Goal: Task Accomplishment & Management: Manage account settings

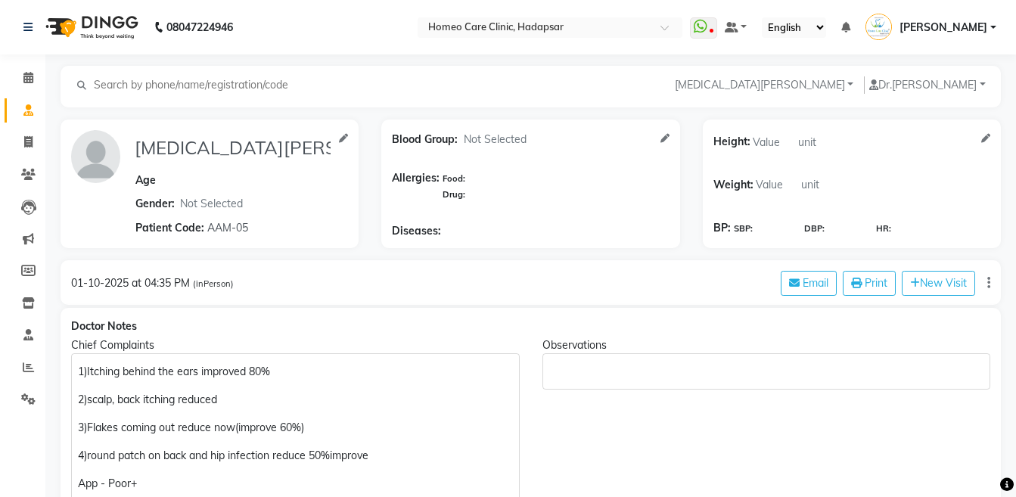
select select "[DEMOGRAPHIC_DATA]"
click at [35, 178] on icon at bounding box center [28, 174] width 14 height 11
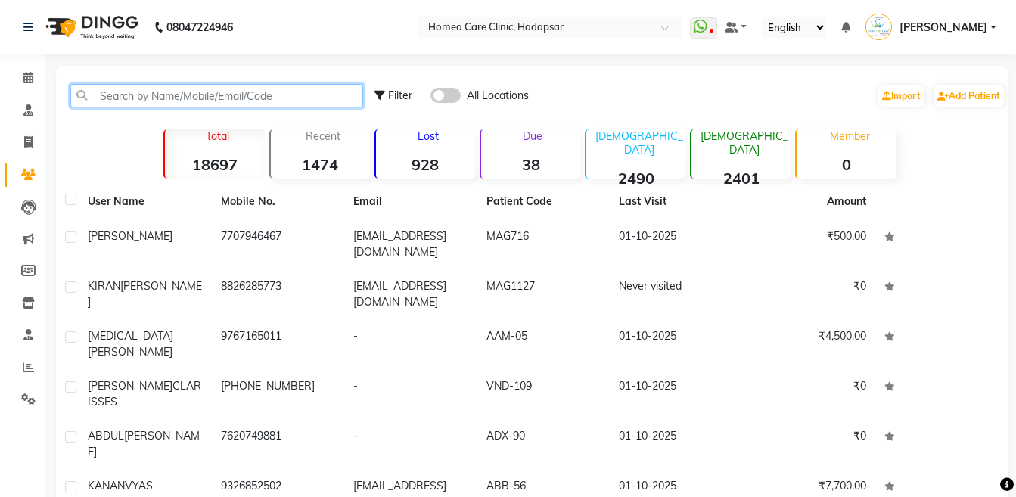
click at [319, 101] on input "text" at bounding box center [216, 95] width 293 height 23
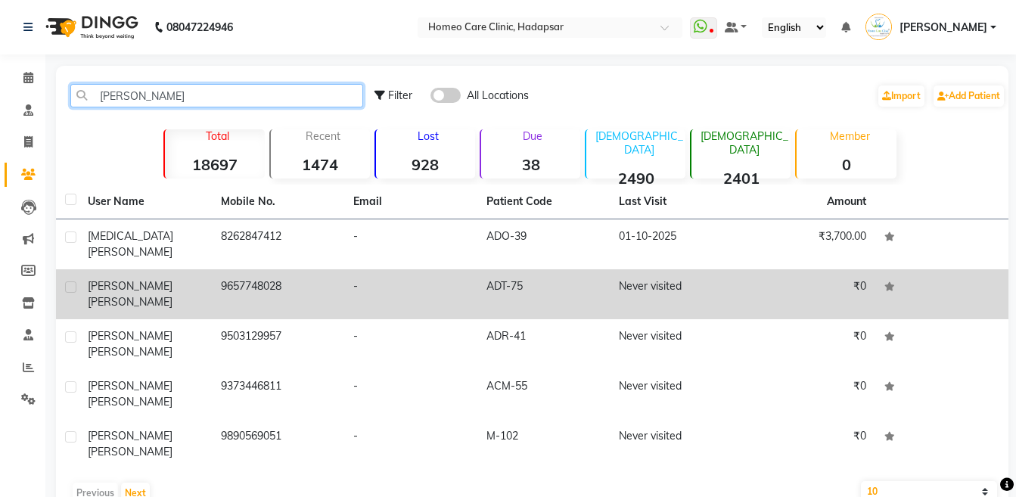
type input "chaure"
click at [319, 284] on td "9657748028" at bounding box center [278, 294] width 133 height 50
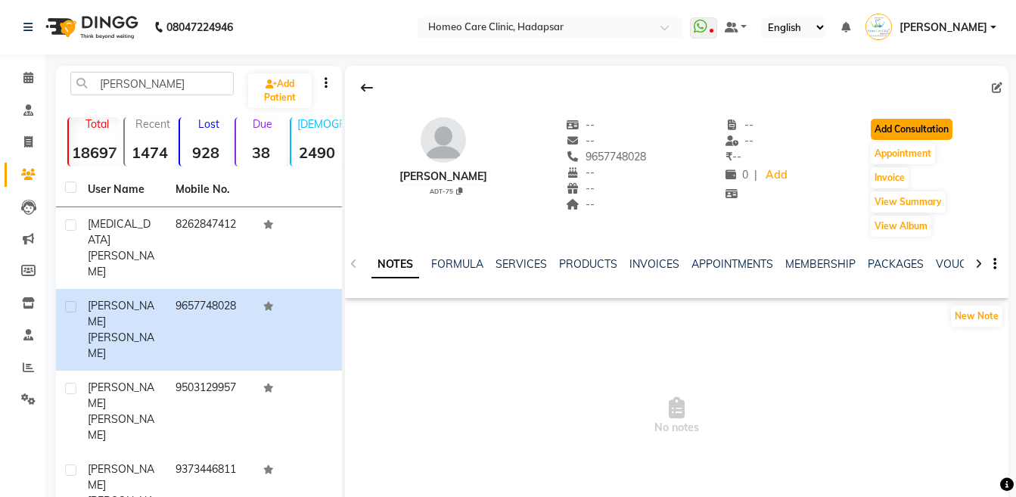
click at [888, 126] on button "Add Consultation" at bounding box center [911, 129] width 82 height 21
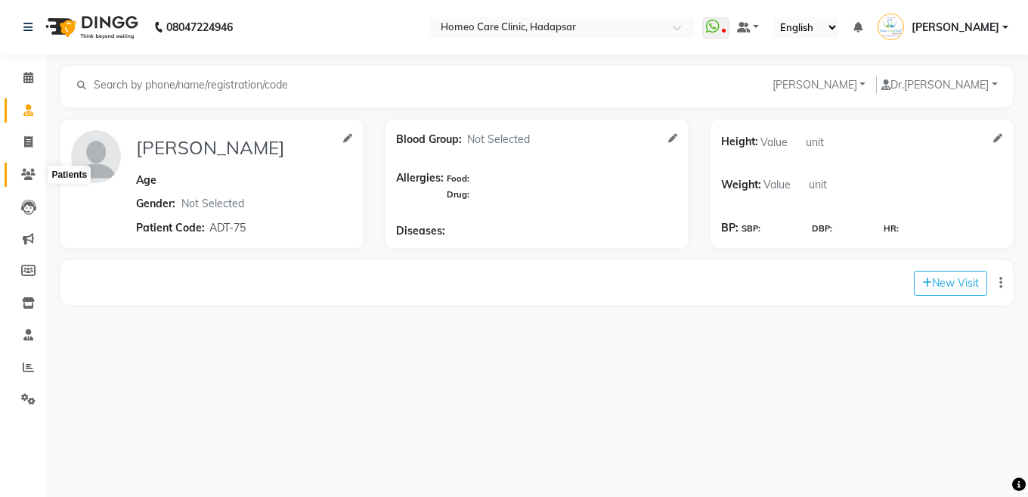
click at [23, 181] on span at bounding box center [28, 174] width 26 height 17
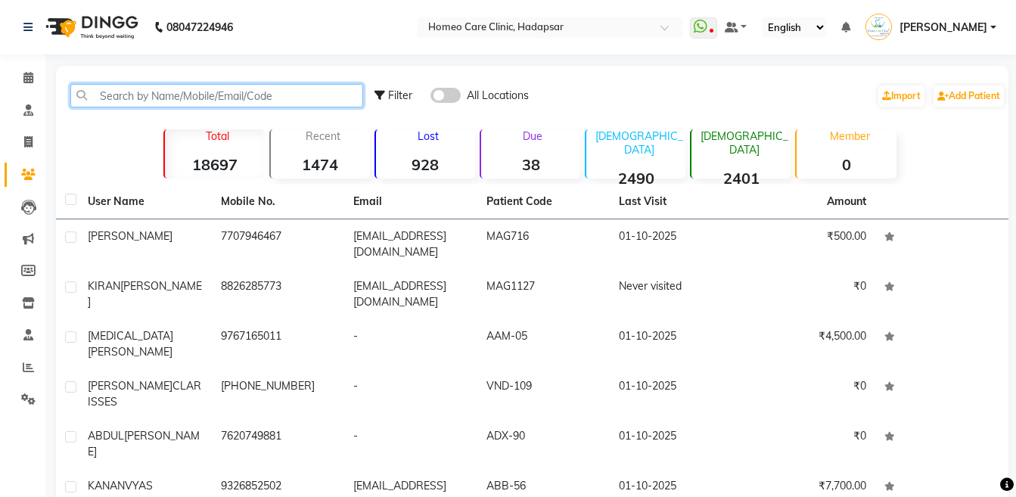
click at [259, 91] on input "text" at bounding box center [216, 95] width 293 height 23
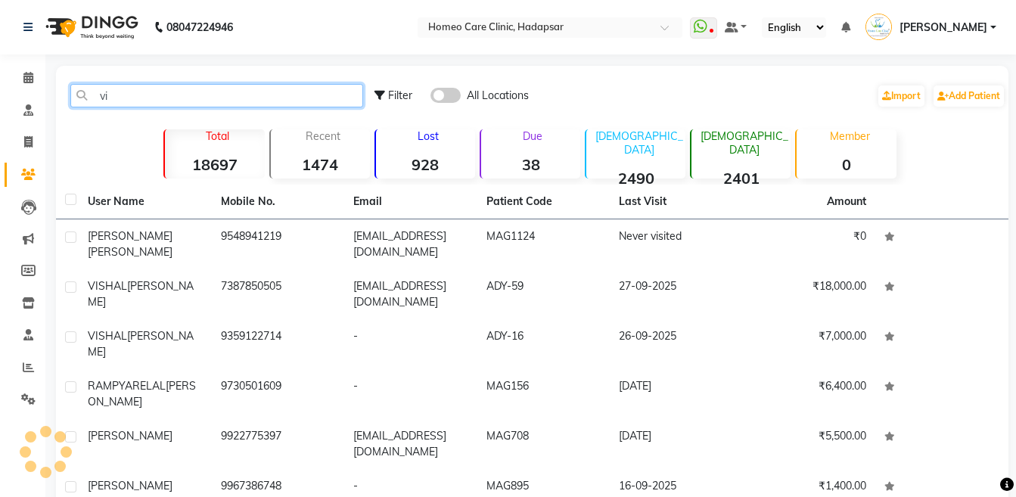
type input "v"
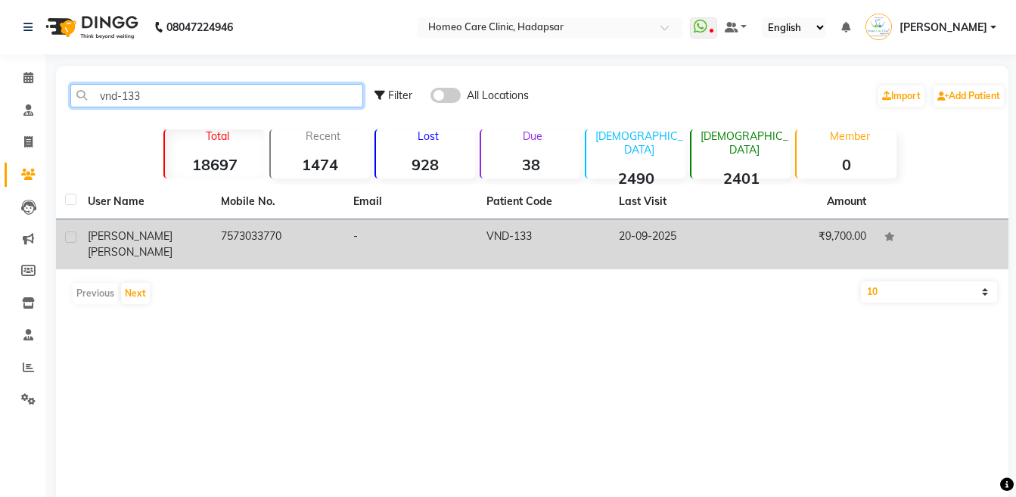
type input "vnd-133"
click at [697, 243] on td "20-09-2025" at bounding box center [675, 244] width 133 height 50
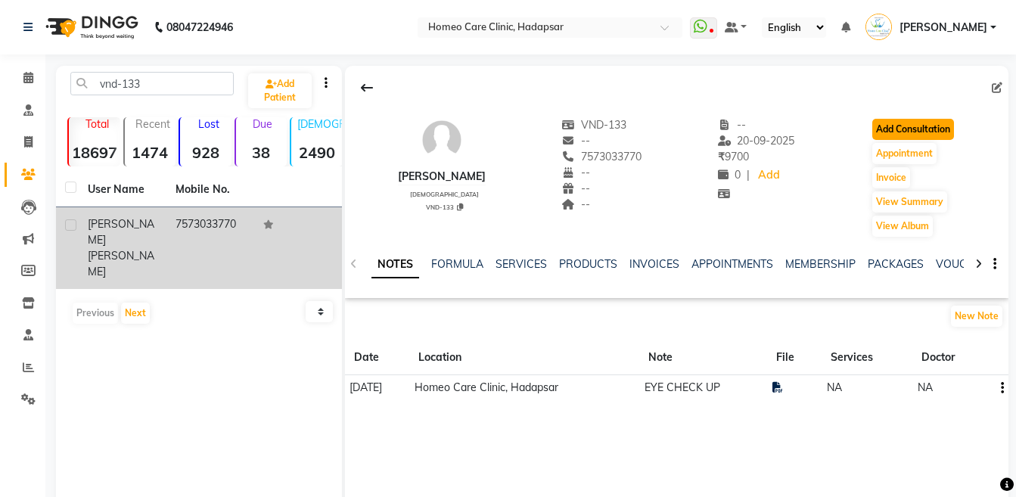
click at [944, 129] on button "Add Consultation" at bounding box center [913, 129] width 82 height 21
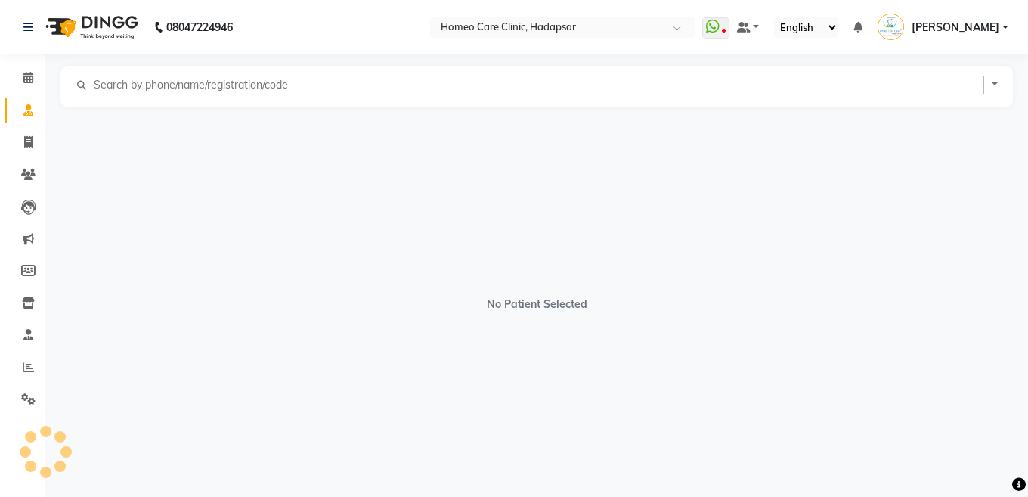
select select "[DEMOGRAPHIC_DATA]"
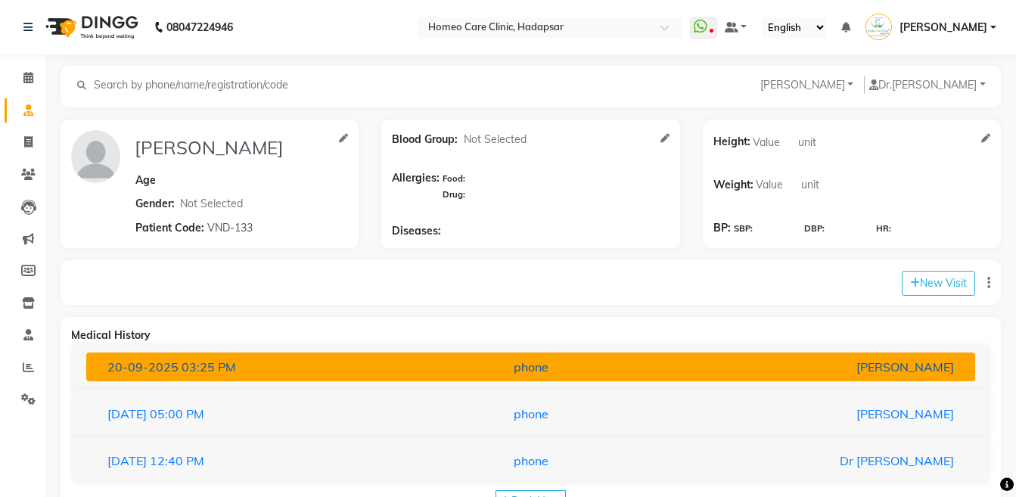
click at [845, 361] on div "[PERSON_NAME]" at bounding box center [820, 367] width 290 height 18
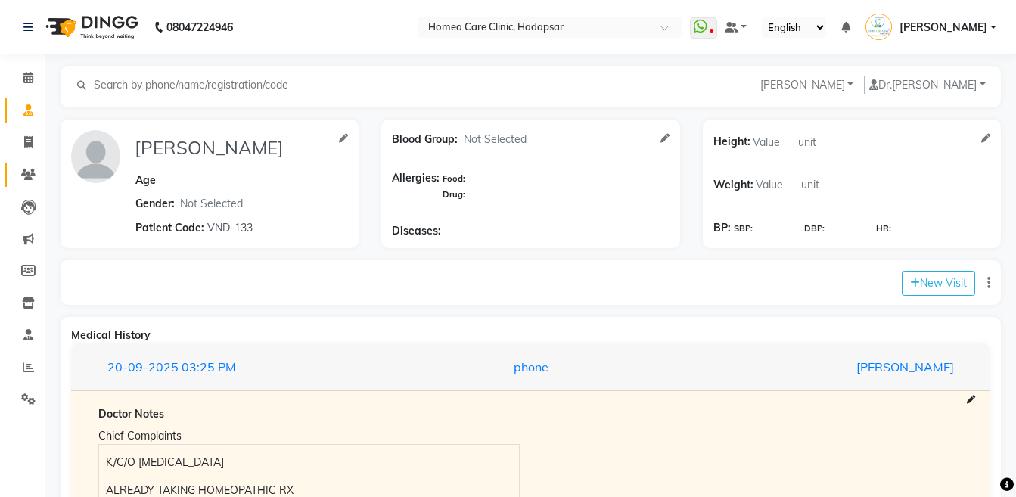
click at [19, 186] on link "Patients" at bounding box center [23, 175] width 36 height 25
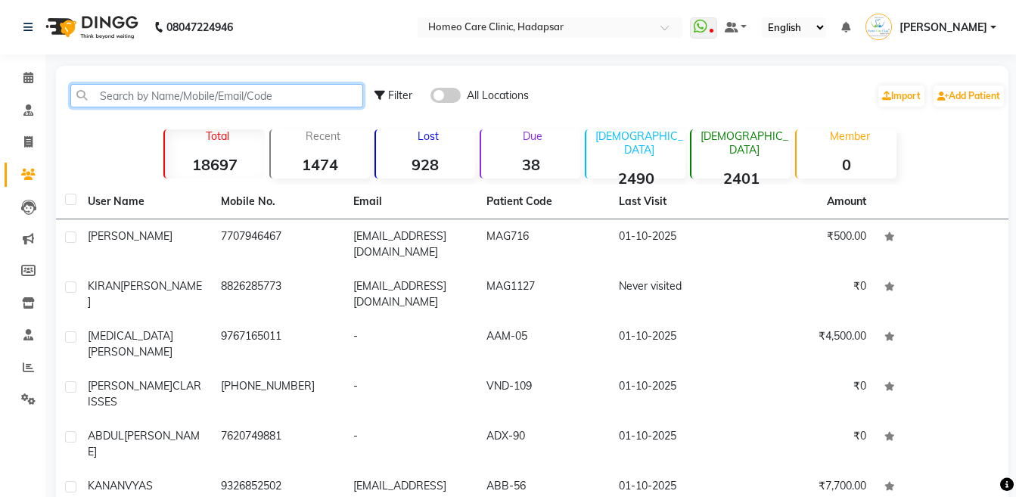
click at [169, 92] on input "text" at bounding box center [216, 95] width 293 height 23
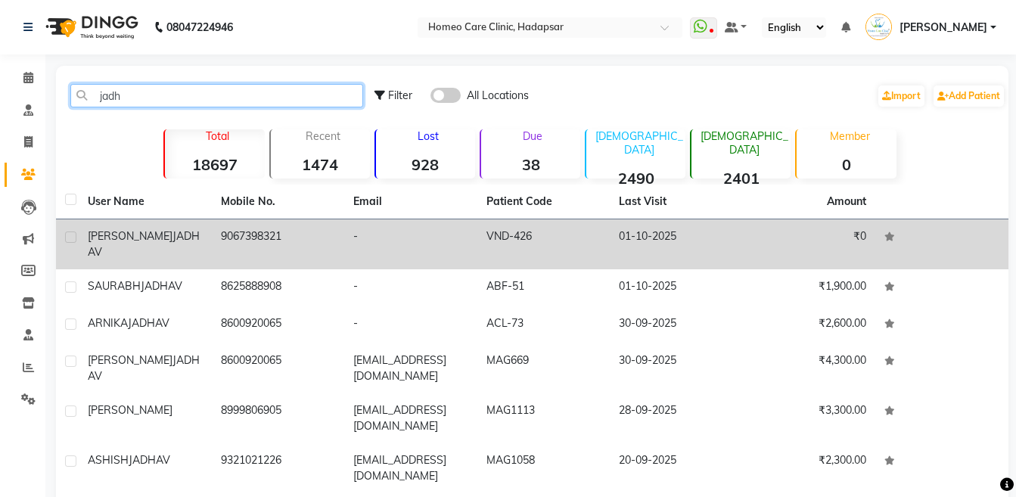
type input "jadh"
click at [193, 254] on div "PRINCE DEVIDAS JADHAV" at bounding box center [145, 244] width 115 height 32
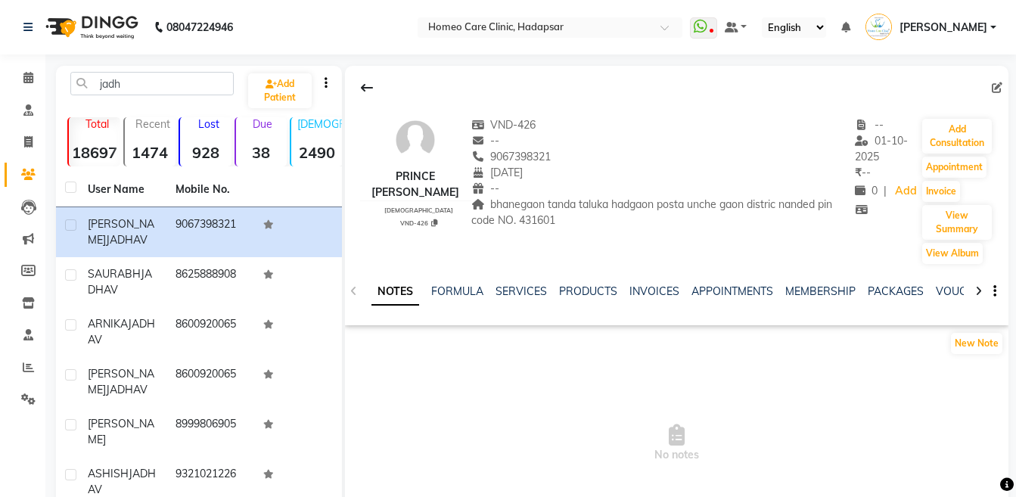
click at [975, 288] on icon at bounding box center [978, 291] width 7 height 11
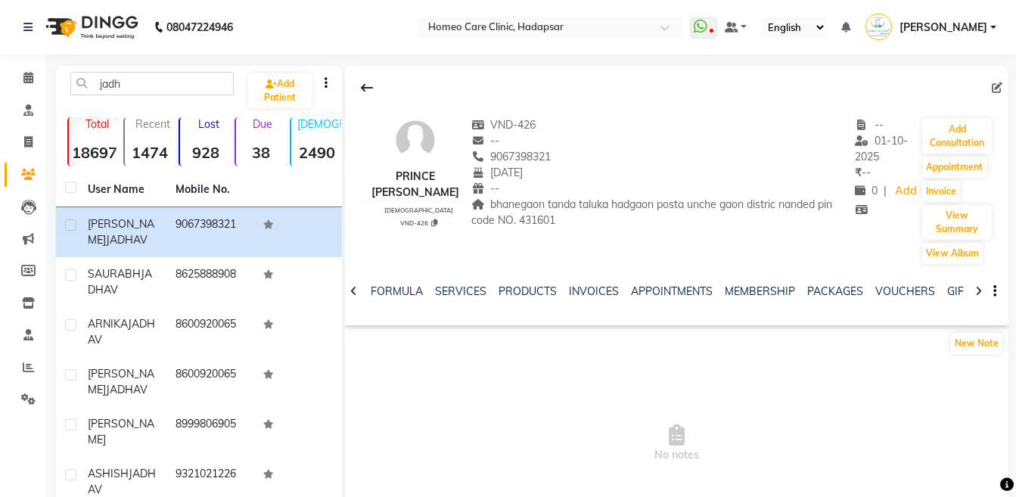
click at [975, 288] on icon at bounding box center [978, 291] width 7 height 11
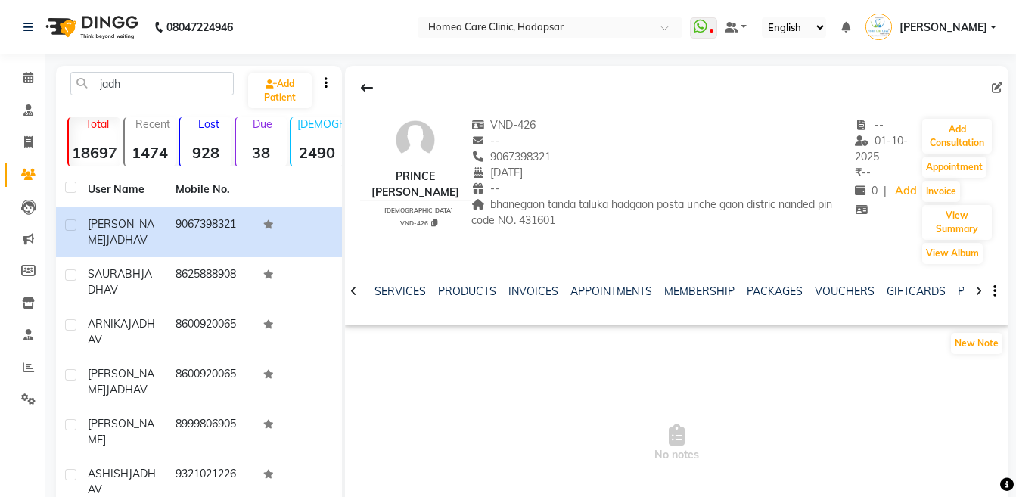
click at [975, 288] on icon at bounding box center [978, 291] width 7 height 11
click at [975, 288] on div "NOTES FORMULA SERVICES PRODUCTS INVOICES APPOINTMENTS MEMBERSHIP PACKAGES VOUCH…" at bounding box center [676, 291] width 663 height 52
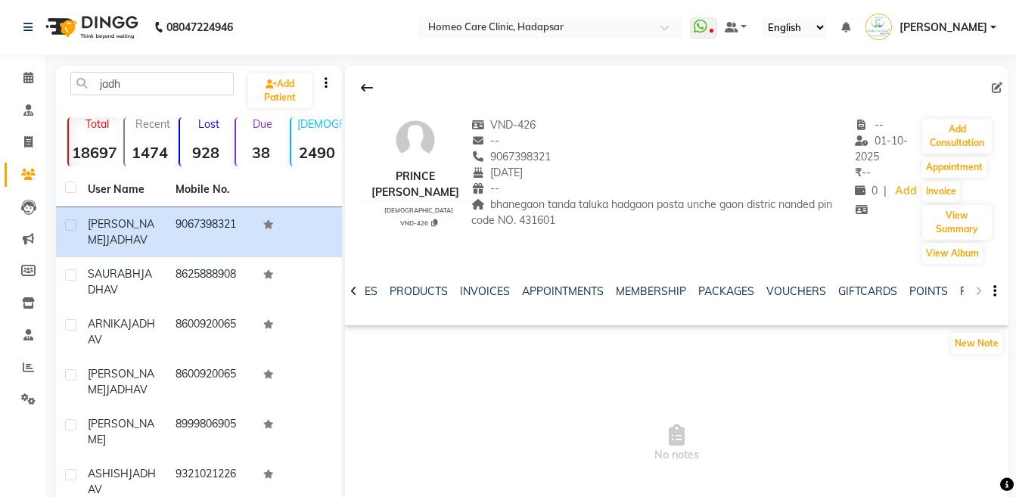
click at [975, 288] on div "NOTES FORMULA SERVICES PRODUCTS INVOICES APPOINTMENTS MEMBERSHIP PACKAGES VOUCH…" at bounding box center [676, 291] width 663 height 52
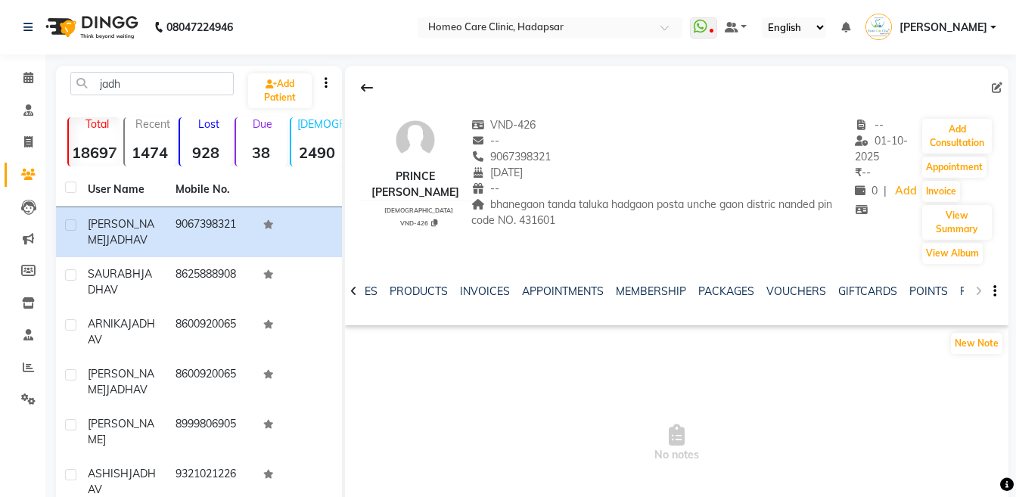
click at [975, 288] on div "NOTES FORMULA SERVICES PRODUCTS INVOICES APPOINTMENTS MEMBERSHIP PACKAGES VOUCH…" at bounding box center [676, 291] width 663 height 52
click at [961, 288] on link "FORMS" at bounding box center [979, 291] width 38 height 14
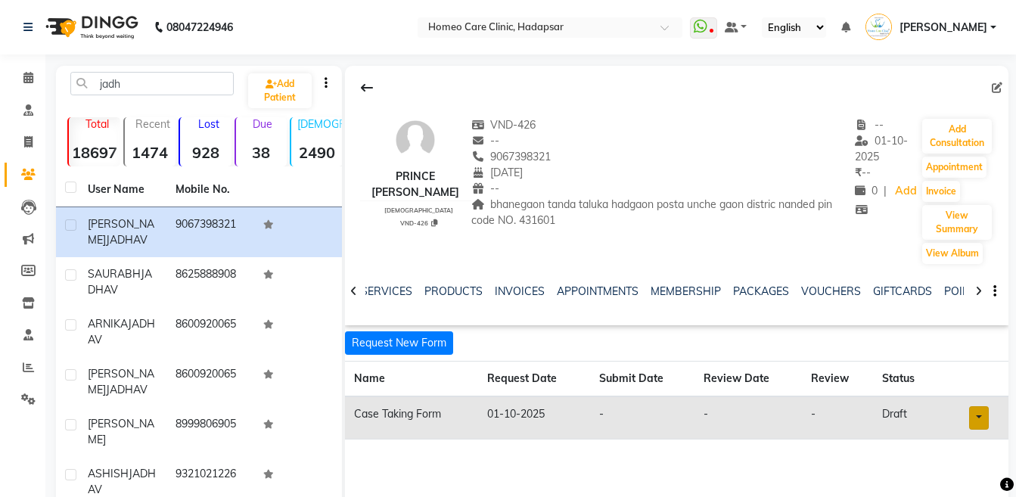
click at [975, 414] on link at bounding box center [979, 417] width 20 height 23
click at [965, 475] on link "Open in staff mode" at bounding box center [939, 474] width 143 height 24
click at [25, 77] on icon at bounding box center [28, 77] width 10 height 11
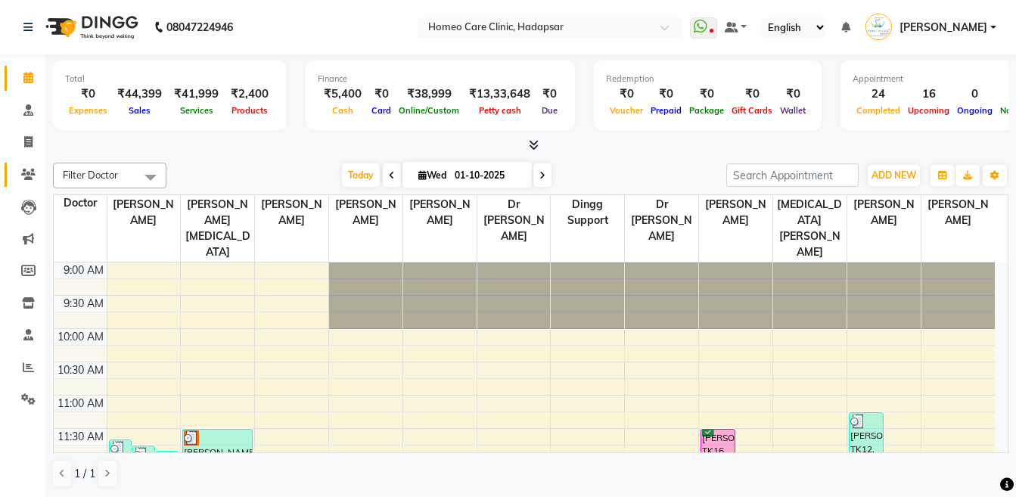
click at [26, 185] on link "Patients" at bounding box center [23, 175] width 36 height 25
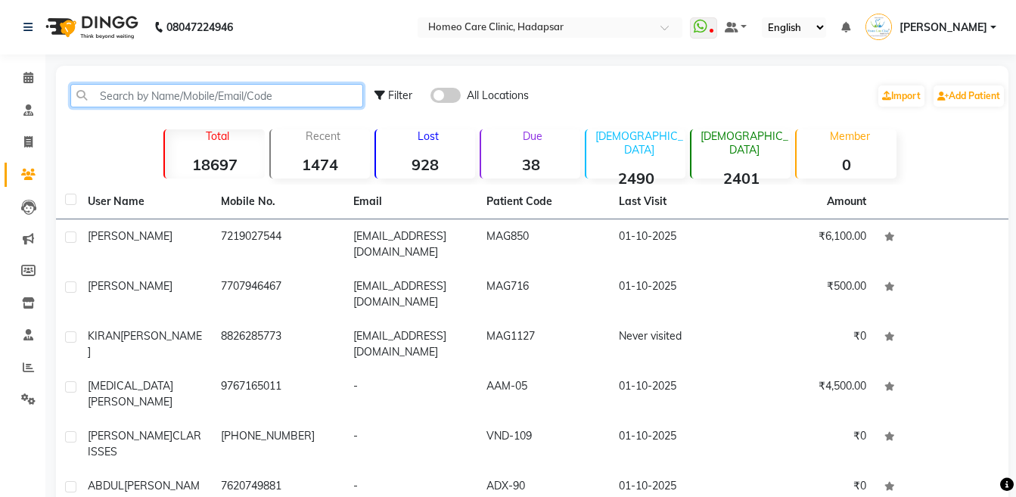
click at [332, 99] on input "text" at bounding box center [216, 95] width 293 height 23
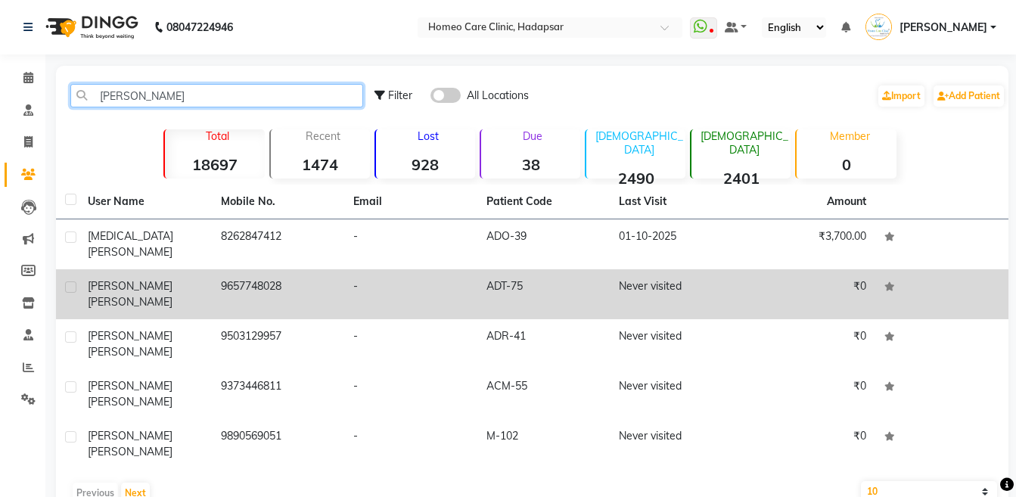
type input "chaure"
click at [259, 285] on td "9657748028" at bounding box center [278, 294] width 133 height 50
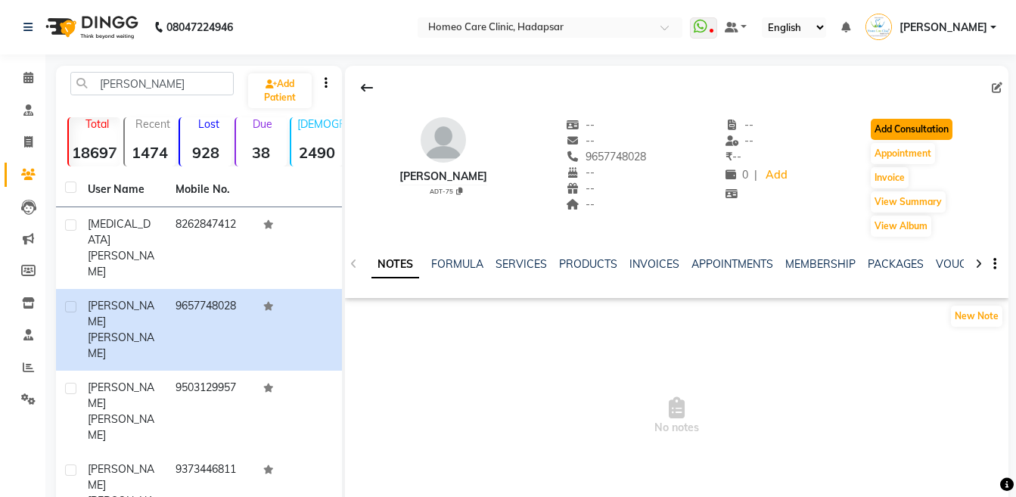
click at [887, 138] on button "Add Consultation" at bounding box center [911, 129] width 82 height 21
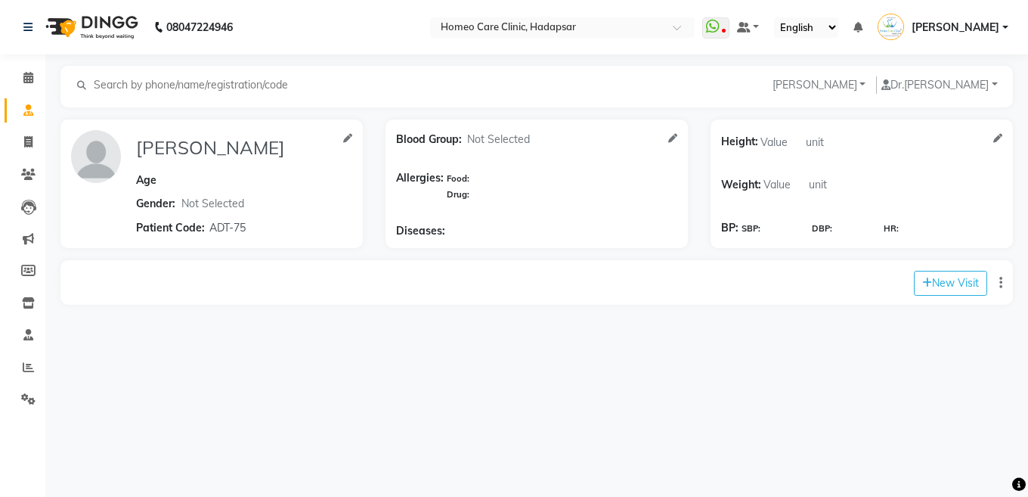
click at [126, 87] on input "text" at bounding box center [196, 84] width 208 height 17
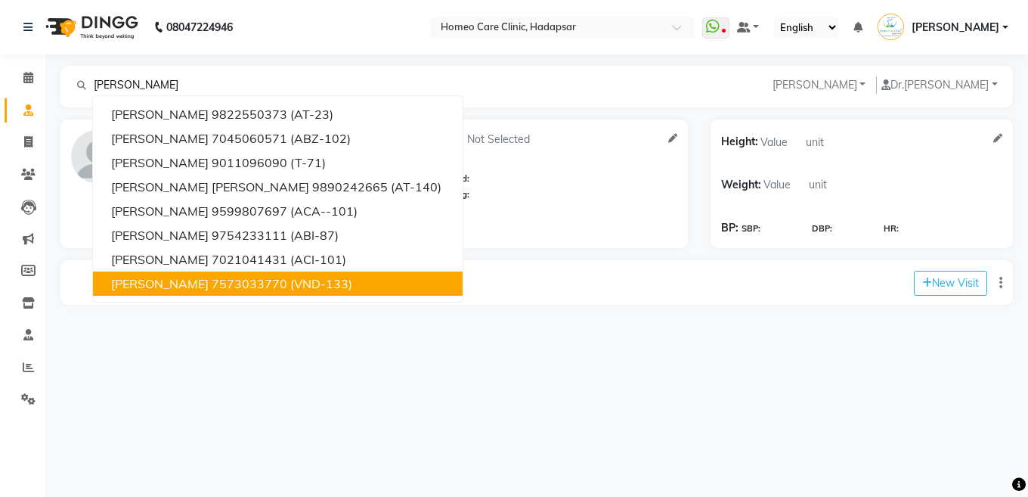
click at [209, 290] on span "ADVAIT CHAWARE" at bounding box center [160, 283] width 98 height 15
type input "7573033770"
type input "ADVAIT CHAWARE"
select select "[DEMOGRAPHIC_DATA]"
type input "VND-133"
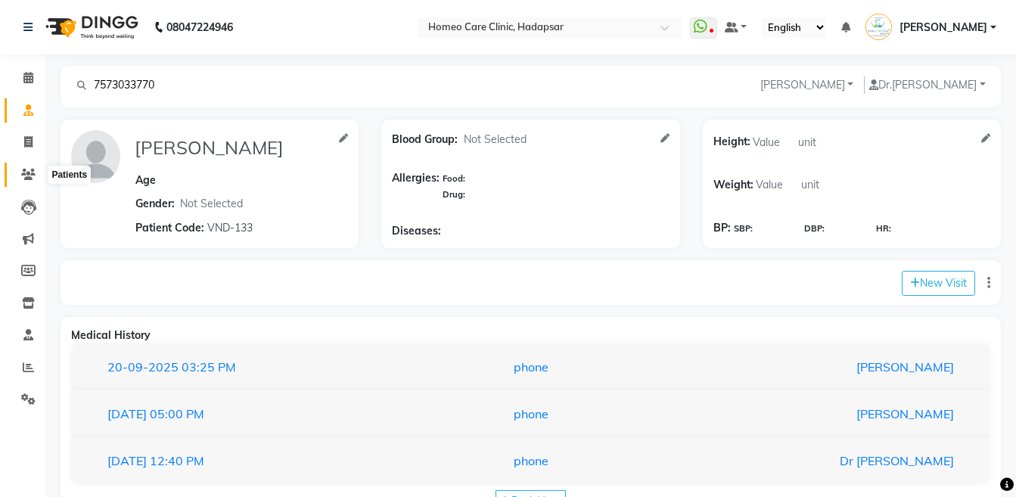
type input "7573033770"
click at [19, 180] on span at bounding box center [28, 174] width 26 height 17
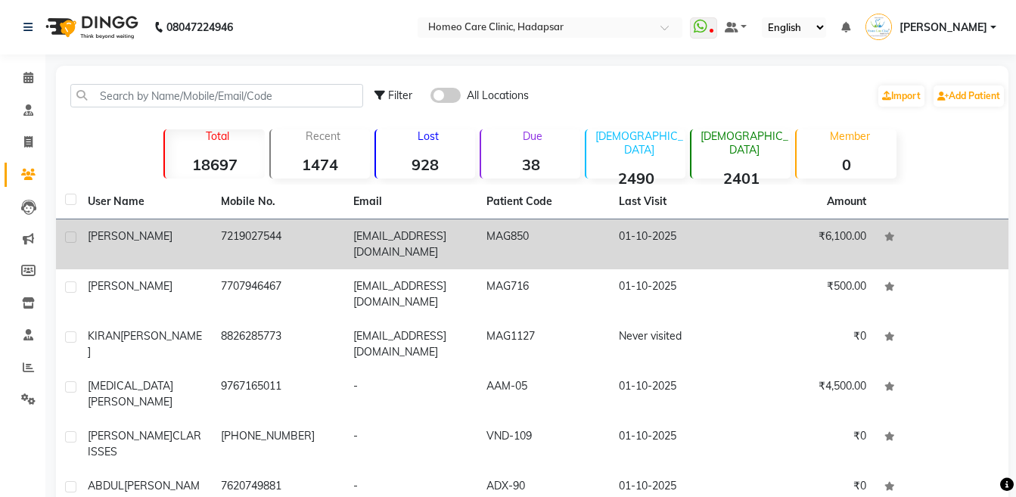
click at [148, 257] on td "[PERSON_NAME]" at bounding box center [145, 244] width 133 height 50
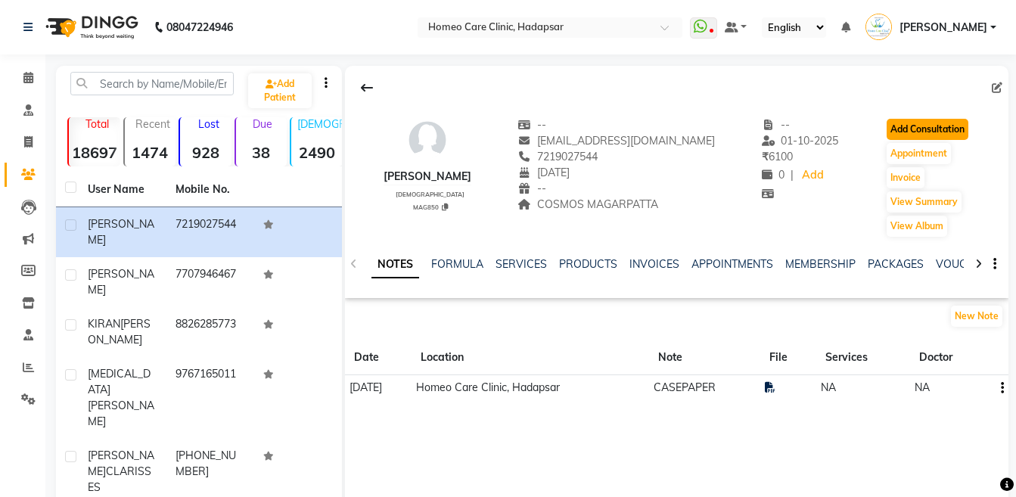
click at [912, 135] on button "Add Consultation" at bounding box center [927, 129] width 82 height 21
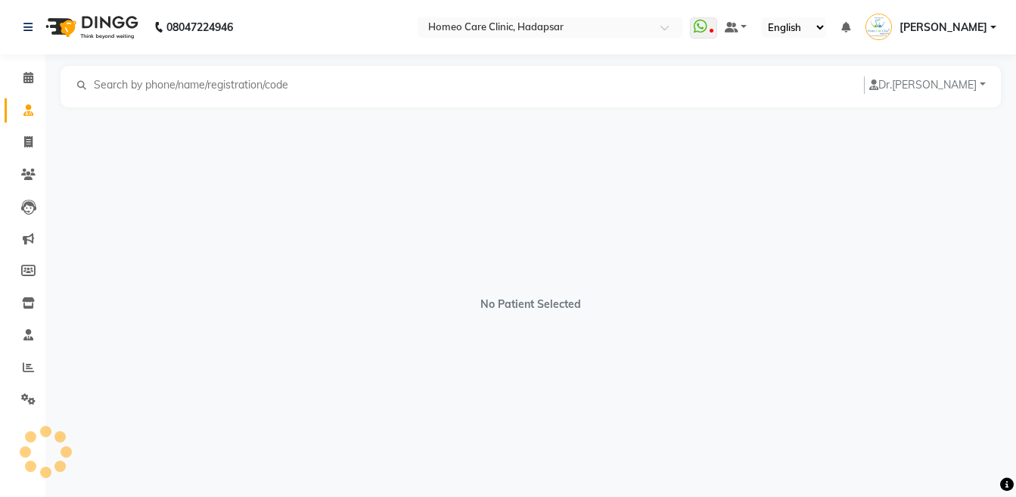
select select "[DEMOGRAPHIC_DATA]"
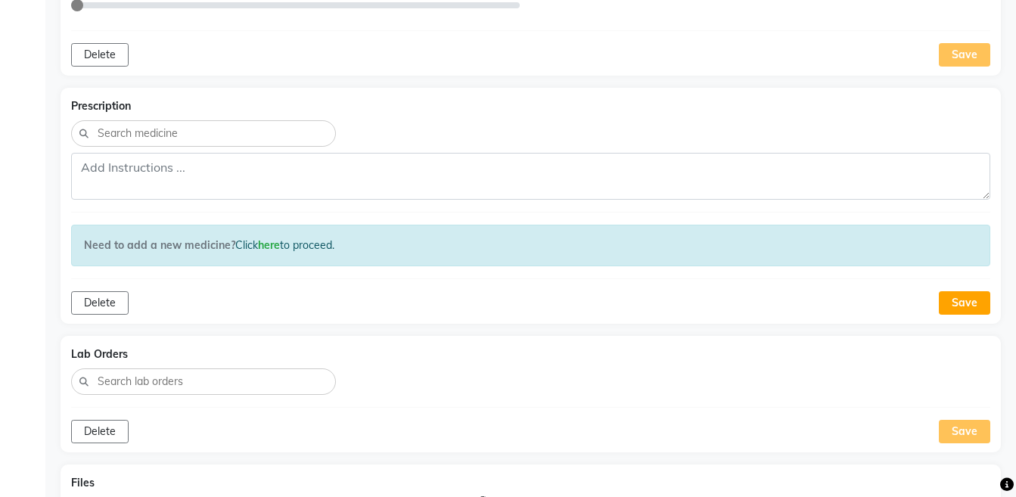
scroll to position [1050, 0]
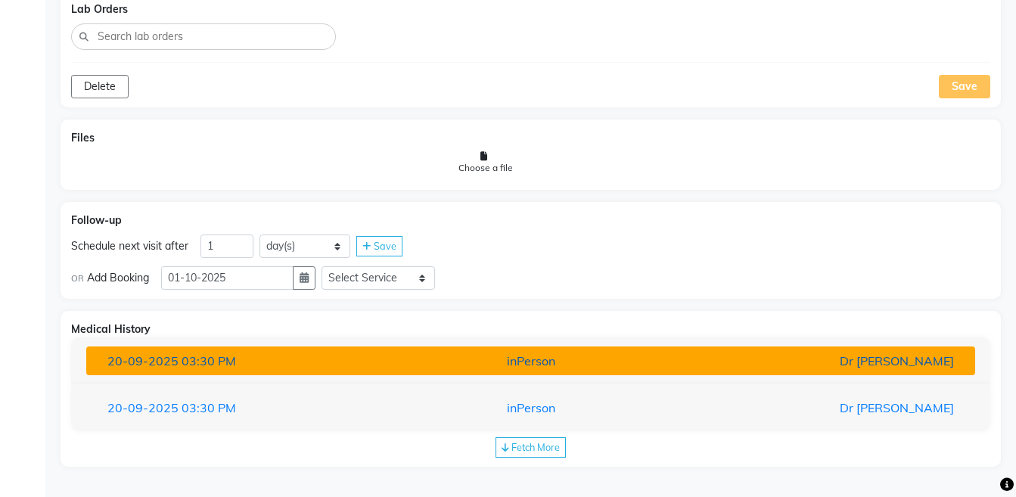
click at [785, 370] on div "Dr [PERSON_NAME]" at bounding box center [820, 361] width 290 height 18
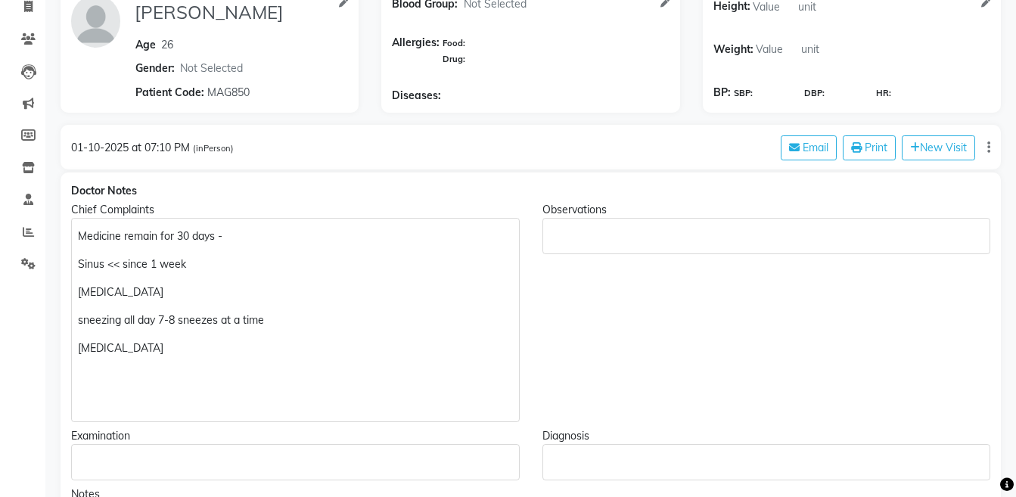
scroll to position [110, 0]
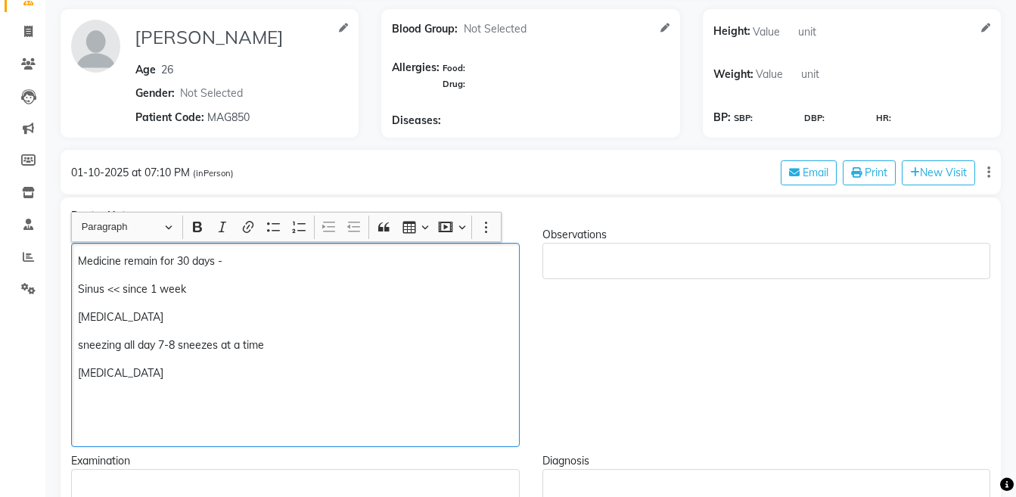
click at [325, 268] on p "Medicine remain for 30 days -" at bounding box center [295, 261] width 434 height 16
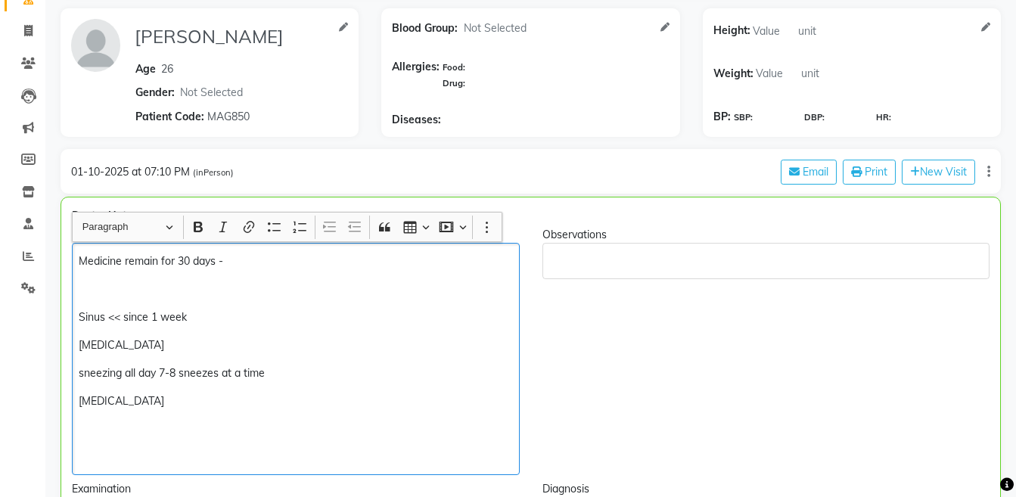
click at [170, 410] on div "Medicine remain for 30 days - Sinus << since 1 week Runny nose sneezing all day…" at bounding box center [296, 359] width 448 height 232
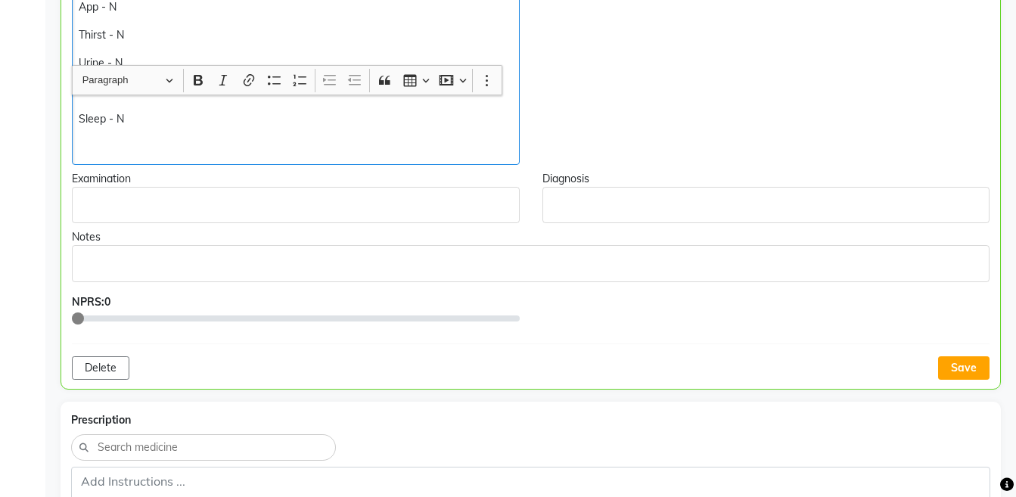
scroll to position [634, 0]
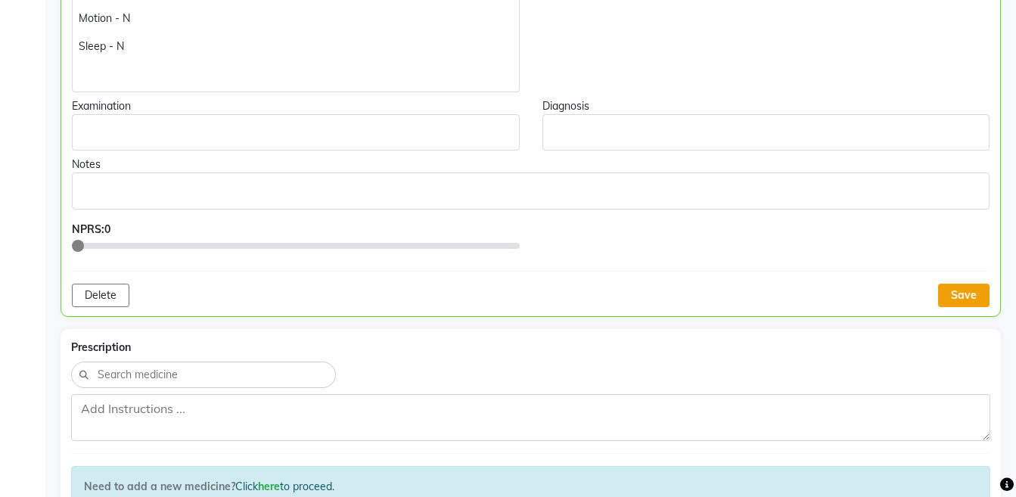
click at [960, 299] on button "Save" at bounding box center [963, 295] width 51 height 23
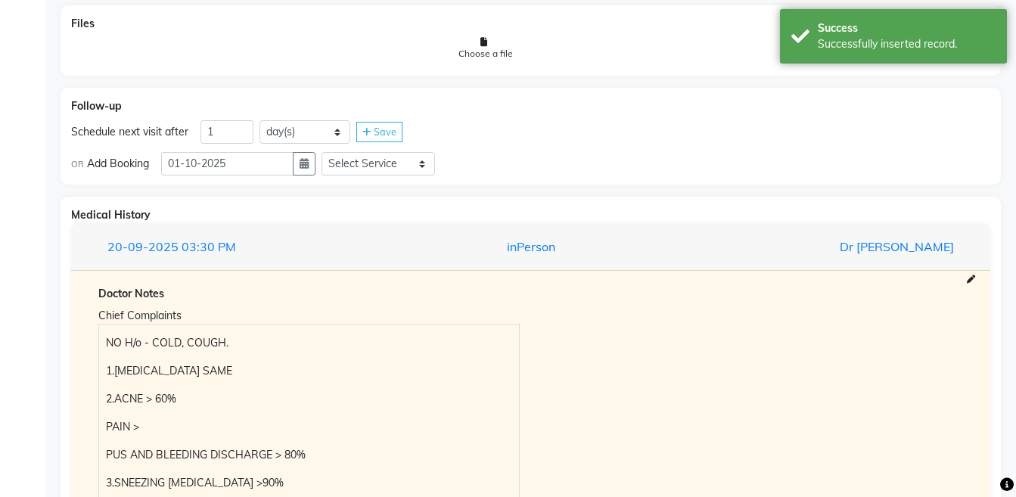
scroll to position [1892, 0]
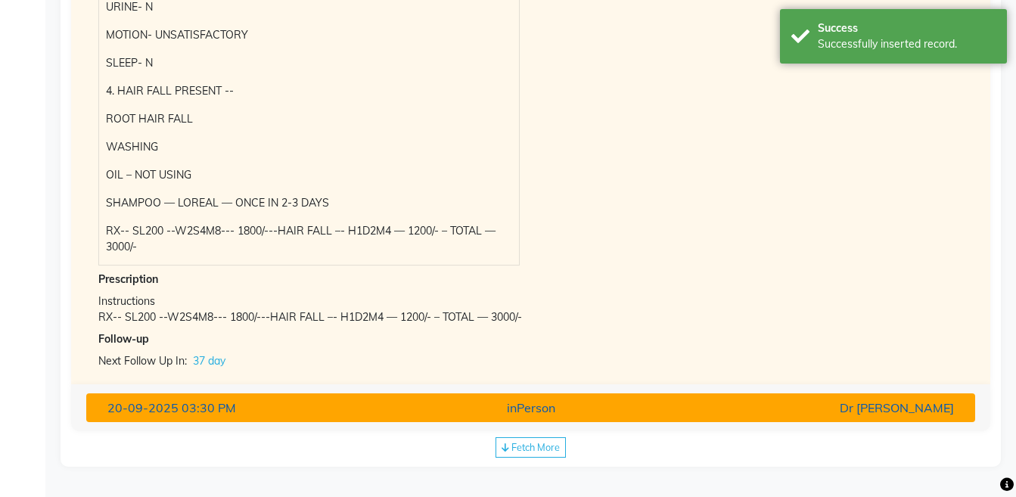
click at [712, 412] on div "Dr [PERSON_NAME]" at bounding box center [820, 407] width 290 height 18
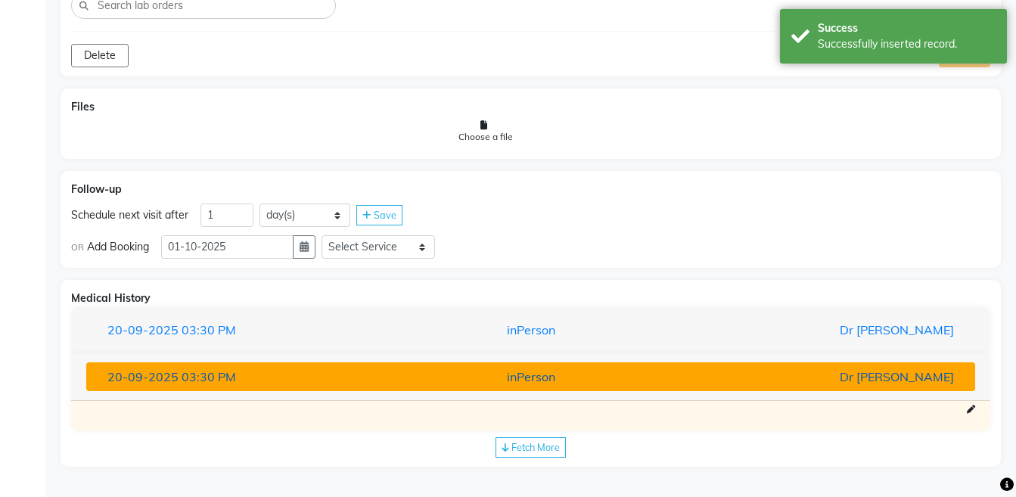
scroll to position [1249, 0]
click at [862, 383] on div "Dr [PERSON_NAME]" at bounding box center [820, 376] width 290 height 18
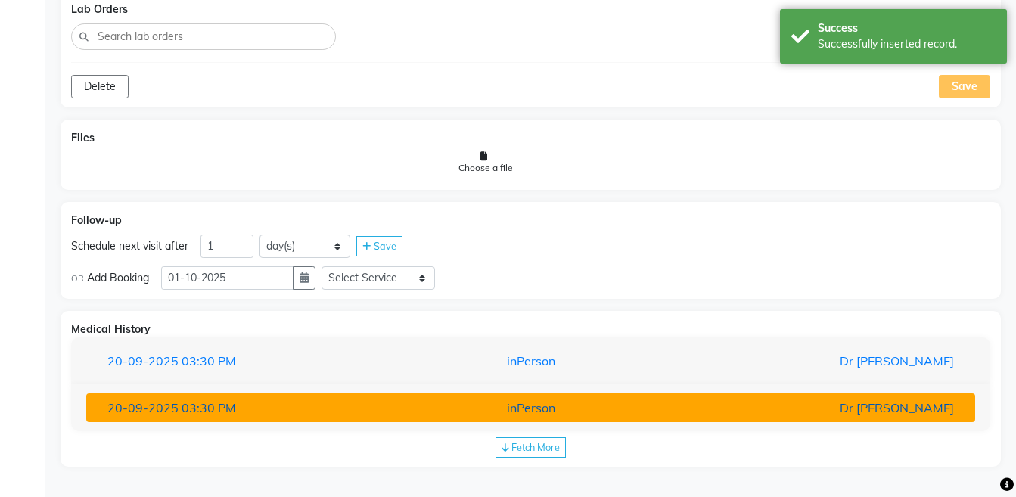
scroll to position [1218, 0]
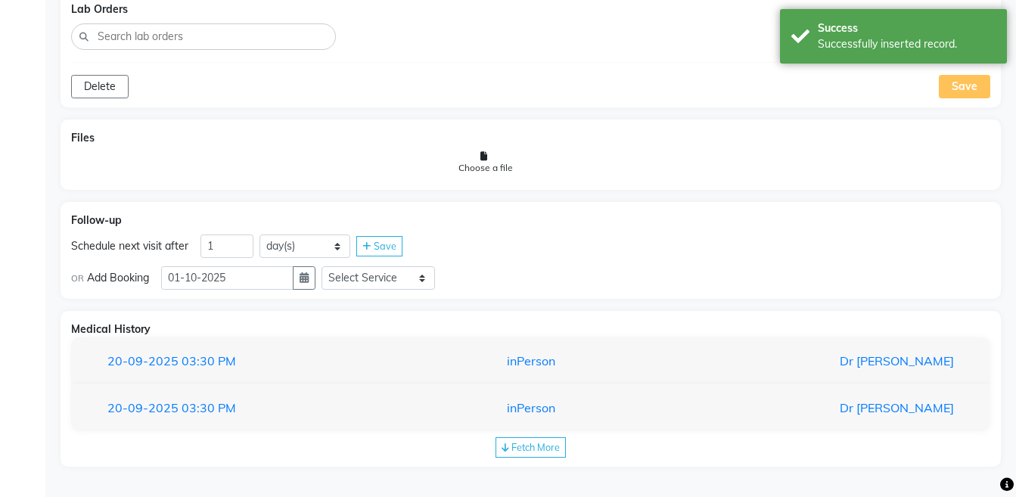
click at [532, 444] on span "Fetch More" at bounding box center [535, 447] width 48 height 12
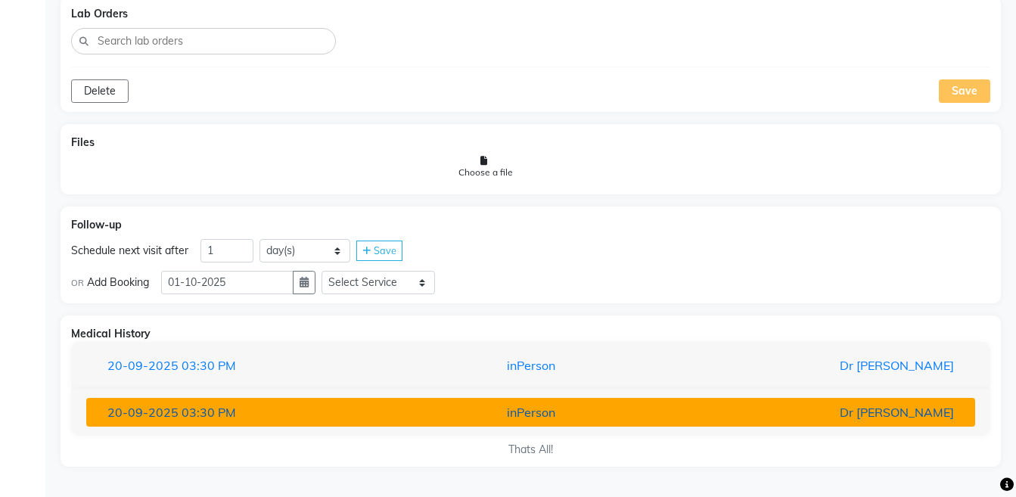
click at [538, 415] on div "inPerson" at bounding box center [531, 412] width 290 height 18
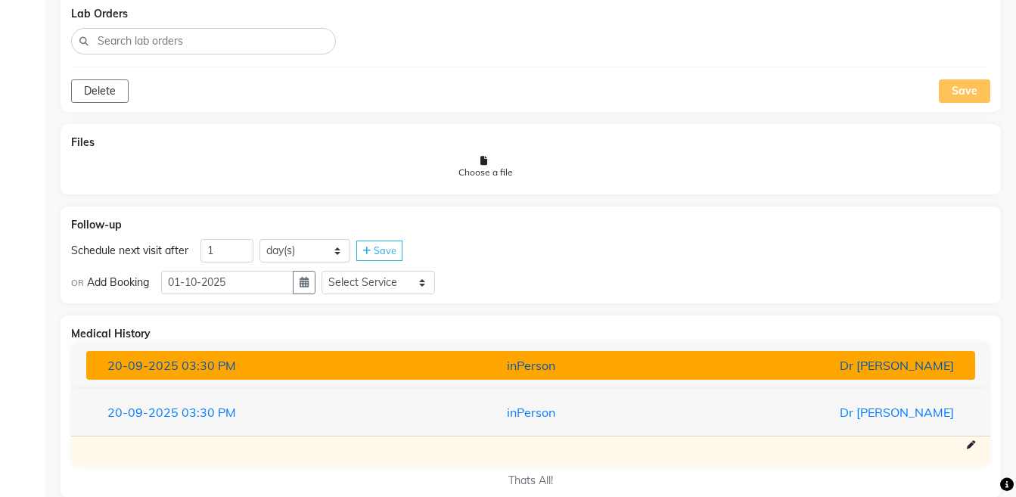
click at [677, 369] on div "Dr [PERSON_NAME]" at bounding box center [820, 365] width 290 height 18
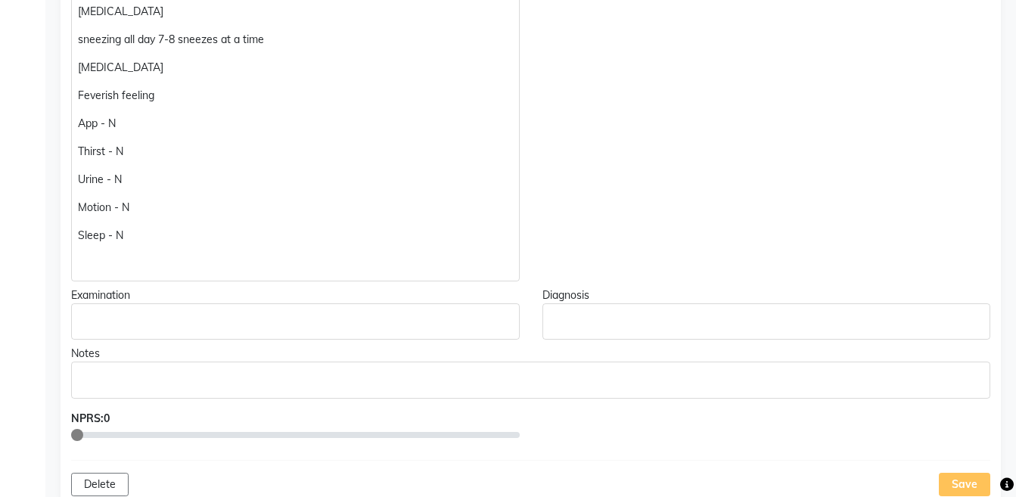
scroll to position [451, 0]
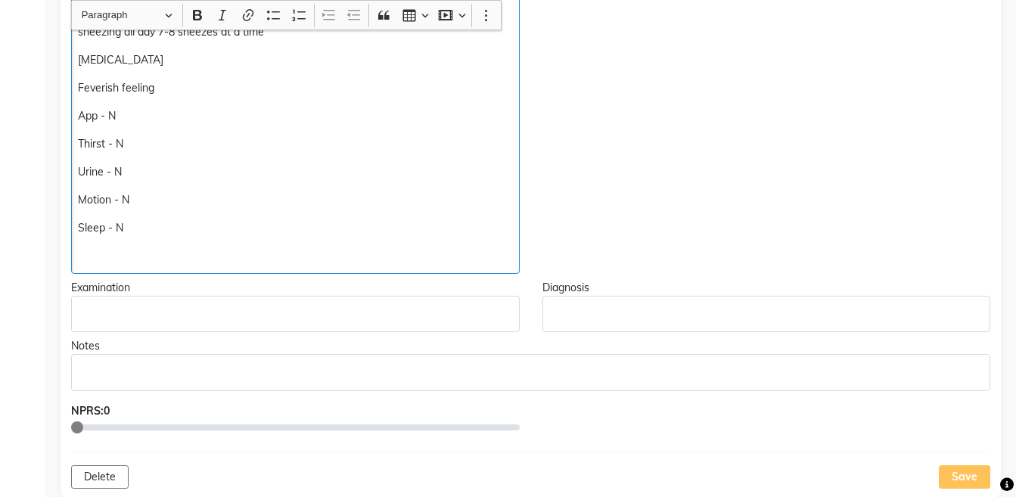
click at [200, 250] on p "Rich Text Editor, main" at bounding box center [295, 256] width 434 height 16
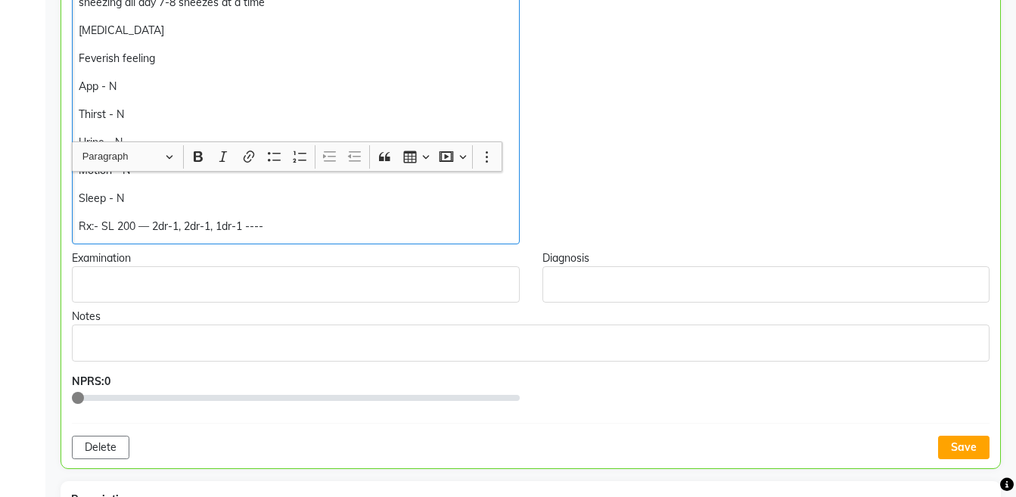
scroll to position [627, 0]
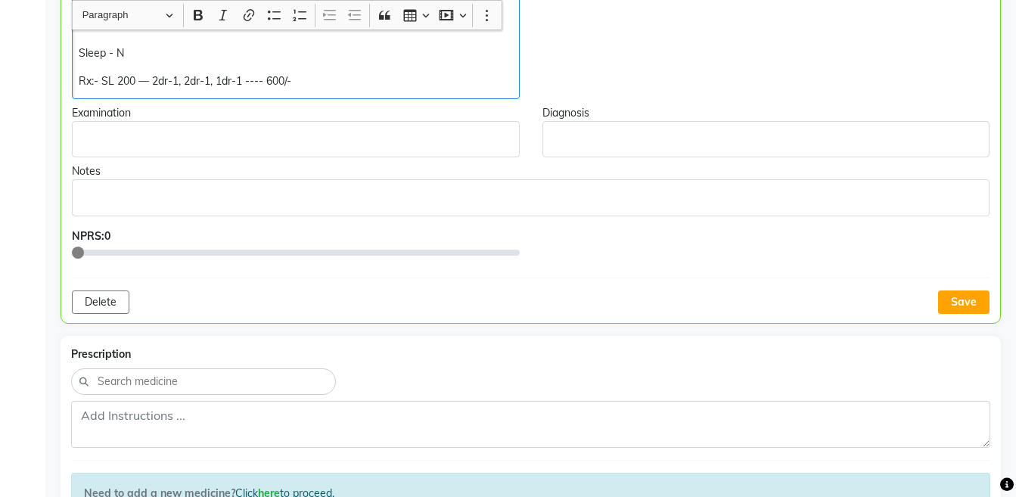
copy div "Sleep - N Rx:- SL 200 — 2dr-1, 2dr-1, 1dr-1 ---- 600/-"
click at [957, 296] on button "Save" at bounding box center [963, 301] width 51 height 23
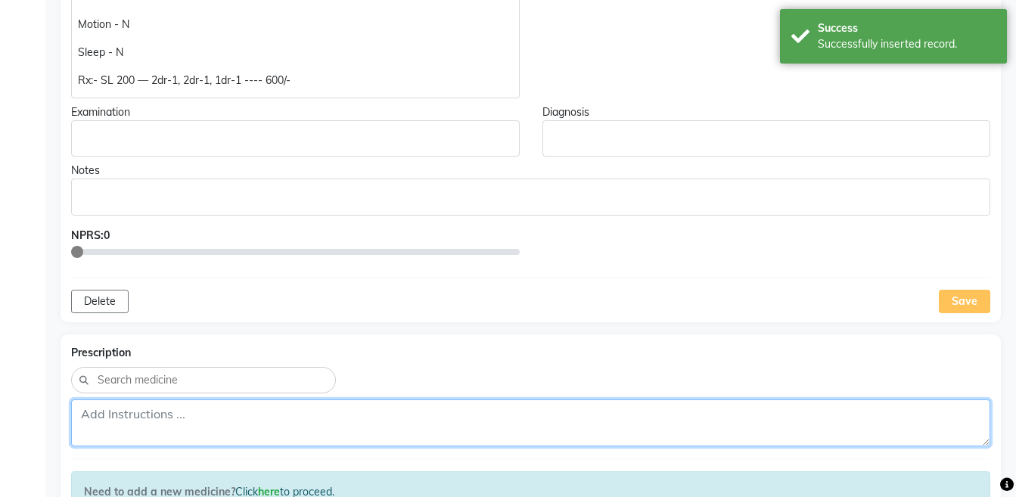
click at [600, 429] on textarea at bounding box center [530, 422] width 919 height 47
paste textarea "Rx:- SL 200 — 2dr-1, 2dr-1, 1dr-1 ---- 600/-"
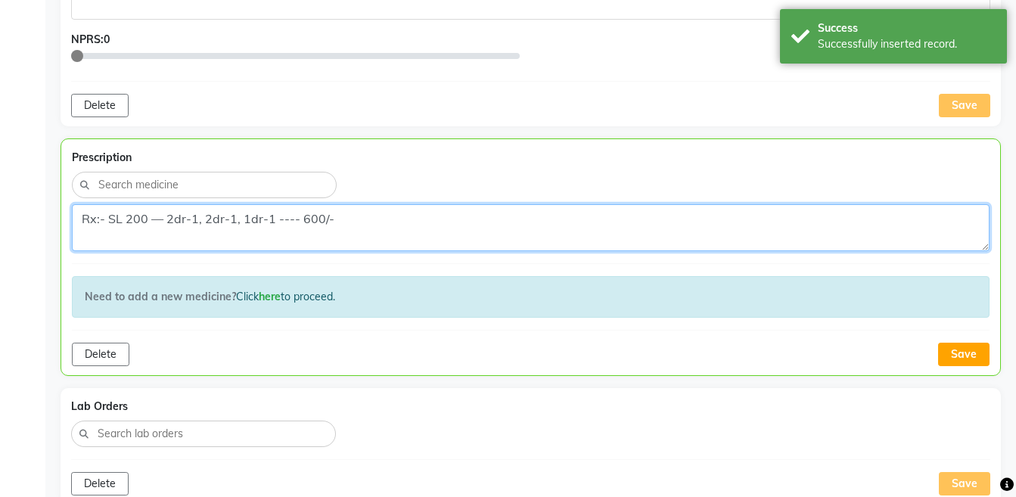
scroll to position [834, 0]
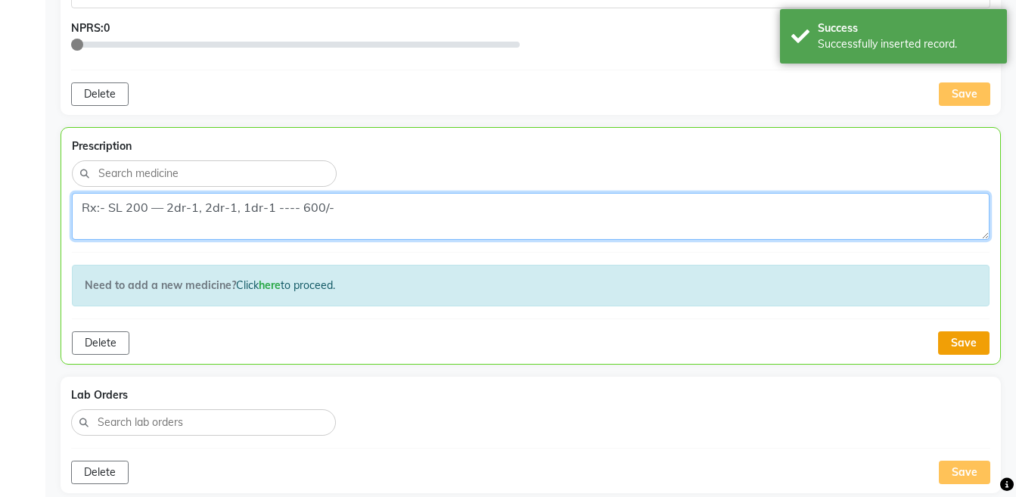
type textarea "Rx:- SL 200 — 2dr-1, 2dr-1, 1dr-1 ---- 600/-"
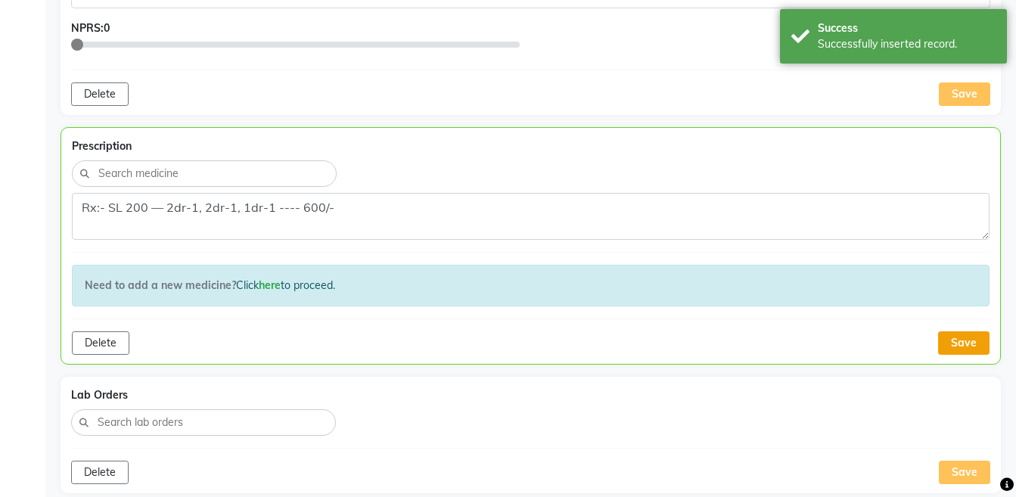
click at [971, 337] on button "Save" at bounding box center [963, 342] width 51 height 23
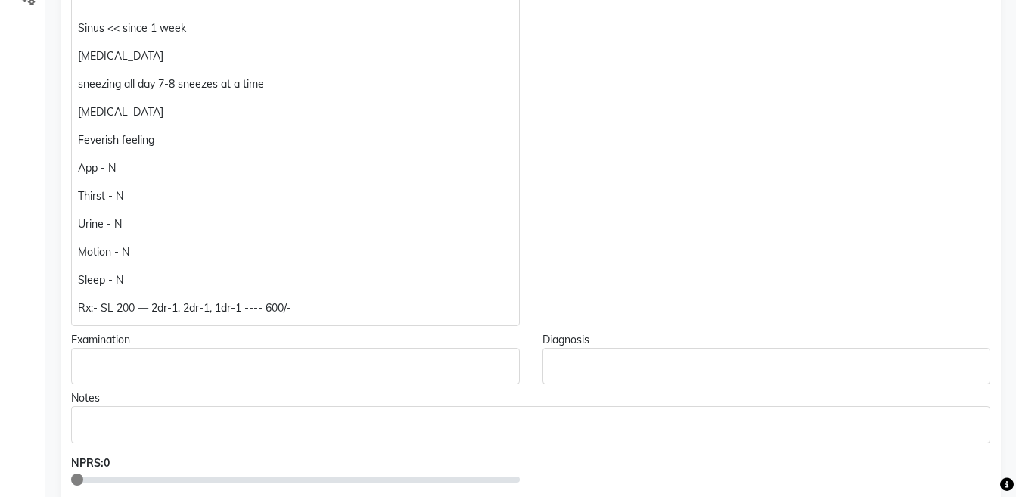
scroll to position [0, 0]
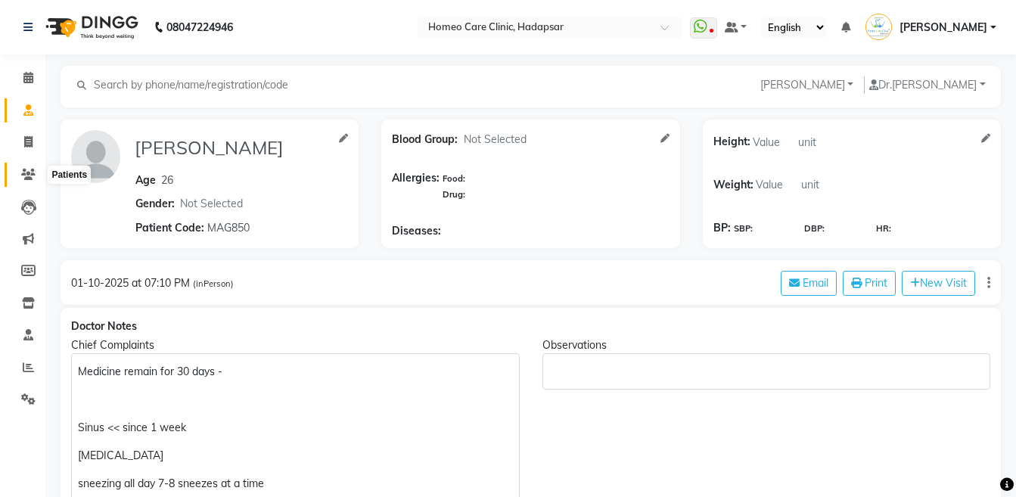
click at [29, 179] on icon at bounding box center [28, 174] width 14 height 11
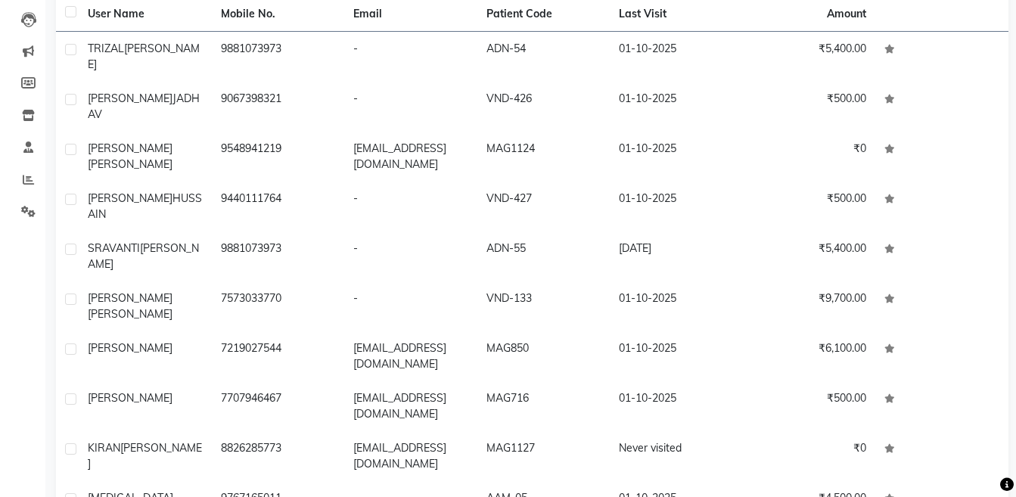
scroll to position [191, 0]
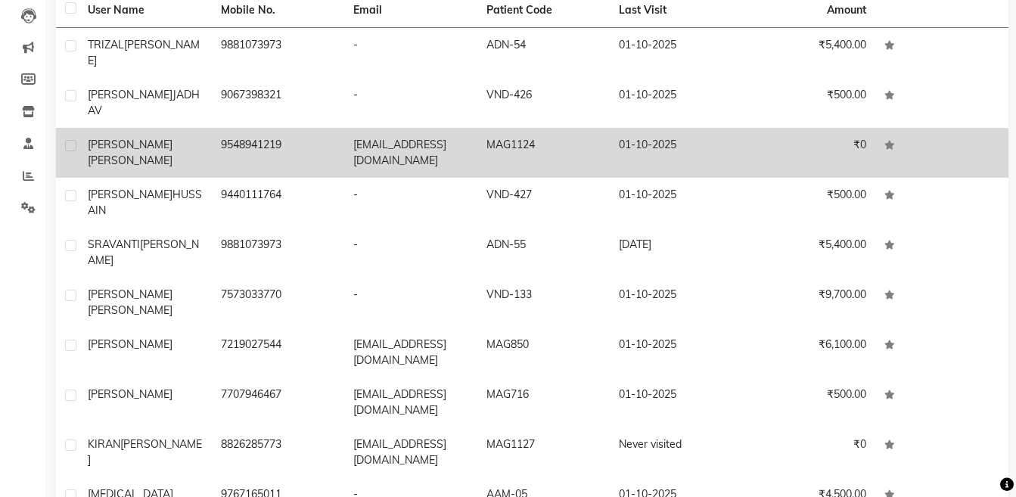
click at [552, 149] on td "MAG1124" at bounding box center [543, 153] width 133 height 50
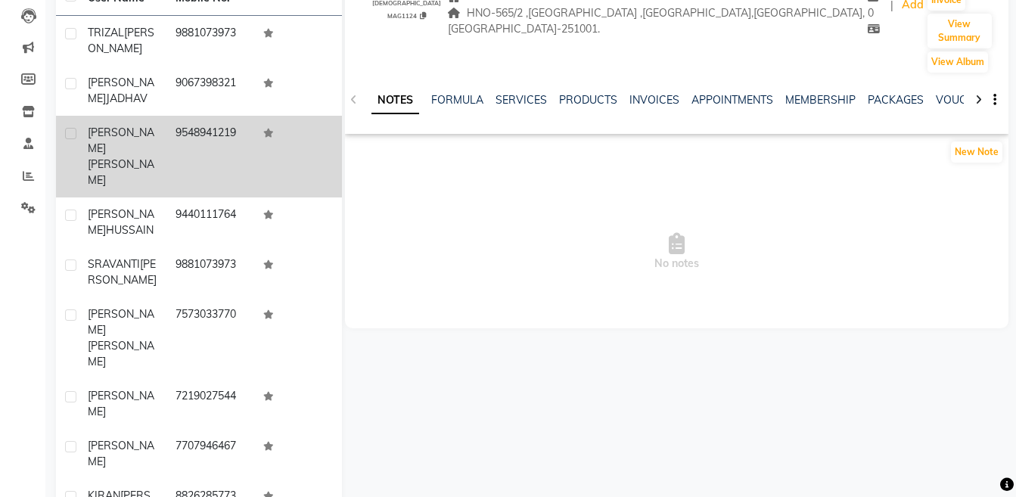
click at [982, 84] on div at bounding box center [977, 98] width 17 height 29
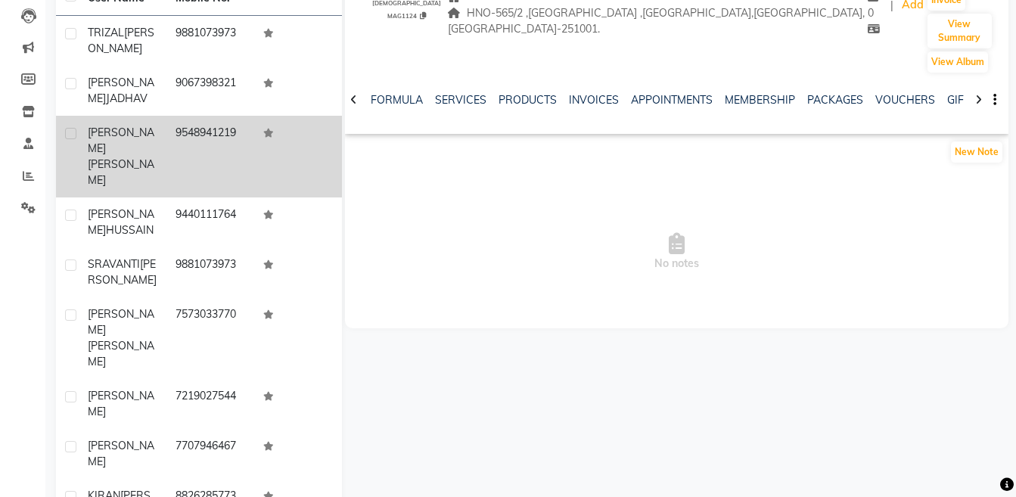
click at [982, 84] on div at bounding box center [977, 98] width 17 height 29
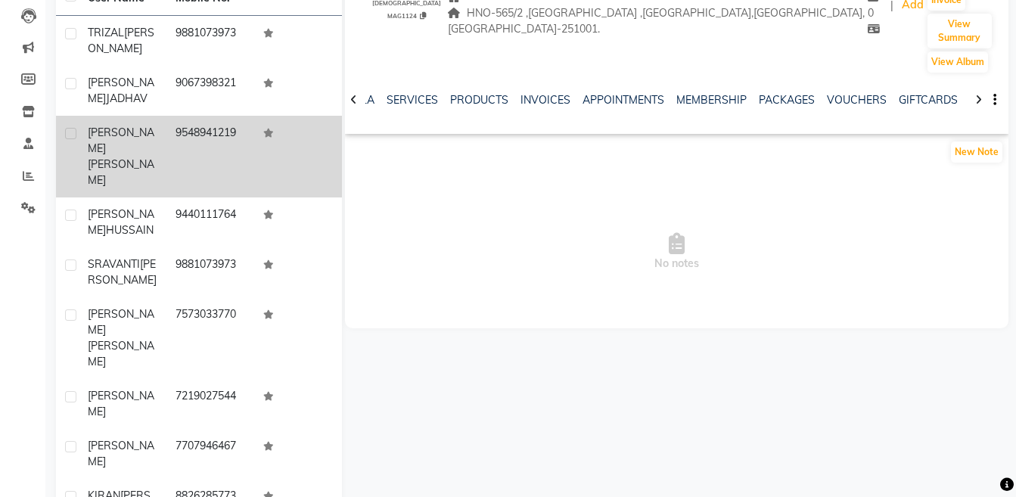
click at [982, 84] on div at bounding box center [977, 98] width 17 height 29
click at [982, 77] on div "NOTES FORMULA SERVICES PRODUCTS INVOICES APPOINTMENTS MEMBERSHIP PACKAGES VOUCH…" at bounding box center [676, 100] width 663 height 52
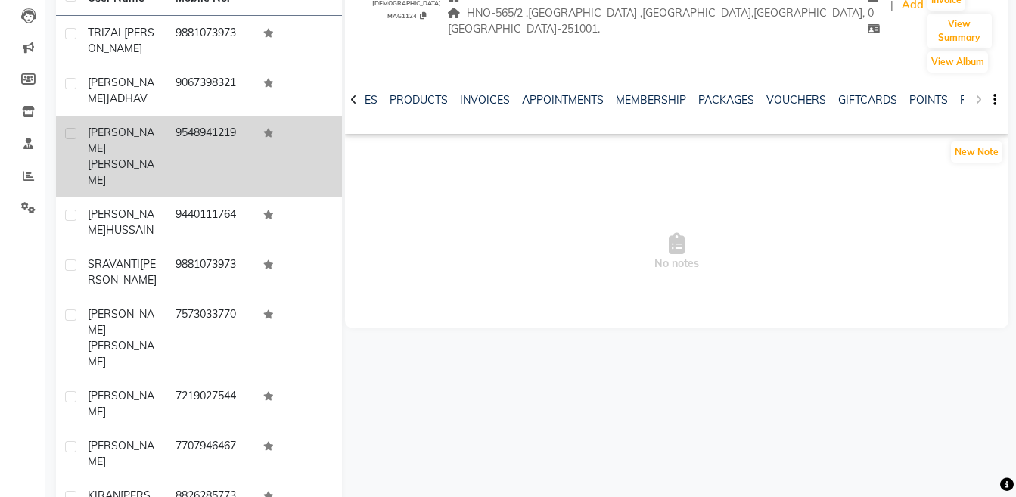
click at [982, 77] on div "NOTES FORMULA SERVICES PRODUCTS INVOICES APPOINTMENTS MEMBERSHIP PACKAGES VOUCH…" at bounding box center [676, 100] width 663 height 52
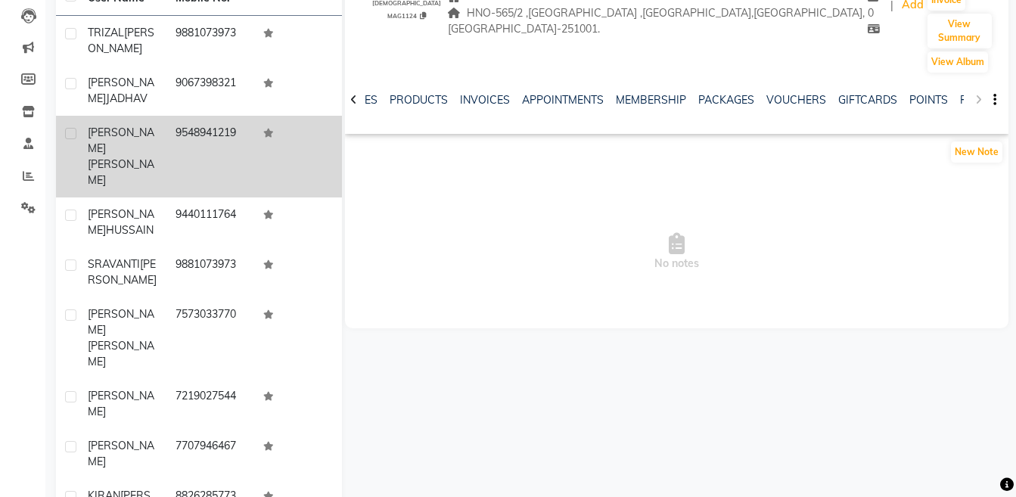
click at [982, 77] on div "NOTES FORMULA SERVICES PRODUCTS INVOICES APPOINTMENTS MEMBERSHIP PACKAGES VOUCH…" at bounding box center [676, 100] width 663 height 52
click at [961, 93] on link "FORMS" at bounding box center [979, 100] width 38 height 14
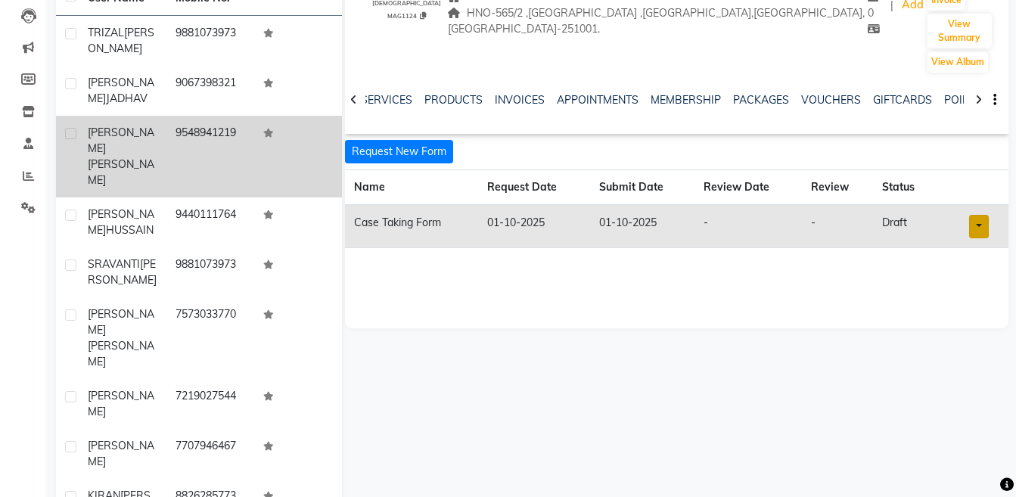
click at [975, 215] on link at bounding box center [979, 226] width 20 height 23
click at [982, 271] on link "Open in staff mode" at bounding box center [939, 283] width 143 height 24
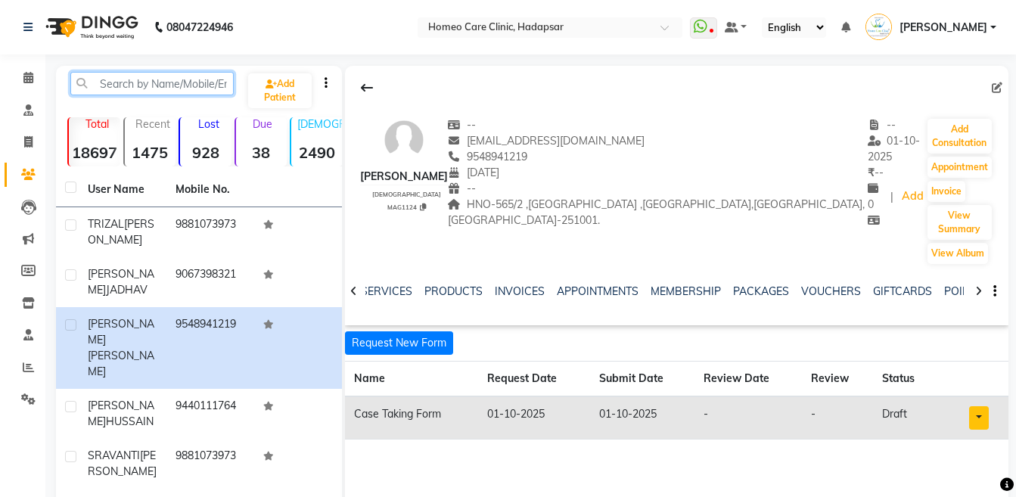
click at [137, 81] on input "text" at bounding box center [151, 83] width 163 height 23
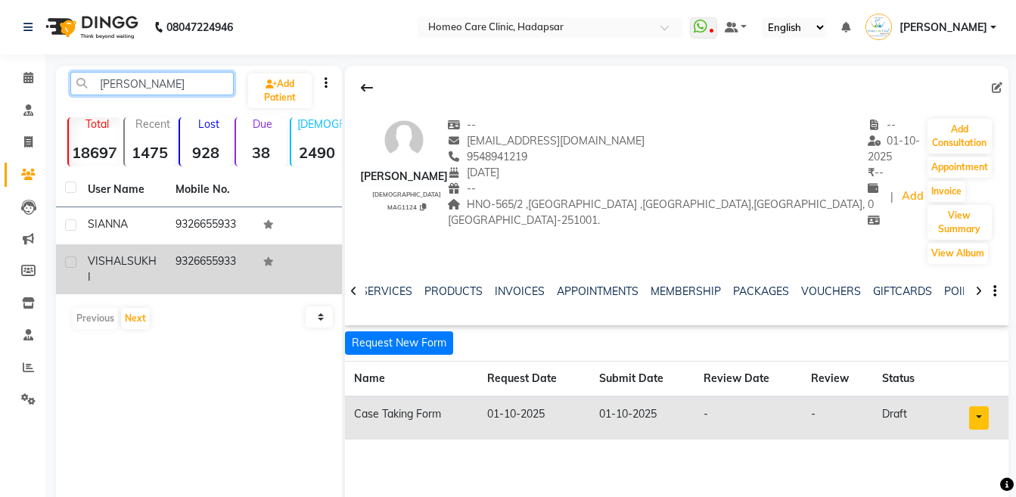
type input "vishal sukhi"
click at [146, 250] on td "VISHAL SUKHI" at bounding box center [123, 269] width 88 height 50
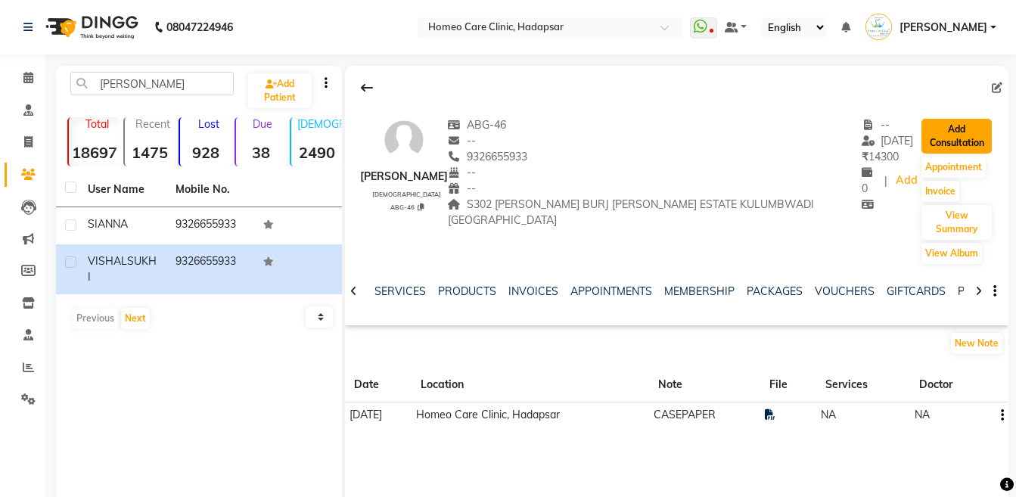
click at [932, 129] on button "Add Consultation" at bounding box center [956, 136] width 70 height 35
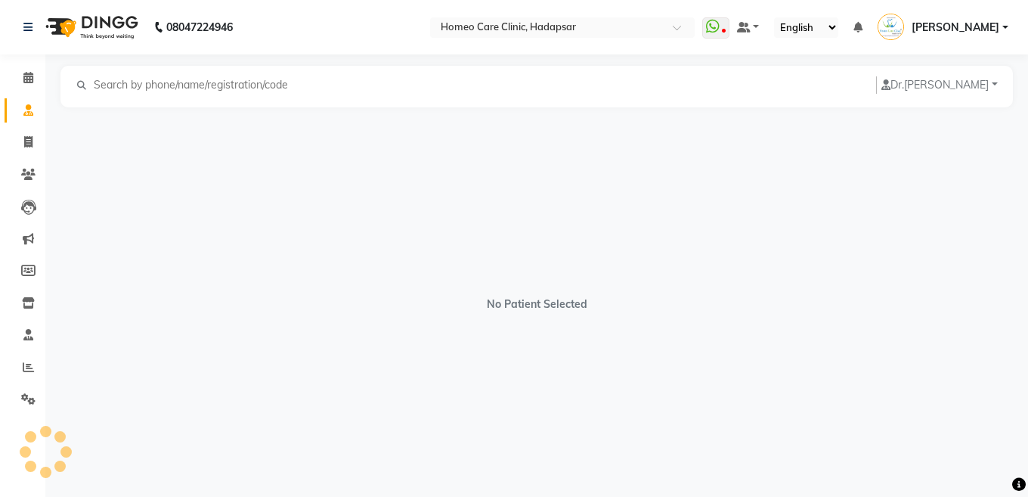
select select "[DEMOGRAPHIC_DATA]"
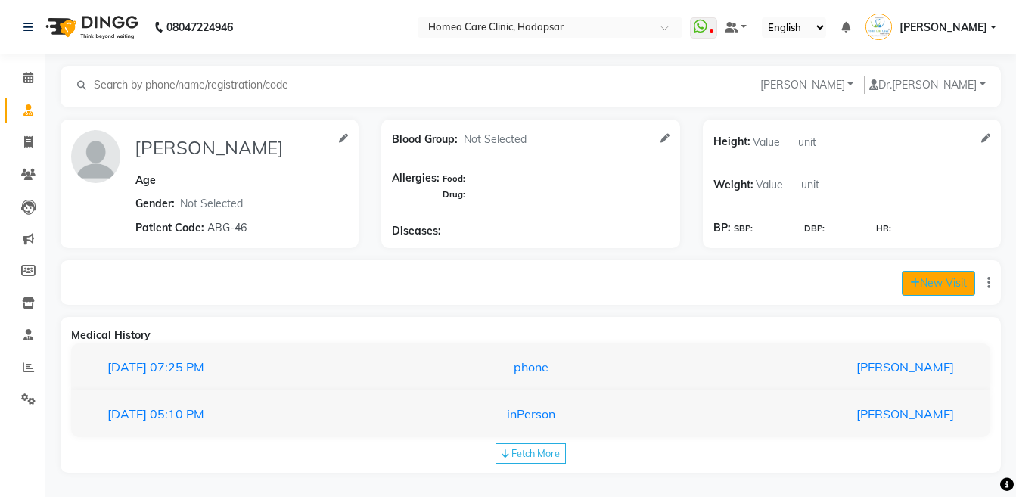
click at [913, 283] on icon at bounding box center [915, 283] width 10 height 11
select select "1165"
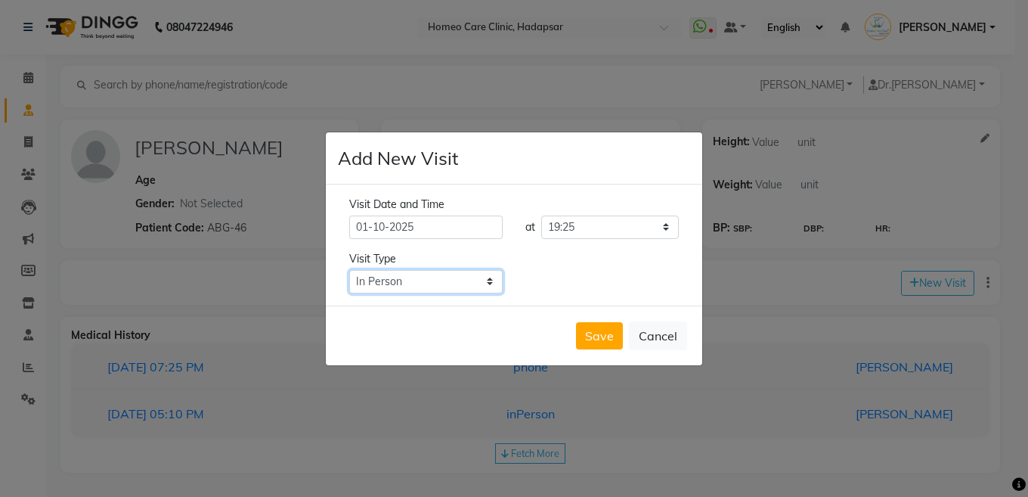
click at [431, 284] on select "Select Type In Person Video Phone Chat" at bounding box center [426, 281] width 154 height 23
select select "chat"
click at [349, 270] on select "Select Type In Person Video Phone Chat" at bounding box center [426, 281] width 154 height 23
click at [609, 343] on button "Save" at bounding box center [599, 335] width 47 height 27
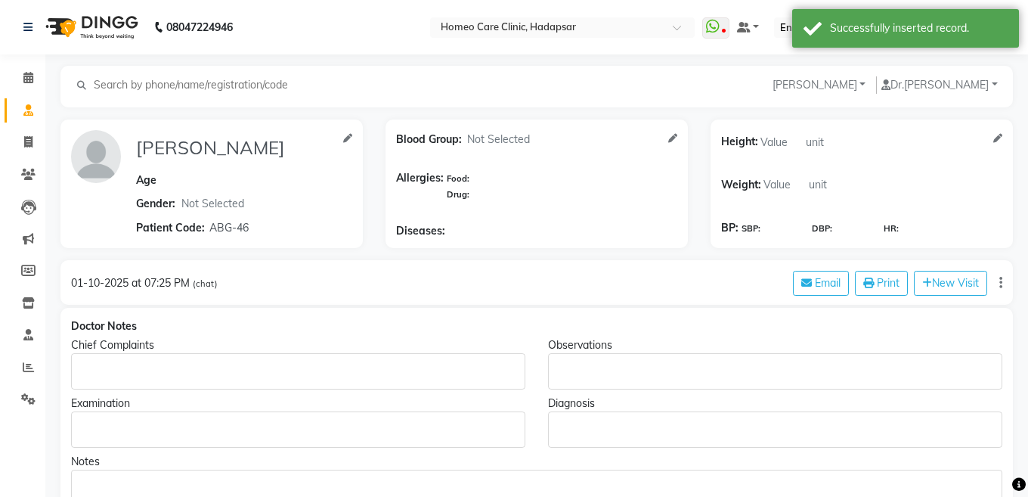
type input "VISHAL SUKHI"
select select "[DEMOGRAPHIC_DATA]"
type input "ABG-46"
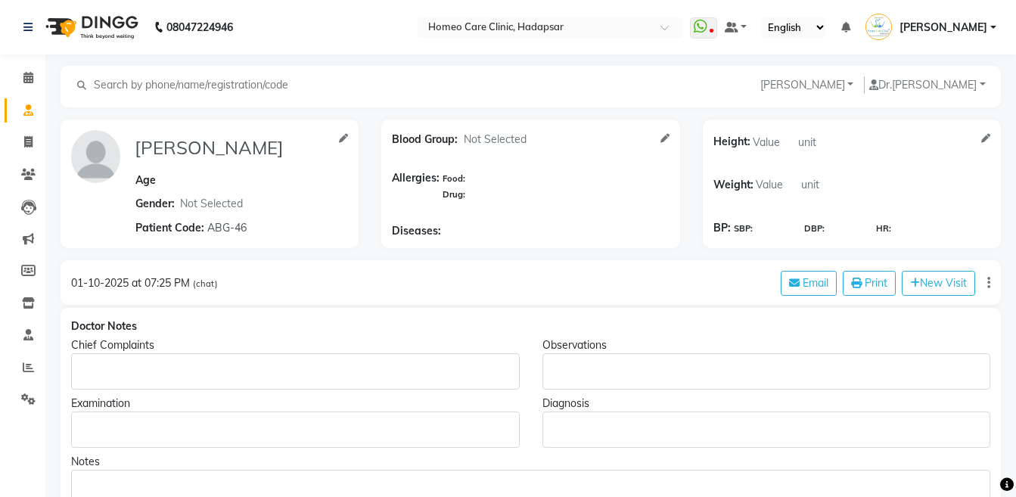
select select "[DEMOGRAPHIC_DATA]"
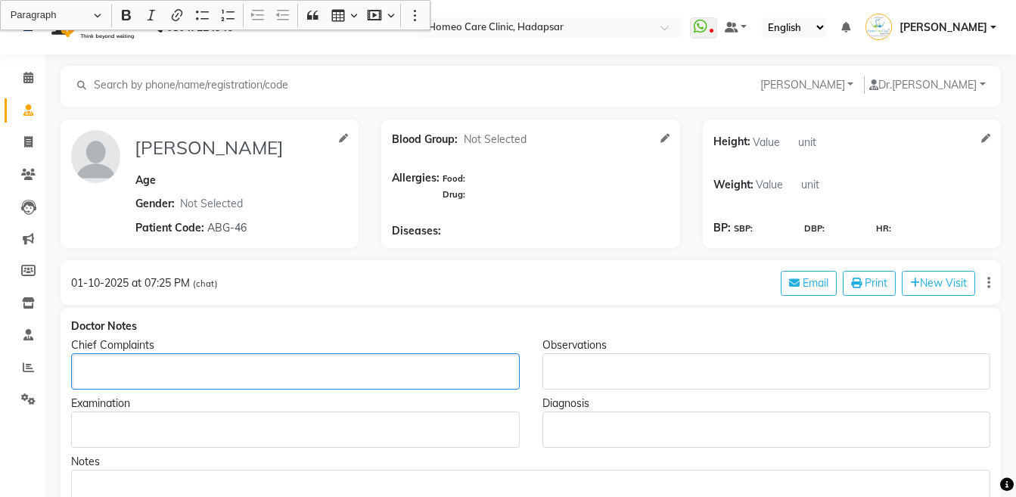
click at [312, 388] on div "Rich Text Editor, main" at bounding box center [295, 371] width 448 height 36
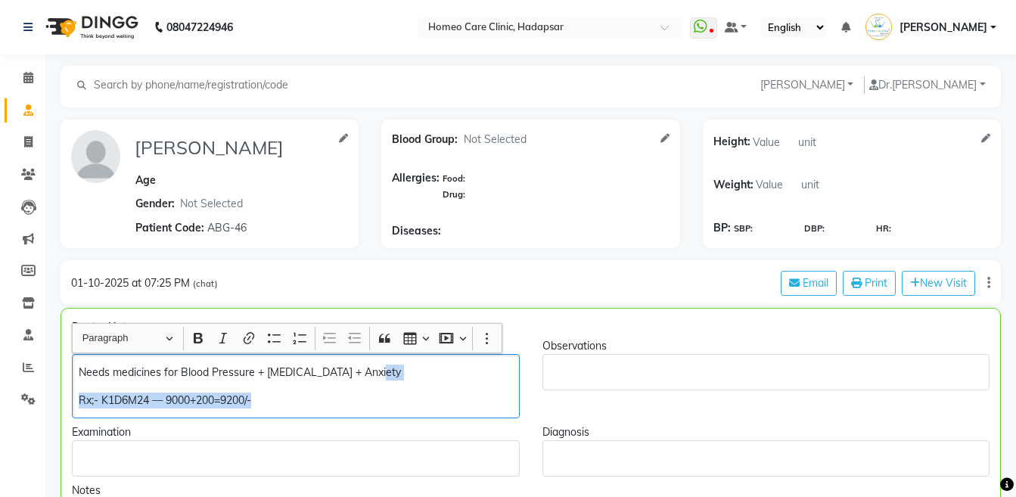
copy div "Rx;- K1D6M24 — 9000+200=9200/-"
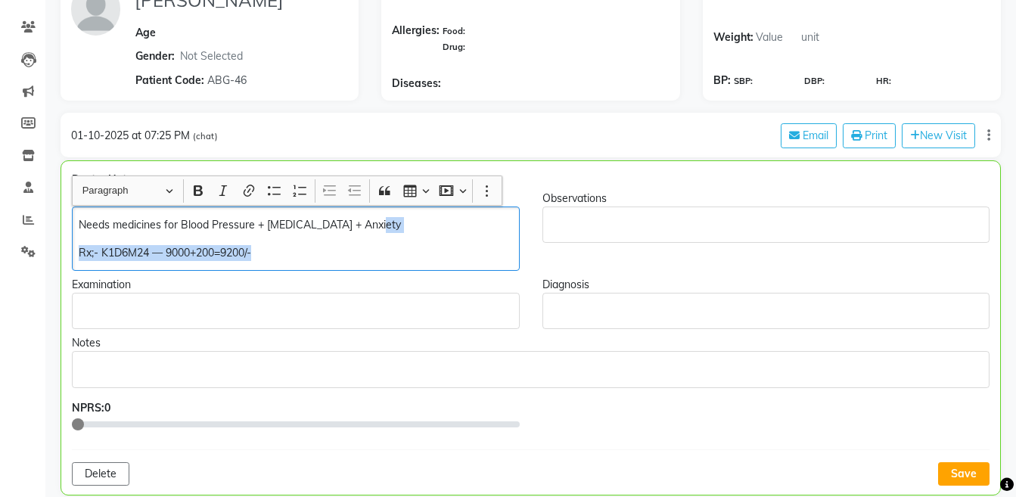
scroll to position [190, 0]
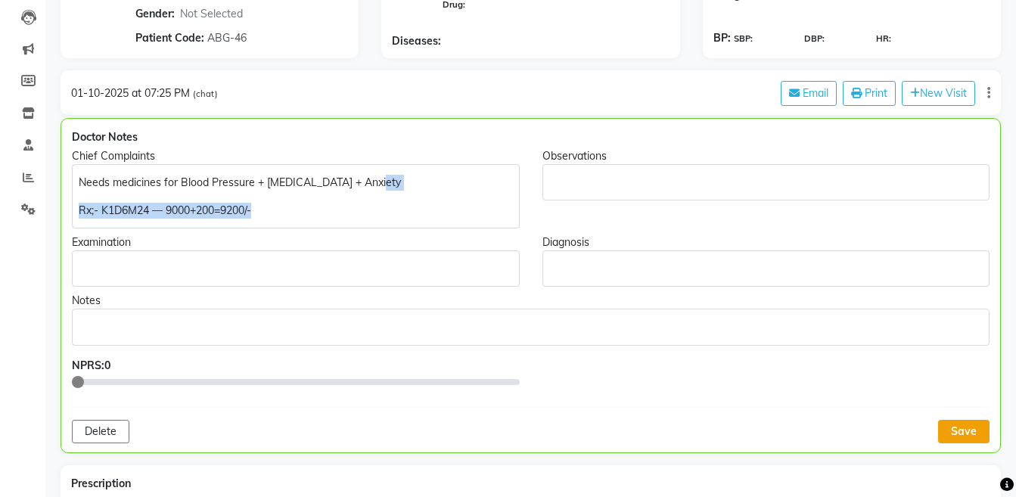
click at [954, 423] on button "Save" at bounding box center [963, 431] width 51 height 23
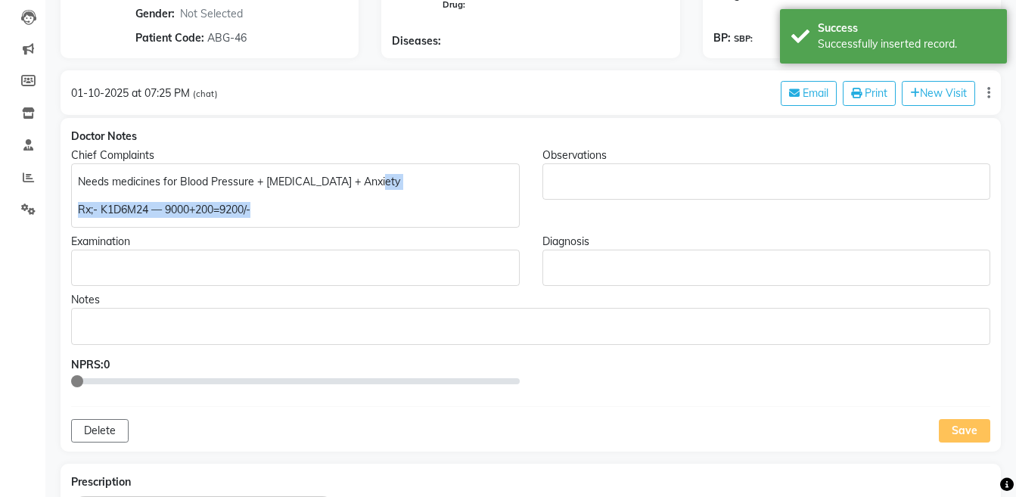
scroll to position [0, 0]
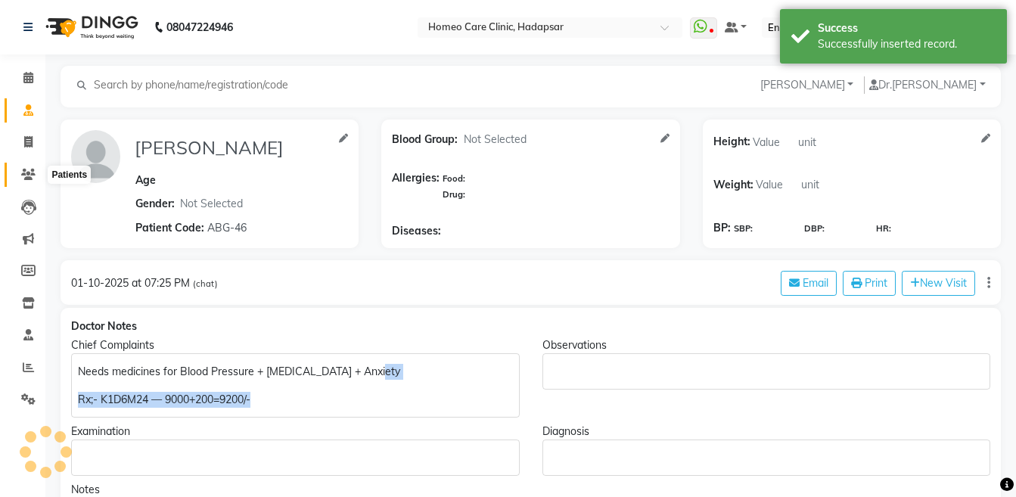
click at [37, 173] on span at bounding box center [28, 174] width 26 height 17
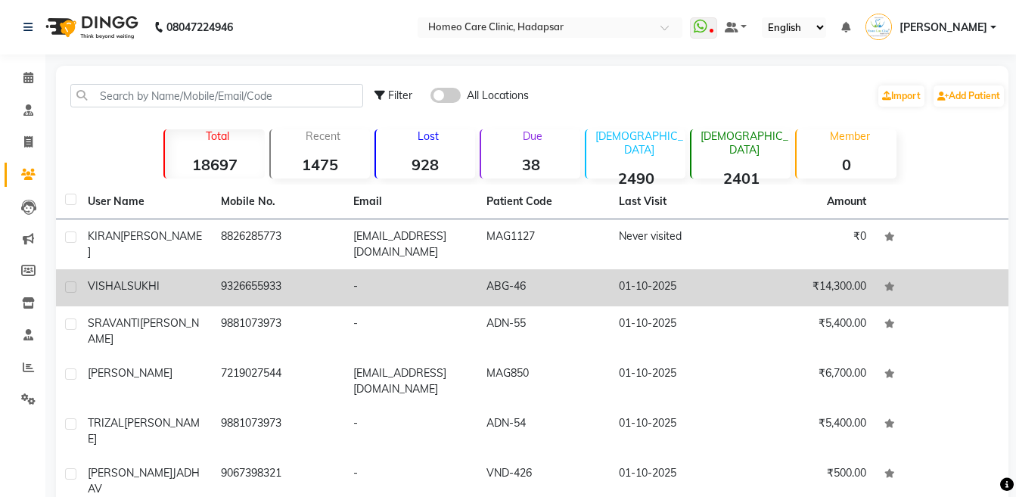
click at [201, 278] on div "VISHAL SUKHI" at bounding box center [145, 286] width 115 height 16
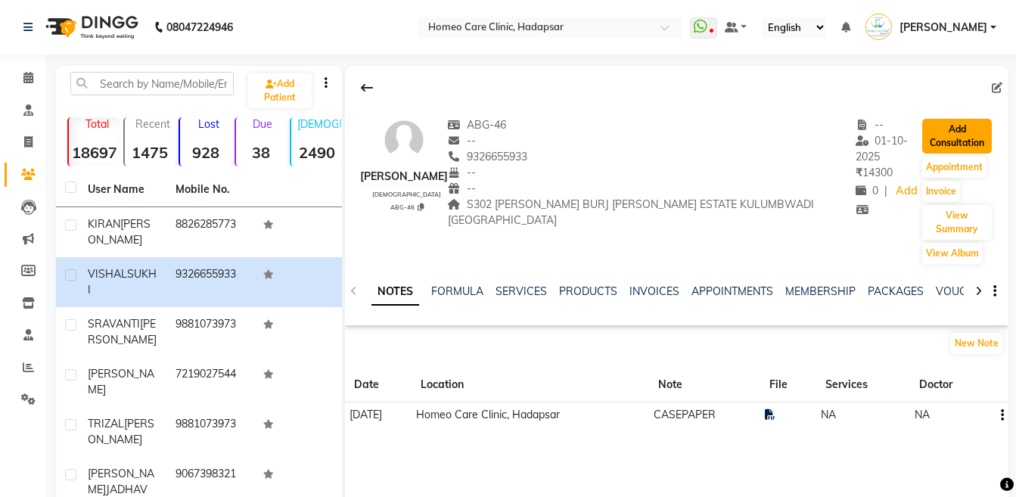
click at [922, 135] on button "Add Consultation" at bounding box center [956, 136] width 69 height 35
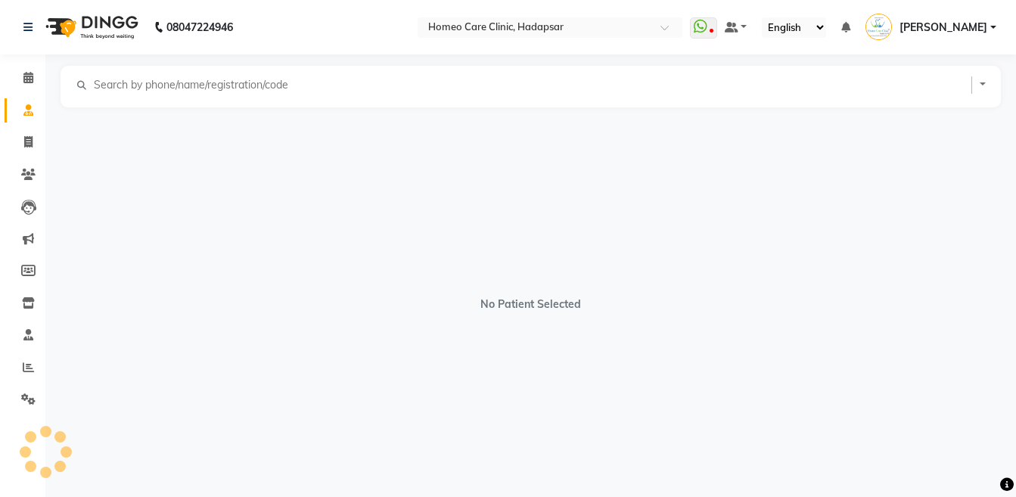
select select "[DEMOGRAPHIC_DATA]"
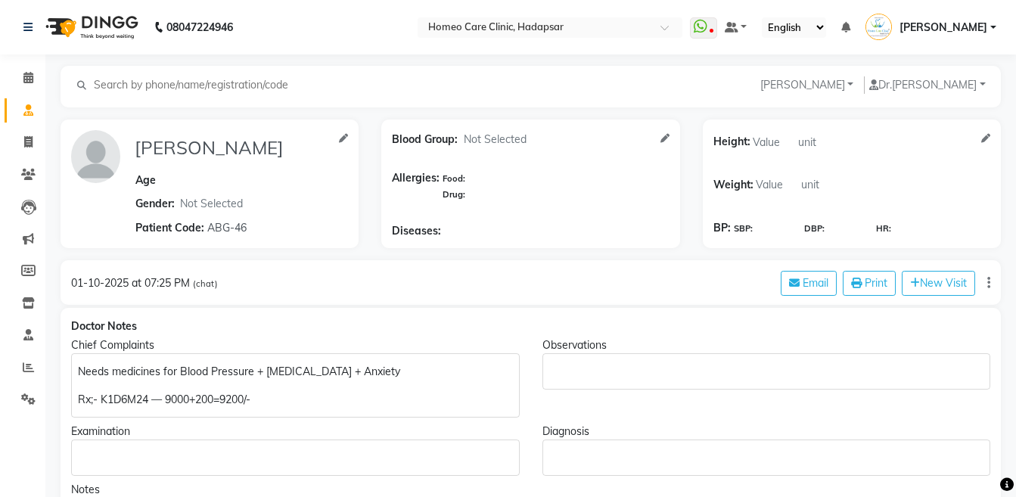
click at [99, 403] on p "Rx;- K1D6M24 — 9000+200=9200/-" at bounding box center [295, 400] width 434 height 16
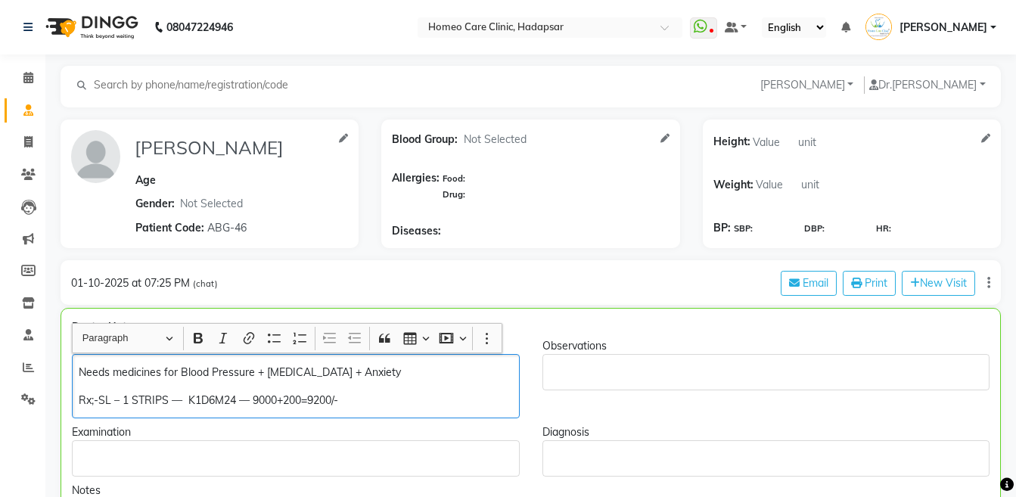
click at [166, 400] on p "Rx;-SL – 1 STRIPS — K1D6M24 — 9000+200=9200/-" at bounding box center [295, 400] width 433 height 16
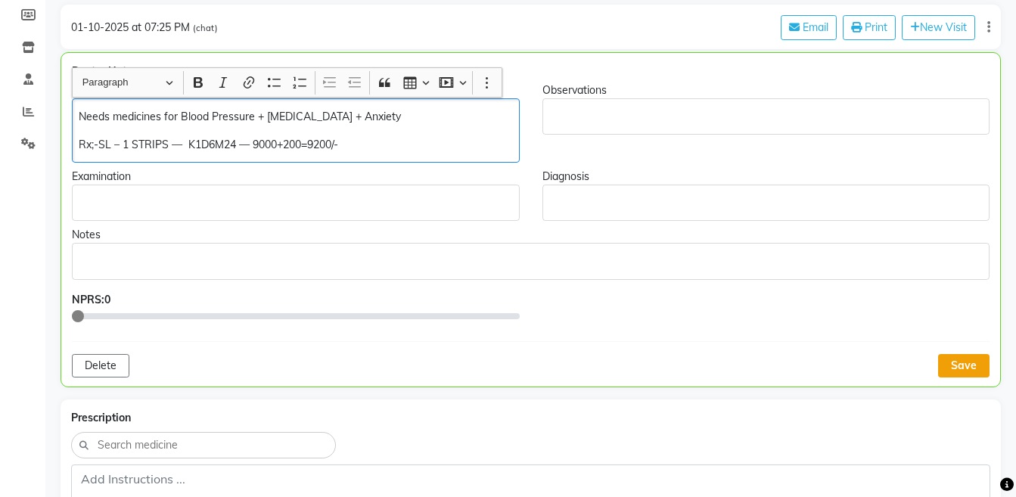
click at [977, 374] on button "Save" at bounding box center [963, 365] width 51 height 23
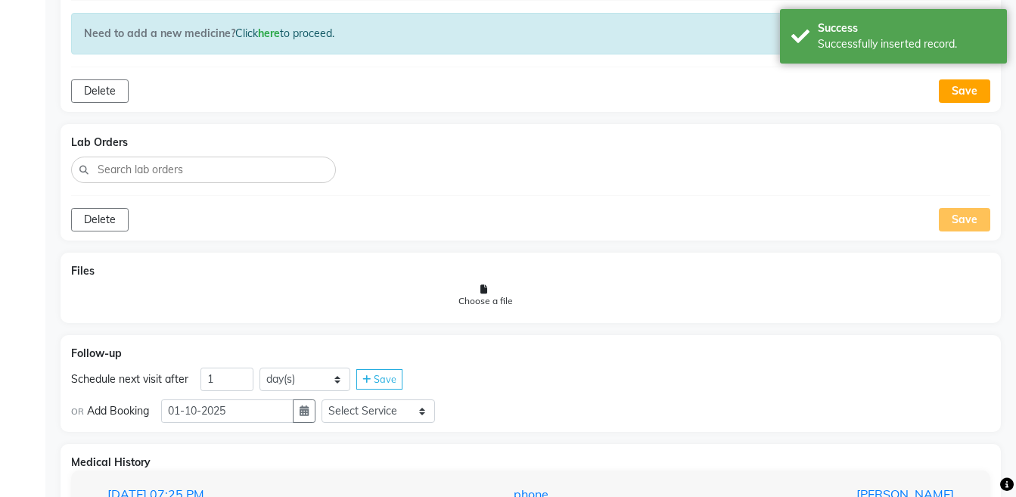
scroll to position [910, 0]
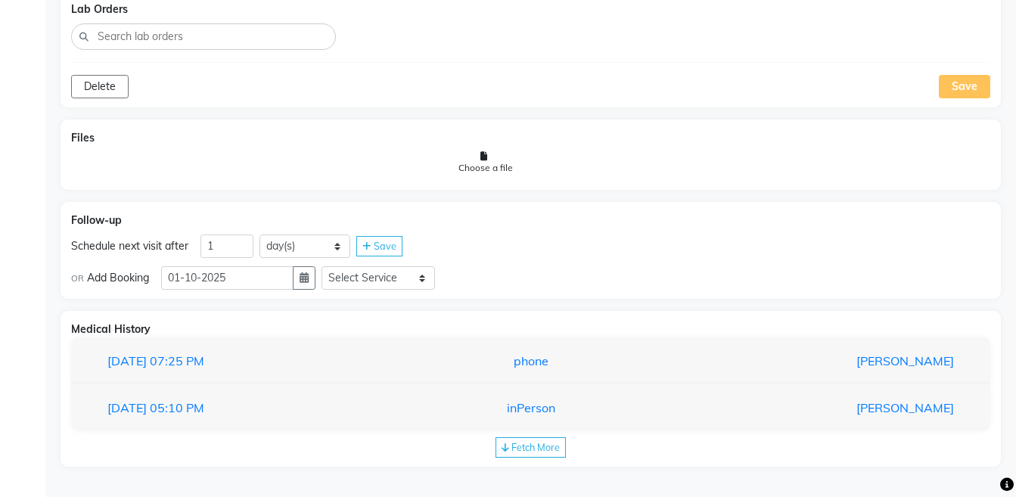
drag, startPoint x: 1015, startPoint y: 23, endPoint x: 1023, endPoint y: 26, distance: 8.9
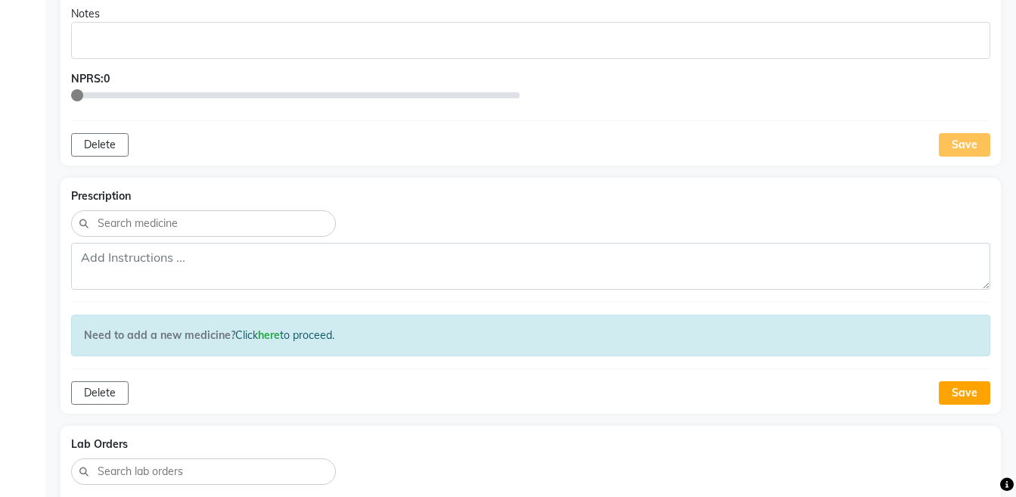
scroll to position [0, 0]
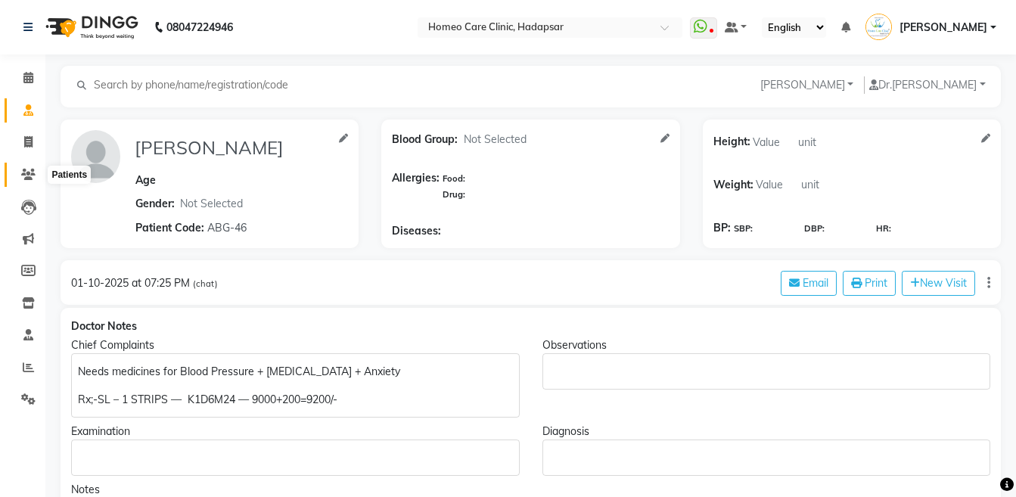
click at [29, 181] on span at bounding box center [28, 174] width 26 height 17
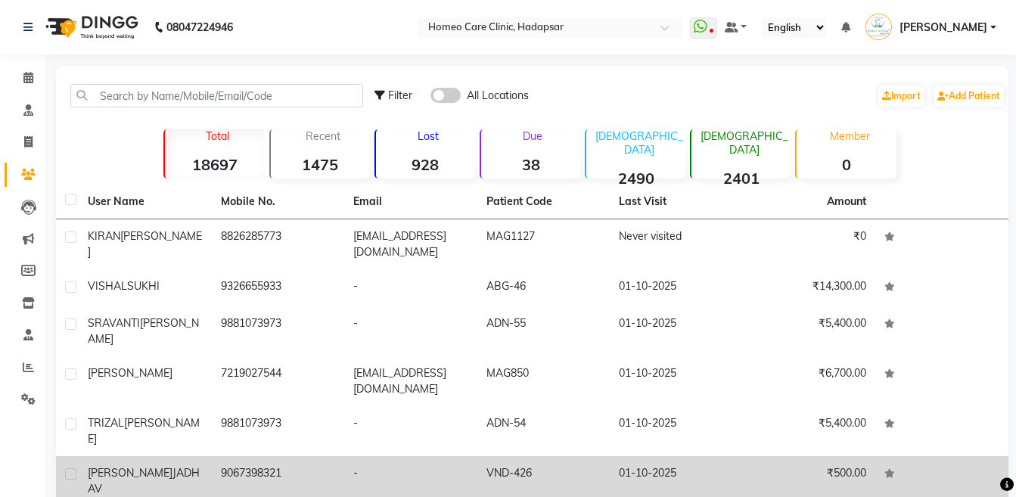
click at [264, 456] on td "9067398321" at bounding box center [278, 481] width 133 height 50
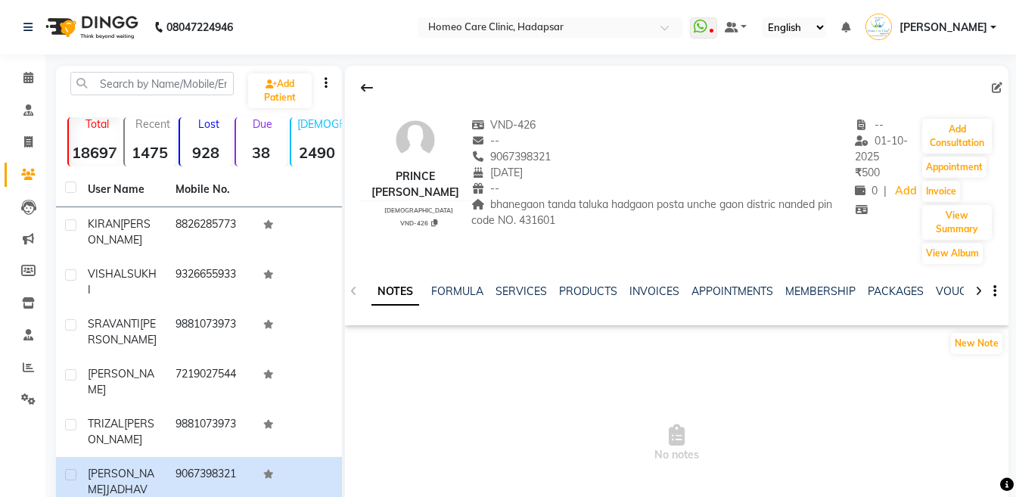
click at [975, 291] on icon at bounding box center [978, 291] width 7 height 11
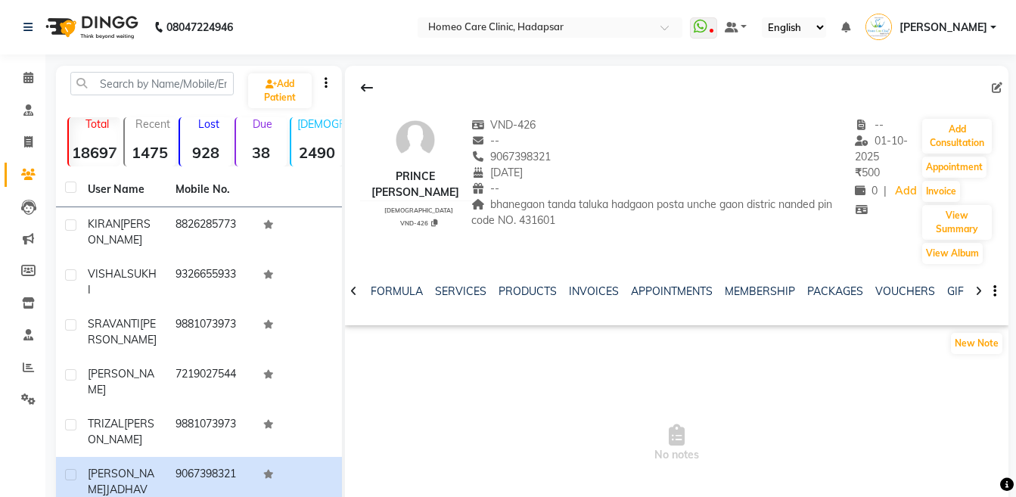
click at [975, 291] on icon at bounding box center [978, 291] width 7 height 11
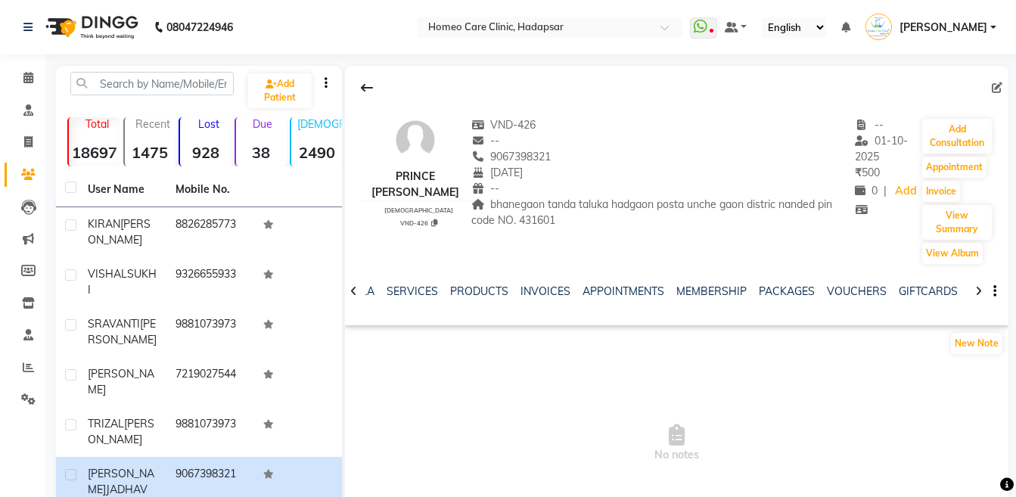
click at [975, 291] on icon at bounding box center [978, 291] width 7 height 11
click at [974, 291] on div "NOTES FORMULA SERVICES PRODUCTS INVOICES APPOINTMENTS MEMBERSHIP PACKAGES VOUCH…" at bounding box center [676, 291] width 663 height 52
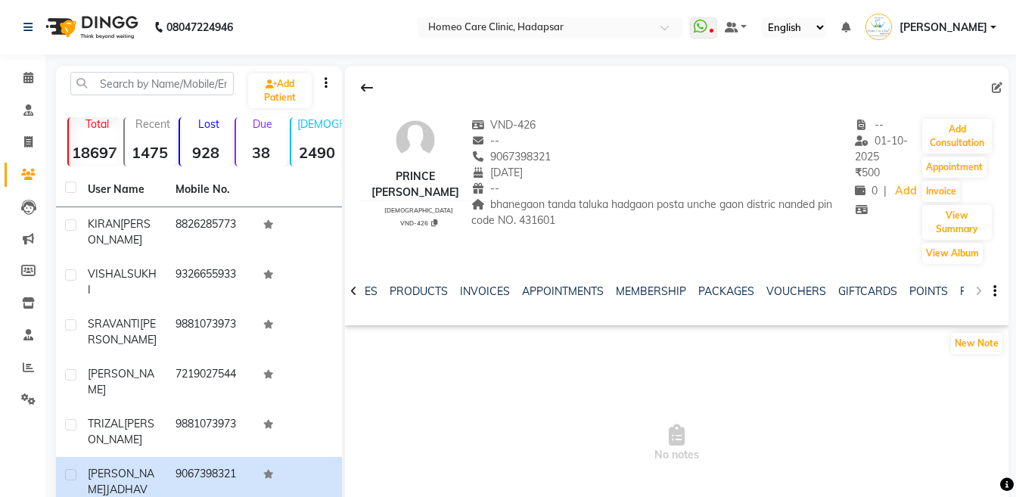
click at [974, 291] on div "NOTES FORMULA SERVICES PRODUCTS INVOICES APPOINTMENTS MEMBERSHIP PACKAGES VOUCH…" at bounding box center [676, 291] width 663 height 52
click at [965, 290] on div "NOTES FORMULA SERVICES PRODUCTS INVOICES APPOINTMENTS MEMBERSHIP PACKAGES VOUCH…" at bounding box center [676, 291] width 663 height 52
click at [956, 290] on ul "NOTES FORMULA SERVICES PRODUCTS INVOICES APPOINTMENTS MEMBERSHIP PACKAGES VOUCH…" at bounding box center [682, 292] width 960 height 16
click at [960, 290] on link "FORMS" at bounding box center [979, 291] width 38 height 14
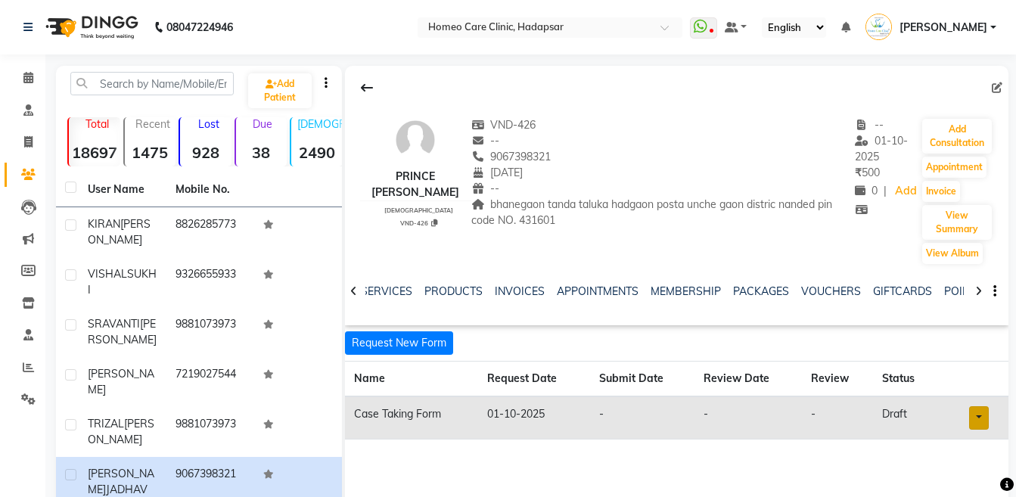
click at [978, 417] on link at bounding box center [979, 417] width 20 height 23
click at [963, 476] on link "Open in staff mode" at bounding box center [939, 474] width 143 height 24
click at [954, 134] on button "Add Consultation" at bounding box center [957, 136] width 70 height 35
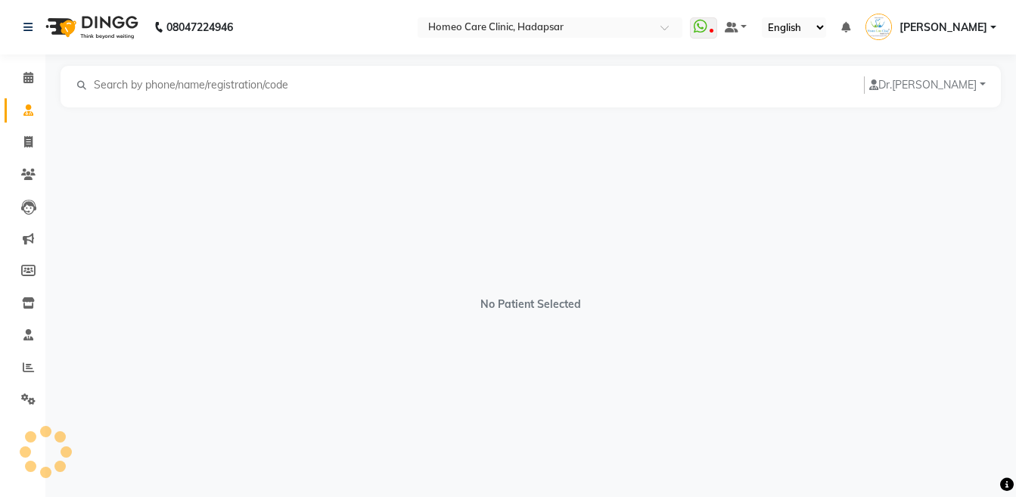
select select "[DEMOGRAPHIC_DATA]"
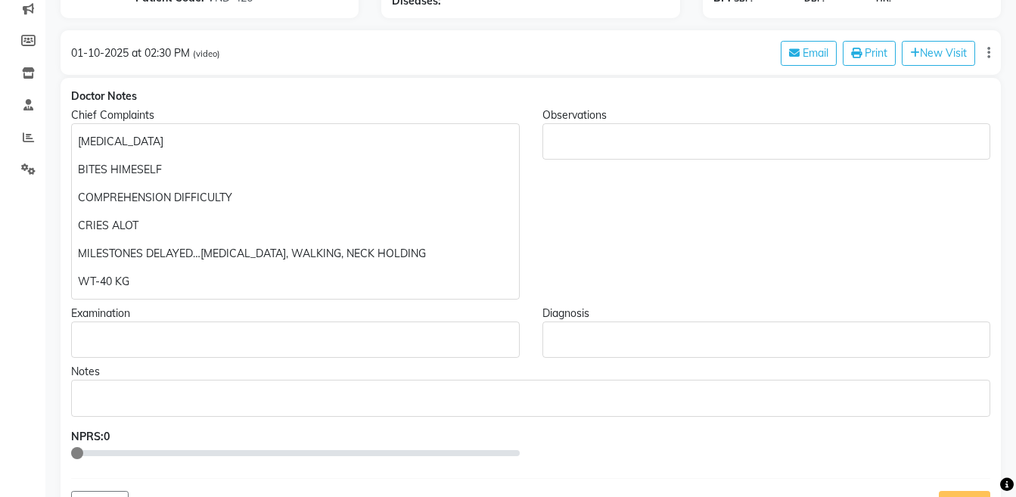
scroll to position [228, 0]
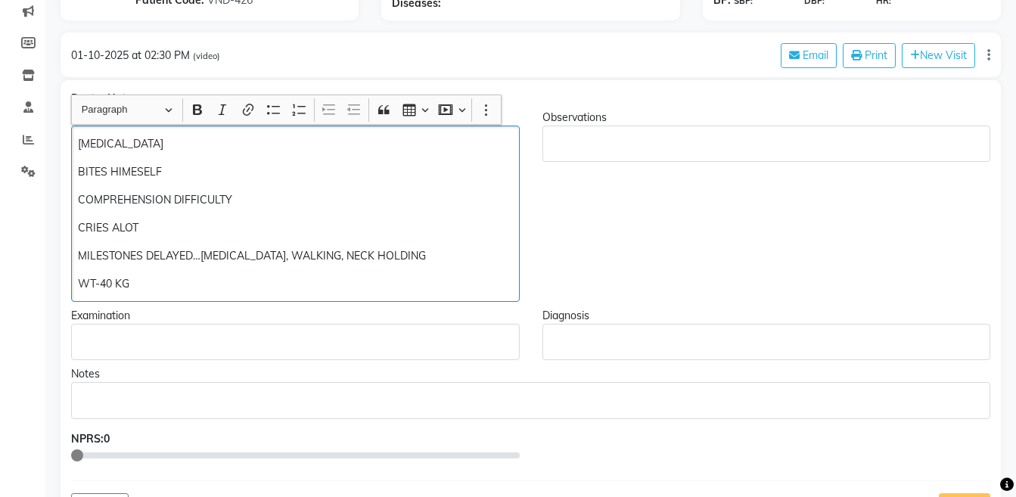
click at [214, 284] on p "WT-40 KG" at bounding box center [295, 284] width 434 height 16
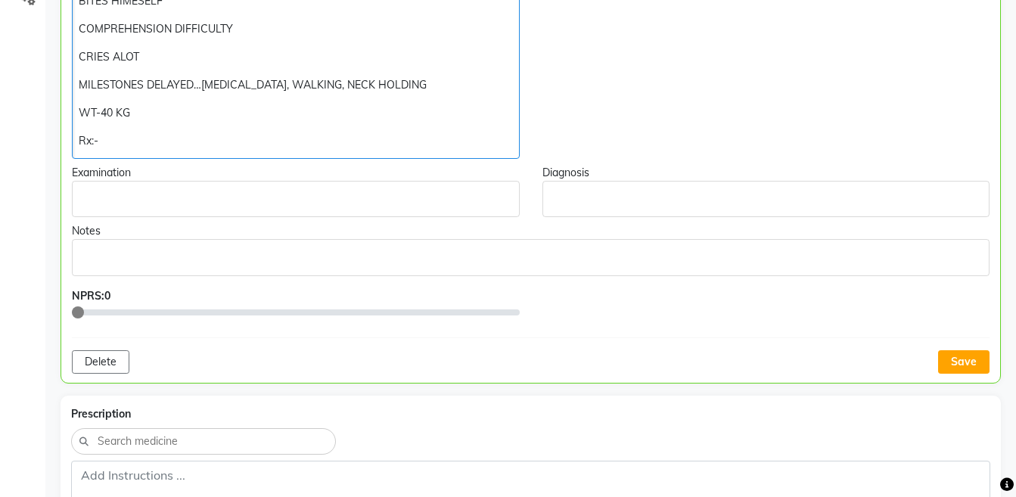
scroll to position [468, 0]
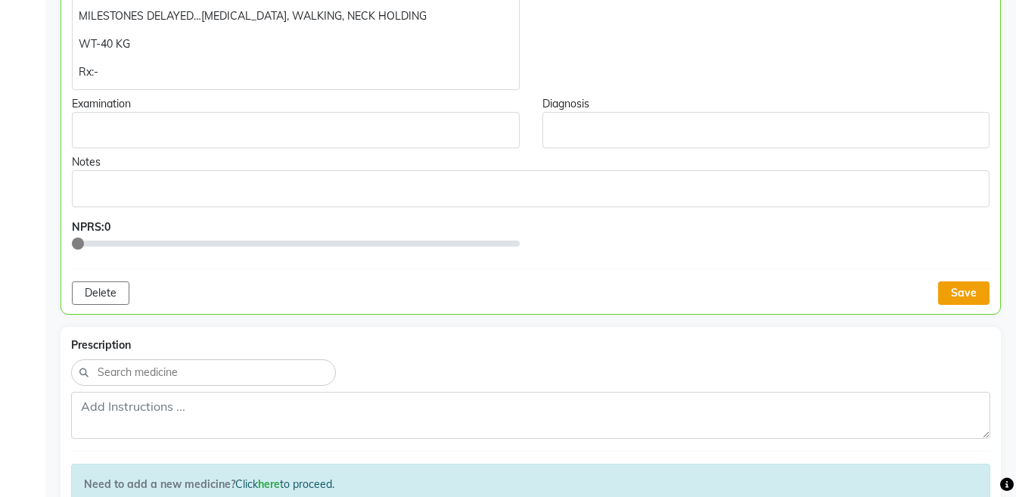
click at [975, 290] on button "Save" at bounding box center [963, 292] width 51 height 23
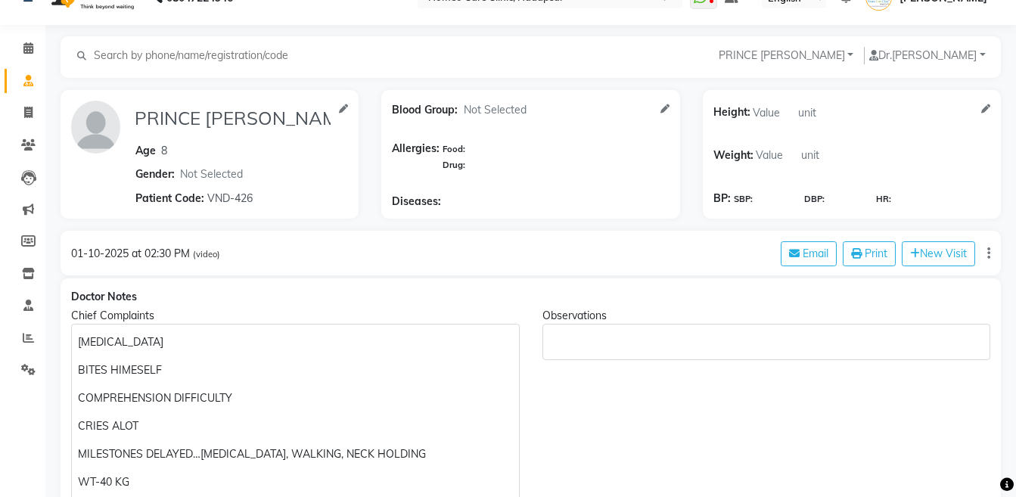
scroll to position [0, 0]
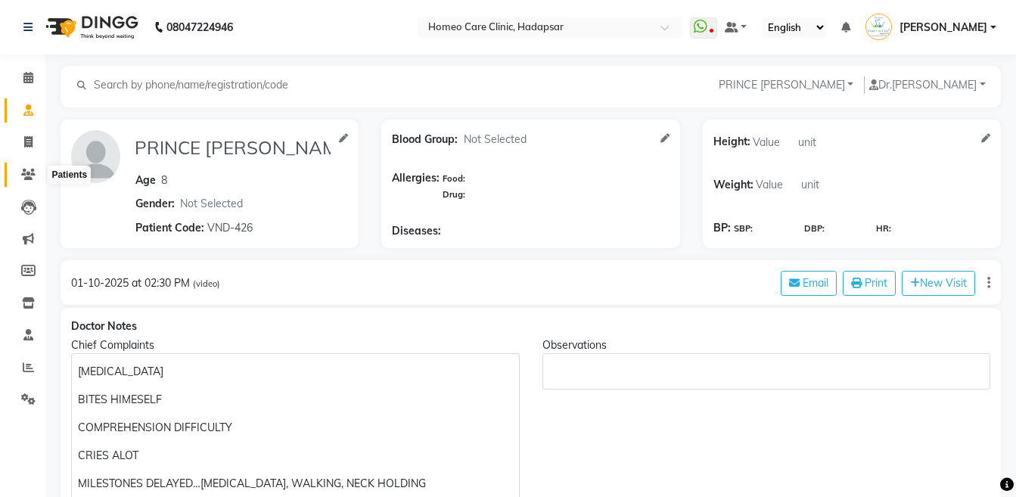
click at [36, 173] on span at bounding box center [28, 174] width 26 height 17
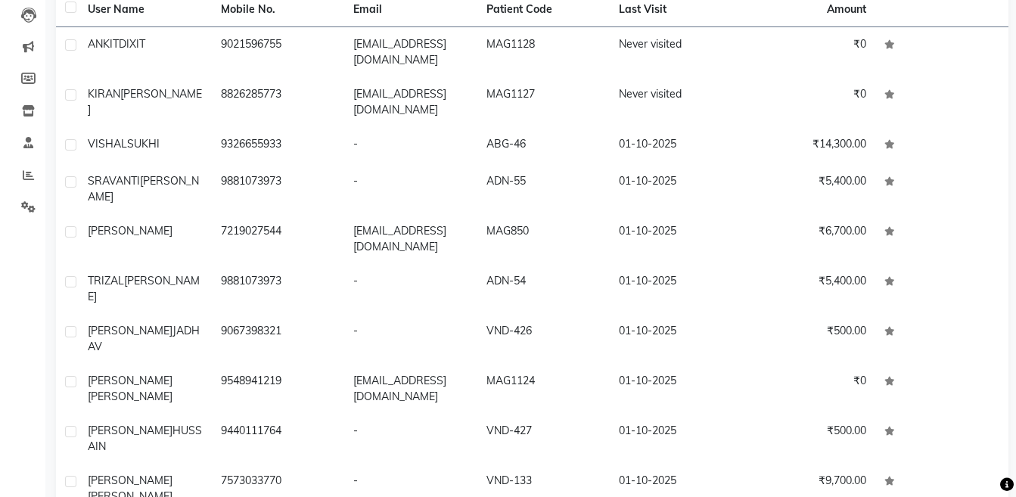
scroll to position [197, 0]
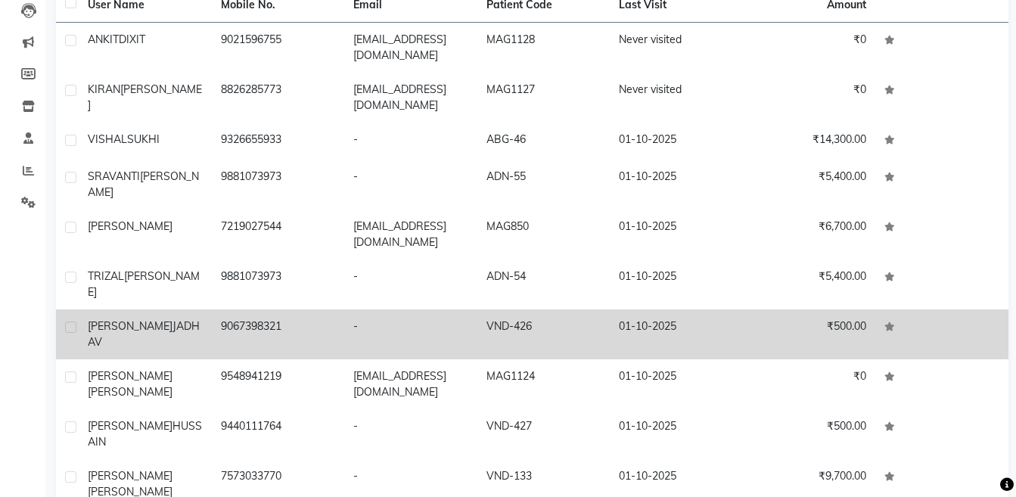
click at [599, 309] on td "VND-426" at bounding box center [543, 334] width 133 height 50
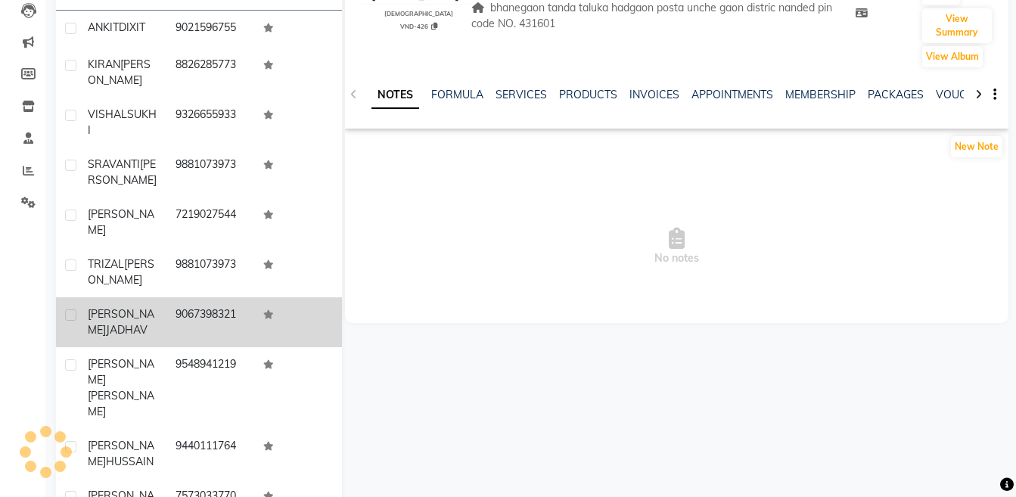
click at [977, 98] on icon at bounding box center [978, 94] width 7 height 11
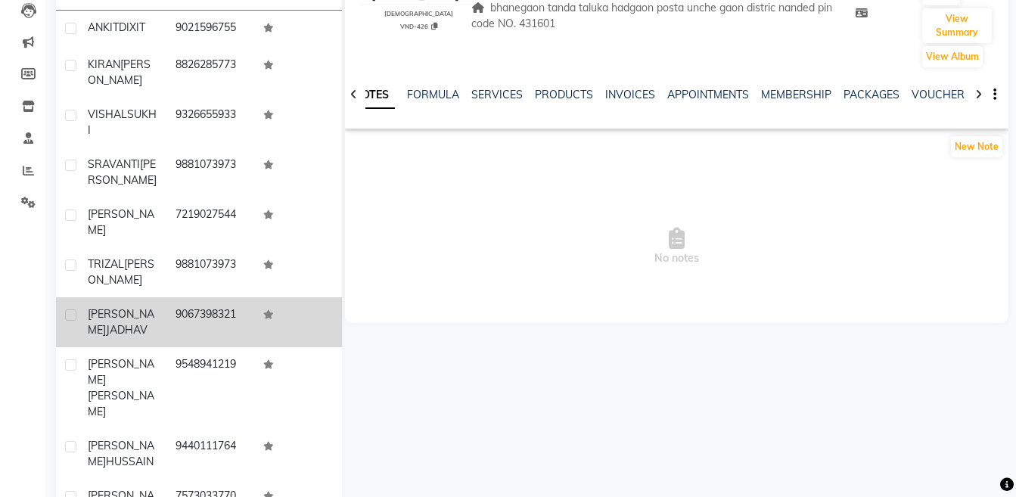
click at [977, 98] on icon at bounding box center [978, 94] width 7 height 11
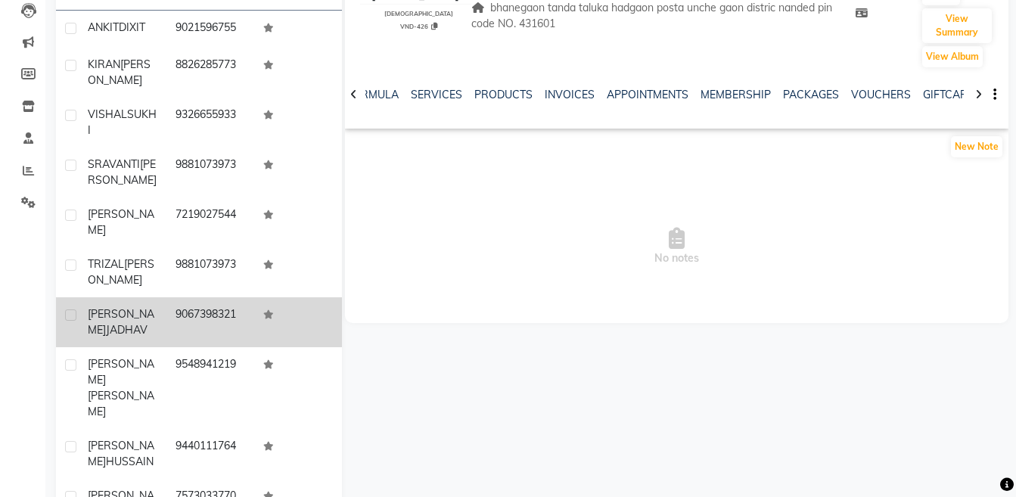
click at [977, 98] on icon at bounding box center [978, 94] width 7 height 11
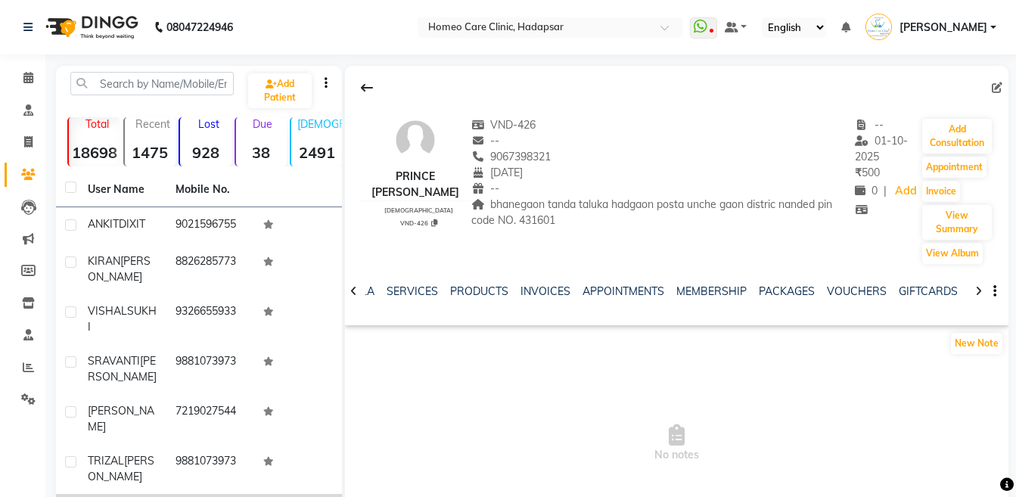
click at [976, 289] on icon at bounding box center [978, 291] width 7 height 11
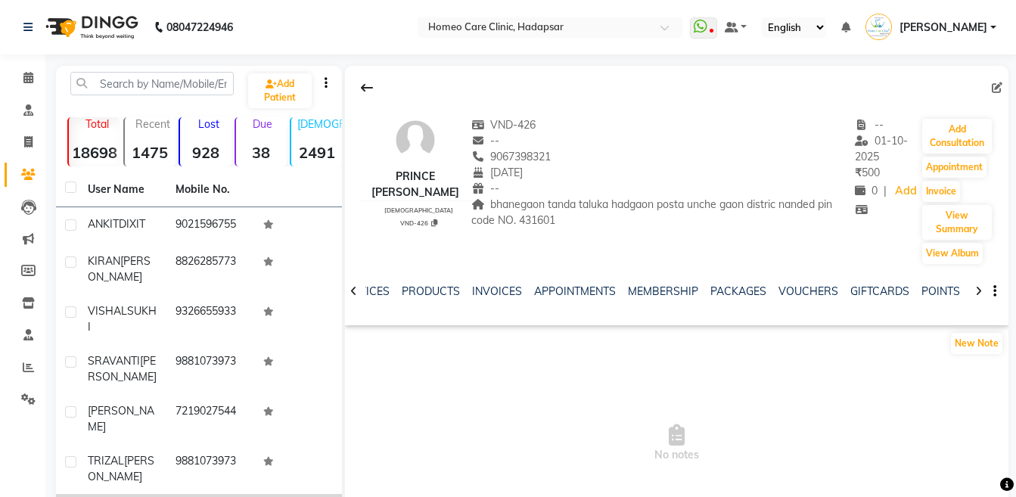
click at [976, 289] on div "NOTES FORMULA SERVICES PRODUCTS INVOICES APPOINTMENTS MEMBERSHIP PACKAGES VOUCH…" at bounding box center [676, 291] width 663 height 52
drag, startPoint x: 976, startPoint y: 289, endPoint x: 959, endPoint y: 291, distance: 17.5
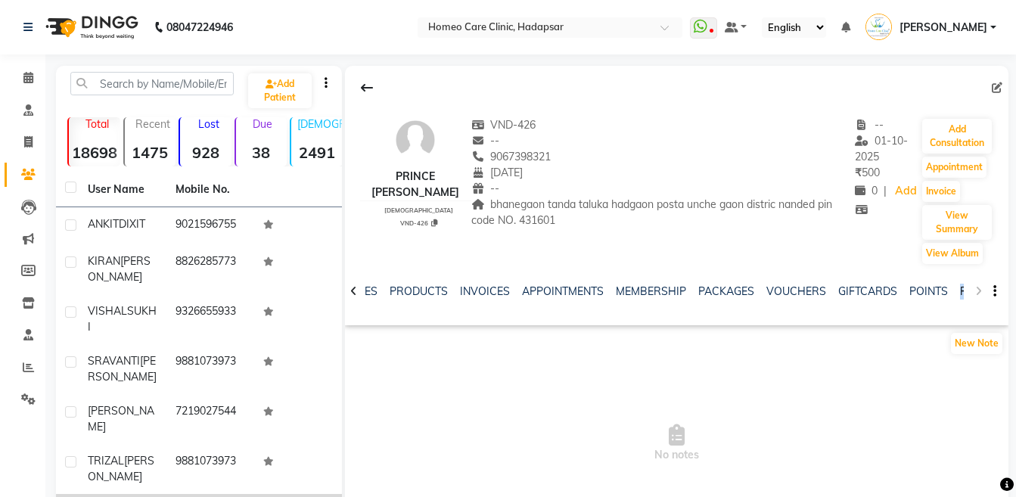
click at [959, 291] on div "NOTES FORMULA SERVICES PRODUCTS INVOICES APPOINTMENTS MEMBERSHIP PACKAGES VOUCH…" at bounding box center [676, 291] width 663 height 52
click at [960, 291] on link "FORMS" at bounding box center [979, 291] width 38 height 14
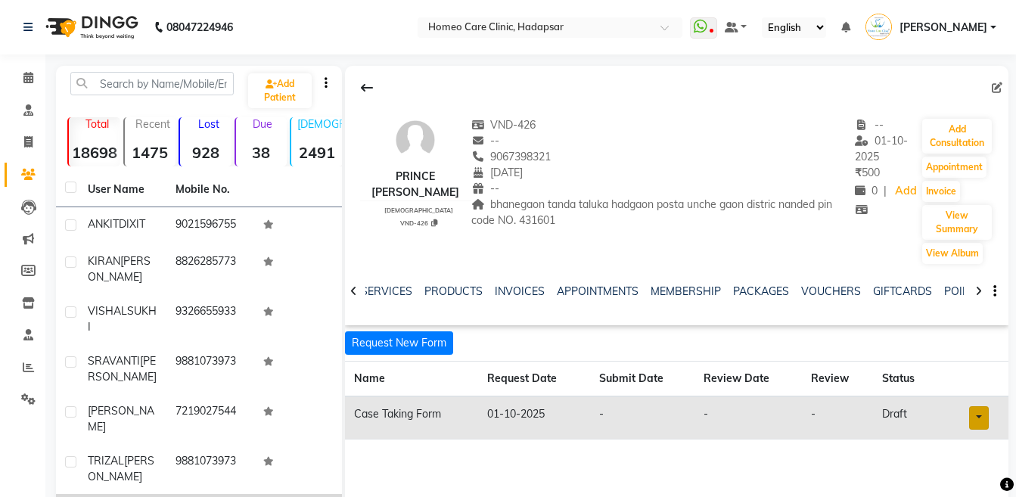
click at [984, 409] on link at bounding box center [979, 417] width 20 height 23
click at [960, 471] on link "Open in staff mode" at bounding box center [939, 474] width 143 height 24
click at [944, 150] on button "Add Consultation" at bounding box center [957, 136] width 70 height 35
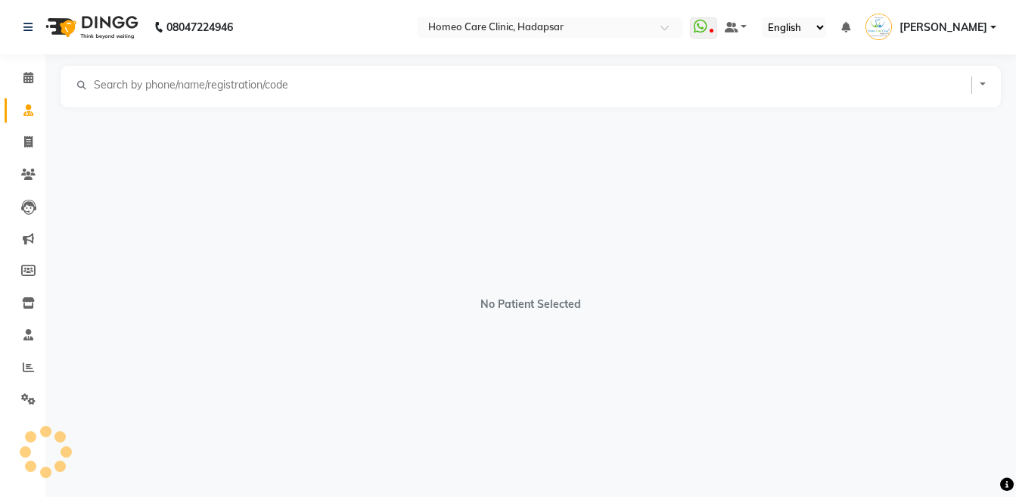
select select "[DEMOGRAPHIC_DATA]"
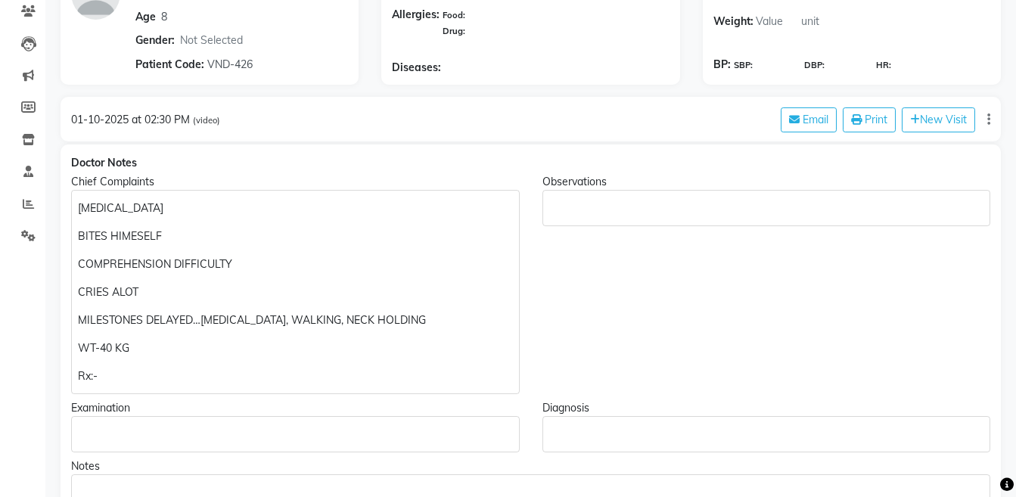
scroll to position [168, 0]
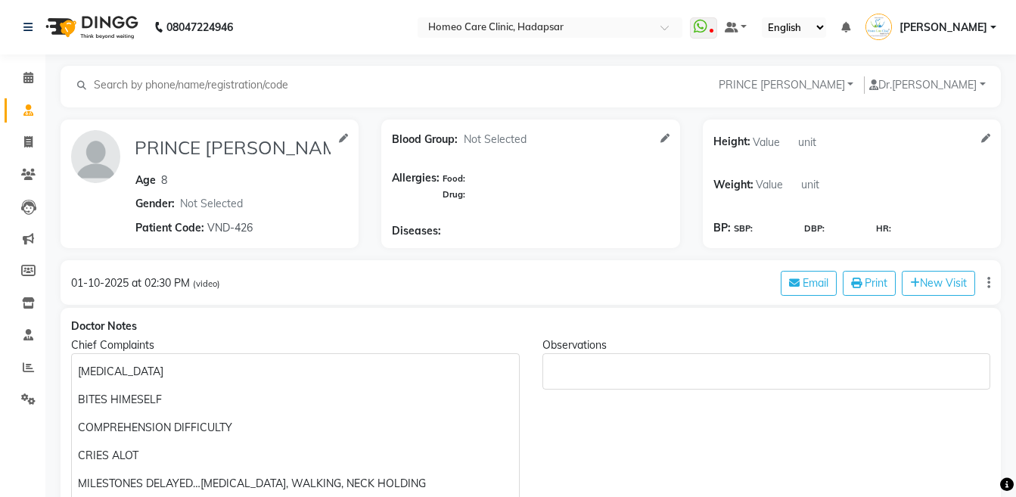
select select "[DEMOGRAPHIC_DATA]"
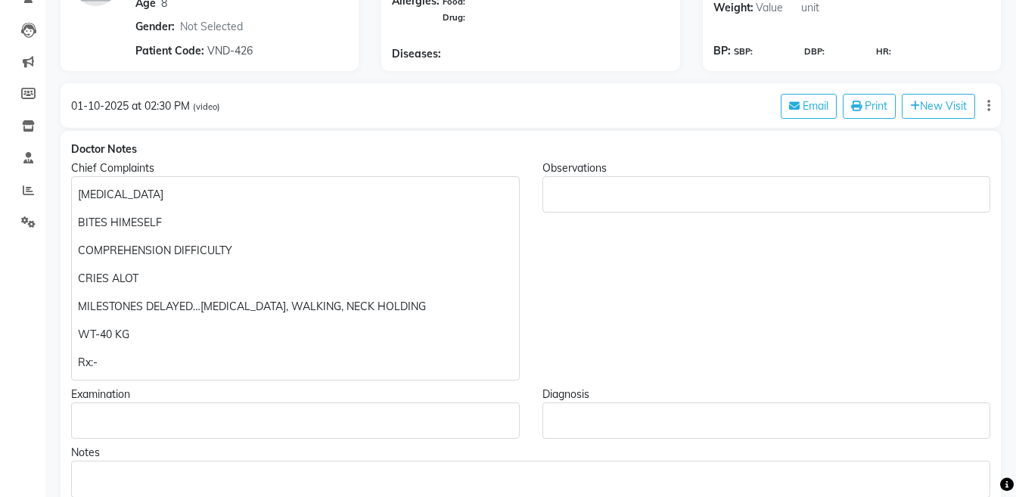
scroll to position [246, 0]
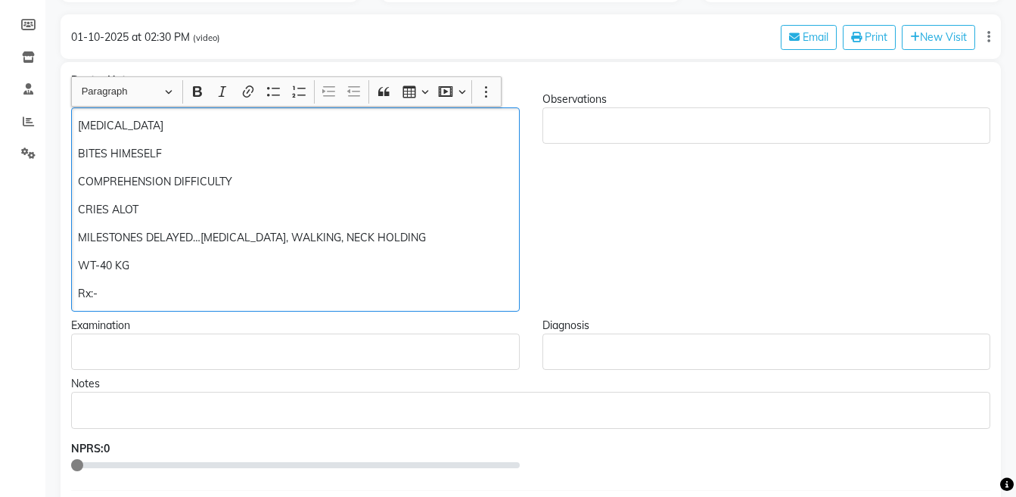
click at [224, 287] on p "Rx:-" at bounding box center [295, 294] width 434 height 16
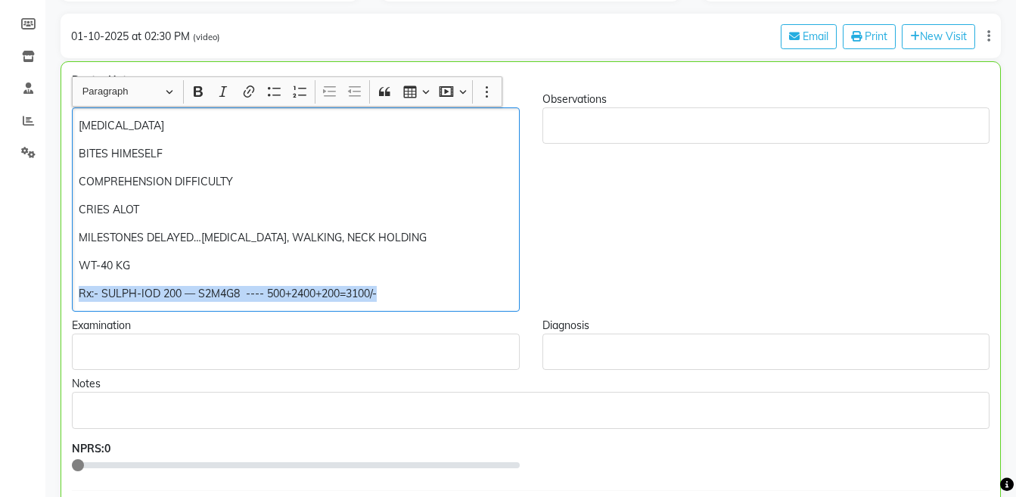
copy div "Rx:- SULPH-IOD 200 — S2M4G8 ---- 500+2400+200=3100/-"
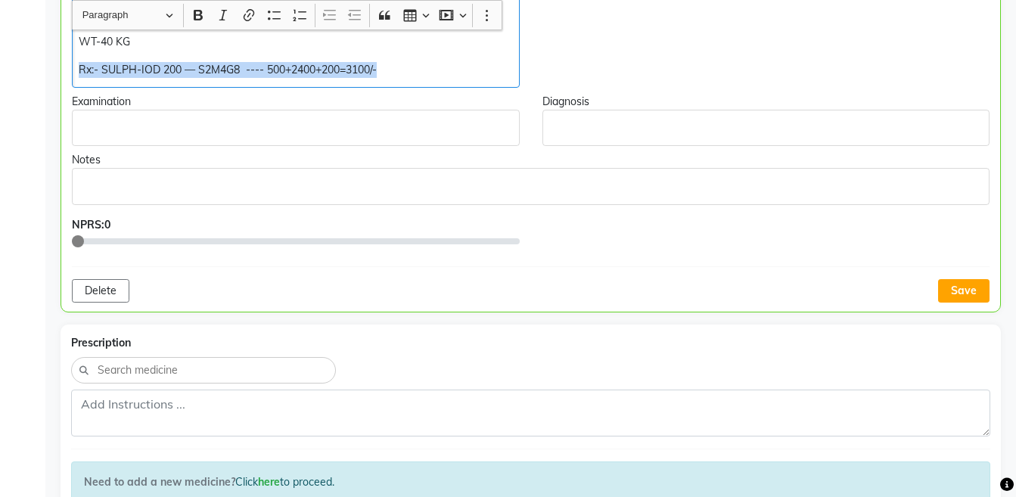
scroll to position [488, 0]
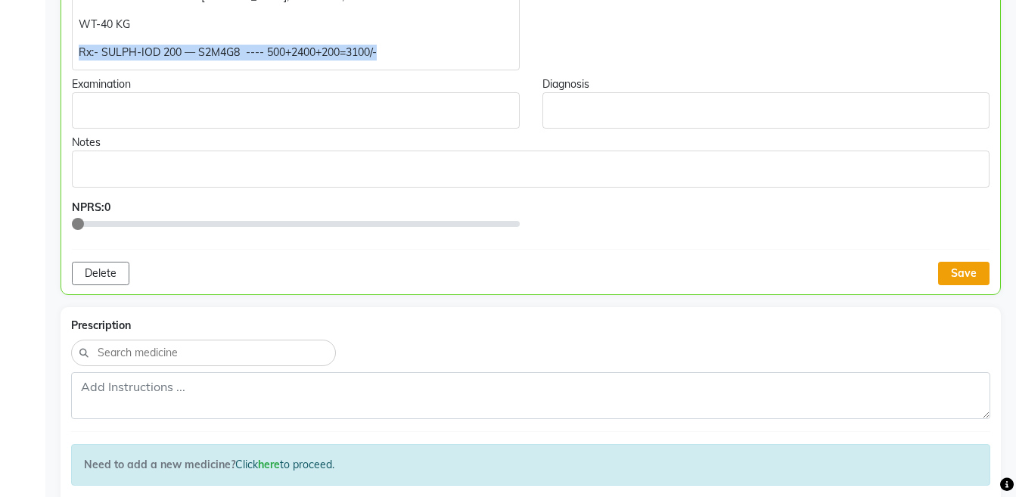
click at [954, 266] on button "Save" at bounding box center [963, 273] width 51 height 23
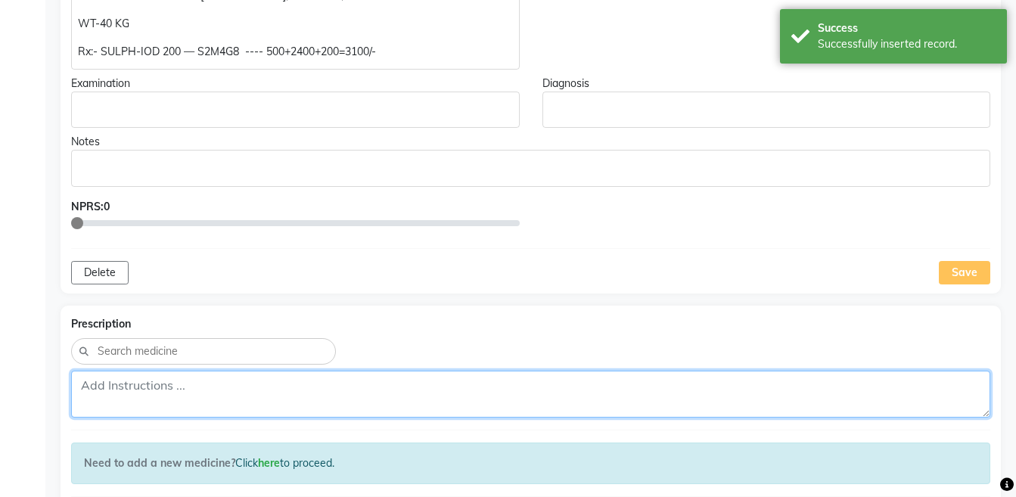
click at [561, 394] on textarea at bounding box center [530, 394] width 919 height 47
paste textarea "Rx:- SULPH-IOD 200 — S2M4G8 ---- 500+2400+200=3100/-"
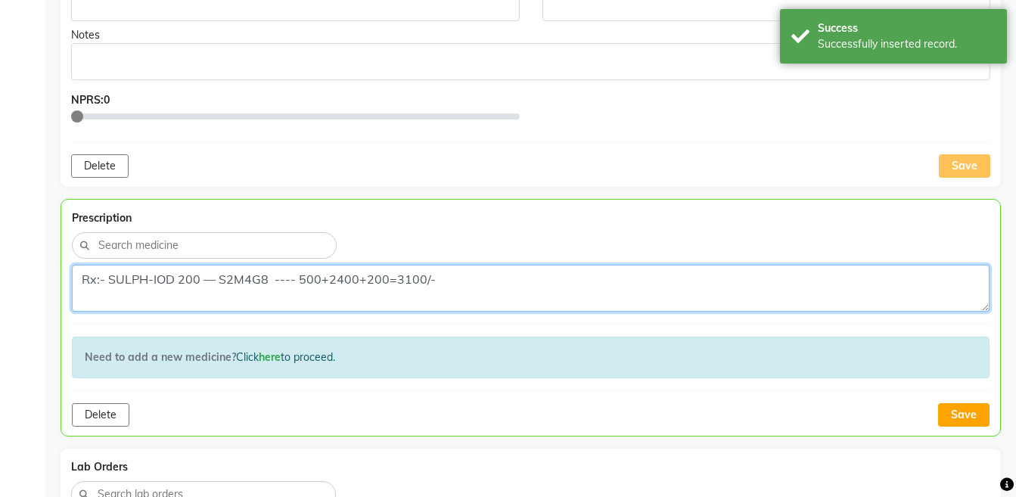
scroll to position [609, 0]
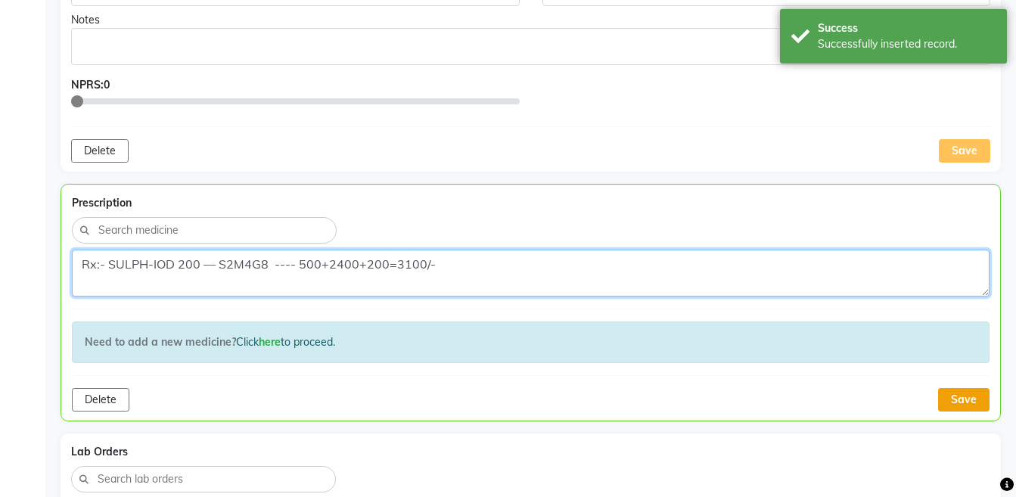
type textarea "Rx:- SULPH-IOD 200 — S2M4G8 ---- 500+2400+200=3100/-"
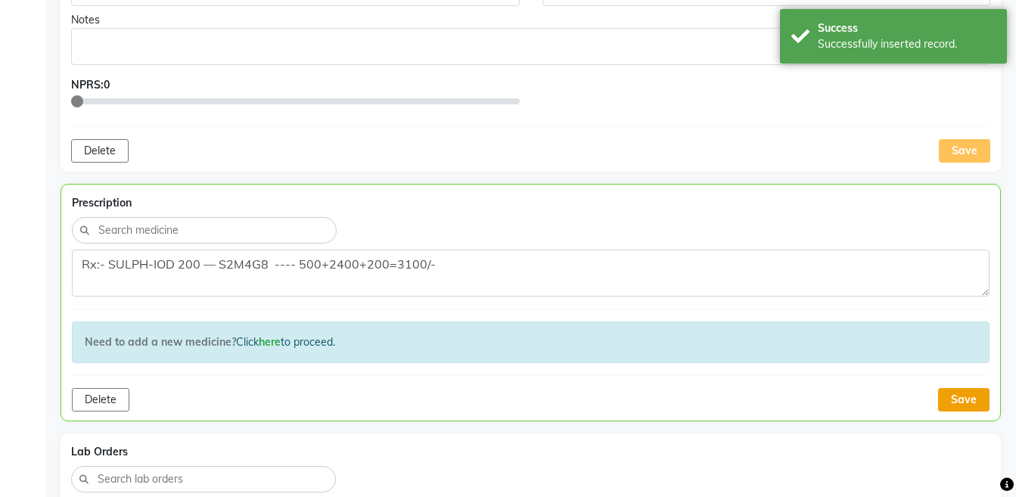
click at [963, 391] on button "Save" at bounding box center [963, 399] width 51 height 23
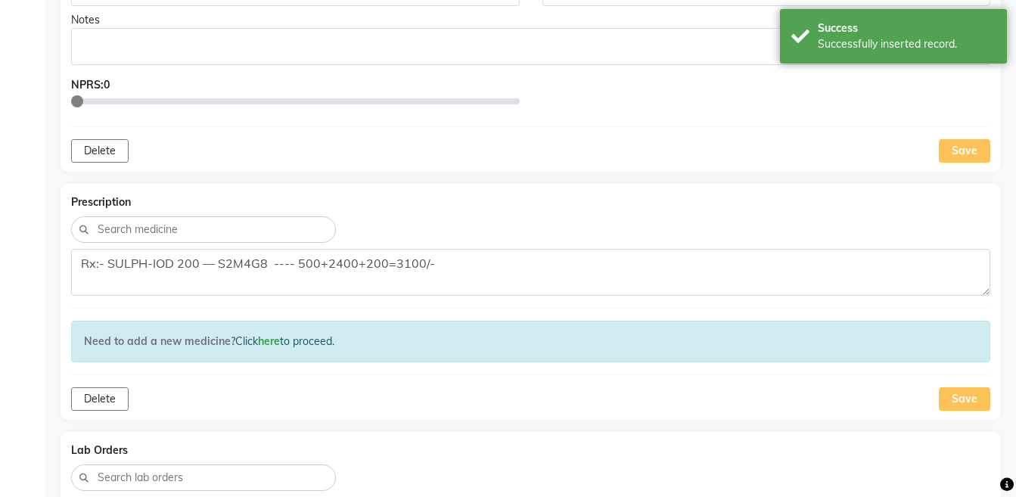
scroll to position [882, 0]
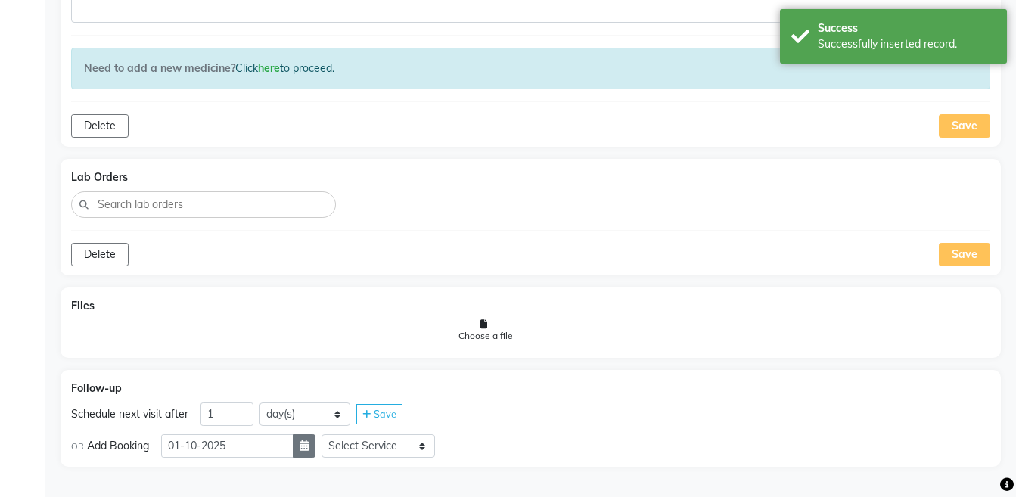
click at [305, 456] on button "button" at bounding box center [304, 445] width 23 height 23
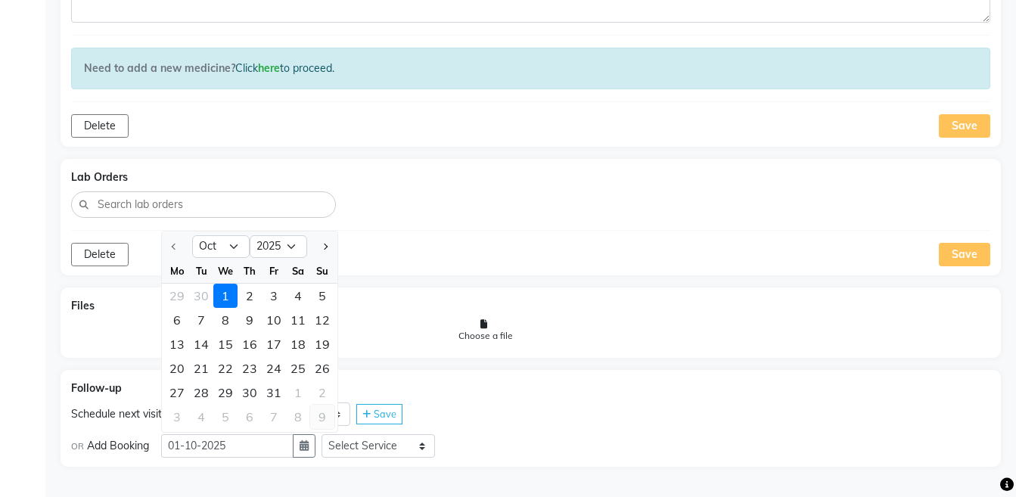
click at [320, 416] on div "9" at bounding box center [322, 417] width 24 height 24
type input "09-11-2025"
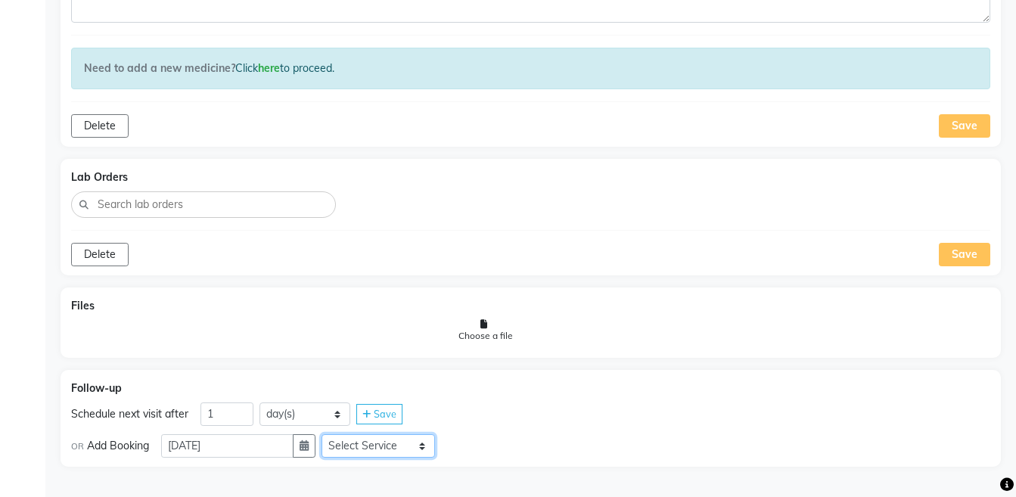
click at [371, 440] on select "Select Service Medicine Medicine 1 Hydra Facial Medi Facial Vampire Facial With…" at bounding box center [377, 445] width 113 height 23
select select "972997"
click at [333, 434] on select "Select Service Medicine Medicine 1 Hydra Facial Medi Facial Vampire Facial With…" at bounding box center [377, 445] width 113 height 23
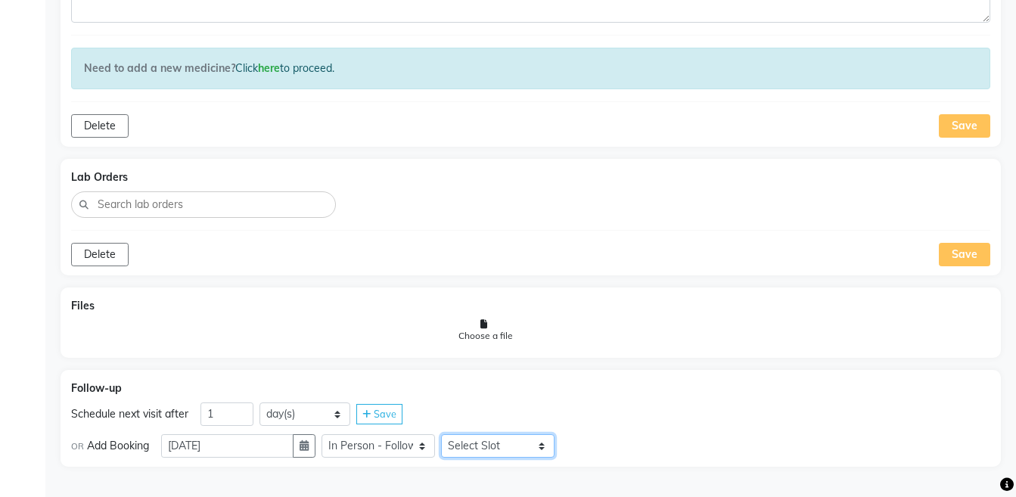
click at [537, 449] on select "Select Slot 10:15 10:30 10:45 11:00 11:15 11:30 11:45 12:00 12:15 12:30 12:45 1…" at bounding box center [497, 445] width 113 height 23
select select "1170"
click at [453, 434] on select "Select Slot 10:15 10:30 10:45 11:00 11:15 11:30 11:45 12:00 12:15 12:30 12:45 1…" at bounding box center [497, 445] width 113 height 23
click at [606, 453] on div "Save" at bounding box center [583, 446] width 46 height 20
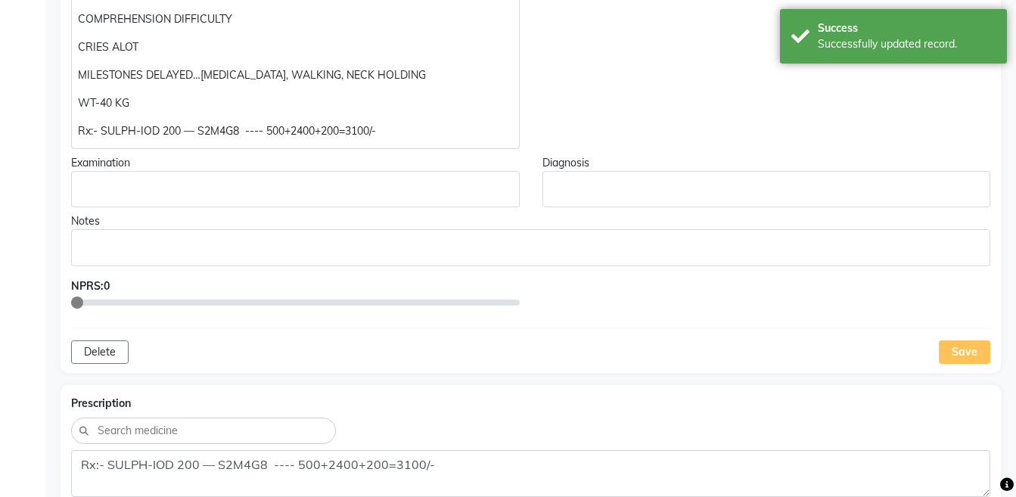
scroll to position [0, 0]
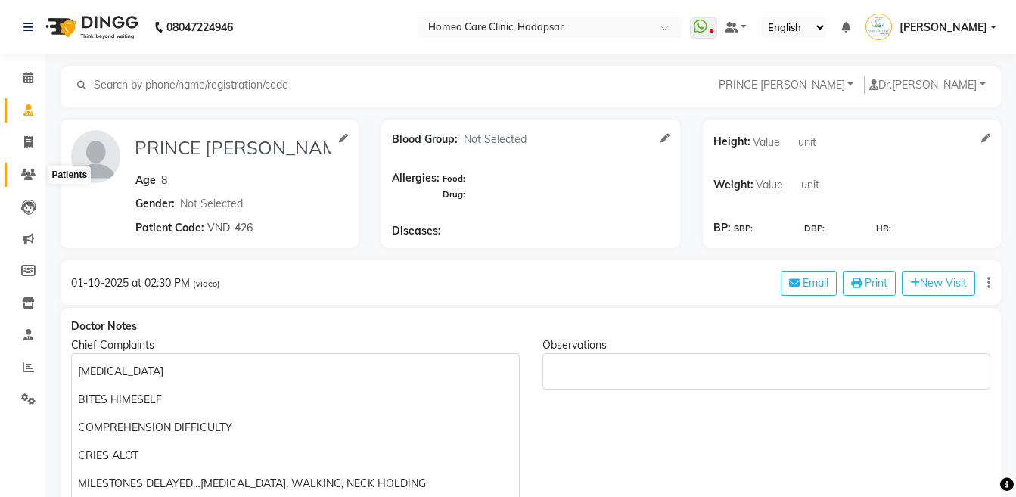
click at [25, 172] on icon at bounding box center [28, 174] width 14 height 11
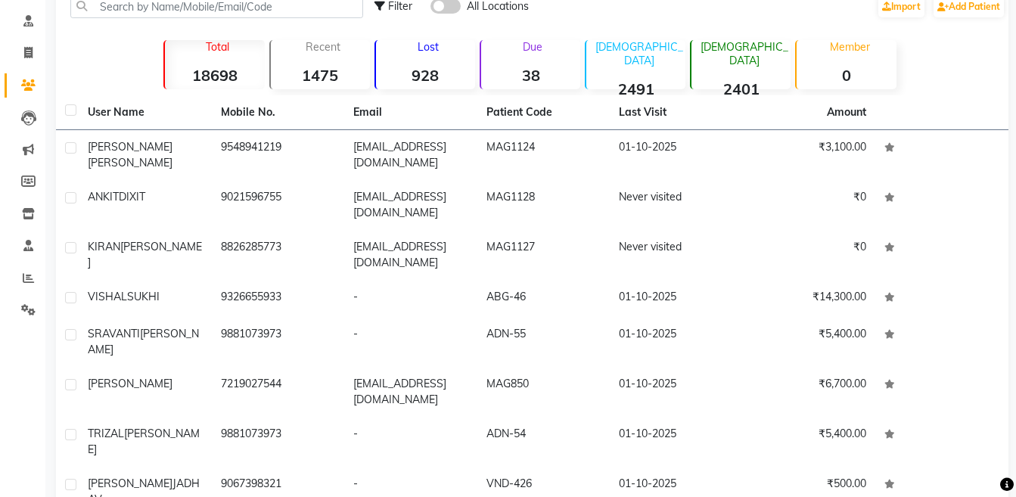
scroll to position [90, 0]
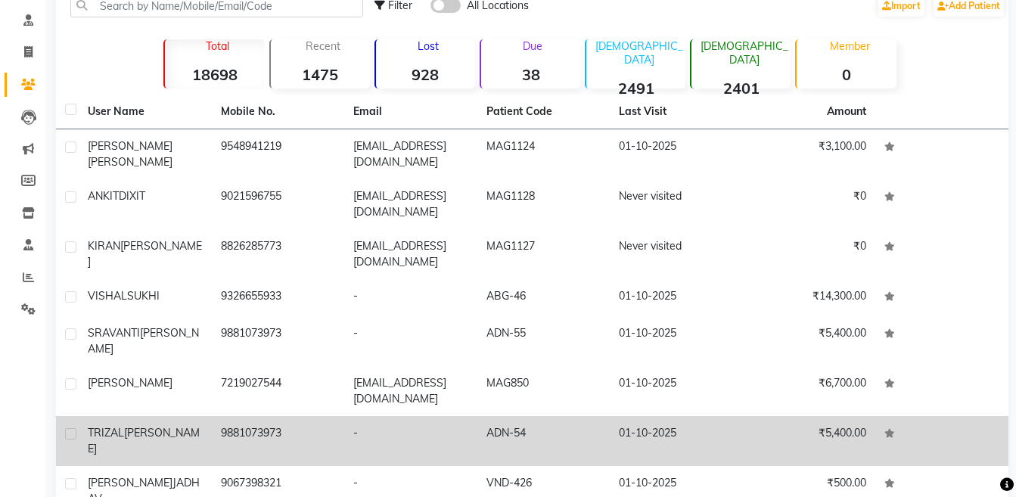
click at [325, 416] on td "9881073973" at bounding box center [278, 441] width 133 height 50
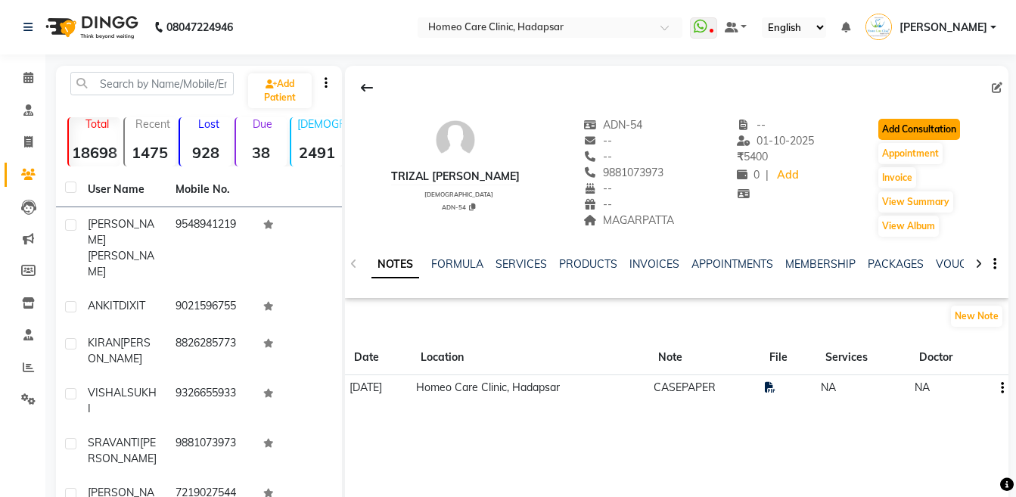
click at [886, 125] on button "Add Consultation" at bounding box center [919, 129] width 82 height 21
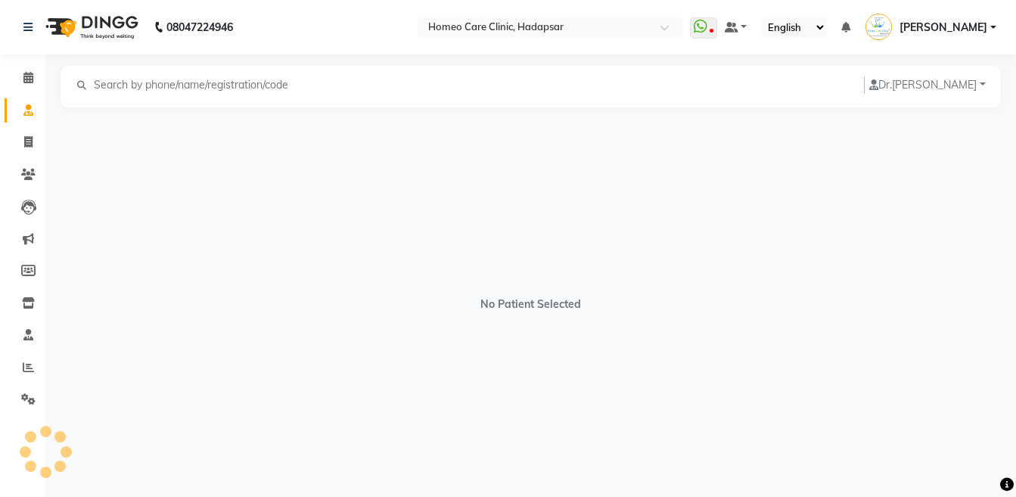
select select "[DEMOGRAPHIC_DATA]"
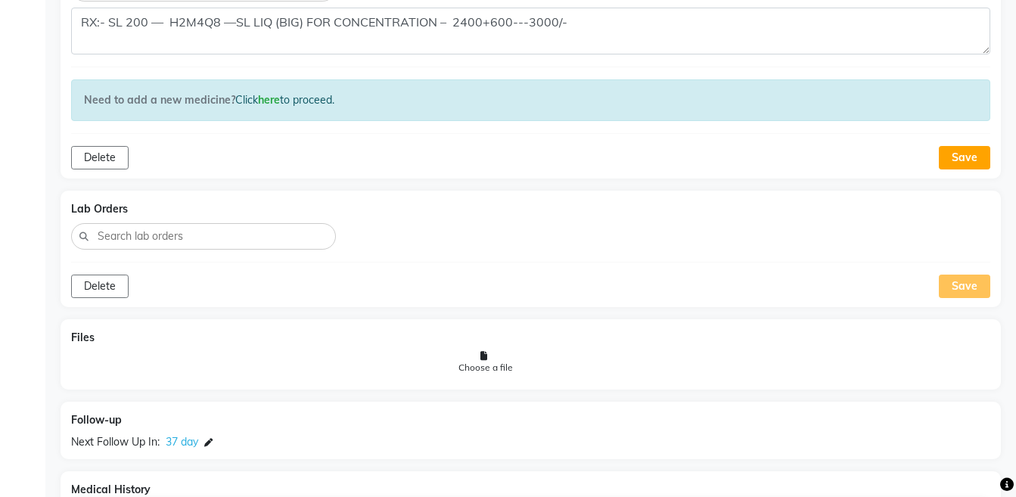
scroll to position [1391, 0]
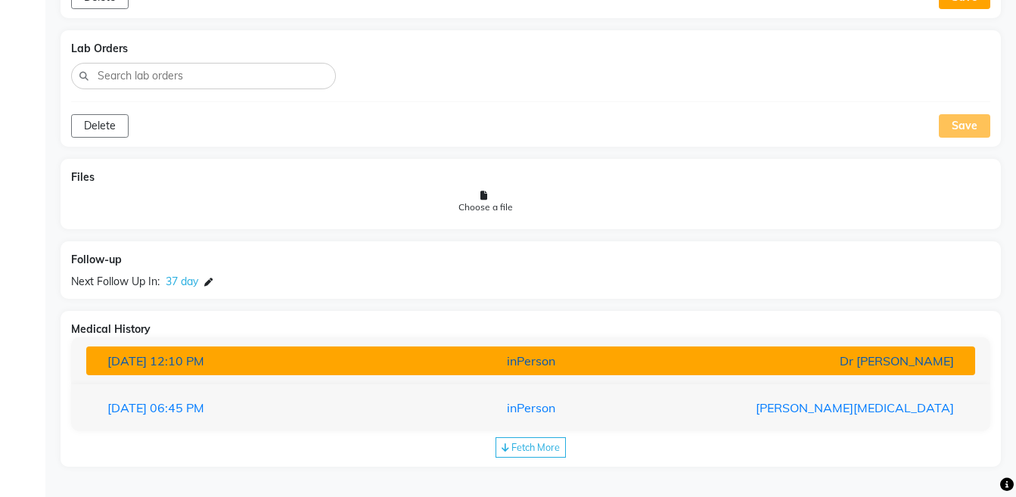
click at [638, 366] on div "inPerson" at bounding box center [531, 361] width 290 height 18
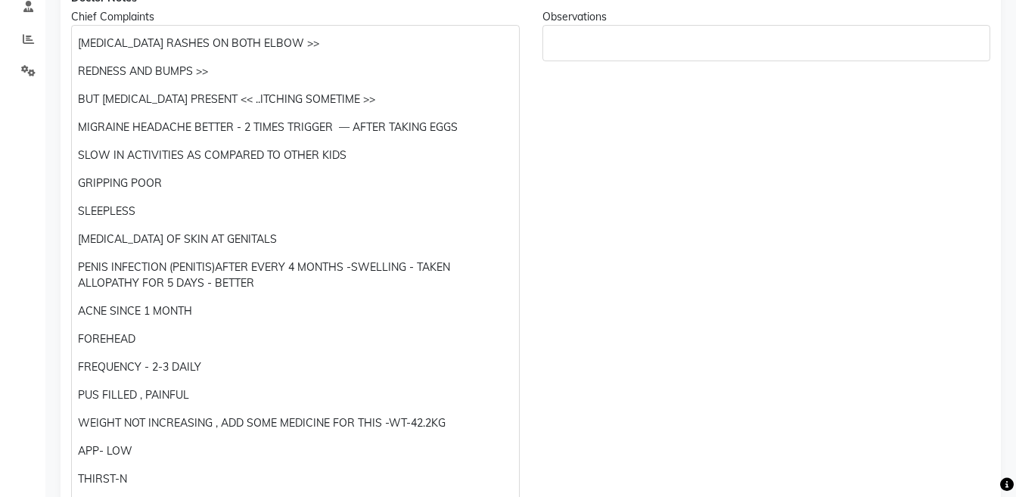
scroll to position [340, 0]
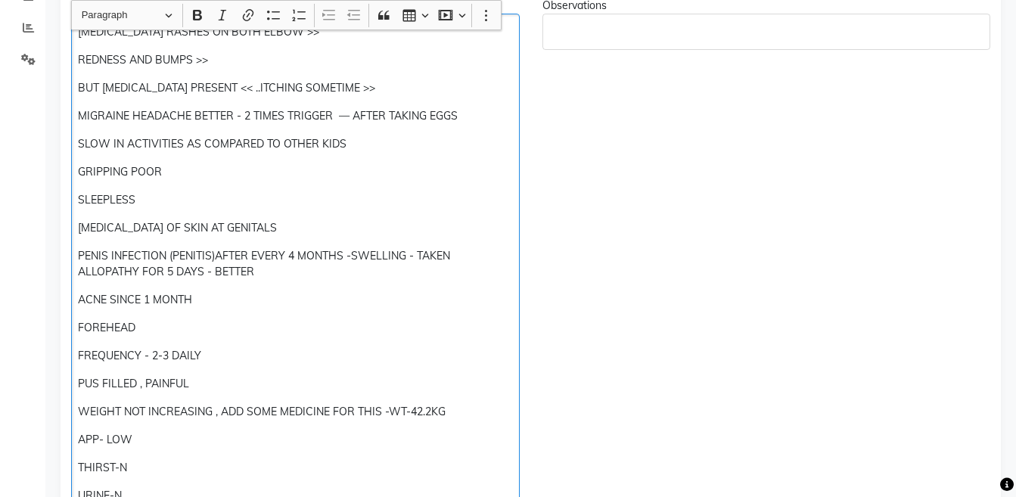
click at [210, 259] on p "PENIS INFECTION (PENITIS)AFTER EVERY 4 MONTHS -SWELLING - TAKEN ALLOPATHY FOR 5…" at bounding box center [295, 264] width 434 height 32
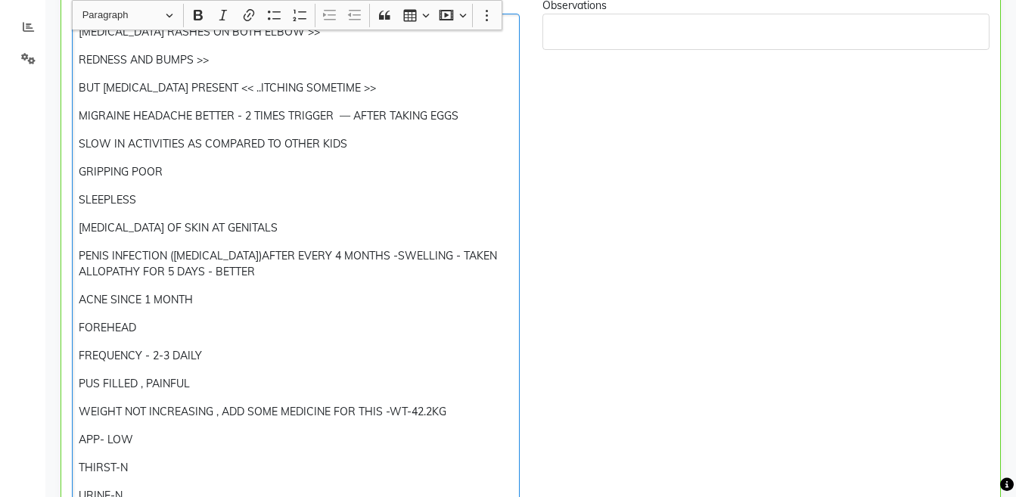
click at [200, 251] on p "PENIS INFECTION (BALANITIS)AFTER EVERY 4 MONTHS -SWELLING - TAKEN ALLOPATHY FOR…" at bounding box center [295, 264] width 433 height 32
click at [234, 256] on p "PENIS INFECTION (BALANITIS)AFTER EVERY 4 MONTHS -SWELLING - TAKEN ALLOPATHY FOR…" at bounding box center [295, 264] width 433 height 32
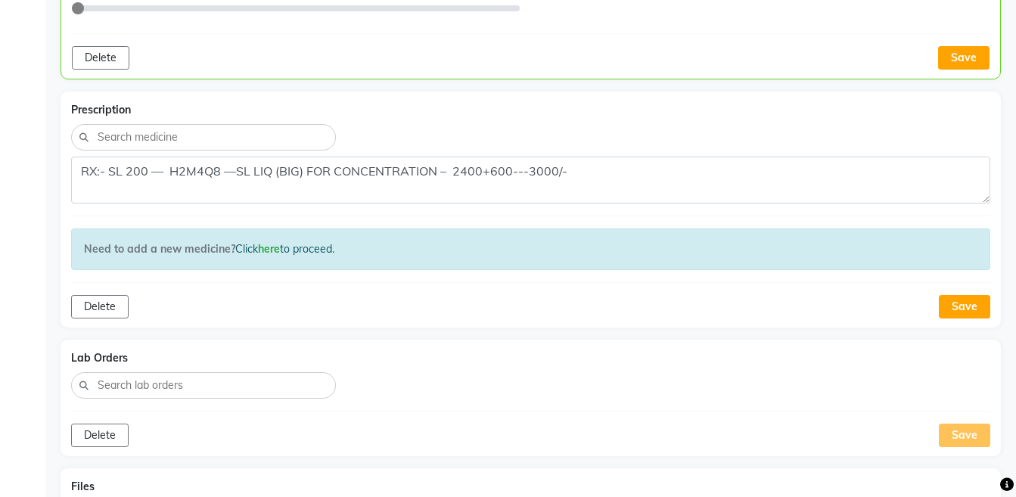
scroll to position [1087, 0]
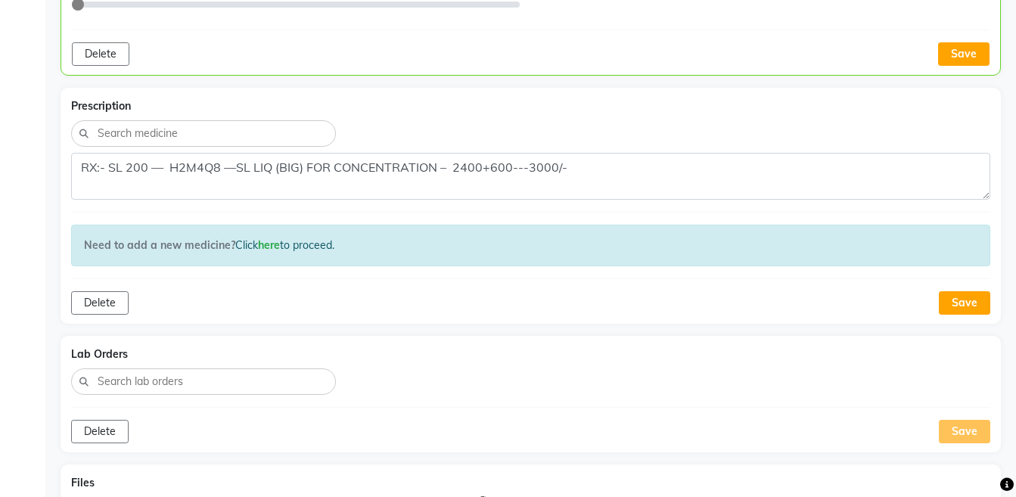
click at [963, 61] on button "Save" at bounding box center [963, 53] width 51 height 23
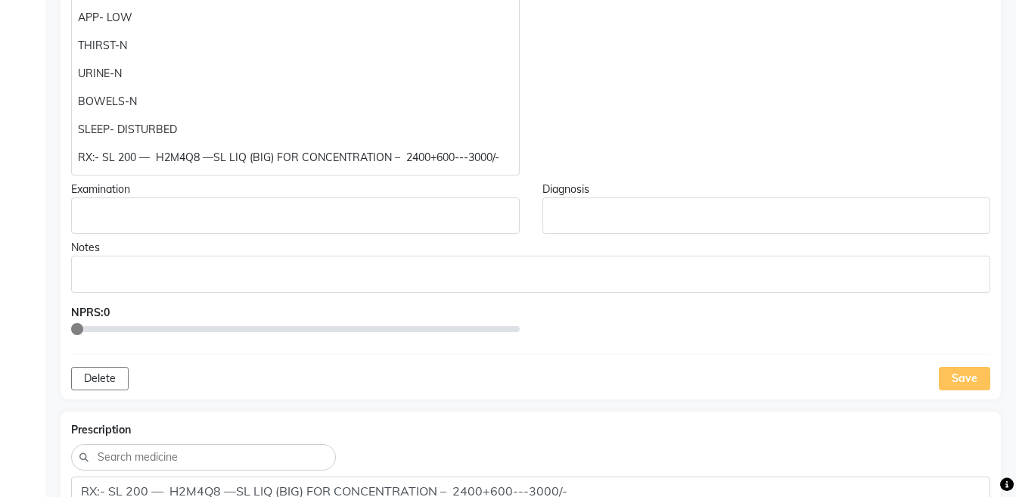
scroll to position [792, 0]
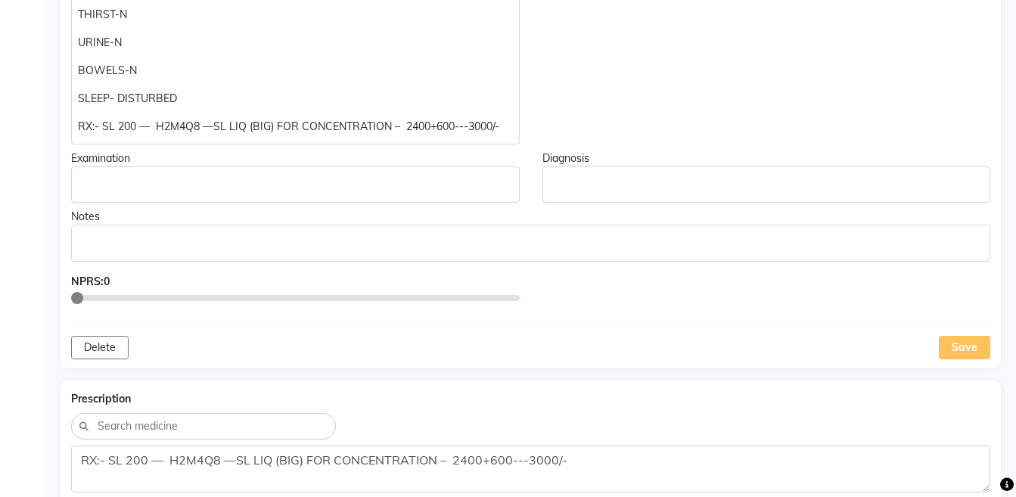
click at [954, 347] on div "Save" at bounding box center [963, 347] width 51 height 23
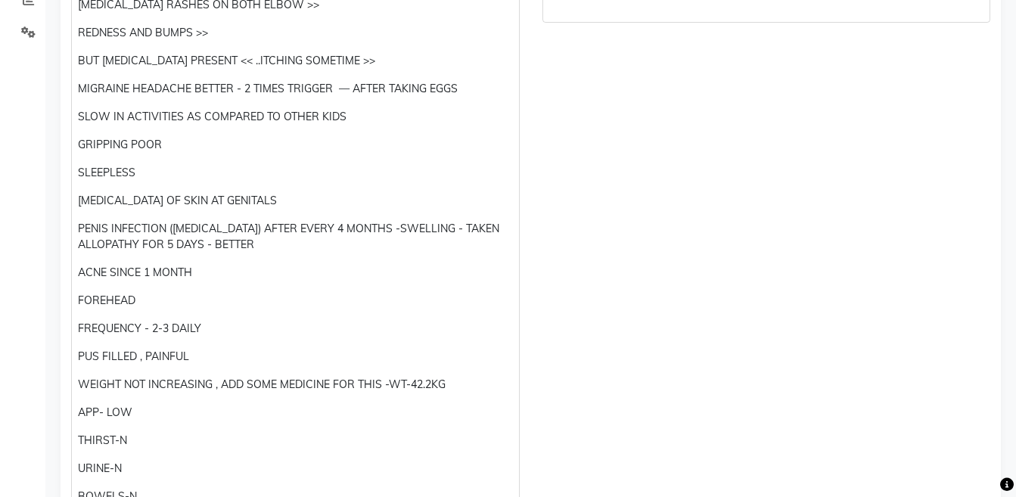
scroll to position [0, 0]
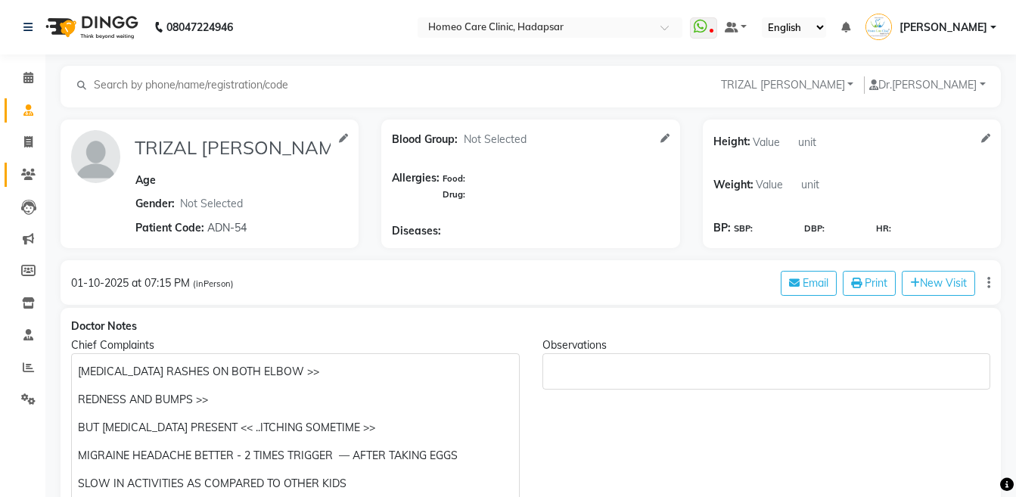
click at [16, 185] on link "Patients" at bounding box center [23, 175] width 36 height 25
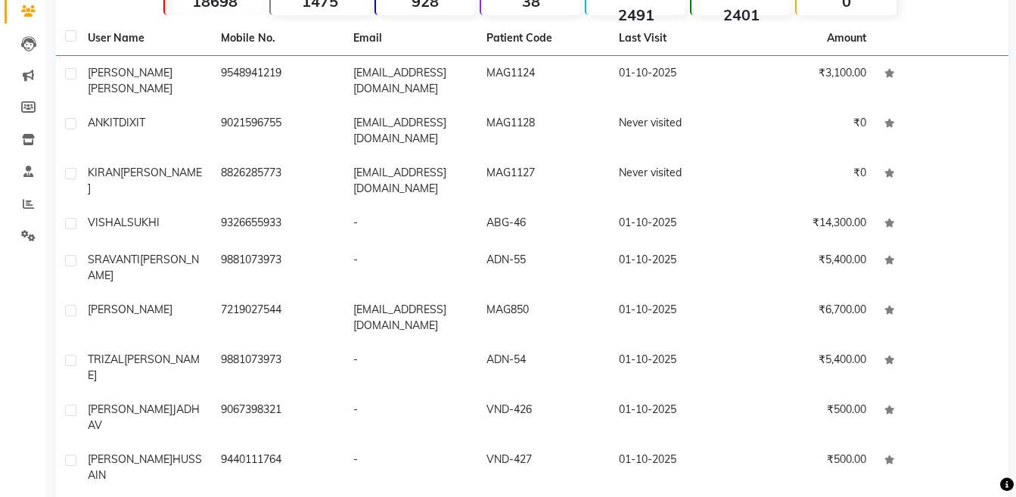
scroll to position [173, 0]
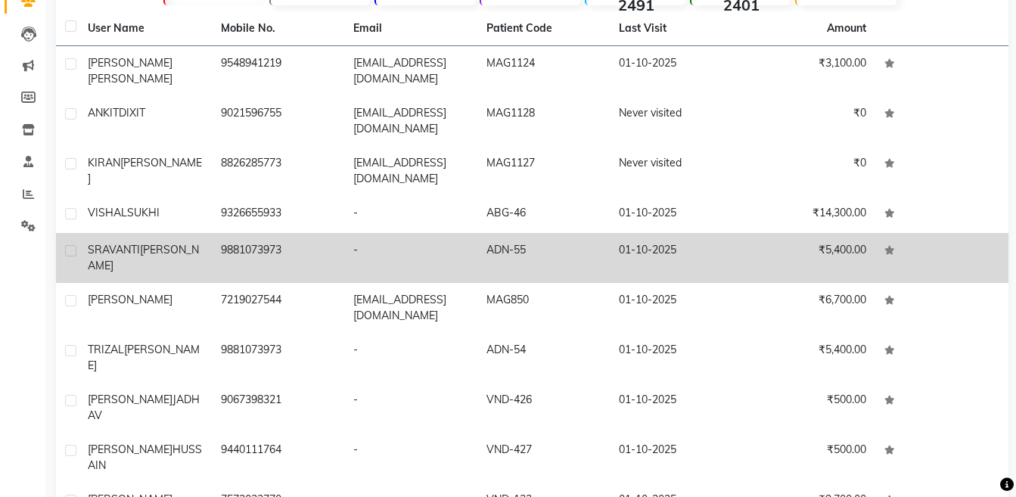
click at [600, 233] on td "ADN-55" at bounding box center [543, 258] width 133 height 50
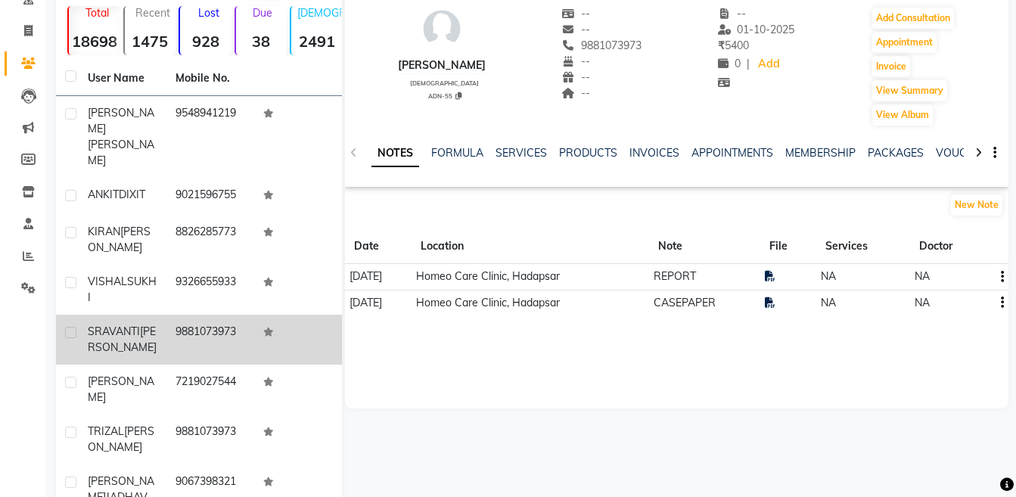
scroll to position [87, 0]
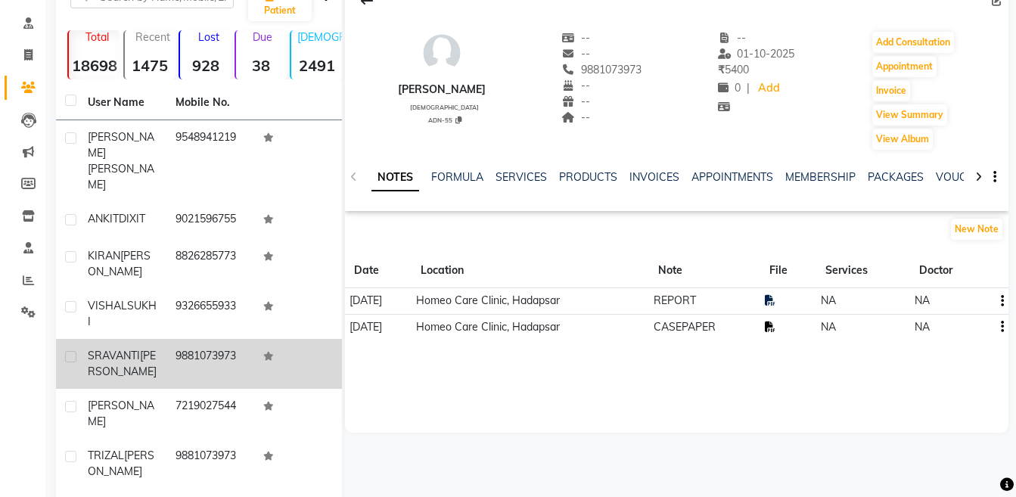
click at [775, 324] on icon at bounding box center [769, 326] width 11 height 11
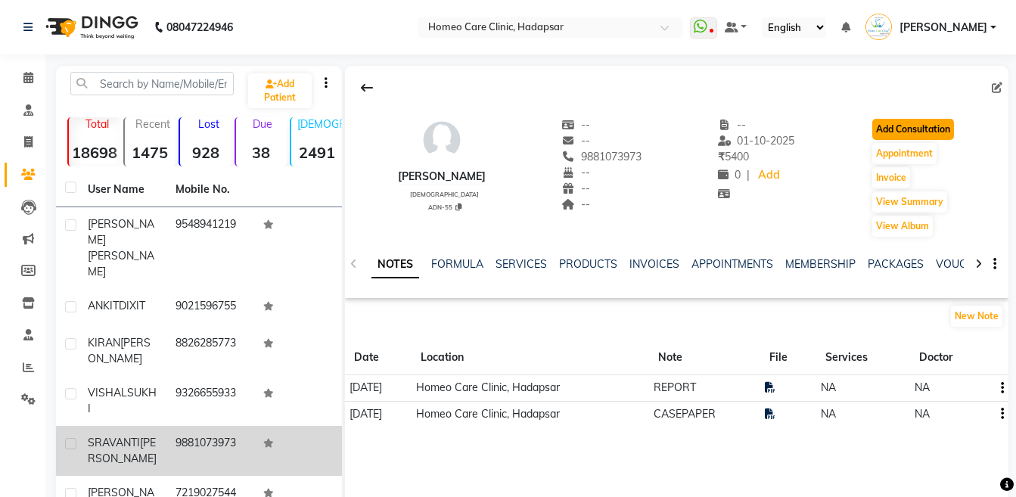
click at [909, 126] on button "Add Consultation" at bounding box center [913, 129] width 82 height 21
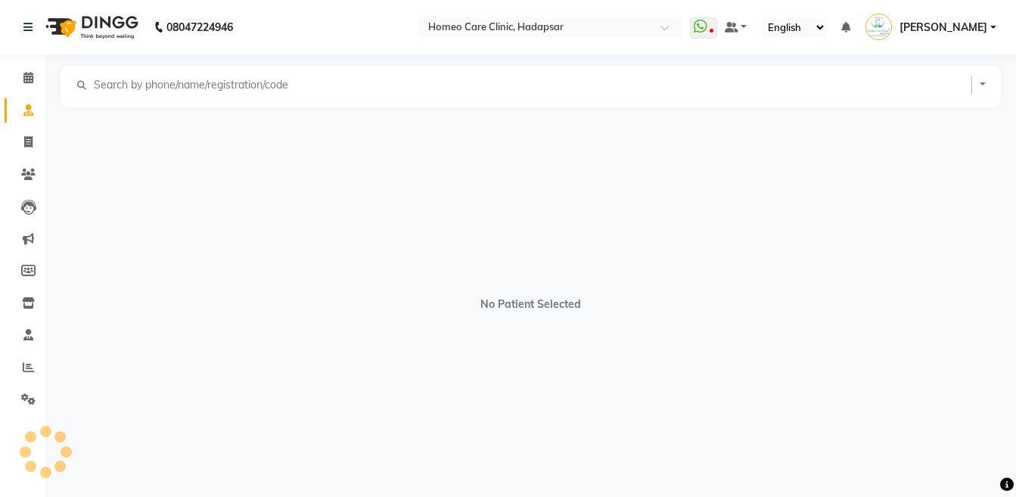
select select "[DEMOGRAPHIC_DATA]"
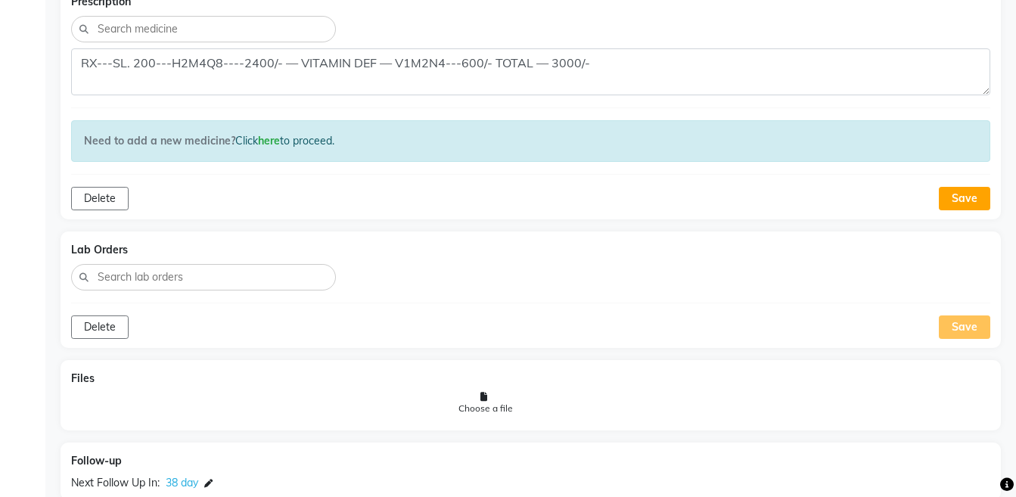
scroll to position [1291, 0]
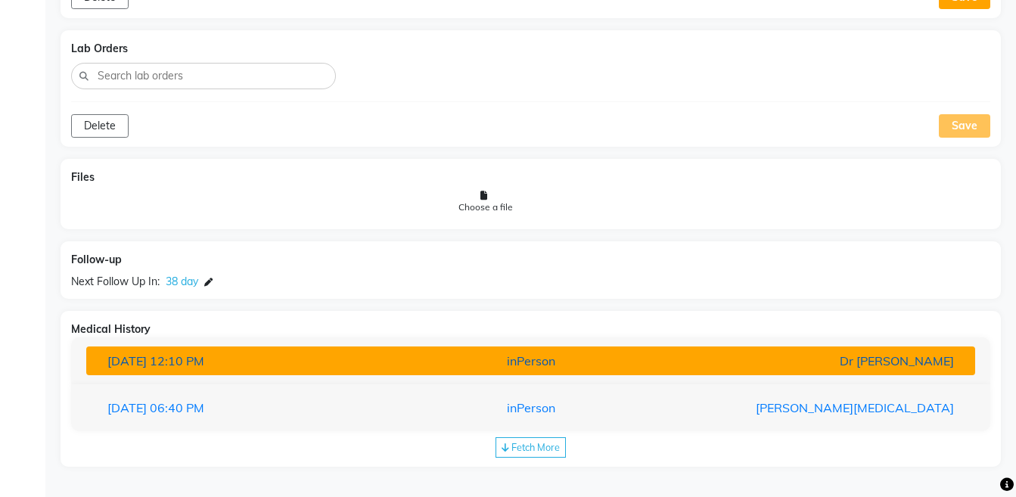
click at [704, 363] on div "Dr [PERSON_NAME]" at bounding box center [820, 361] width 290 height 18
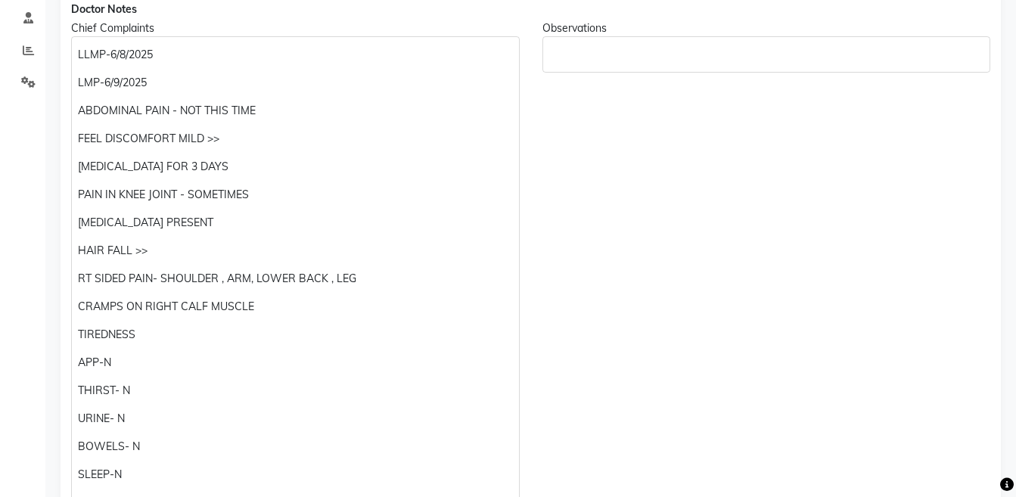
scroll to position [241, 0]
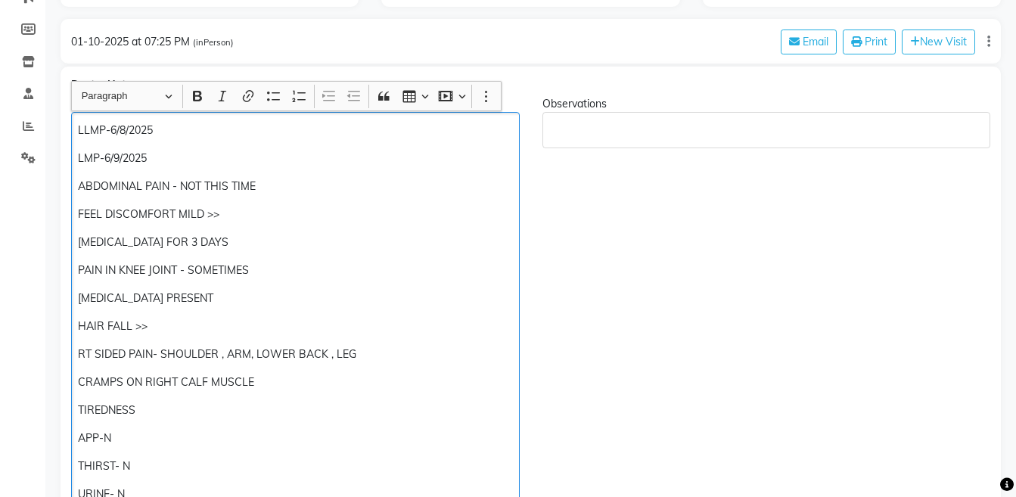
click at [164, 408] on p "TIREDNESS" at bounding box center [295, 410] width 434 height 16
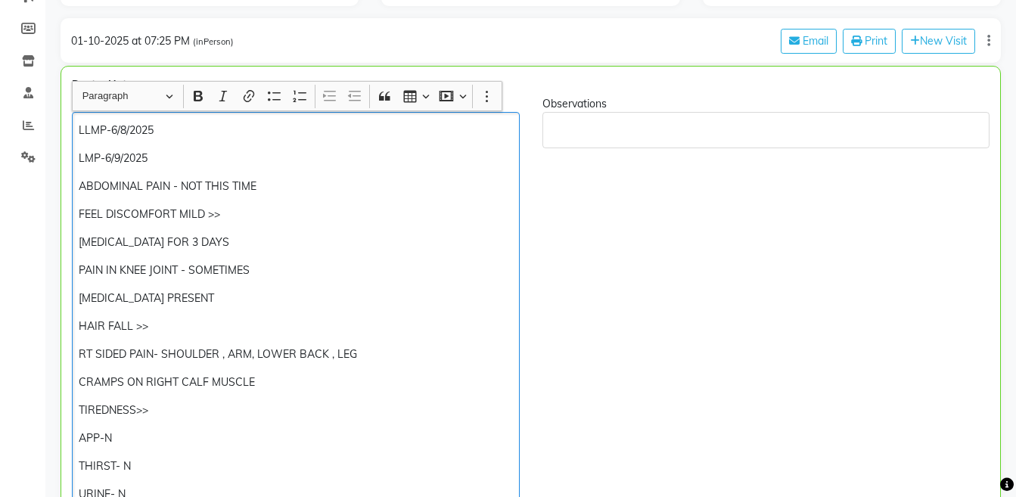
click at [225, 436] on p "APP-N" at bounding box center [295, 438] width 433 height 16
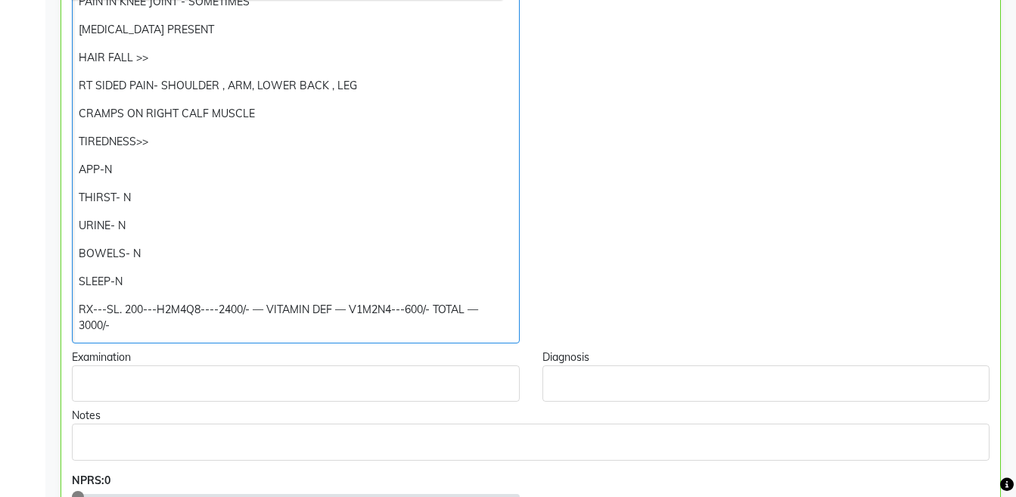
scroll to position [569, 0]
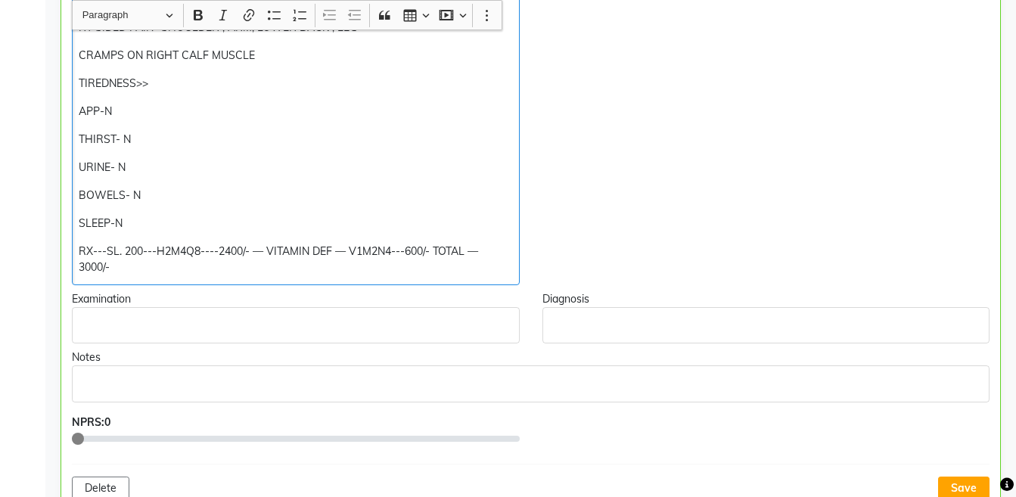
click at [699, 335] on div "Rich Text Editor, main" at bounding box center [766, 325] width 448 height 36
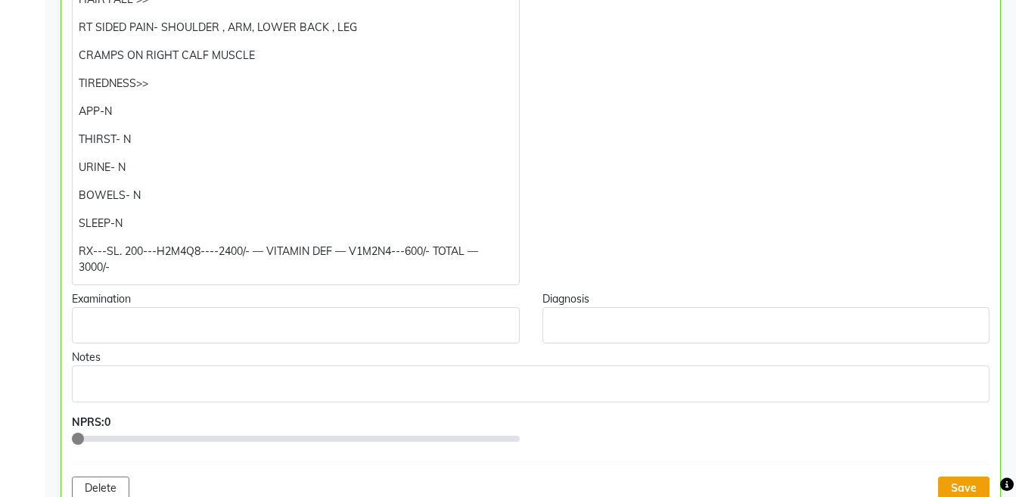
click at [972, 485] on button "Save" at bounding box center [963, 487] width 51 height 23
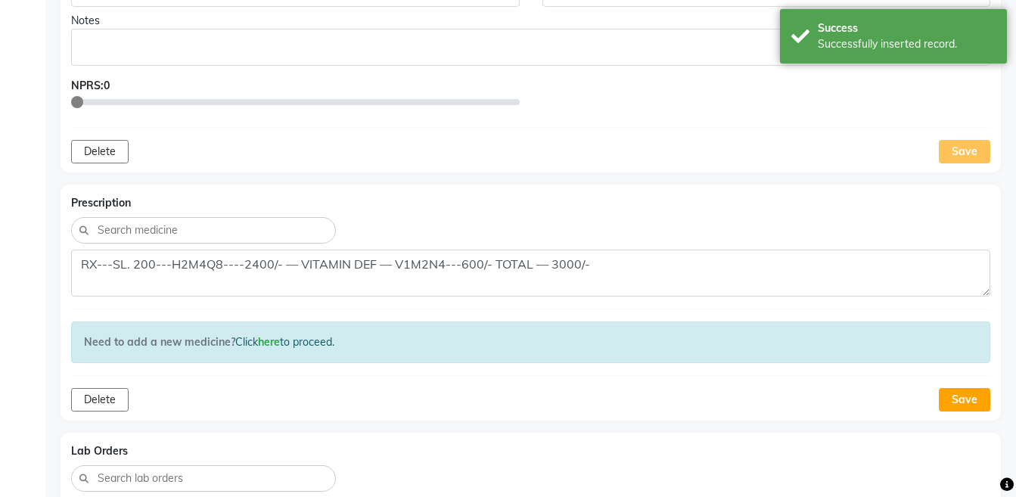
scroll to position [919, 0]
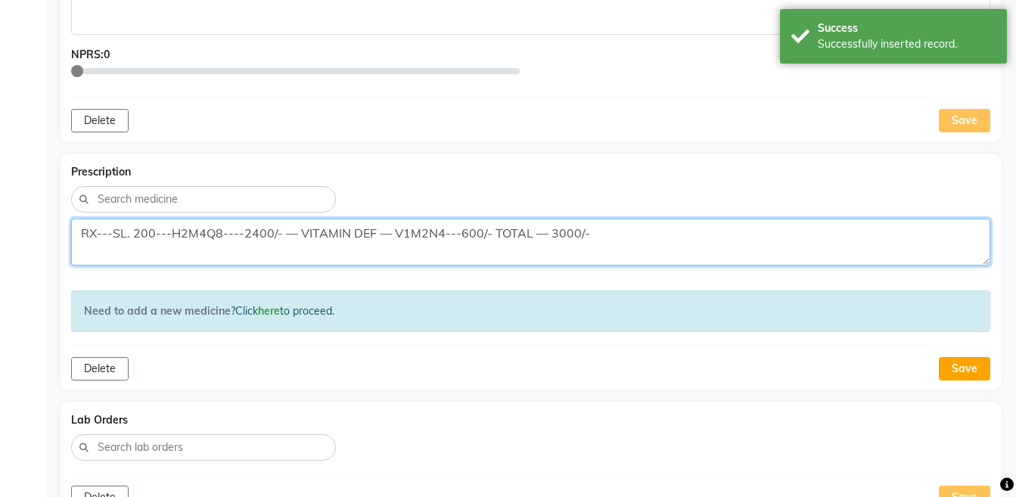
click at [451, 238] on textarea "RX---SL. 200---H2M4Q8----2400/- — VITAMIN DEF — V1M2N4---600/- TOTAL — 3000/-" at bounding box center [530, 242] width 919 height 47
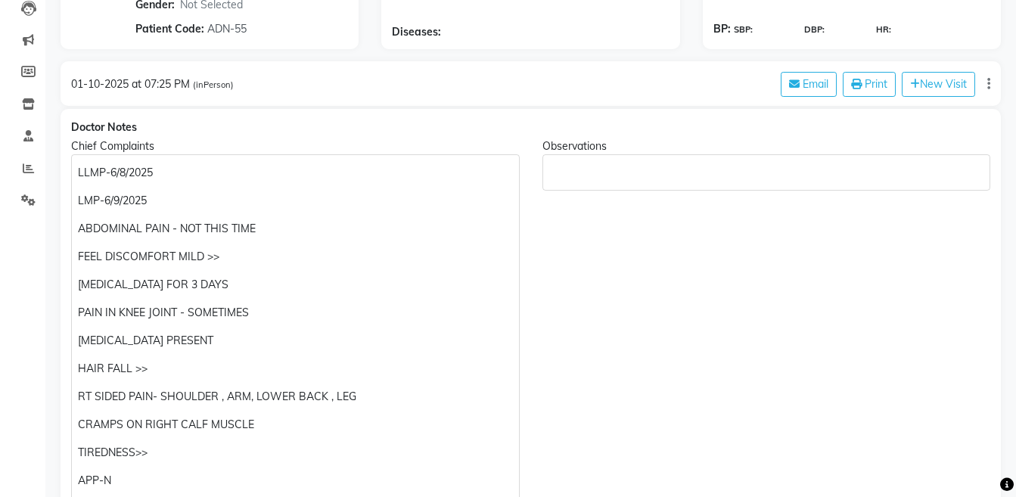
scroll to position [154, 0]
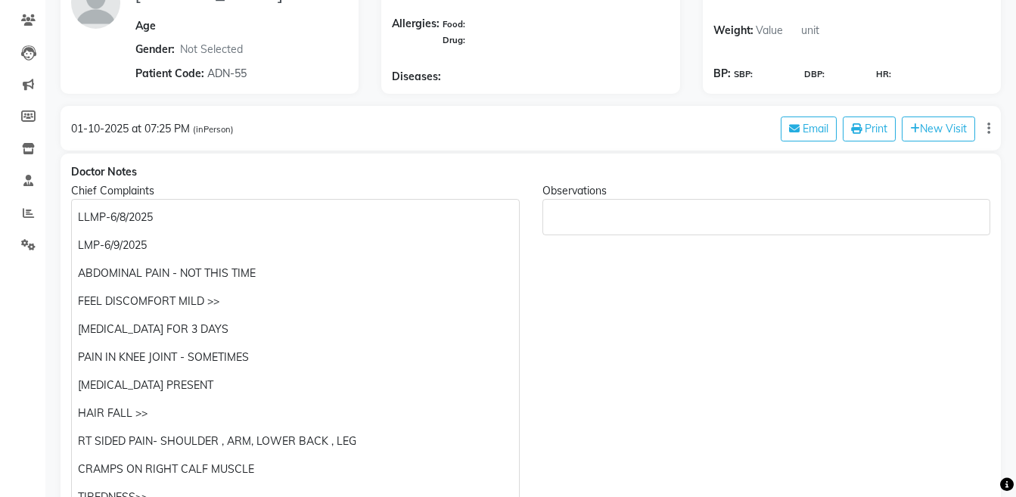
type textarea "RX---SL. 200---H2M4Q8----2400/- — VITAMIN DEF — V1M2N4(ONCE DAY)---600/- TOTAL …"
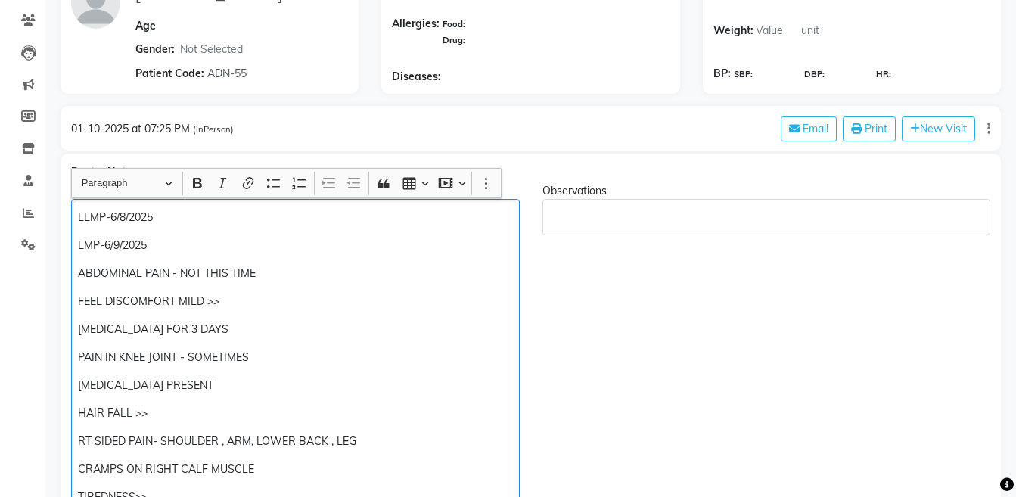
click at [172, 230] on div "LLMP-6/8/2025 LMP-6/9/2025 ABDOMINAL PAIN - NOT THIS TIME FEEL DISCOMFORT MILD …" at bounding box center [295, 441] width 448 height 484
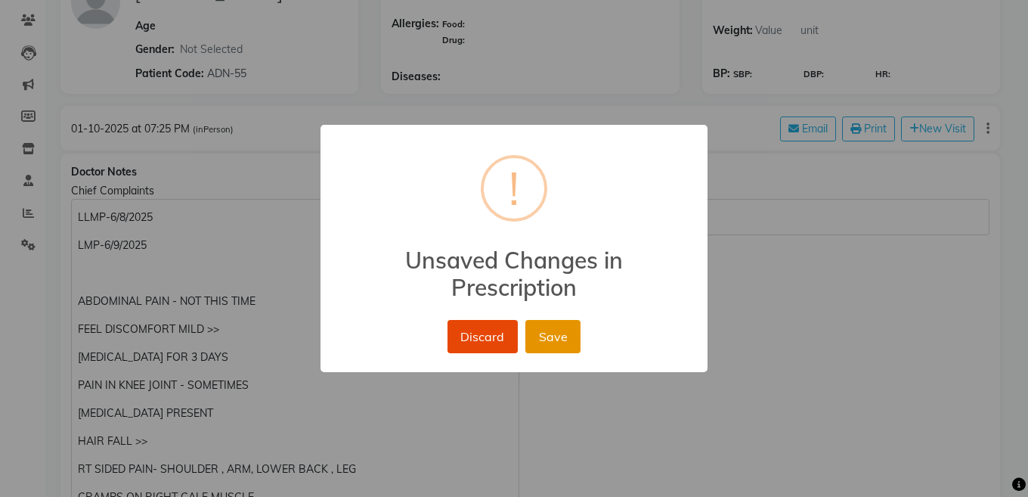
click at [543, 320] on button "Save" at bounding box center [553, 336] width 55 height 33
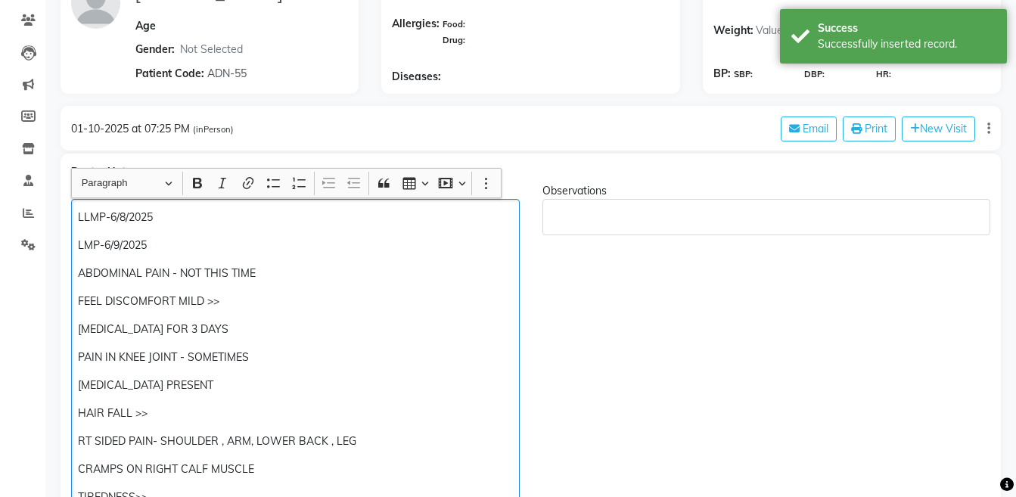
click at [133, 260] on div "LLMP-6/8/2025 LMP-6/9/2025 ABDOMINAL PAIN - NOT THIS TIME FEEL DISCOMFORT MILD …" at bounding box center [295, 441] width 448 height 484
click at [159, 247] on p "LMP-6/9/2025" at bounding box center [295, 245] width 434 height 16
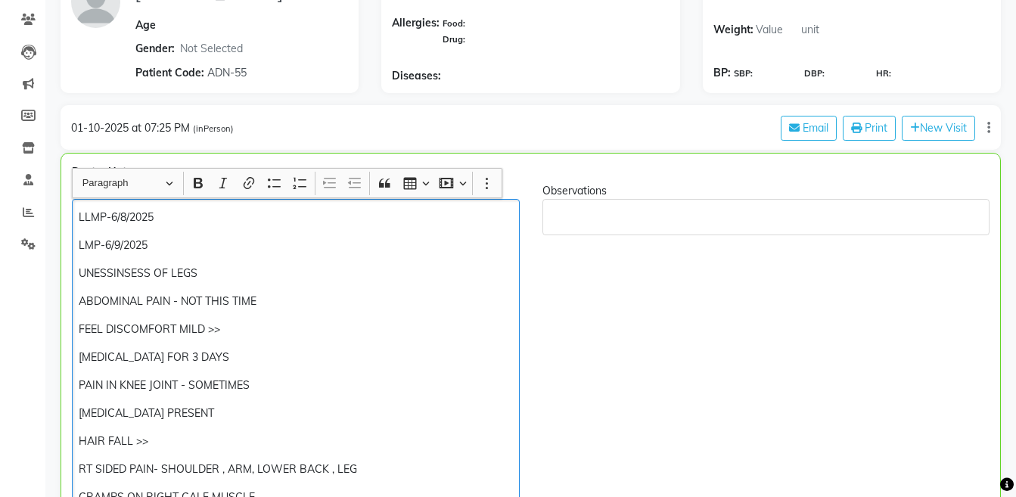
click at [79, 279] on p "UNESSINSESS OF LEGS" at bounding box center [295, 273] width 433 height 16
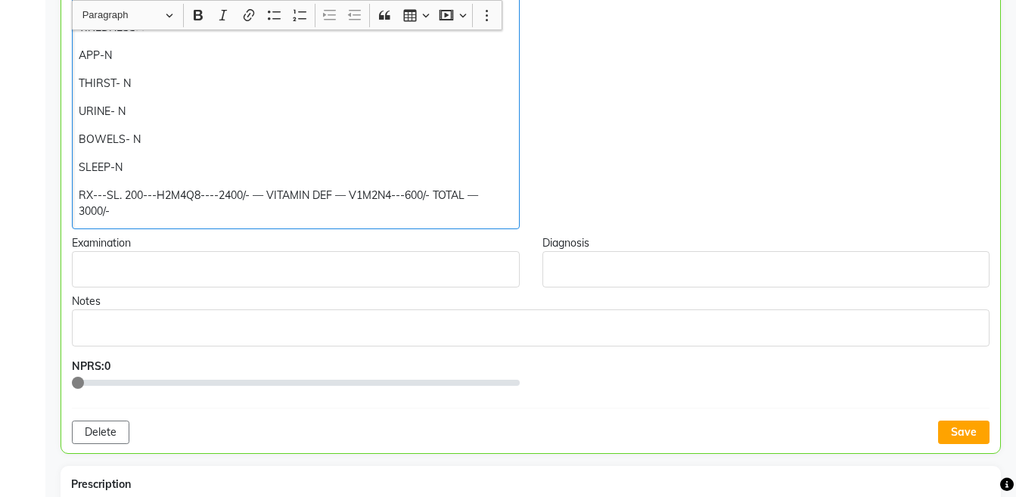
scroll to position [687, 0]
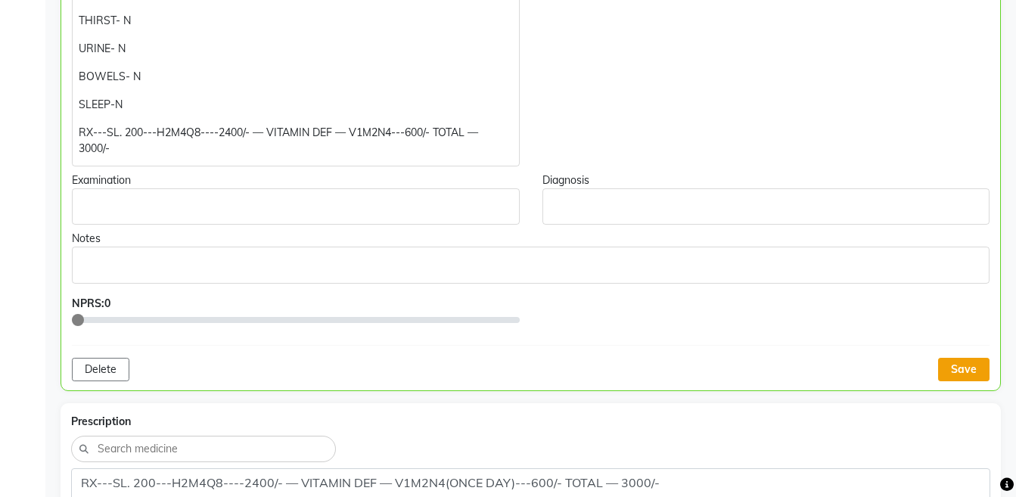
click at [959, 373] on button "Save" at bounding box center [963, 369] width 51 height 23
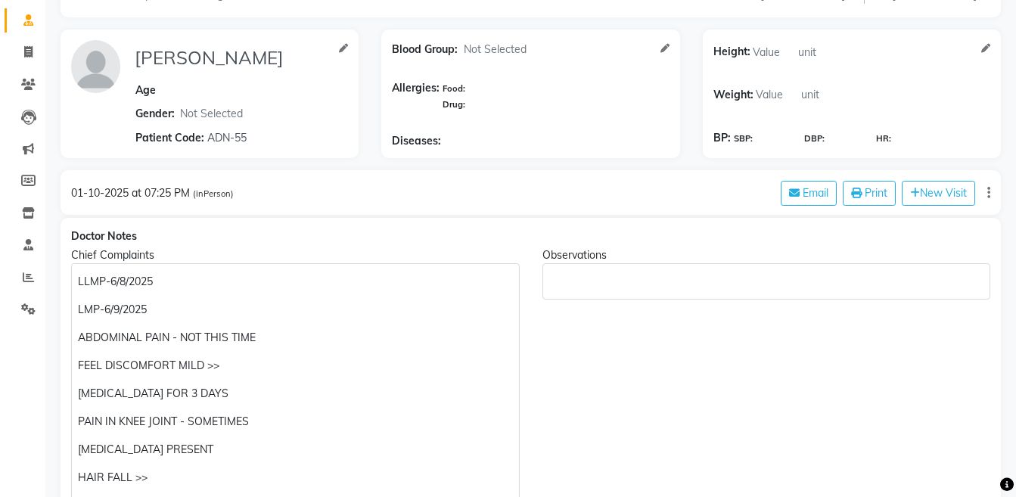
scroll to position [5, 0]
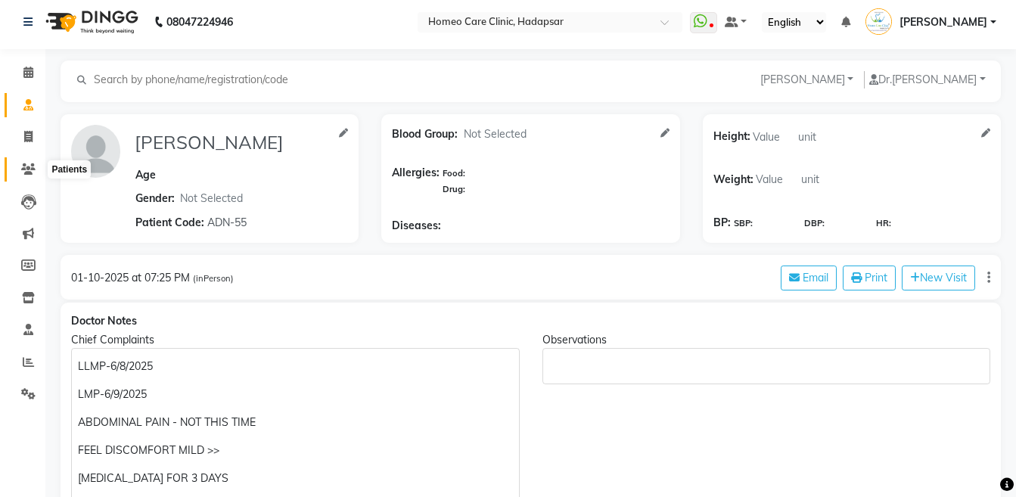
click at [36, 176] on span at bounding box center [28, 169] width 26 height 17
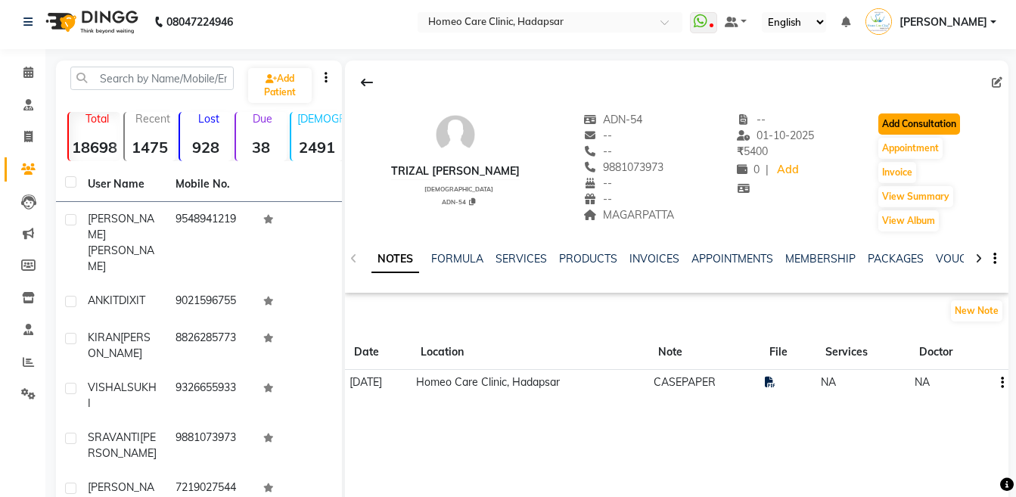
click at [904, 118] on button "Add Consultation" at bounding box center [919, 123] width 82 height 21
select select "[DEMOGRAPHIC_DATA]"
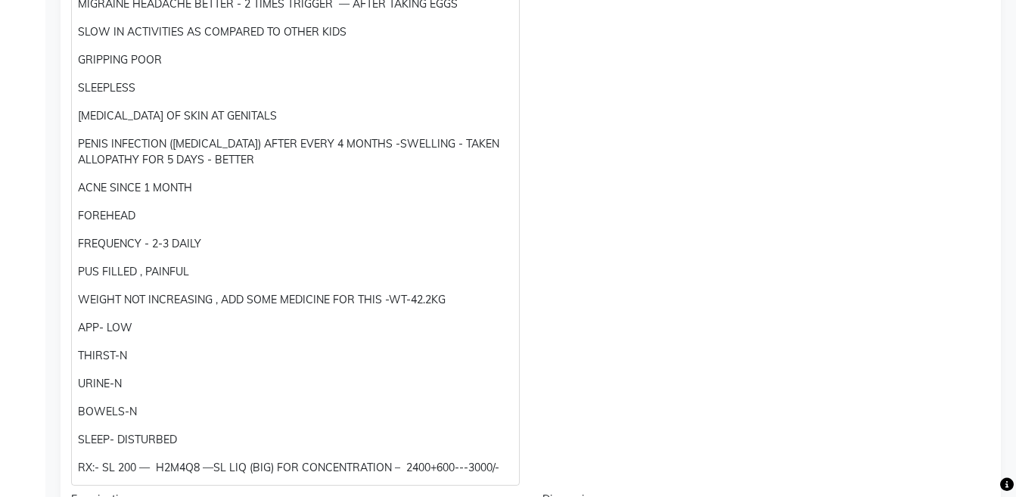
scroll to position [839, 0]
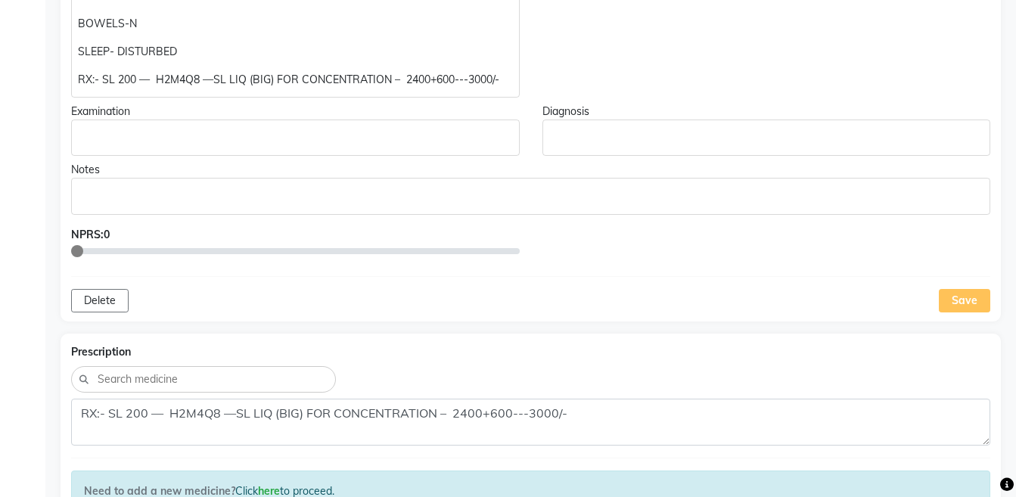
click at [504, 84] on p "RX:- SL 200 — H2M4Q8 —SL LIQ (BIG) FOR CONCENTRATION – 2400+600---3000/-" at bounding box center [295, 80] width 434 height 16
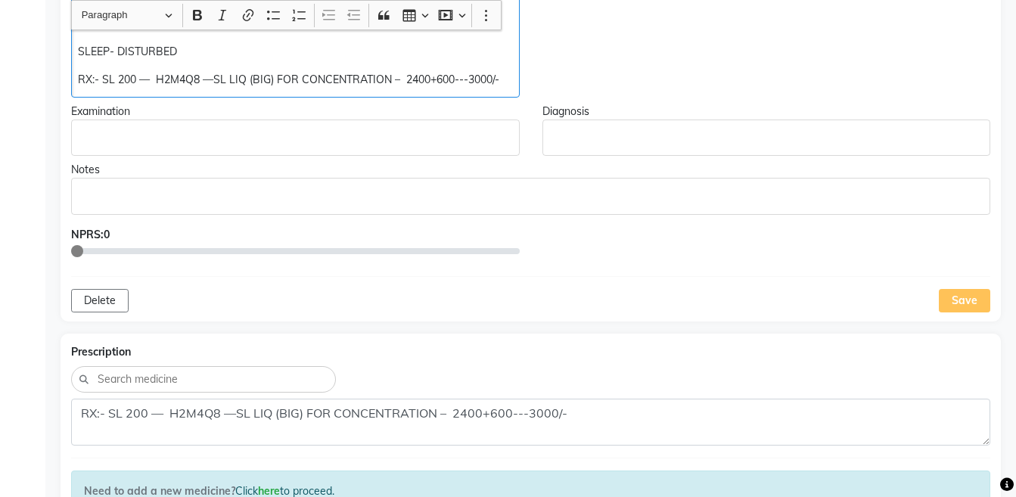
scroll to position [840, 0]
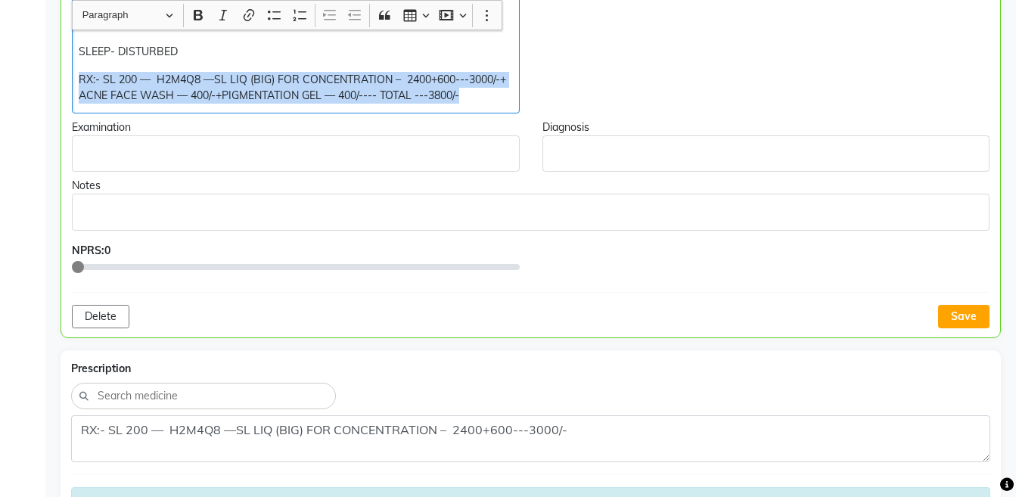
copy div "RX:- SL 200 — H2M4Q8 —SL LIQ (BIG) FOR CONCENTRATION – 2400+600---3000/-+ ACNE …"
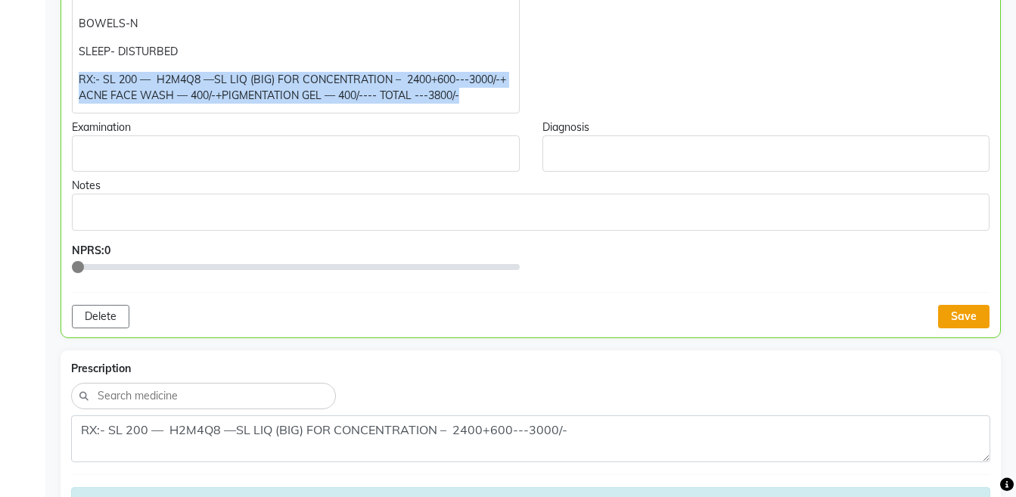
click at [988, 315] on button "Save" at bounding box center [963, 316] width 51 height 23
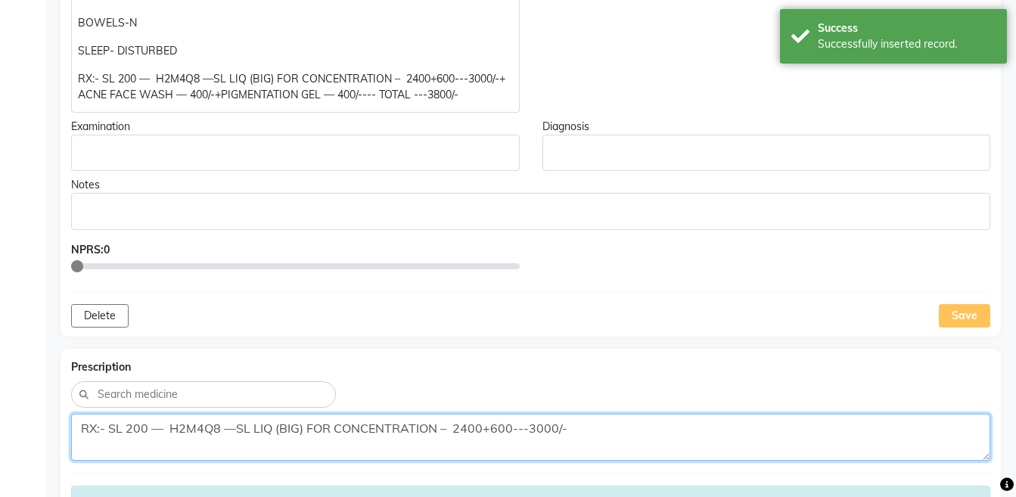
click at [645, 426] on textarea "RX:- SL 200 — H2M4Q8 —SL LIQ (BIG) FOR CONCENTRATION – 2400+600---3000/-" at bounding box center [530, 437] width 919 height 47
paste textarea "+ ACNE FACE WASH — 400/-+PIGMENTATION GEL — 400/---- TOTAL ---3800/-"
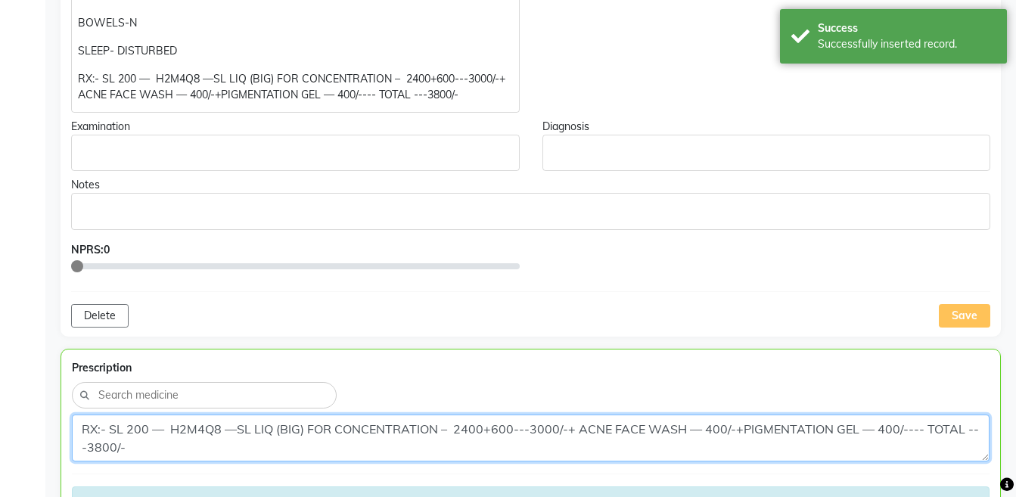
scroll to position [1149, 0]
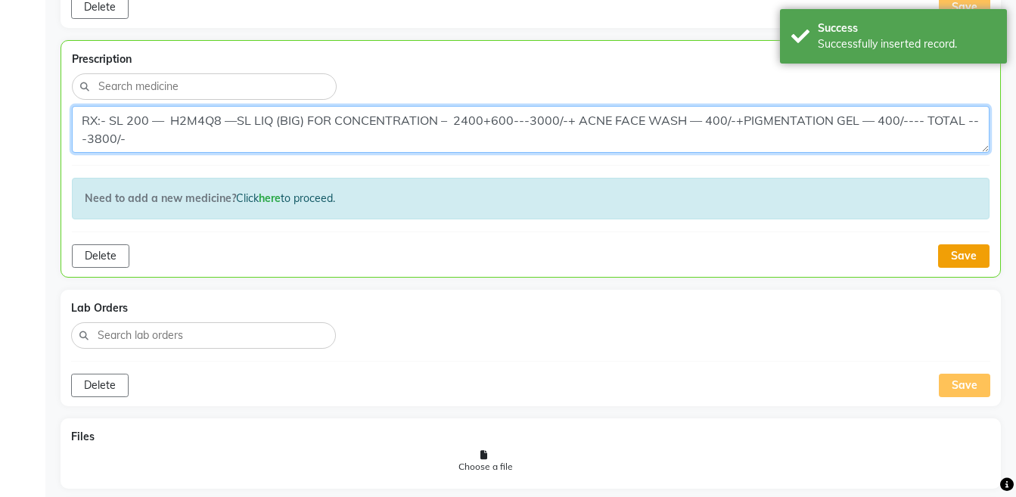
type textarea "RX:- SL 200 — H2M4Q8 —SL LIQ (BIG) FOR CONCENTRATION – 2400+600---3000/-+ ACNE …"
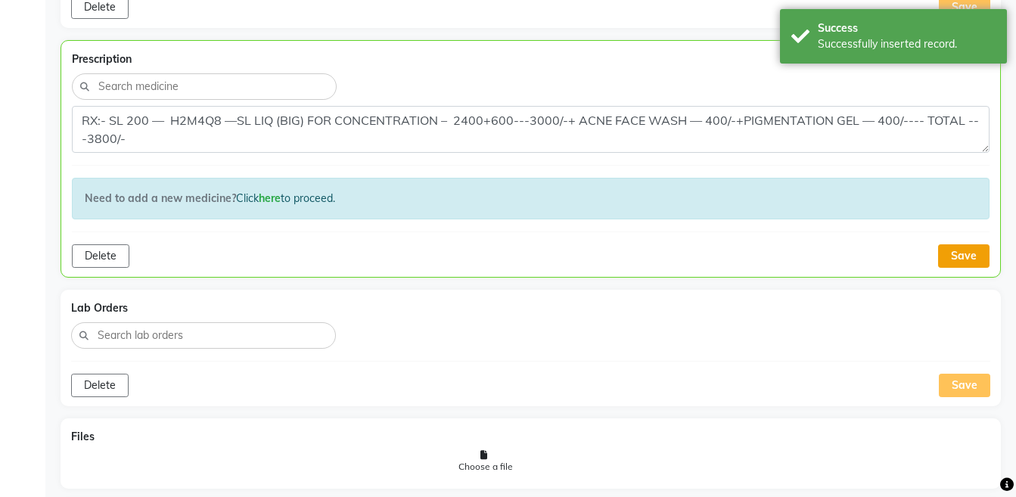
click at [948, 267] on button "Save" at bounding box center [963, 255] width 51 height 23
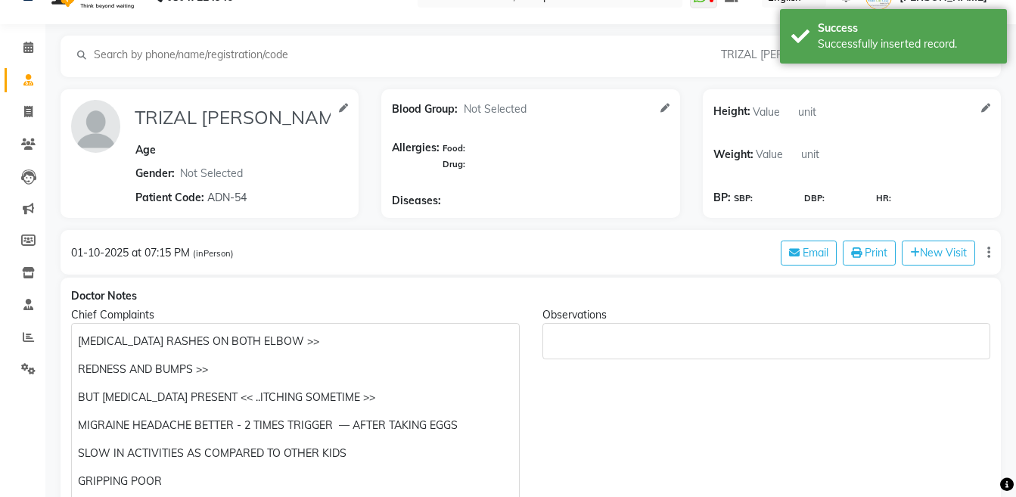
scroll to position [0, 0]
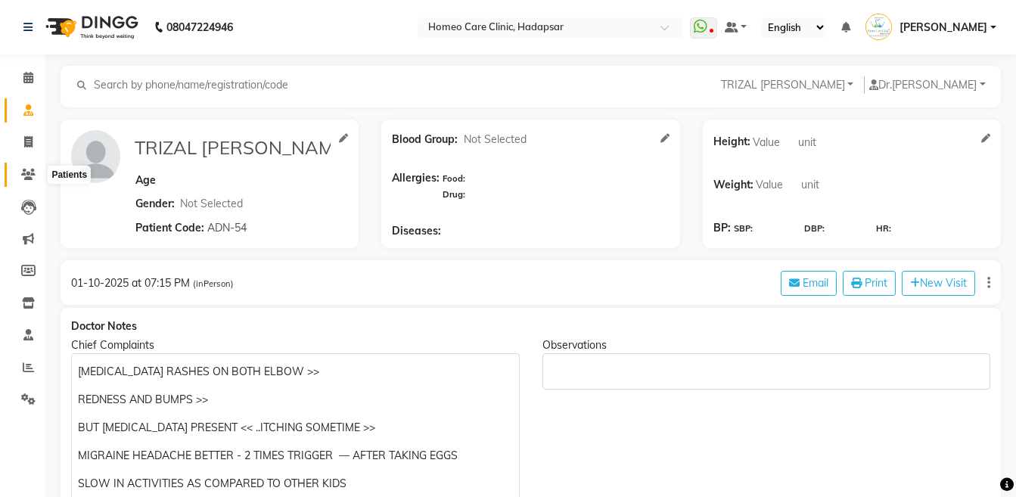
click at [28, 179] on icon at bounding box center [28, 174] width 14 height 11
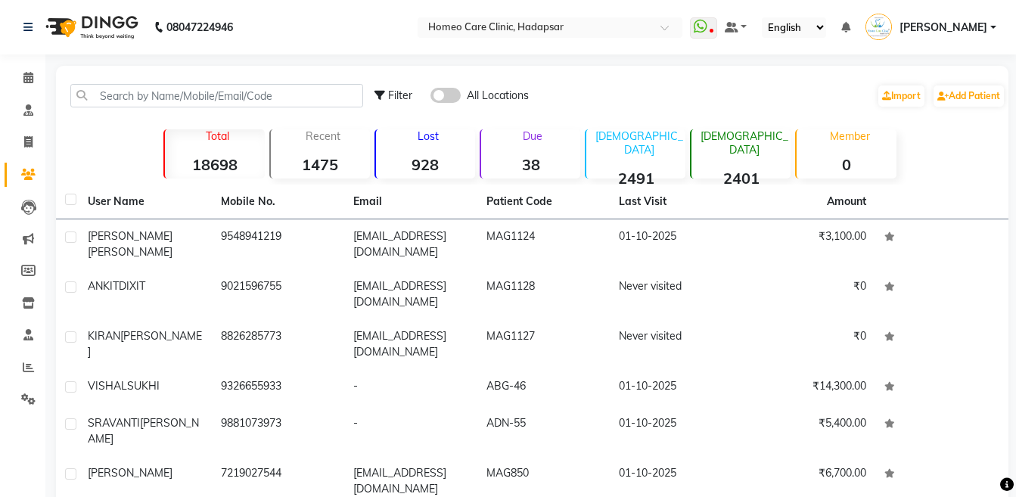
scroll to position [197, 0]
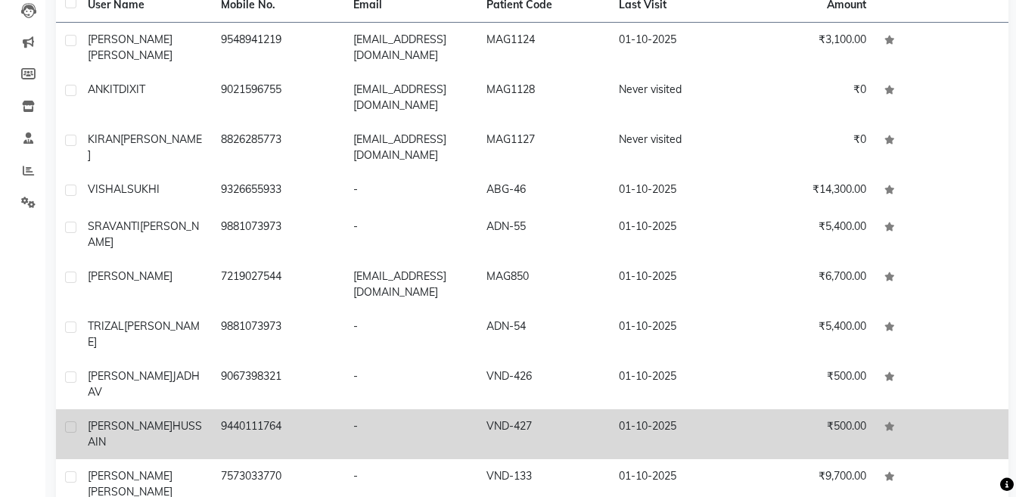
click at [738, 409] on td "01-10-2025" at bounding box center [675, 434] width 133 height 50
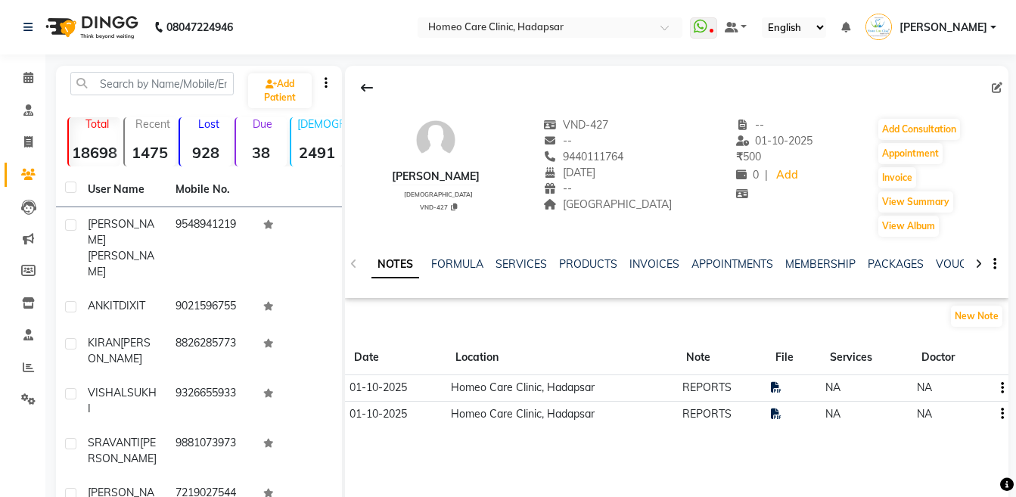
click at [972, 263] on div at bounding box center [977, 262] width 17 height 29
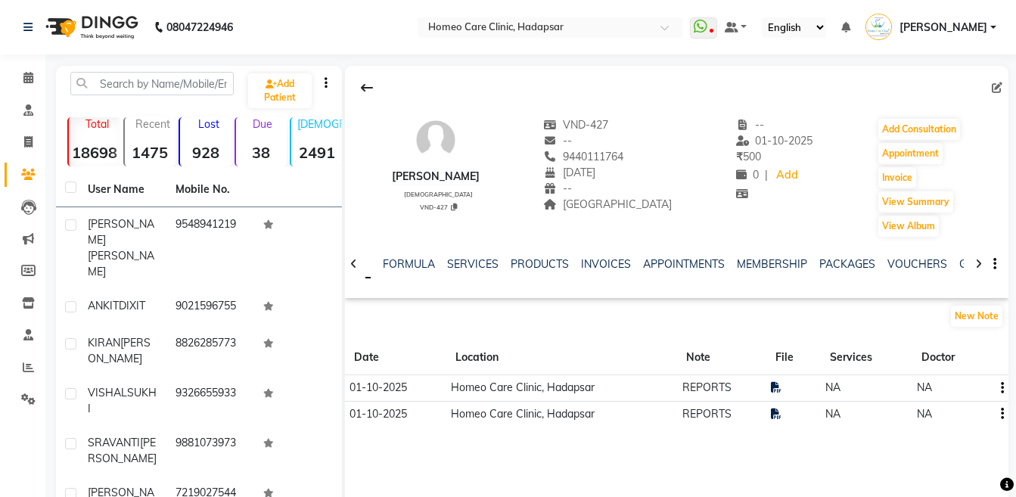
click at [972, 263] on div at bounding box center [977, 262] width 17 height 29
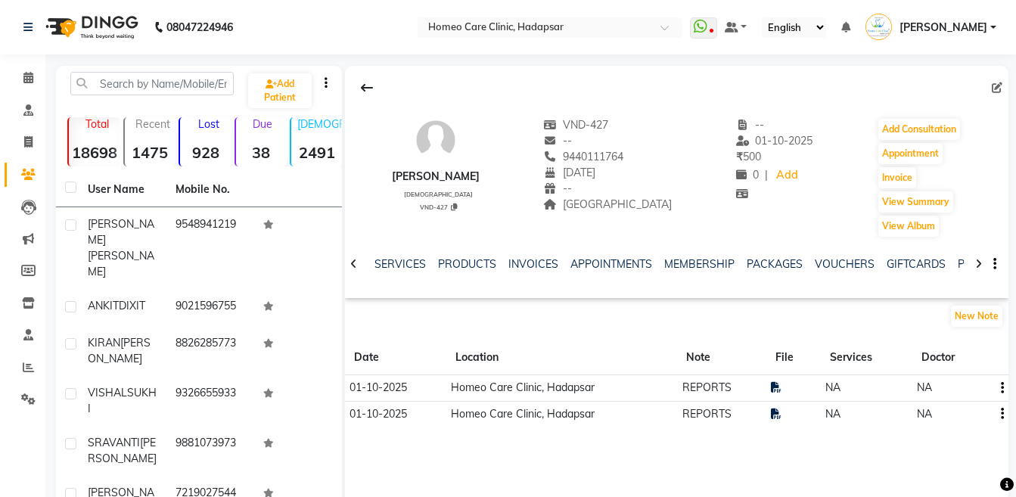
click at [972, 263] on div at bounding box center [977, 262] width 17 height 29
click at [972, 263] on div "NOTES FORMULA SERVICES PRODUCTS INVOICES APPOINTMENTS MEMBERSHIP PACKAGES VOUCH…" at bounding box center [676, 264] width 663 height 52
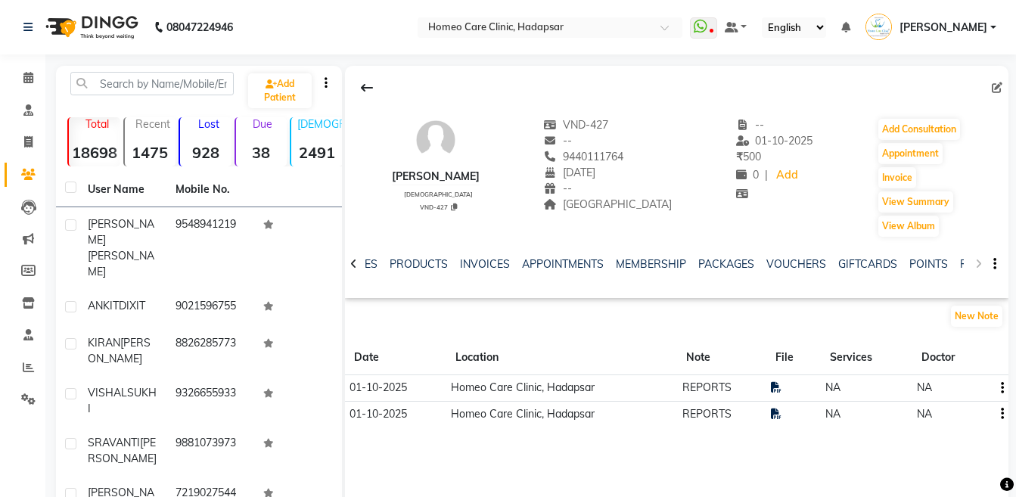
click at [972, 263] on div "NOTES FORMULA SERVICES PRODUCTS INVOICES APPOINTMENTS MEMBERSHIP PACKAGES VOUCH…" at bounding box center [676, 264] width 663 height 52
click at [966, 264] on div "NOTES FORMULA SERVICES PRODUCTS INVOICES APPOINTMENTS MEMBERSHIP PACKAGES VOUCH…" at bounding box center [676, 264] width 663 height 52
click at [960, 264] on link "FORMS" at bounding box center [979, 264] width 38 height 14
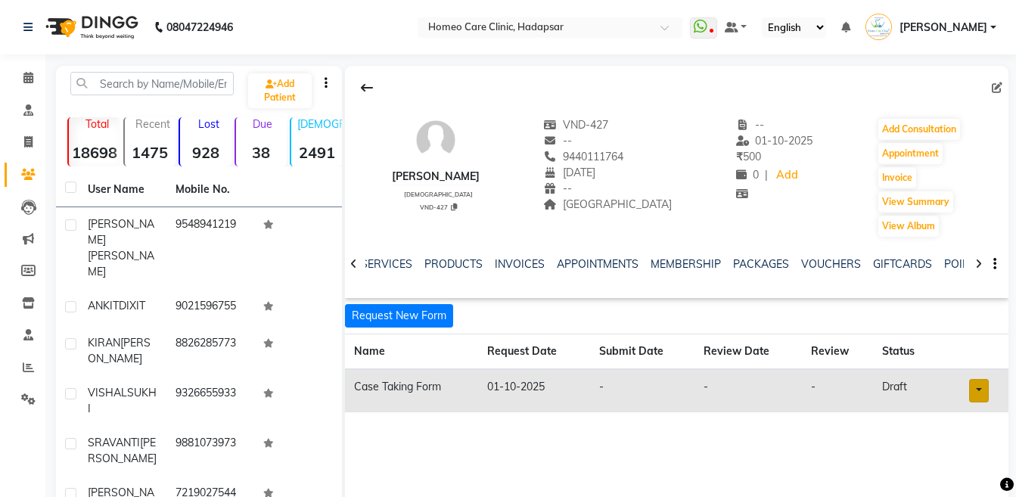
click at [978, 393] on link at bounding box center [979, 390] width 20 height 23
click at [969, 454] on link "Open in staff mode" at bounding box center [939, 447] width 143 height 24
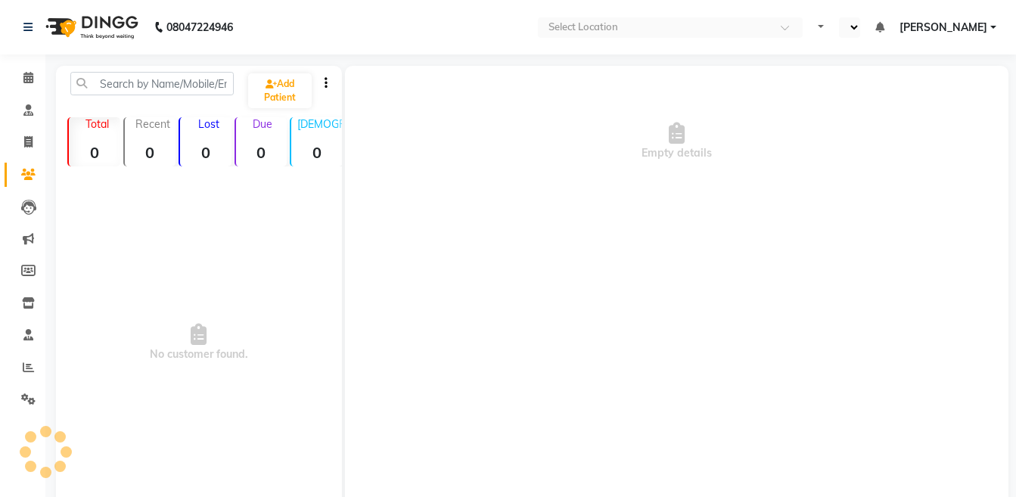
select select "en"
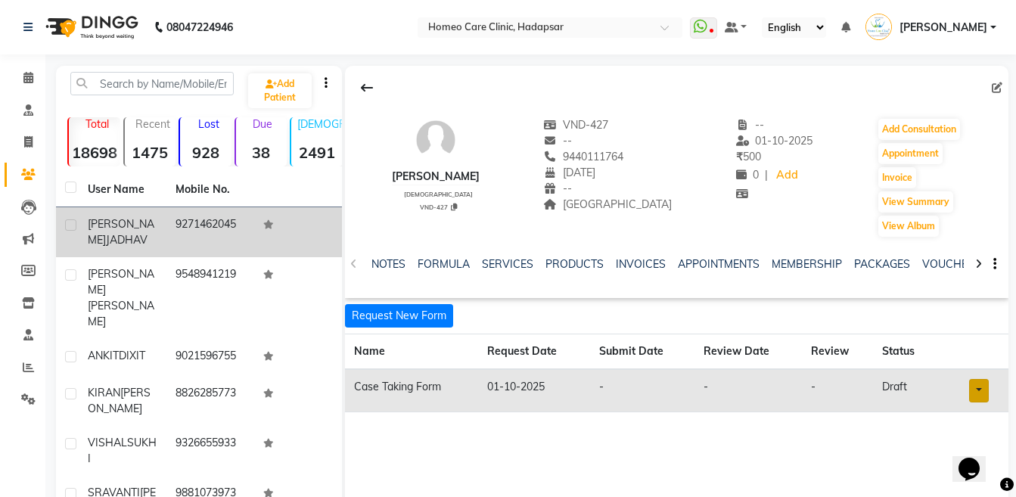
click at [172, 244] on td "9271462045" at bounding box center [210, 232] width 88 height 50
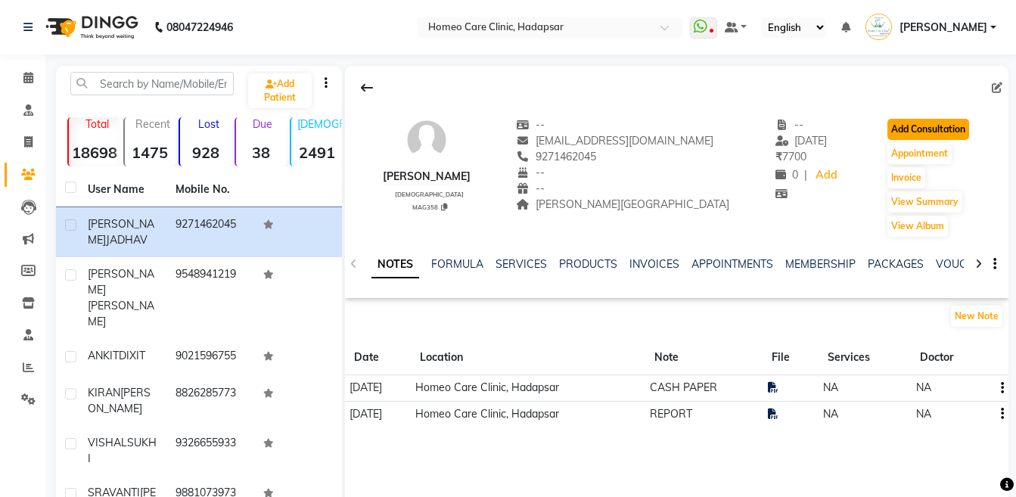
click at [938, 132] on button "Add Consultation" at bounding box center [928, 129] width 82 height 21
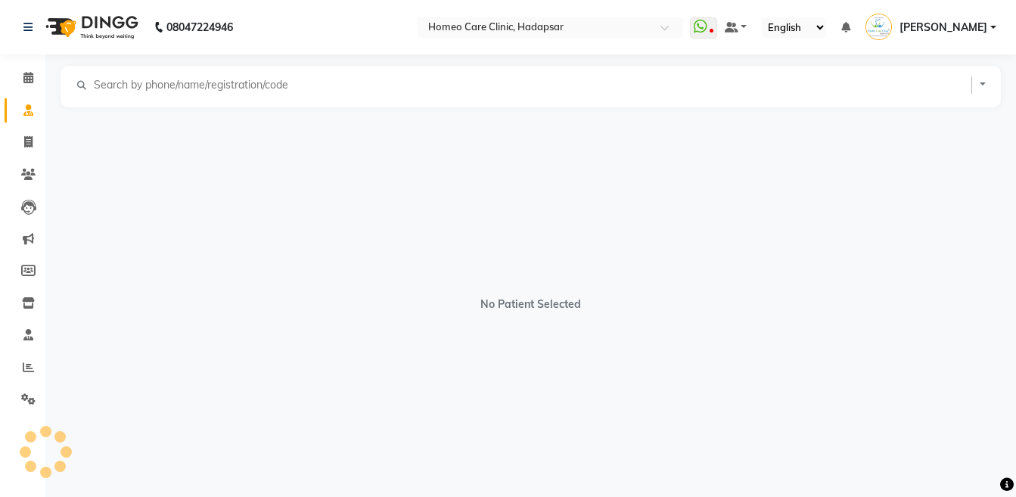
select select "[DEMOGRAPHIC_DATA]"
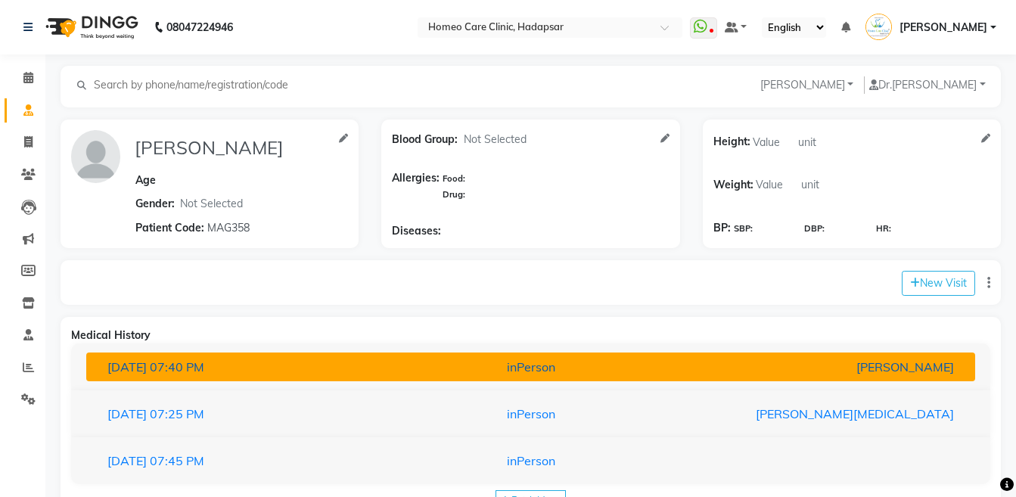
click at [555, 370] on div "inPerson" at bounding box center [531, 367] width 290 height 18
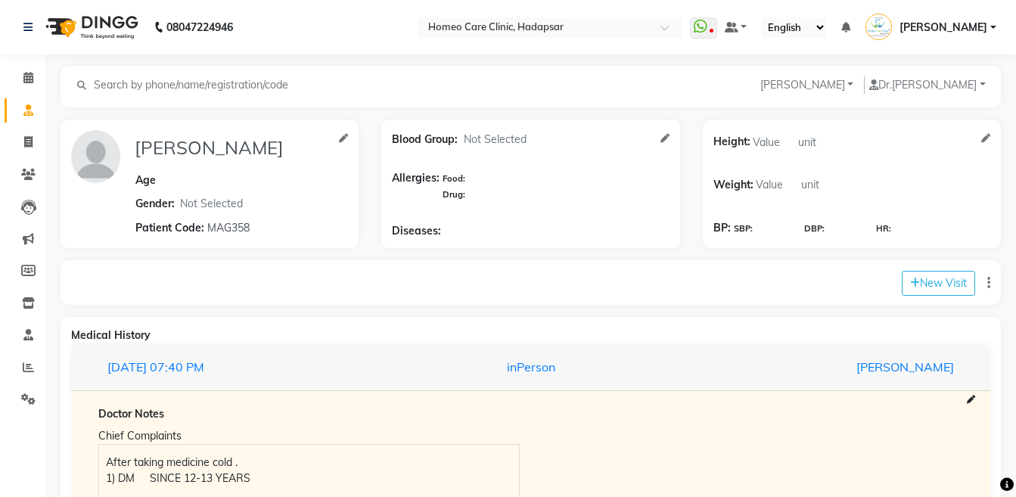
scroll to position [218, 0]
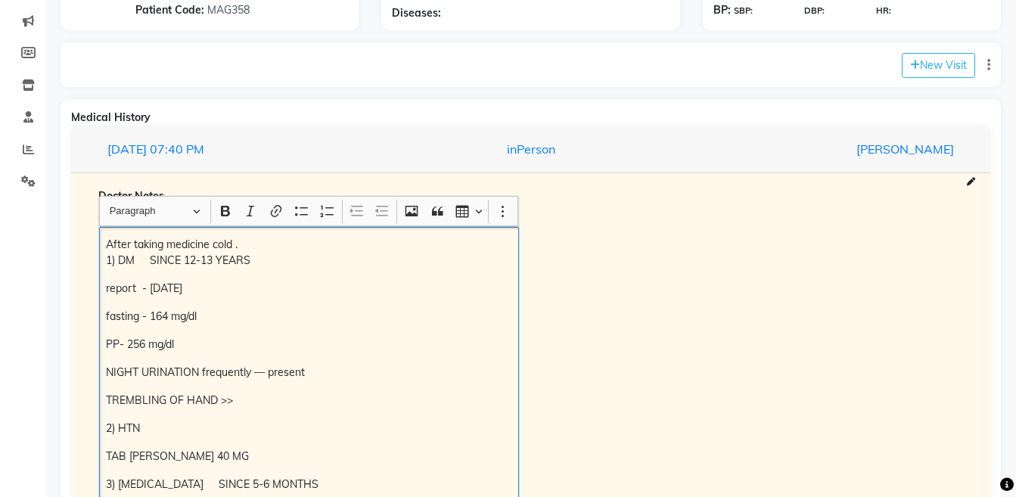
click at [108, 241] on p "After taking medicine cold . 1) DM SINCE 12-13 YEARS" at bounding box center [308, 253] width 405 height 32
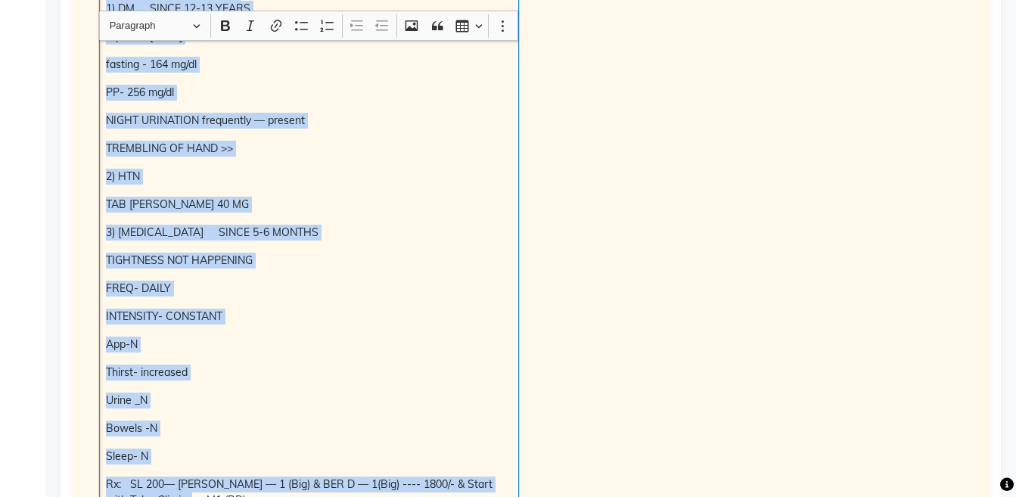
scroll to position [480, 0]
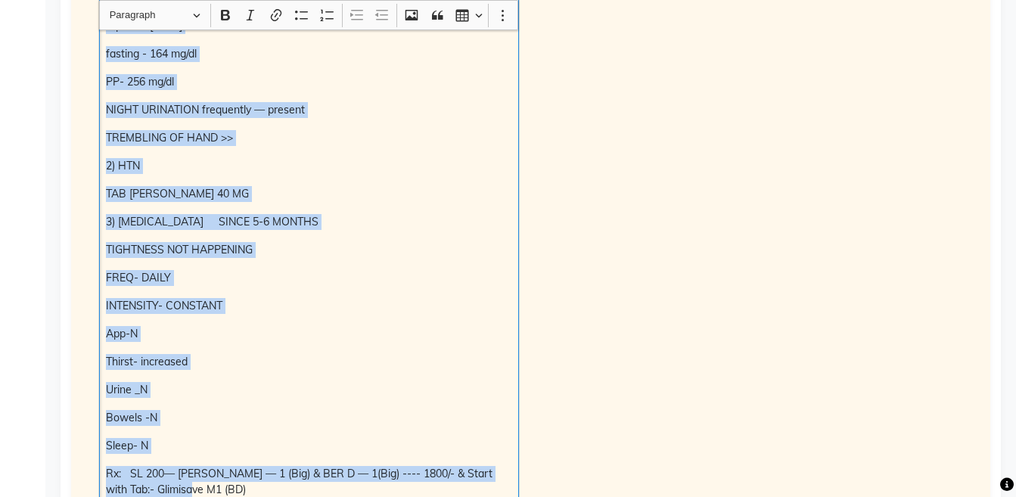
copy div "After taking medicine cold . 1) DM SINCE 12-13 YEARS report - 18/08/25 fasting …"
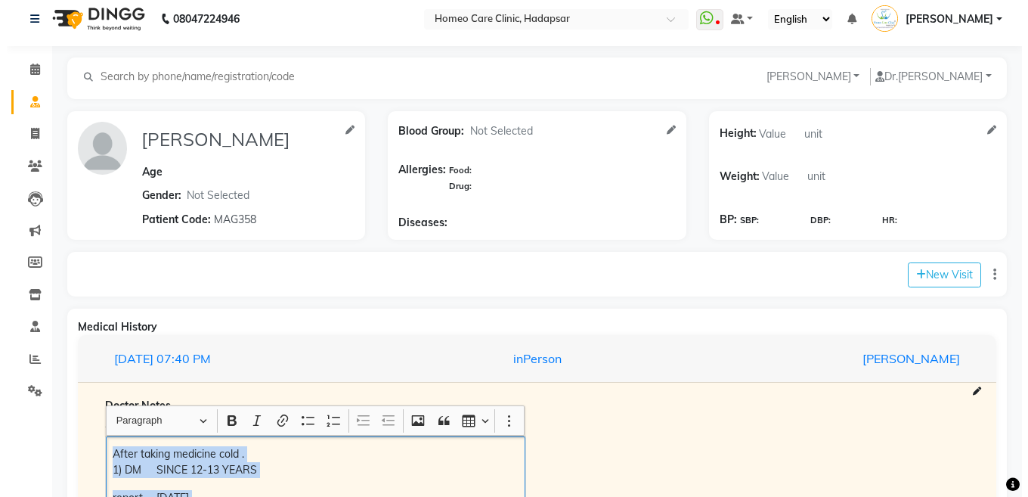
scroll to position [6, 0]
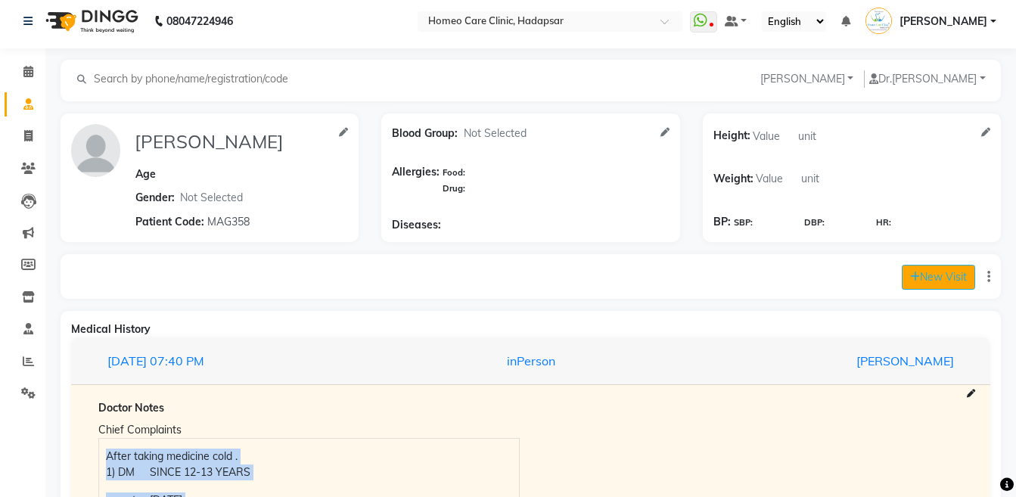
click at [953, 284] on button "New Visit" at bounding box center [937, 277] width 73 height 25
select select "1205"
select select "inPerson"
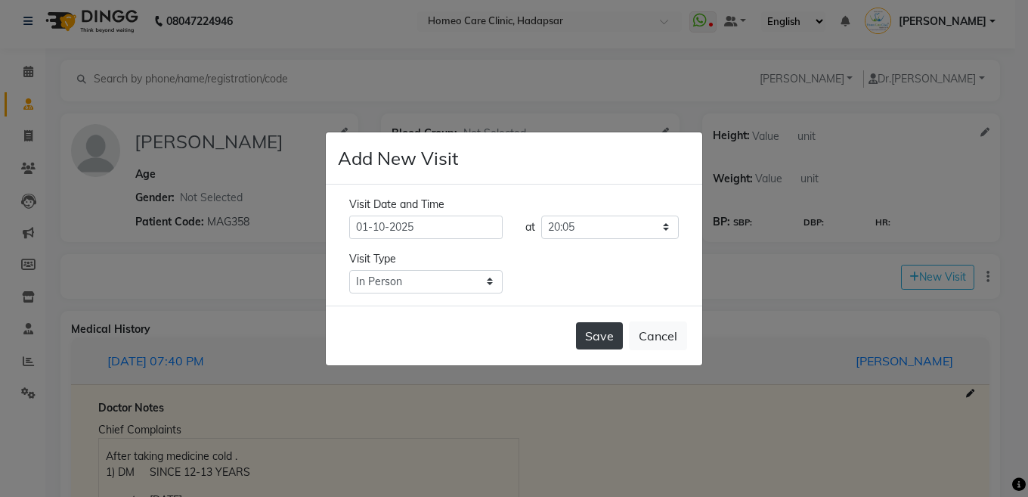
click at [597, 342] on button "Save" at bounding box center [599, 335] width 47 height 27
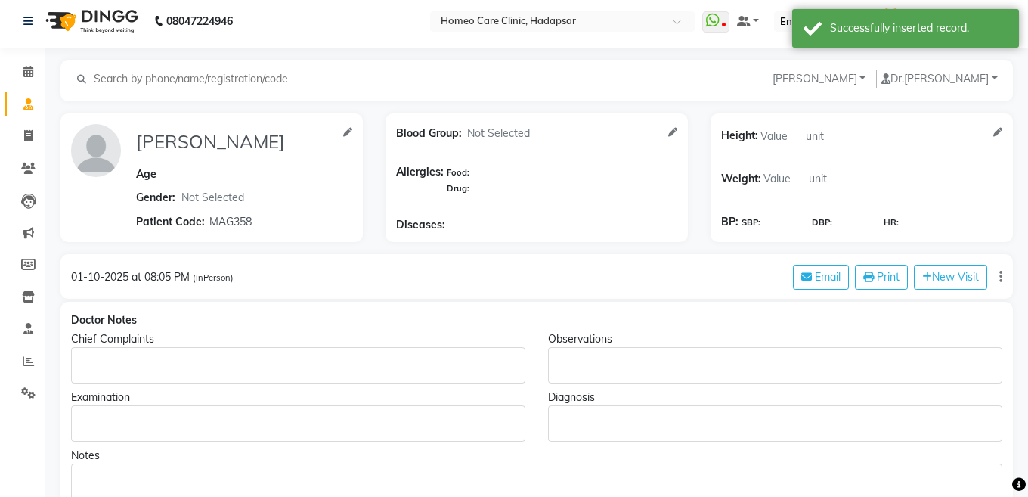
type input "BALASAHEB JADHAV"
select select "[DEMOGRAPHIC_DATA]"
type input "MAG358"
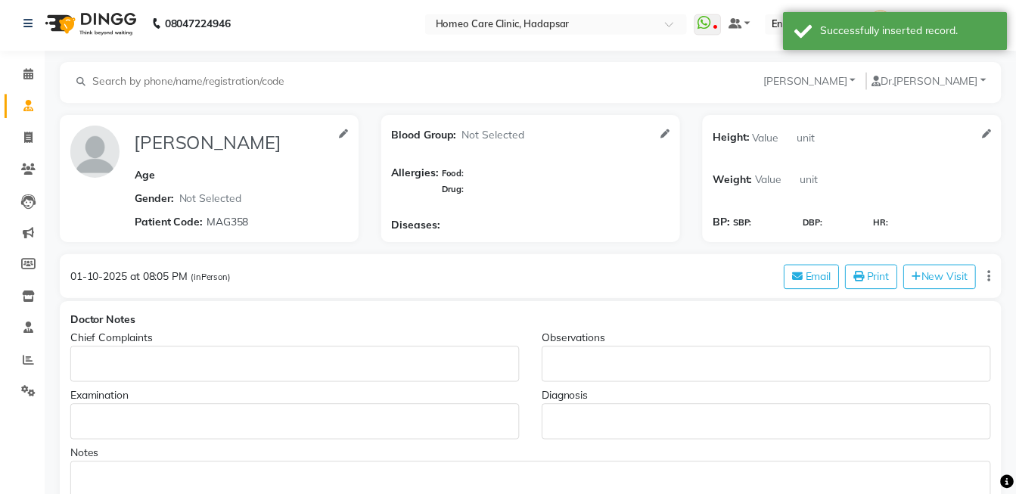
scroll to position [0, 0]
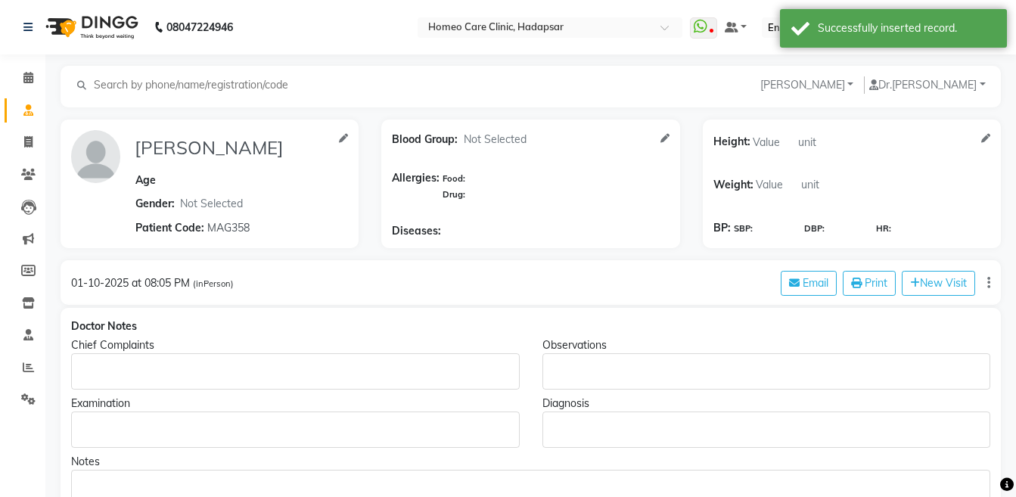
click at [195, 360] on div "Rich Text Editor, main" at bounding box center [295, 371] width 448 height 36
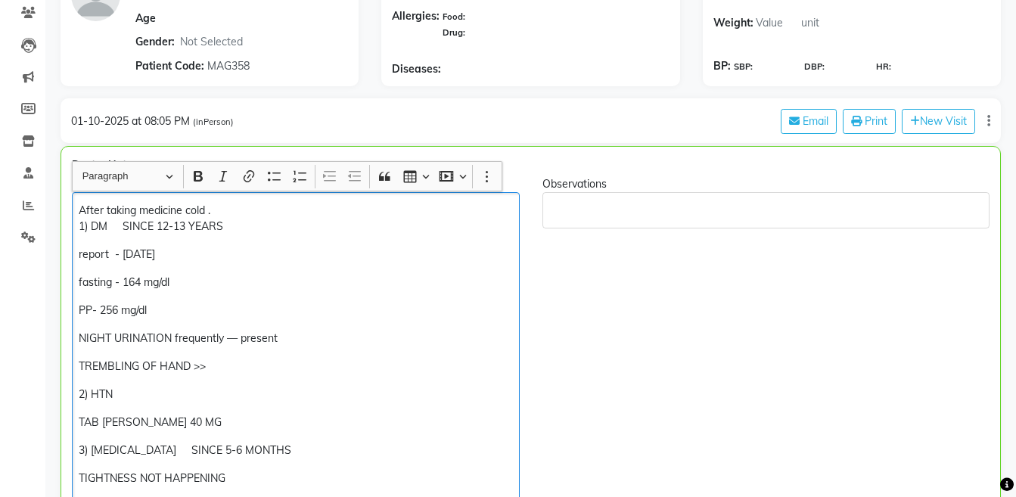
scroll to position [156, 0]
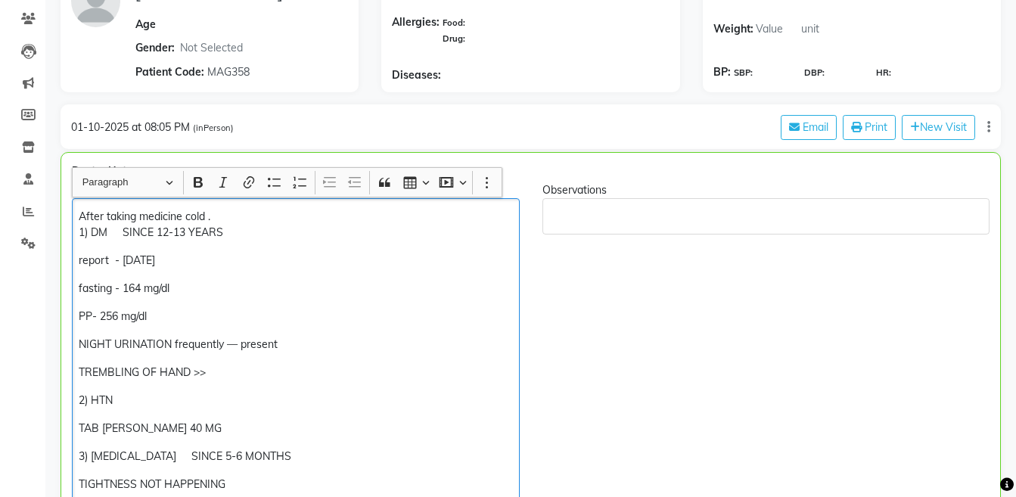
click at [183, 281] on p "fasting - 164 mg/dl" at bounding box center [295, 289] width 433 height 16
click at [209, 249] on div "After taking medicine cold . 1) DM SINCE 12-13 YEARS report - 18/08/25 fasting …" at bounding box center [296, 470] width 448 height 544
click at [208, 299] on div "After taking medicine cold . 1) DM SINCE 12-13 YEARS report - 18/08/25--30/09/2…" at bounding box center [296, 470] width 448 height 544
click at [206, 287] on p "fasting - 164 mg/dl" at bounding box center [295, 289] width 433 height 16
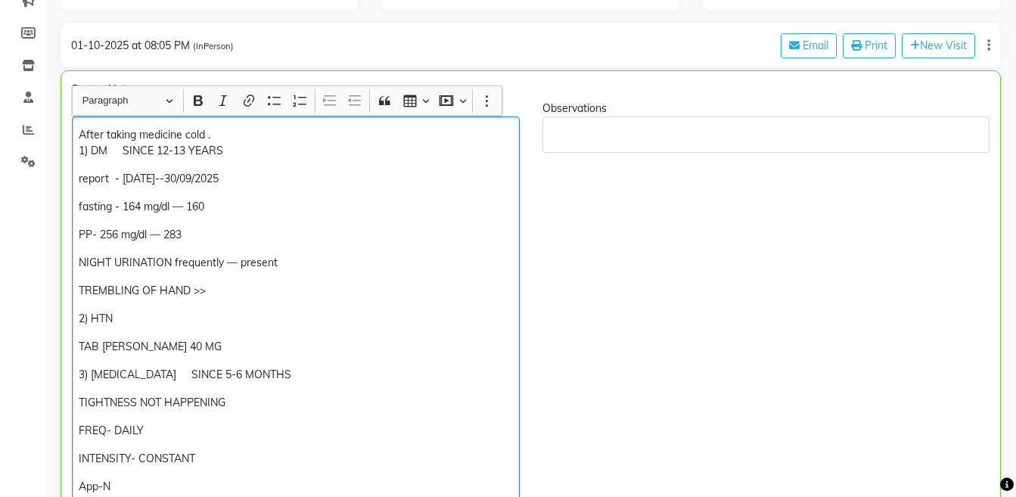
scroll to position [247, 0]
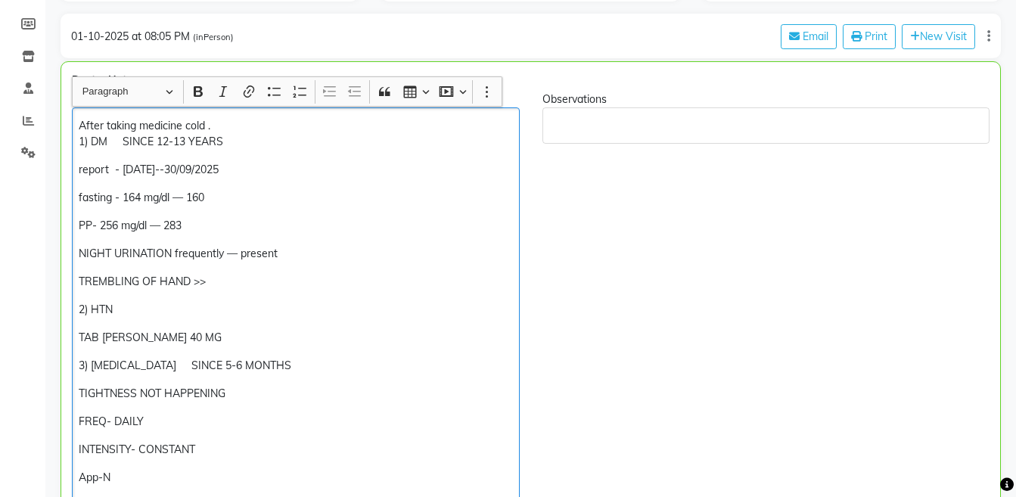
click at [259, 218] on p "PP- 256 mg/dl — 283" at bounding box center [295, 226] width 433 height 16
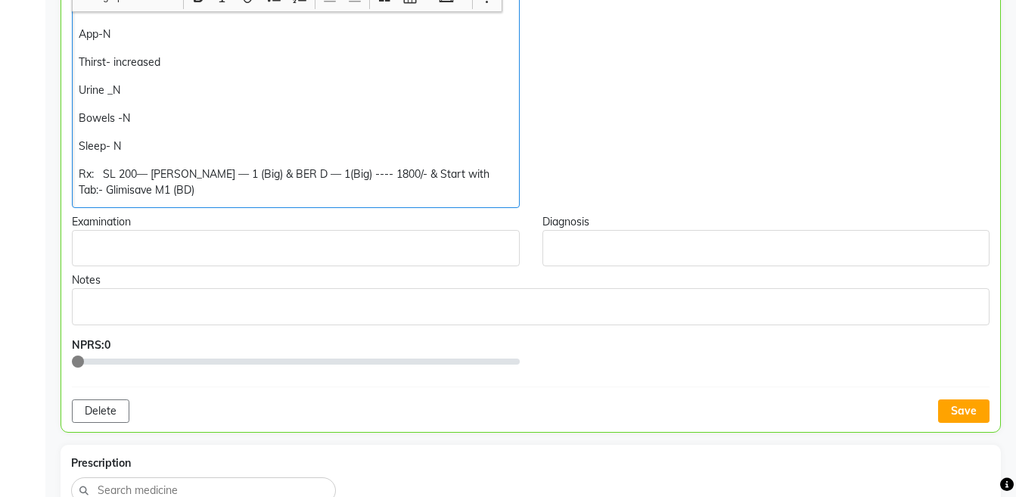
scroll to position [743, 0]
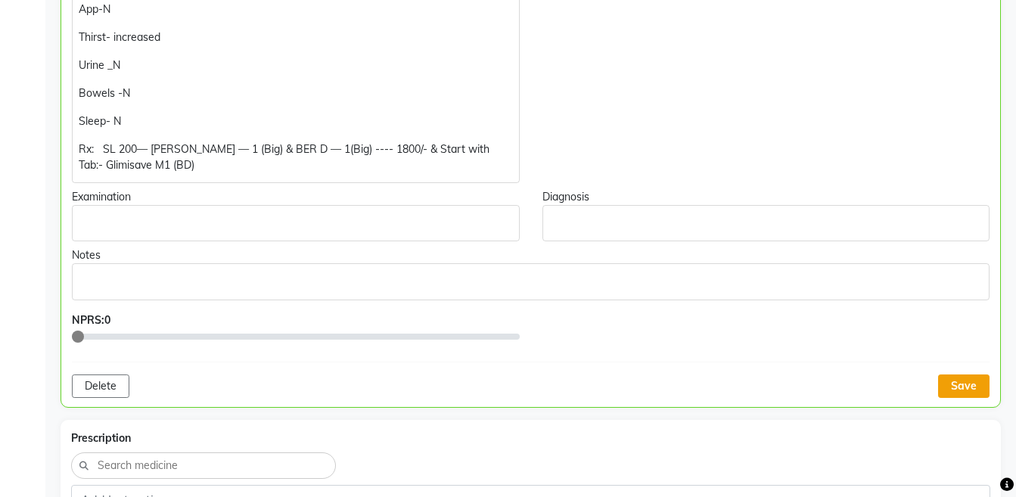
click at [962, 389] on button "Save" at bounding box center [963, 385] width 51 height 23
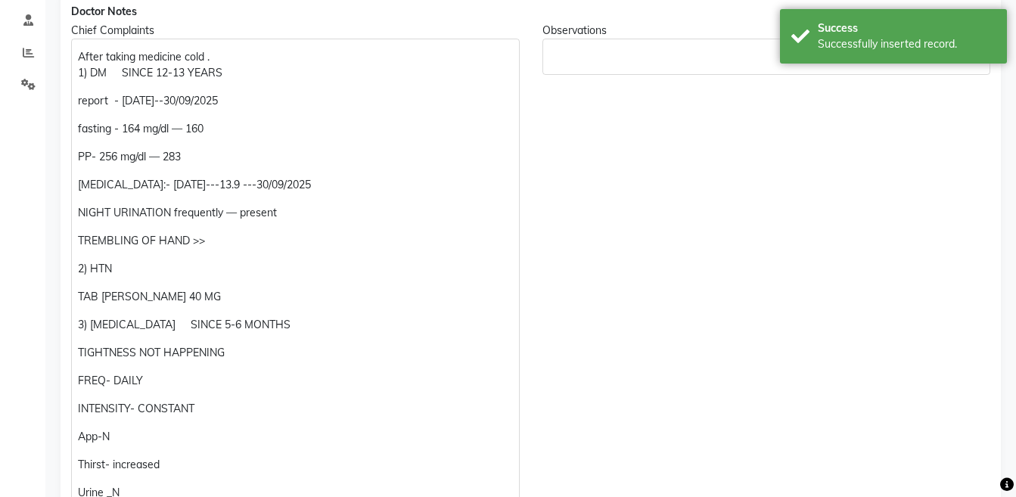
scroll to position [228, 0]
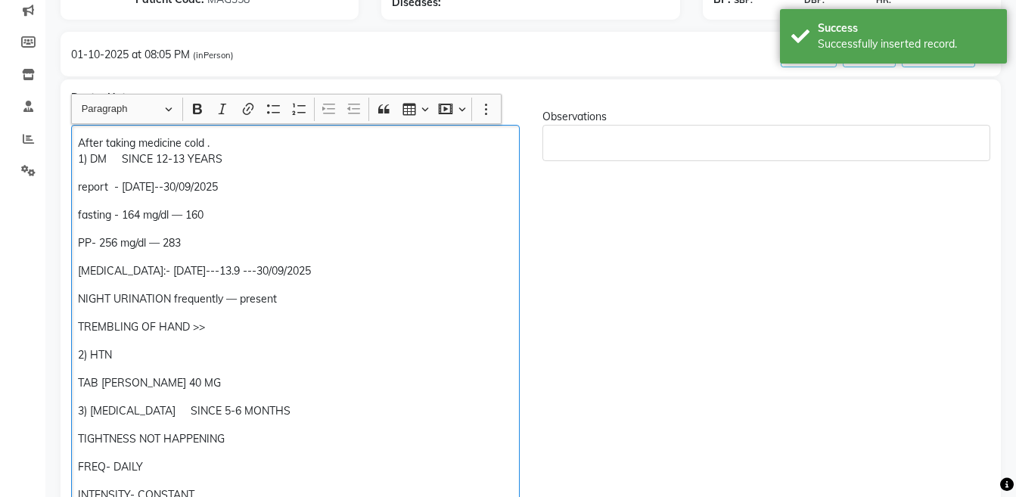
click at [332, 259] on div "After taking medicine cold . 1) DM SINCE 12-13 YEARS report - 18/08/25--30/09/2…" at bounding box center [295, 411] width 448 height 572
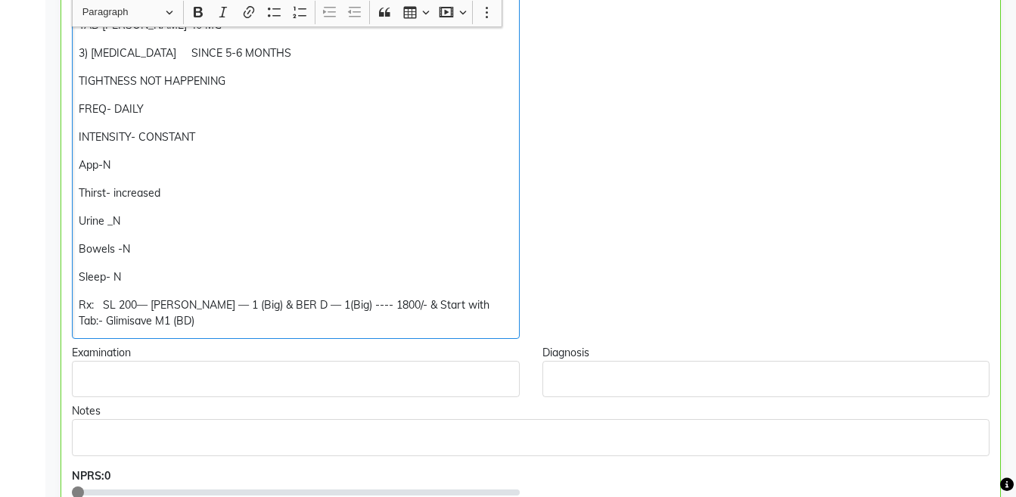
scroll to position [584, 0]
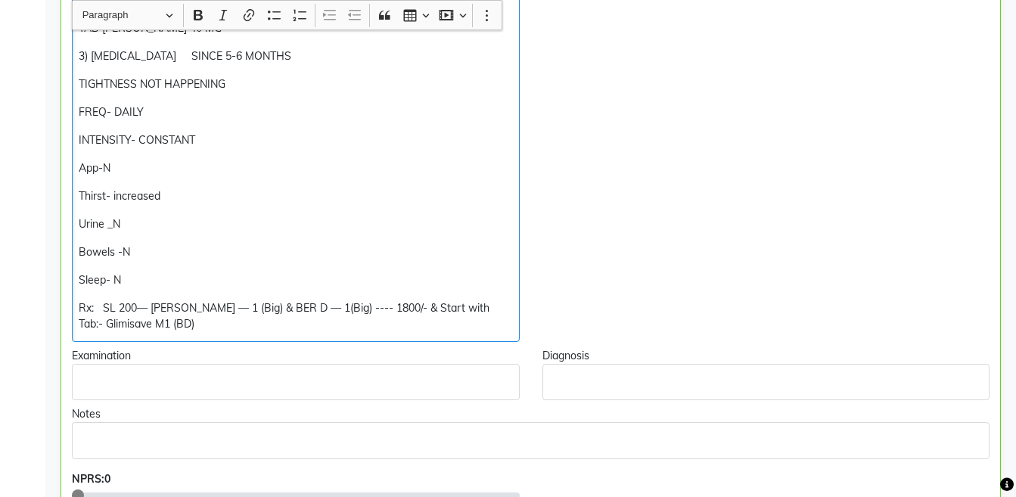
click at [75, 299] on div "After taking medicine cold . 1) DM SINCE 12-13 YEARS report - 18/08/25--30/09/2…" at bounding box center [296, 56] width 448 height 572
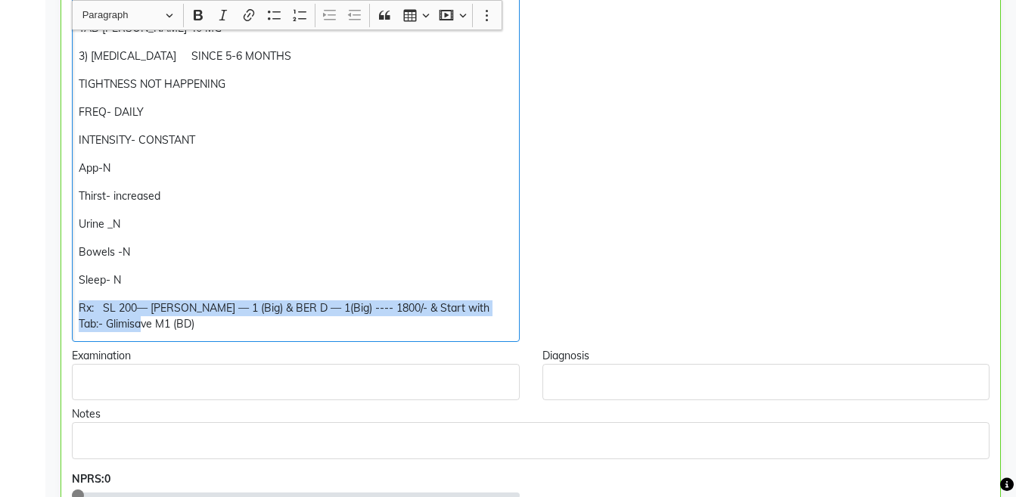
copy p "Rx: SL 200— Rau — 1 (Big) & BER D — 1(Big) ---- 1800/- & Start with Tab:- Glimi…"
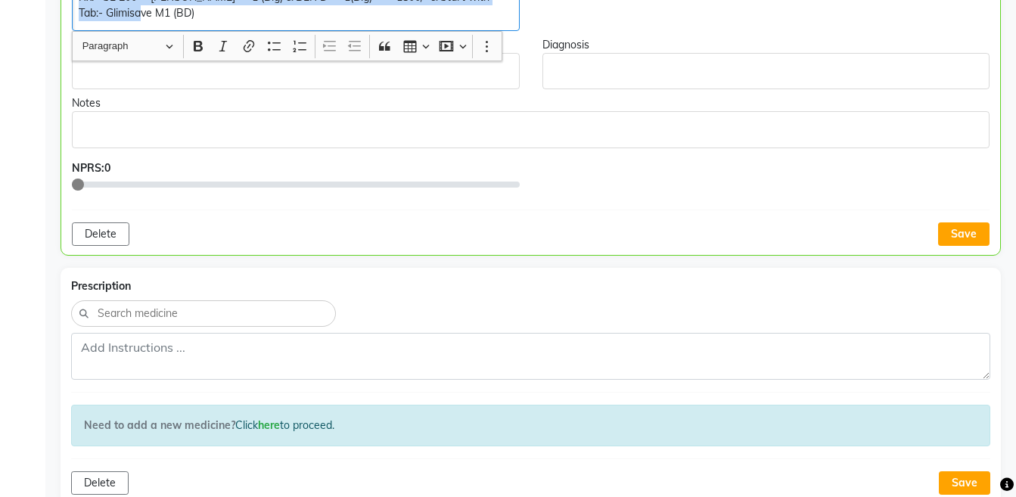
scroll to position [913, 0]
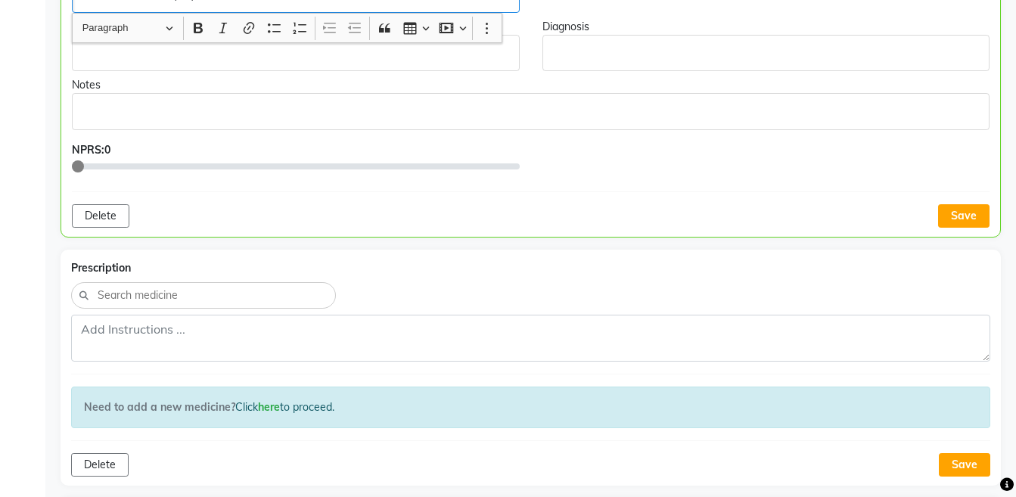
click at [815, 313] on div "Prescription Need to add a new medicine? Click here to proceed. Delete Save" at bounding box center [530, 368] width 940 height 236
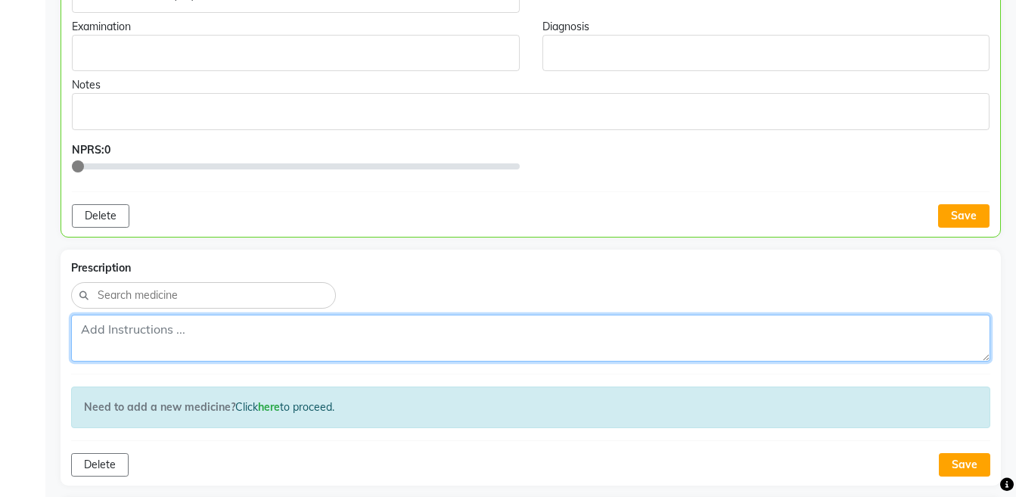
click at [816, 324] on textarea at bounding box center [530, 338] width 919 height 47
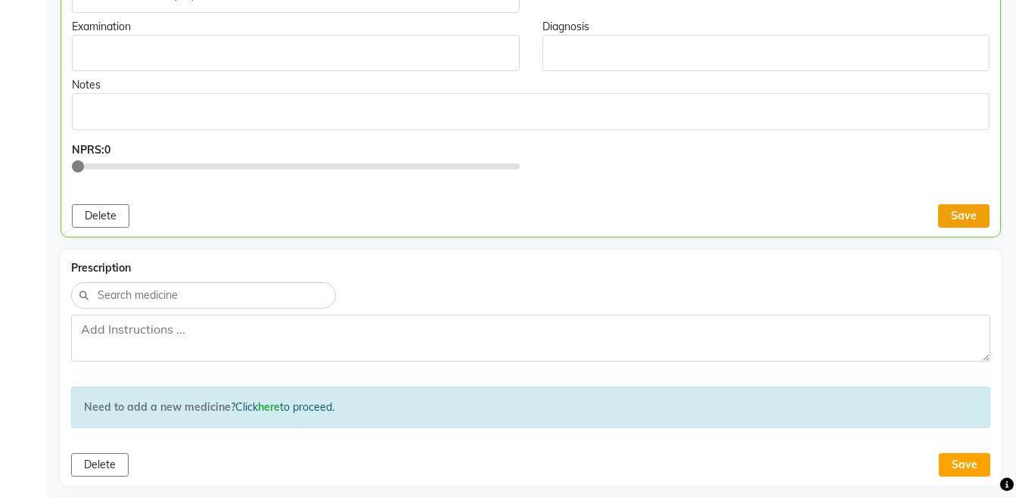
click at [967, 214] on button "Save" at bounding box center [963, 215] width 51 height 23
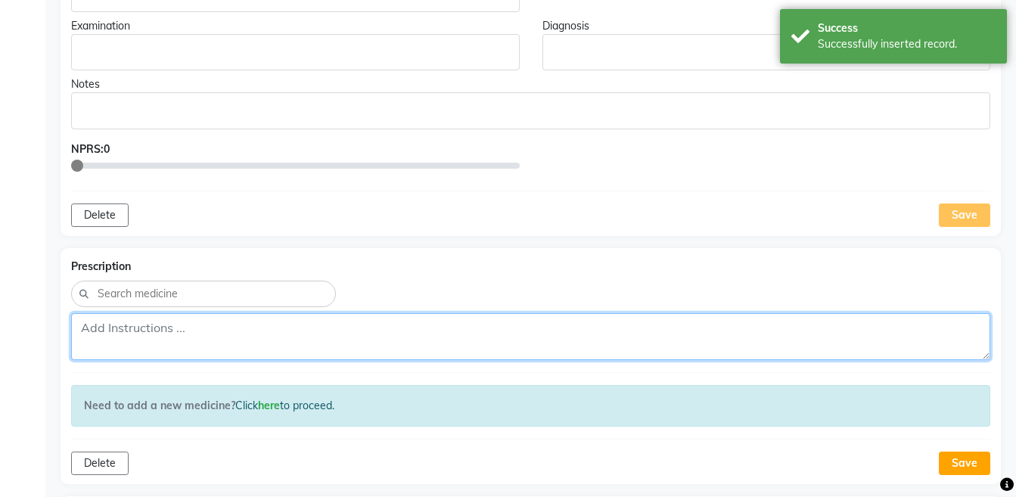
click at [711, 349] on textarea at bounding box center [530, 336] width 919 height 47
paste textarea "Rx: SL 200— Rau — 1 (Big) & BER D — 1(Big) ---- 1800/- & Start with Tab:- Glimi…"
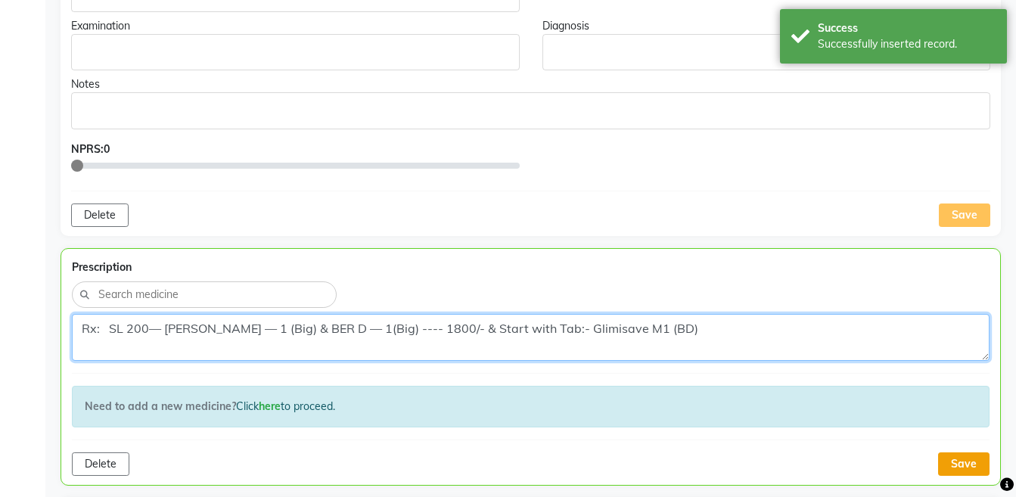
type textarea "Rx: SL 200— Rau — 1 (Big) & BER D — 1(Big) ---- 1800/- & Start with Tab:- Glimi…"
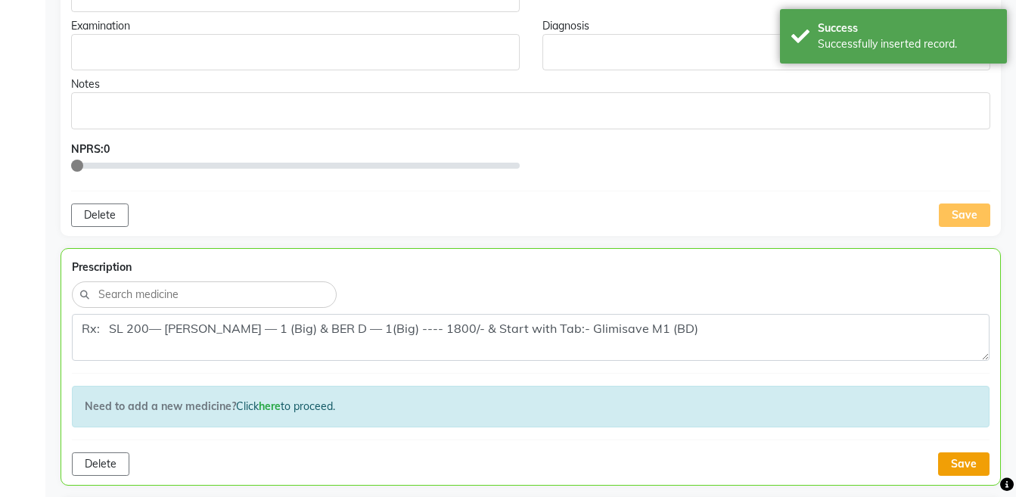
click at [944, 461] on button "Save" at bounding box center [963, 463] width 51 height 23
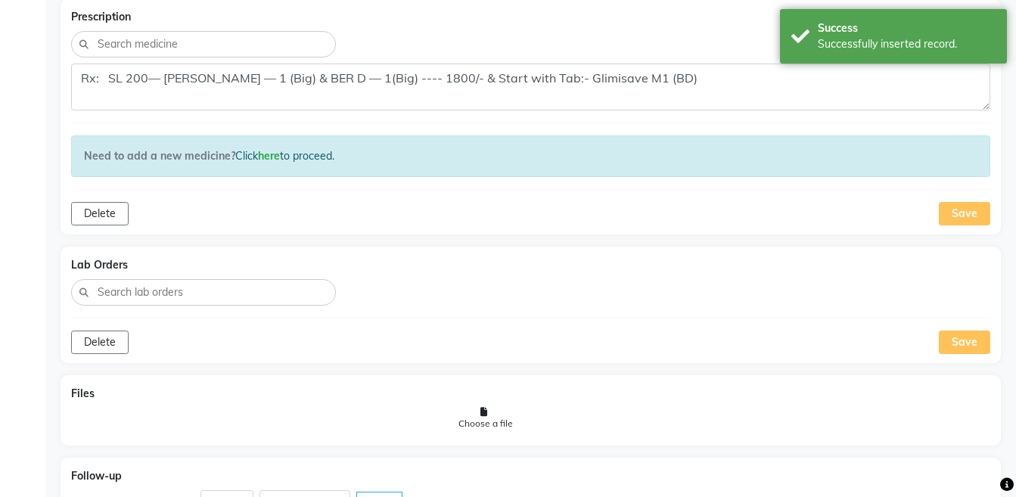
scroll to position [1356, 0]
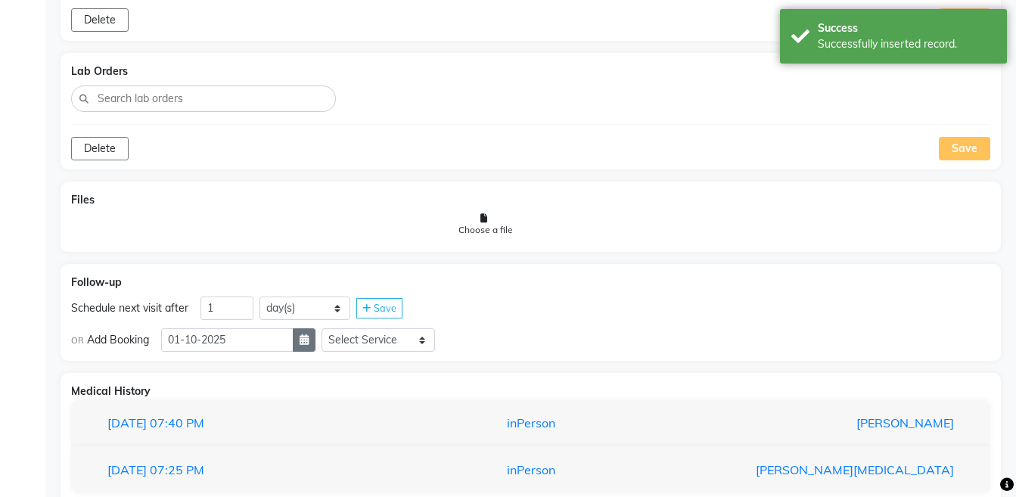
click at [310, 333] on button "button" at bounding box center [304, 339] width 23 height 23
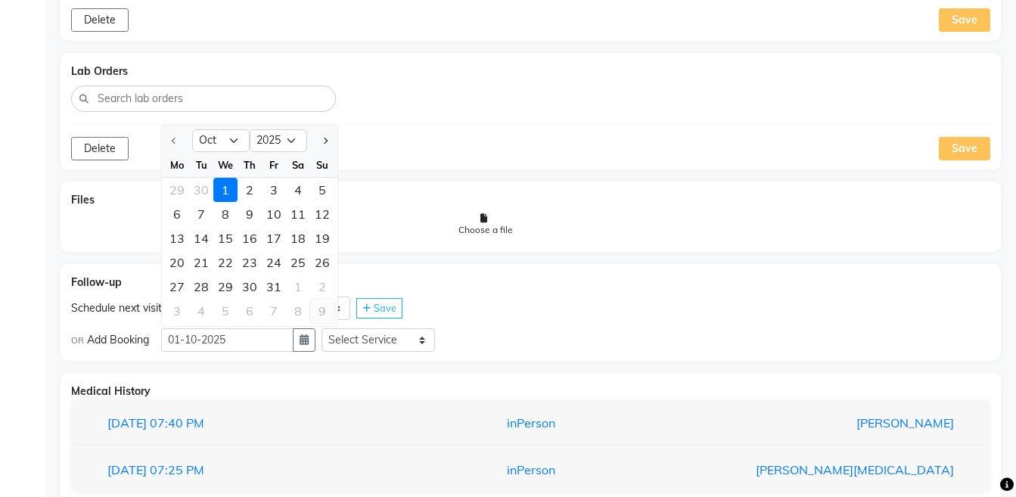
click at [321, 301] on div "9" at bounding box center [322, 311] width 24 height 24
type input "09-11-2025"
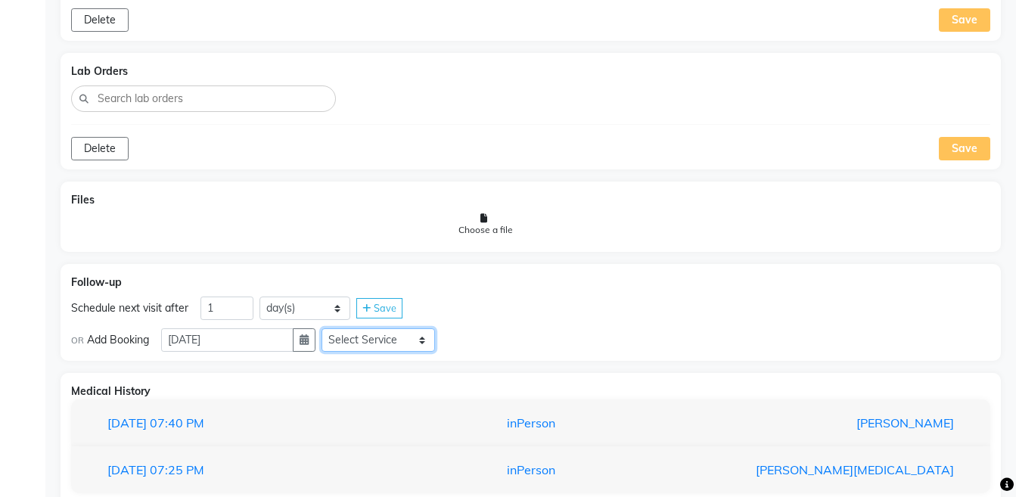
click at [376, 344] on select "Select Service Medicine Medicine 1 Hydra Facial Medi Facial Vampire Facial With…" at bounding box center [377, 339] width 113 height 23
select select "972997"
click at [333, 328] on select "Select Service Medicine Medicine 1 Hydra Facial Medi Facial Vampire Facial With…" at bounding box center [377, 339] width 113 height 23
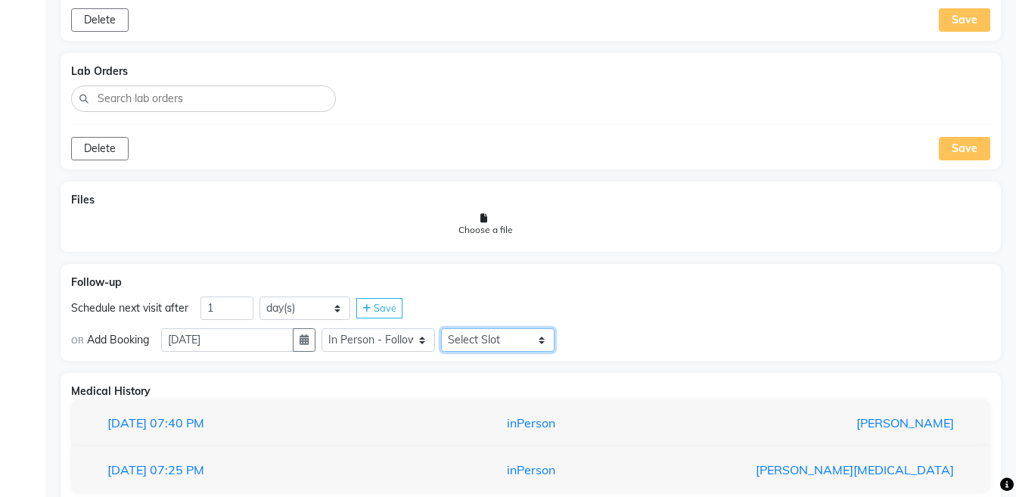
click at [473, 336] on select "Select Slot 10:15 10:30 10:45 11:00 11:15 11:30 11:45 12:00 12:15 12:30 12:45 1…" at bounding box center [497, 339] width 113 height 23
click at [453, 328] on select "Select Slot 10:15 10:30 10:45 11:00 11:15 11:30 11:45 12:00 12:15 12:30 12:45 1…" at bounding box center [497, 339] width 113 height 23
click at [523, 340] on select "Select Slot 10:15 10:30 10:45 11:00 11:15 11:30 11:45 12:00 12:15 12:30 12:45 1…" at bounding box center [497, 339] width 113 height 23
select select "1170"
click at [453, 328] on select "Select Slot 10:15 10:30 10:45 11:00 11:15 11:30 11:45 12:00 12:15 12:30 12:45 1…" at bounding box center [497, 339] width 113 height 23
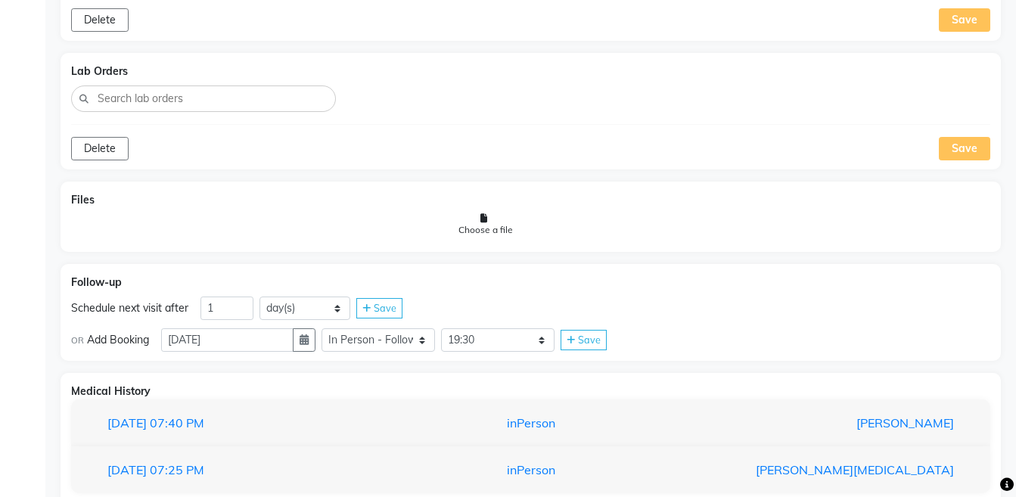
click at [577, 340] on div "Save" at bounding box center [583, 340] width 46 height 20
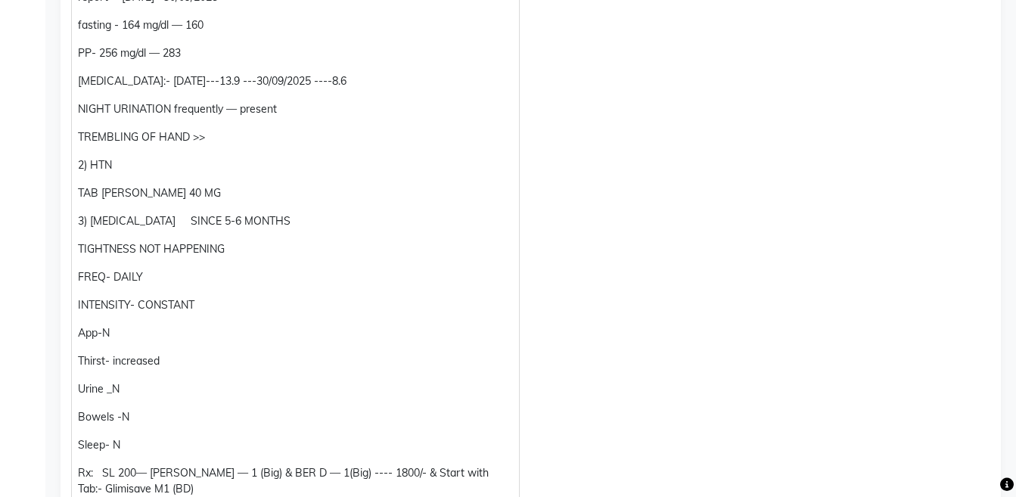
scroll to position [671, 0]
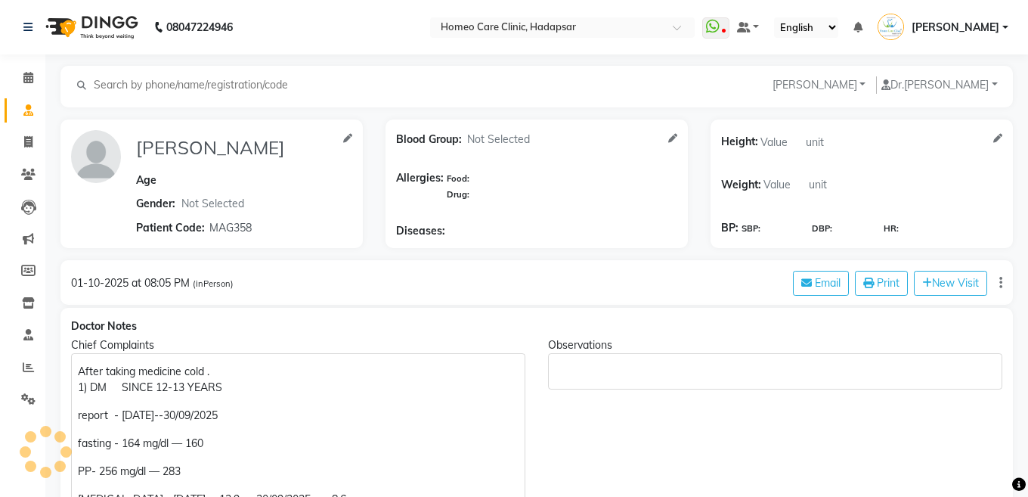
select select "[DEMOGRAPHIC_DATA]"
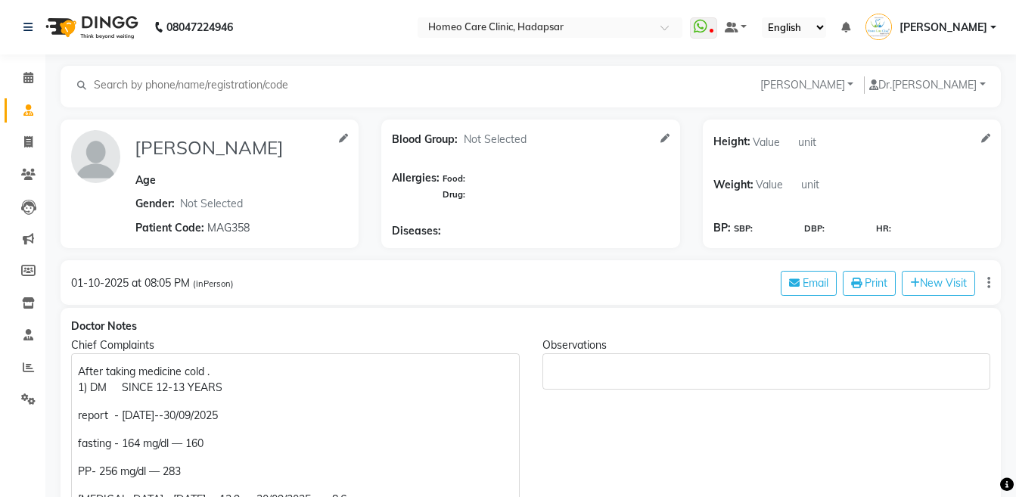
click at [29, 187] on li "Patients" at bounding box center [22, 175] width 45 height 33
click at [26, 160] on li "Patients" at bounding box center [22, 175] width 45 height 33
click at [27, 178] on icon at bounding box center [28, 174] width 14 height 11
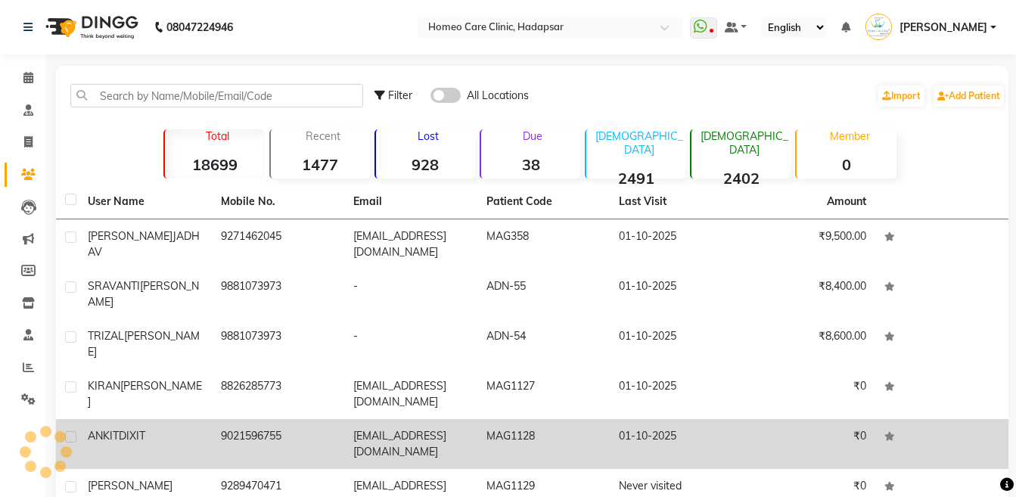
click at [182, 419] on td "ANKIT DIXIT" at bounding box center [145, 444] width 133 height 50
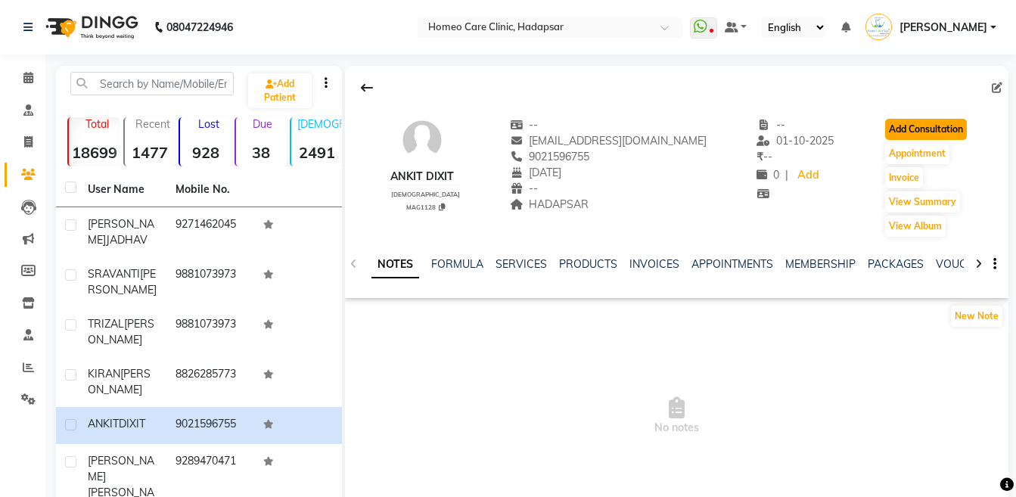
click at [916, 127] on button "Add Consultation" at bounding box center [926, 129] width 82 height 21
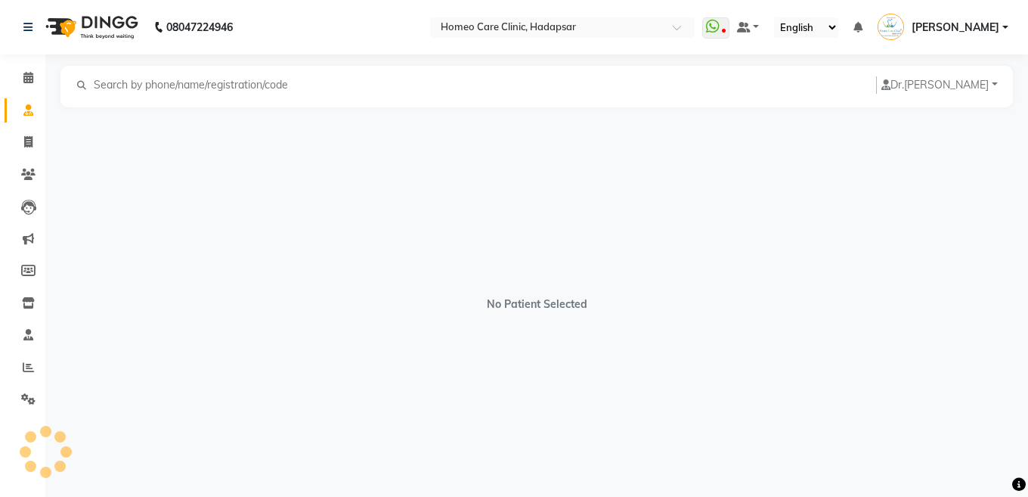
select select "[DEMOGRAPHIC_DATA]"
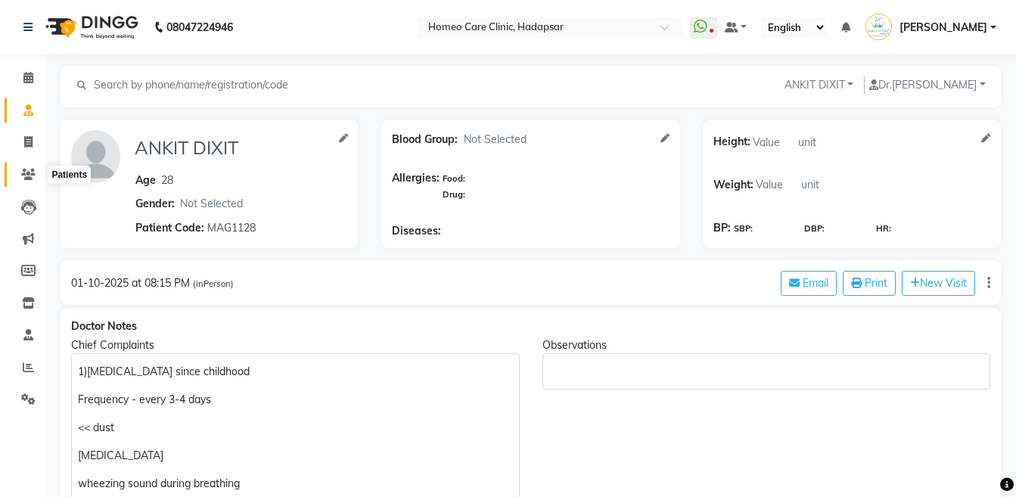
click at [27, 175] on icon at bounding box center [28, 174] width 14 height 11
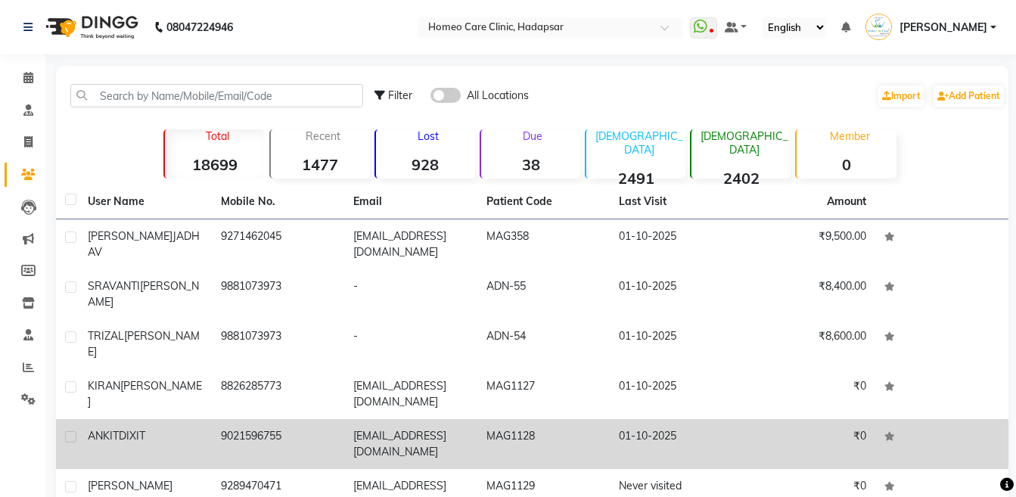
click at [165, 419] on td "ANKIT DIXIT" at bounding box center [145, 444] width 133 height 50
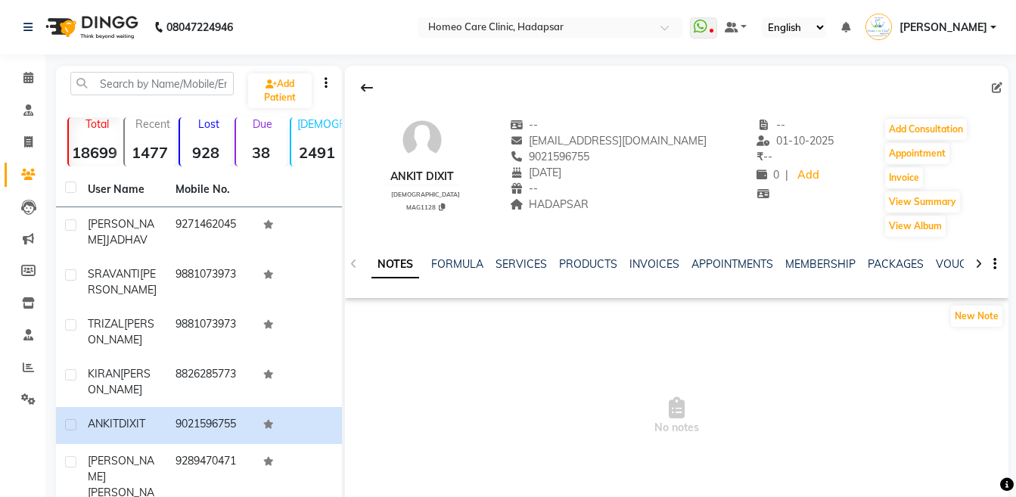
click at [978, 265] on icon at bounding box center [978, 264] width 7 height 11
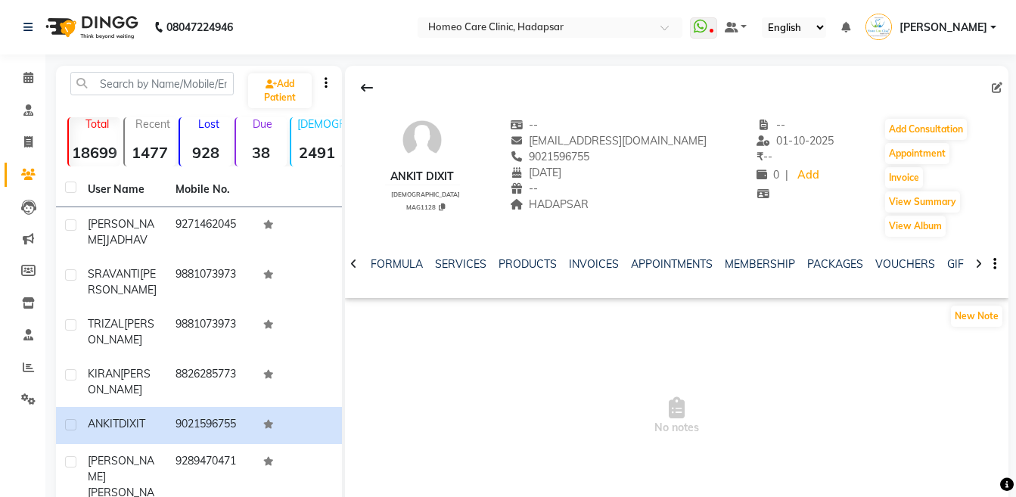
click at [978, 265] on icon at bounding box center [978, 264] width 7 height 11
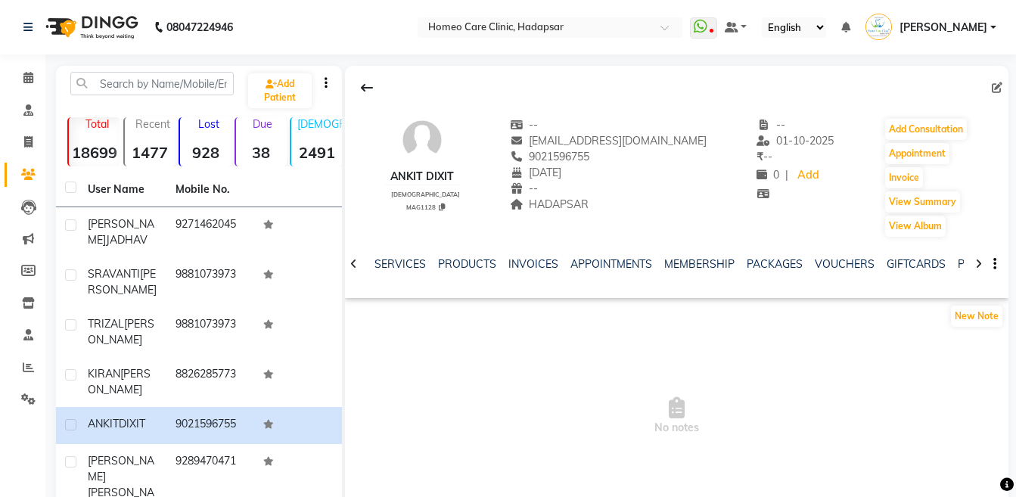
click at [978, 265] on icon at bounding box center [978, 264] width 7 height 11
click at [978, 265] on div "NOTES FORMULA SERVICES PRODUCTS INVOICES APPOINTMENTS MEMBERSHIP PACKAGES VOUCH…" at bounding box center [676, 264] width 663 height 52
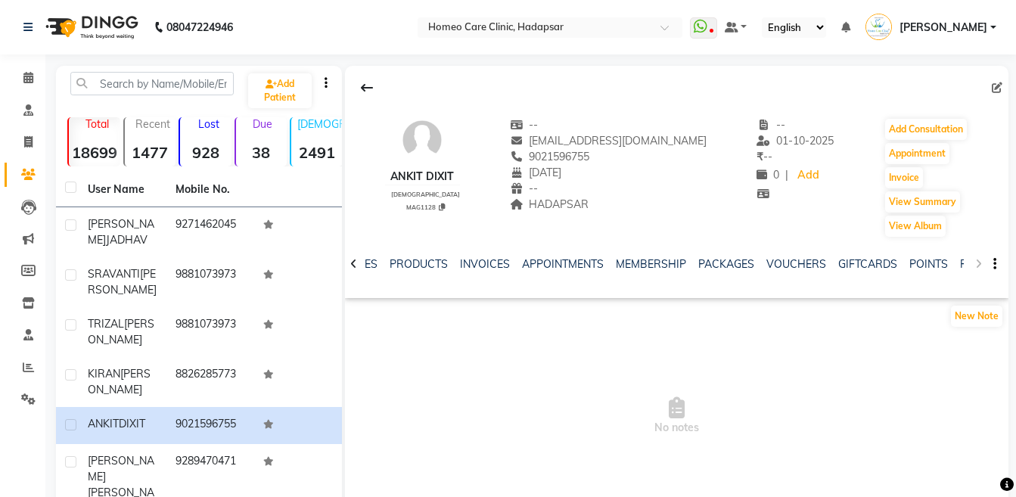
click at [978, 265] on div "NOTES FORMULA SERVICES PRODUCTS INVOICES APPOINTMENTS MEMBERSHIP PACKAGES VOUCH…" at bounding box center [676, 264] width 663 height 52
click at [960, 265] on link "FORMS" at bounding box center [979, 264] width 38 height 14
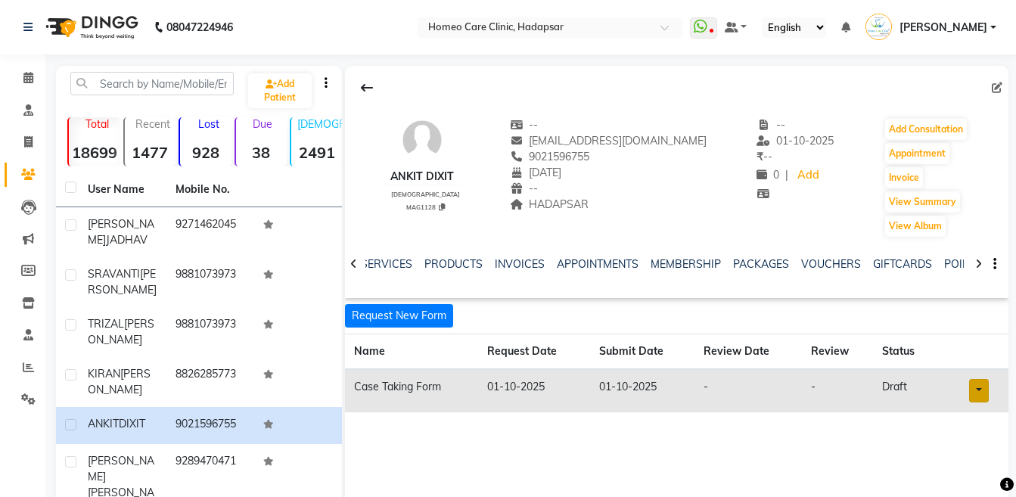
click at [983, 381] on link at bounding box center [979, 390] width 20 height 23
click at [970, 451] on link "Open in staff mode" at bounding box center [939, 447] width 143 height 24
click at [935, 135] on button "Add Consultation" at bounding box center [926, 129] width 82 height 21
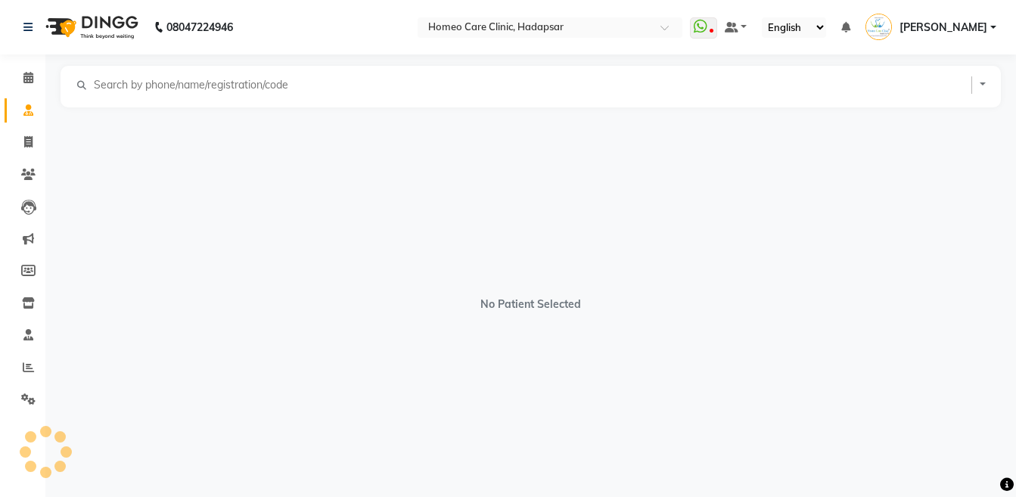
select select "[DEMOGRAPHIC_DATA]"
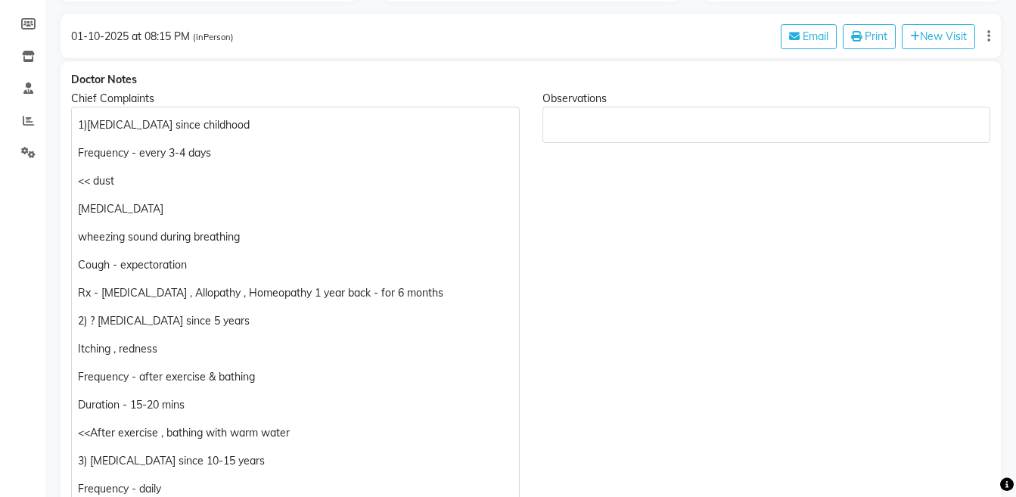
scroll to position [597, 0]
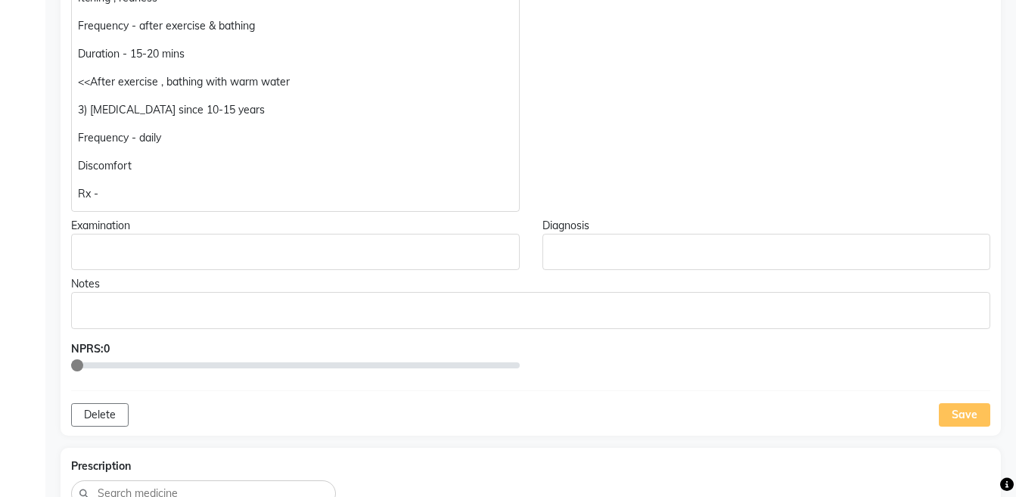
click at [138, 189] on p "Rx -" at bounding box center [295, 194] width 434 height 16
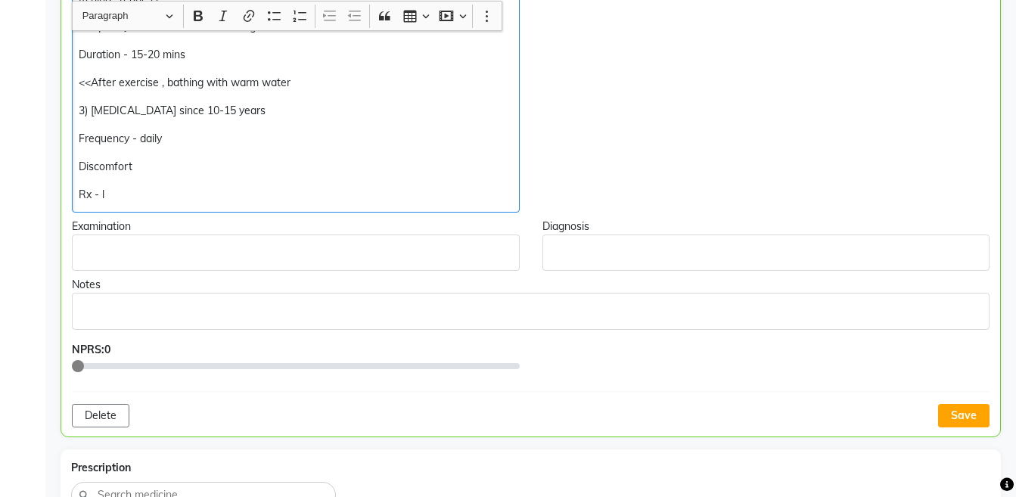
scroll to position [598, 0]
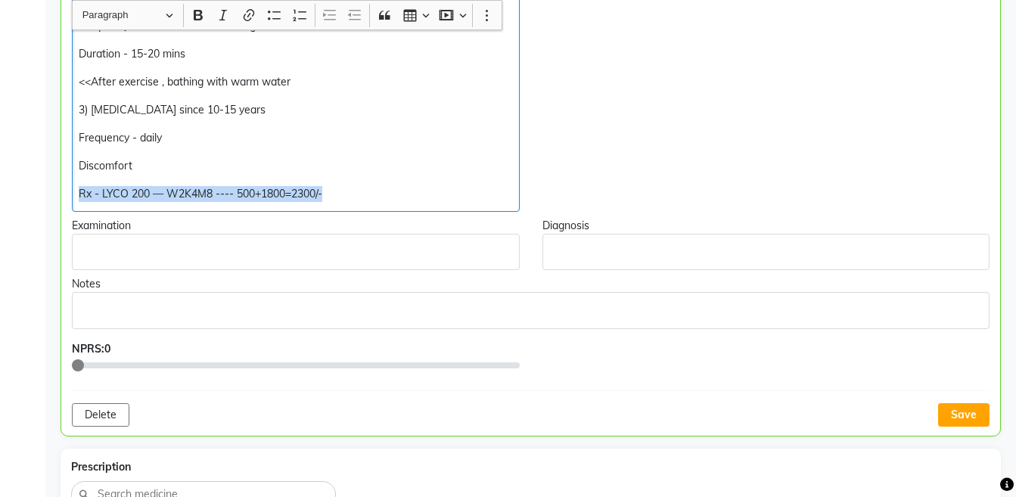
copy div "Rx - LYCO 200 — W2K4M8 ---- 500+1800=2300/-"
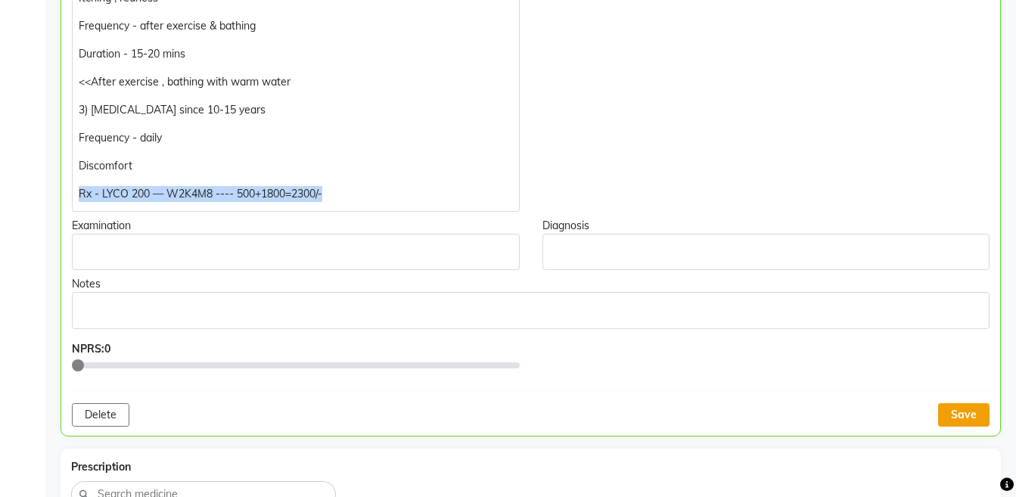
click at [973, 415] on button "Save" at bounding box center [963, 414] width 51 height 23
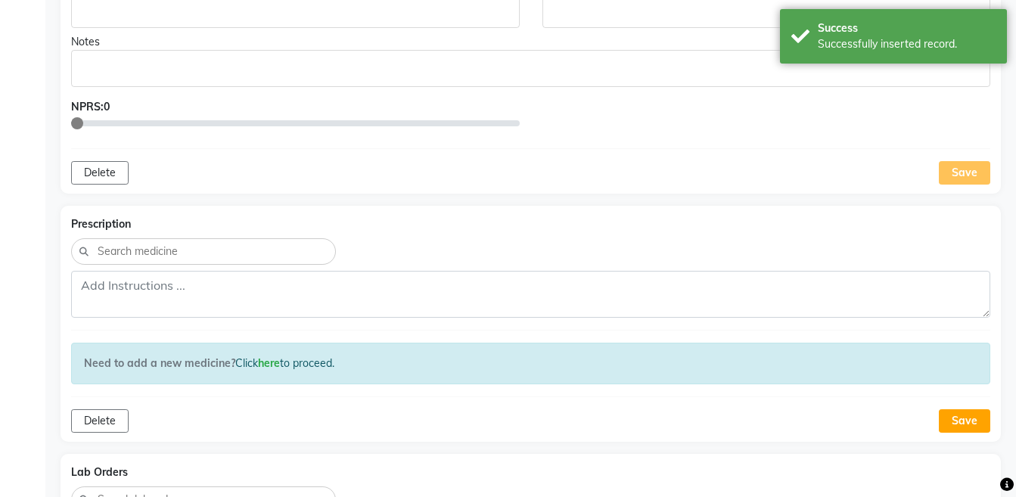
scroll to position [902, 0]
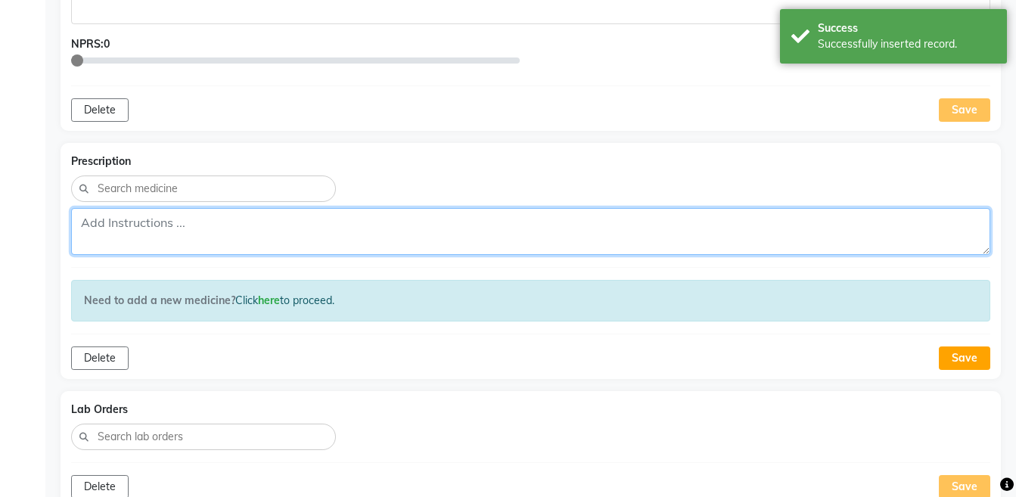
click at [741, 216] on textarea at bounding box center [530, 231] width 919 height 47
paste textarea "Rx - LYCO 200 — W2K4M8 ---- 500+1800=2300/-"
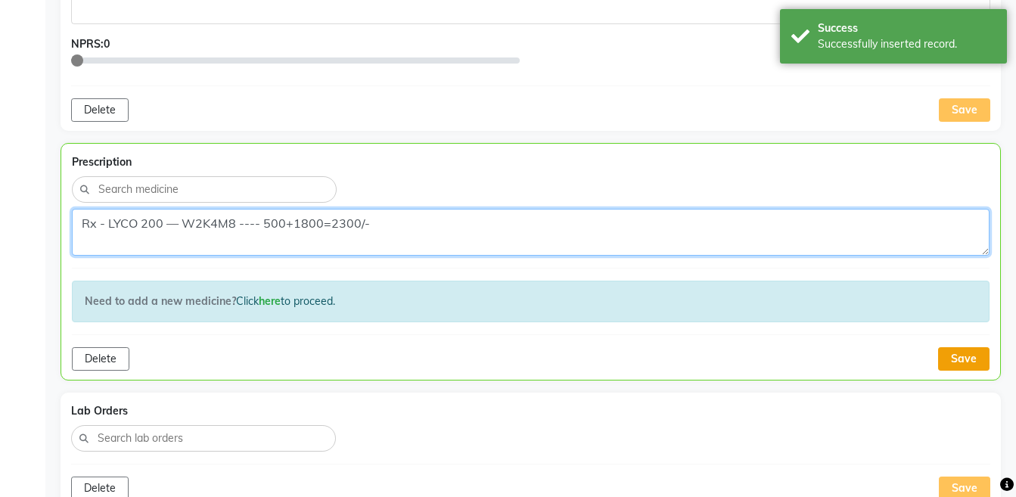
type textarea "Rx - LYCO 200 — W2K4M8 ---- 500+1800=2300/-"
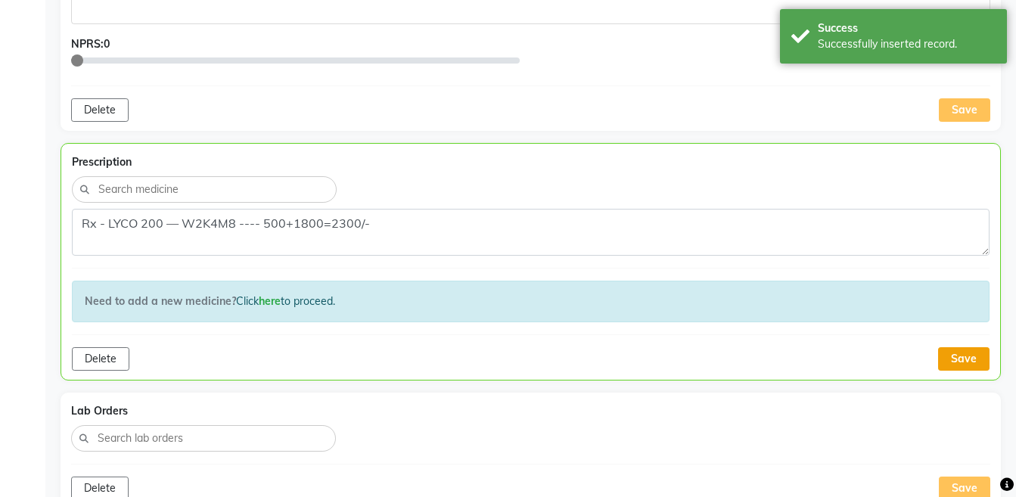
click at [960, 355] on button "Save" at bounding box center [963, 358] width 51 height 23
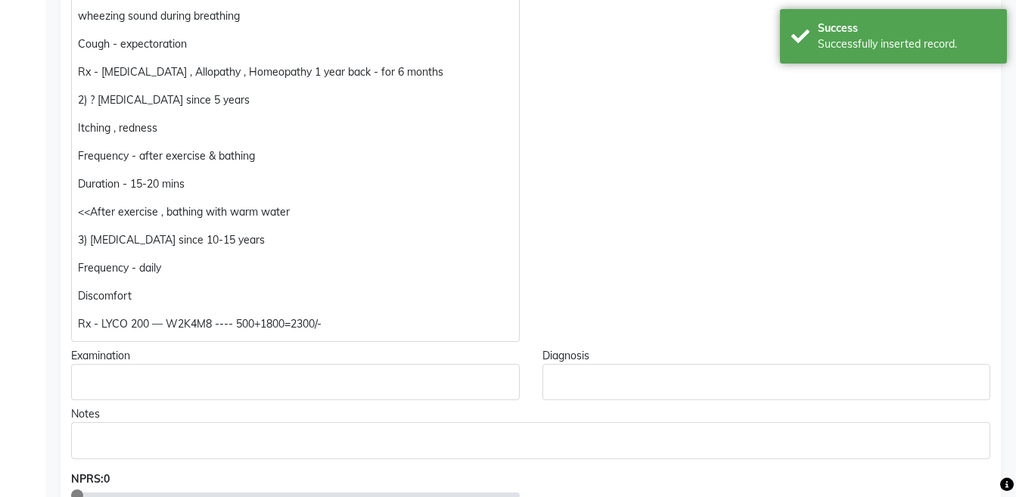
scroll to position [33, 0]
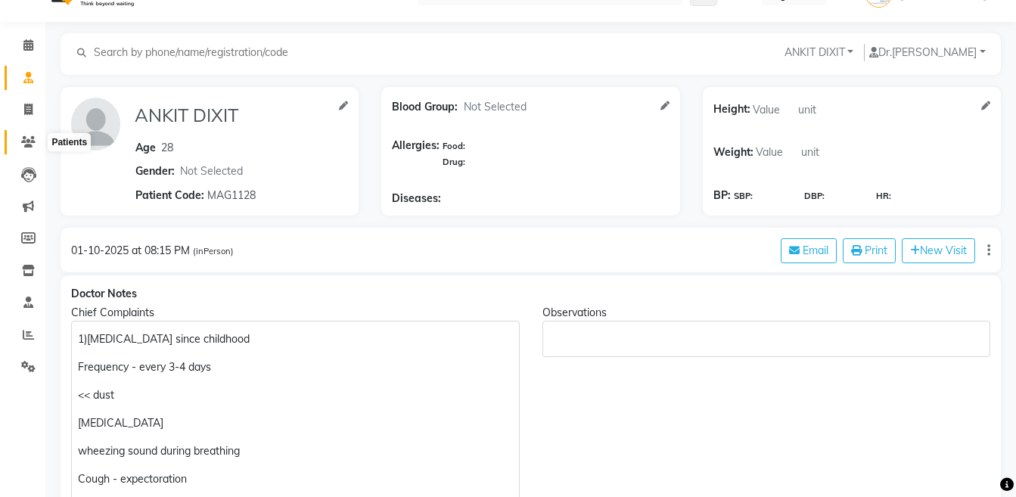
click at [29, 138] on icon at bounding box center [28, 141] width 14 height 11
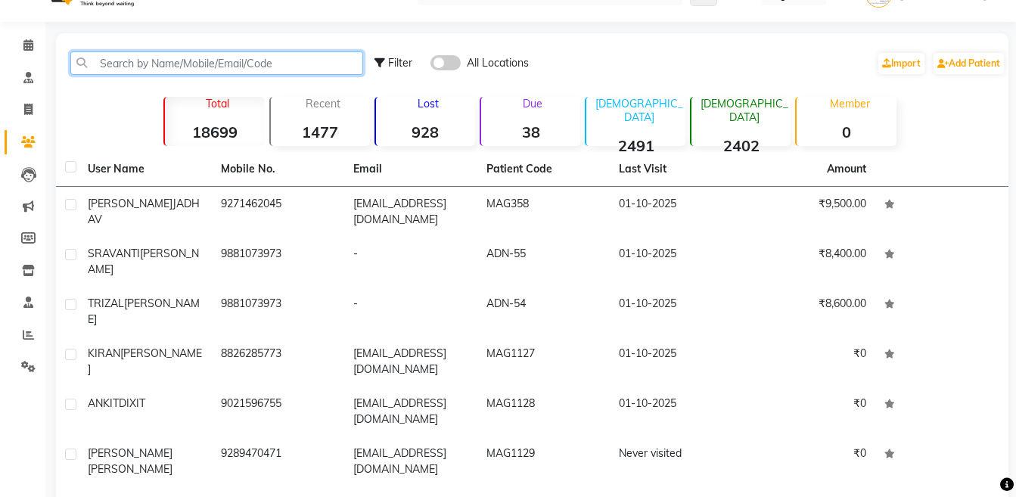
click at [172, 69] on input "text" at bounding box center [216, 62] width 293 height 23
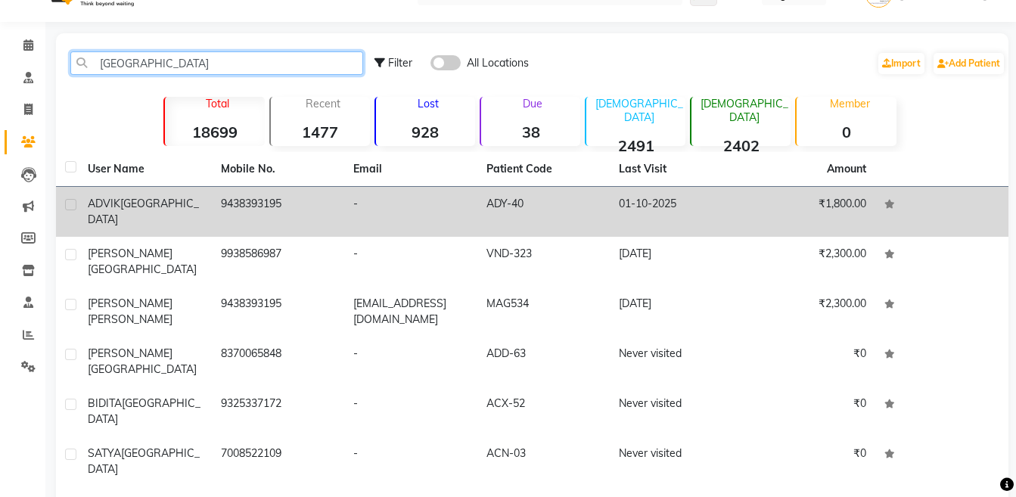
type input "jena"
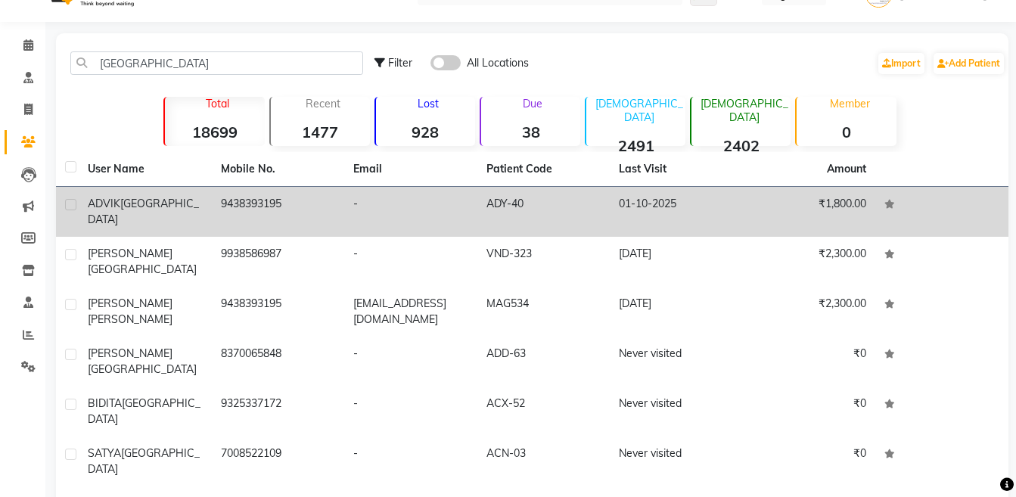
click at [171, 202] on div "ADVIK JENA" at bounding box center [145, 212] width 115 height 32
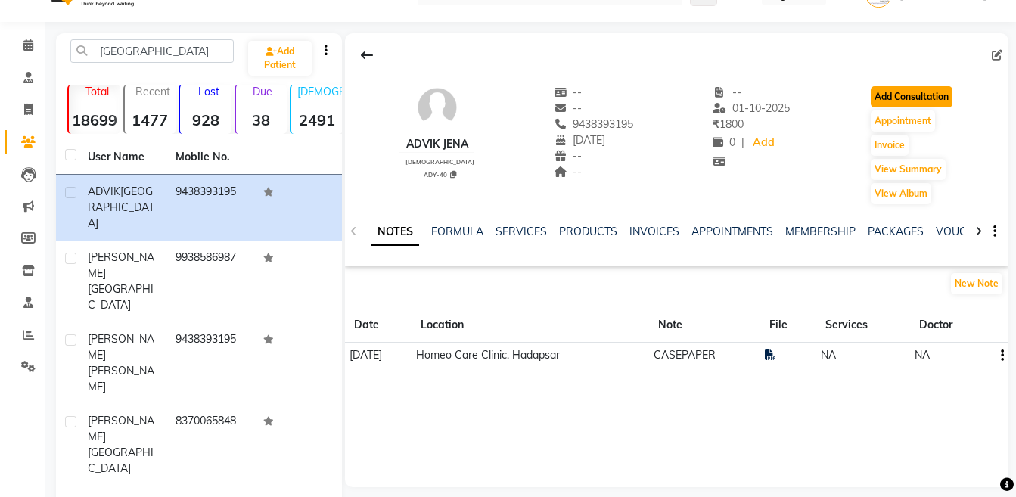
click at [897, 94] on button "Add Consultation" at bounding box center [911, 96] width 82 height 21
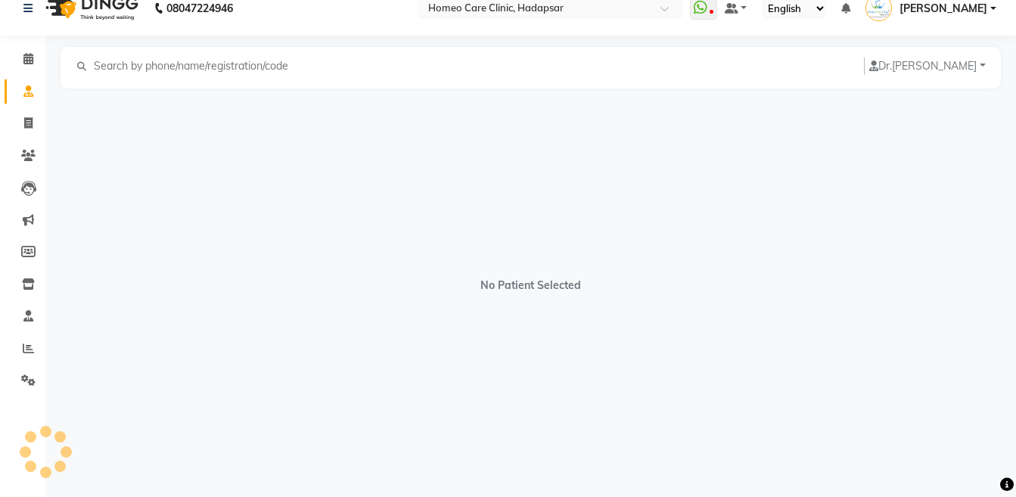
scroll to position [19, 0]
select select "[DEMOGRAPHIC_DATA]"
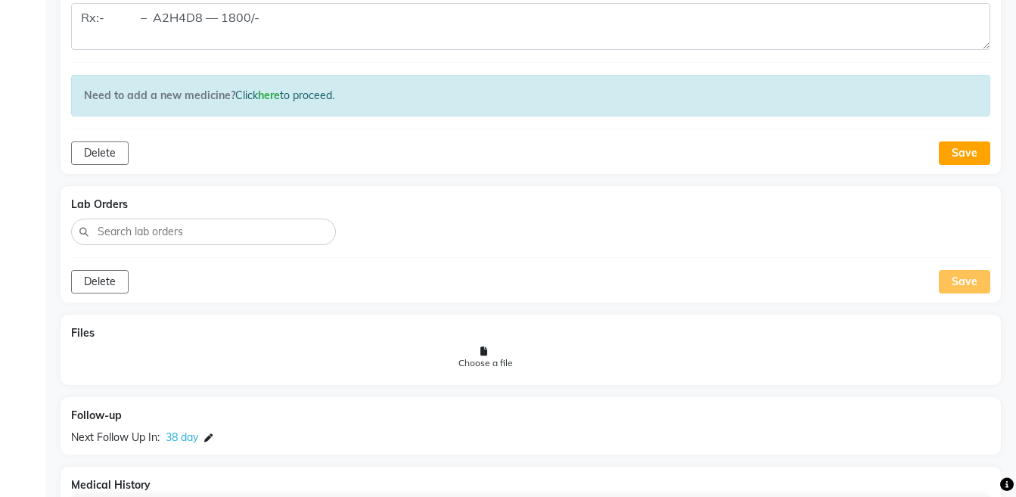
scroll to position [1179, 0]
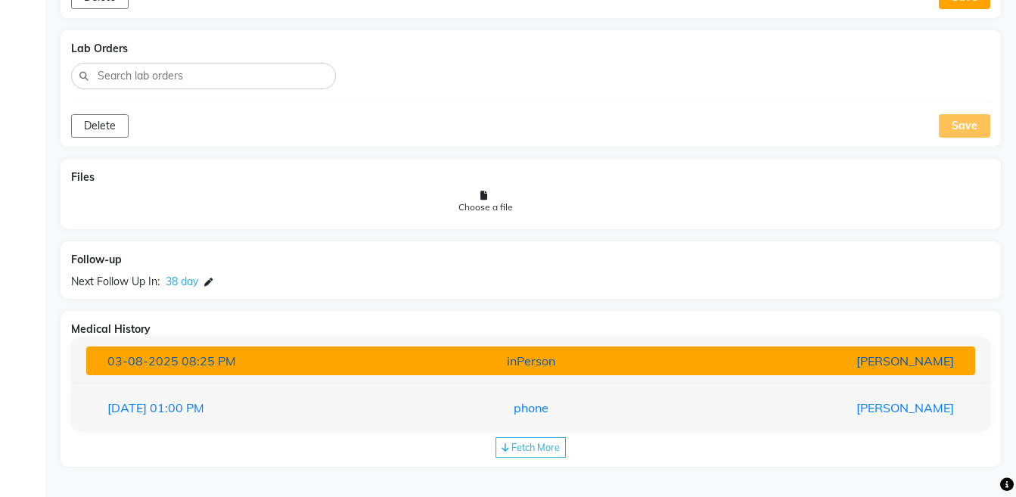
click at [795, 367] on div "[PERSON_NAME]" at bounding box center [820, 361] width 290 height 18
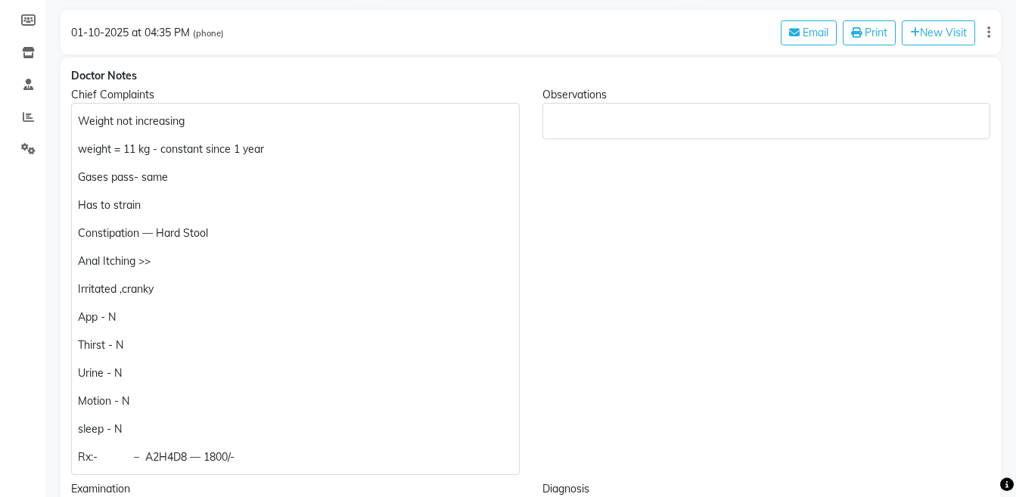
scroll to position [0, 0]
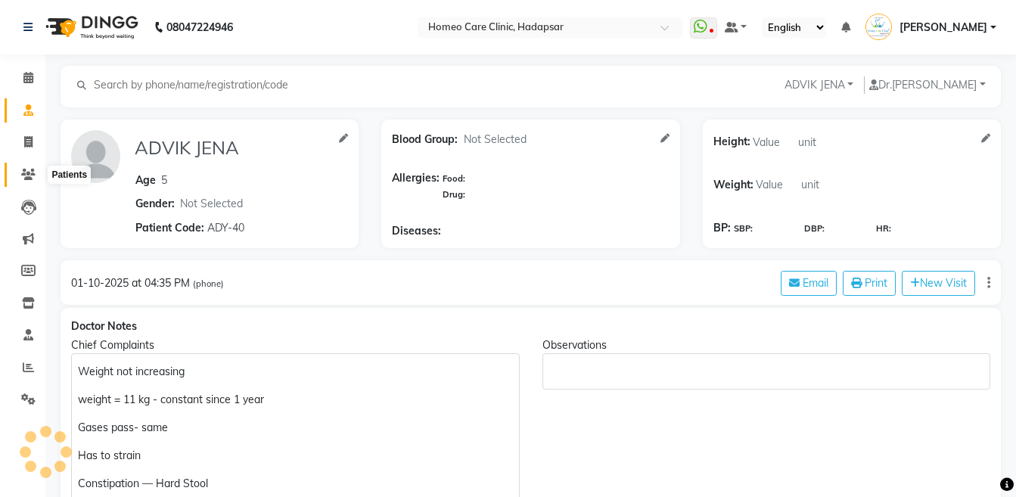
click at [29, 172] on icon at bounding box center [28, 174] width 14 height 11
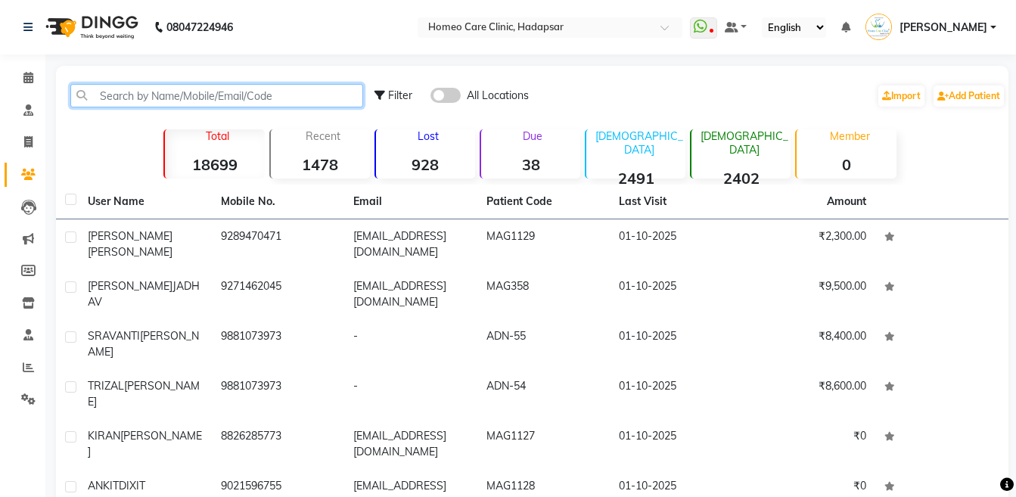
click at [153, 91] on input "text" at bounding box center [216, 95] width 293 height 23
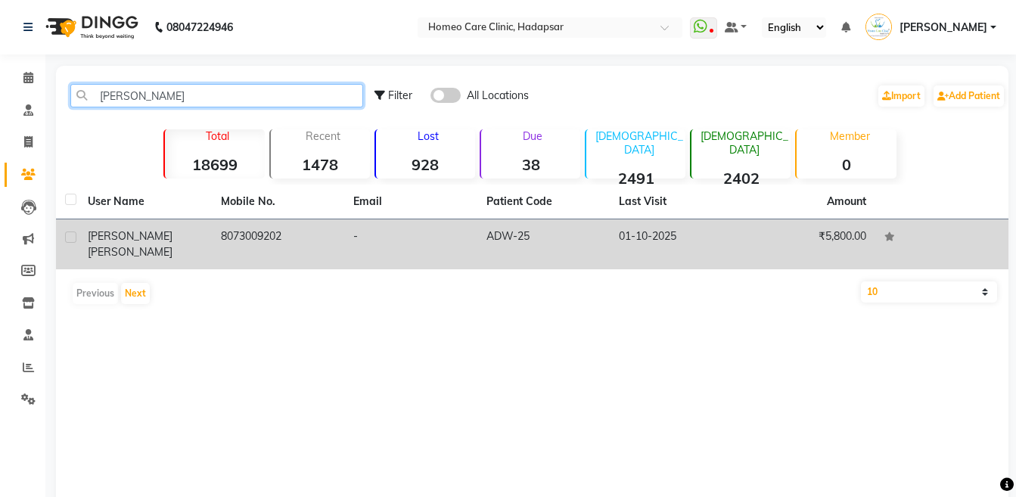
type input "princy"
click at [180, 249] on td "PRINCY DSILVA" at bounding box center [145, 244] width 133 height 50
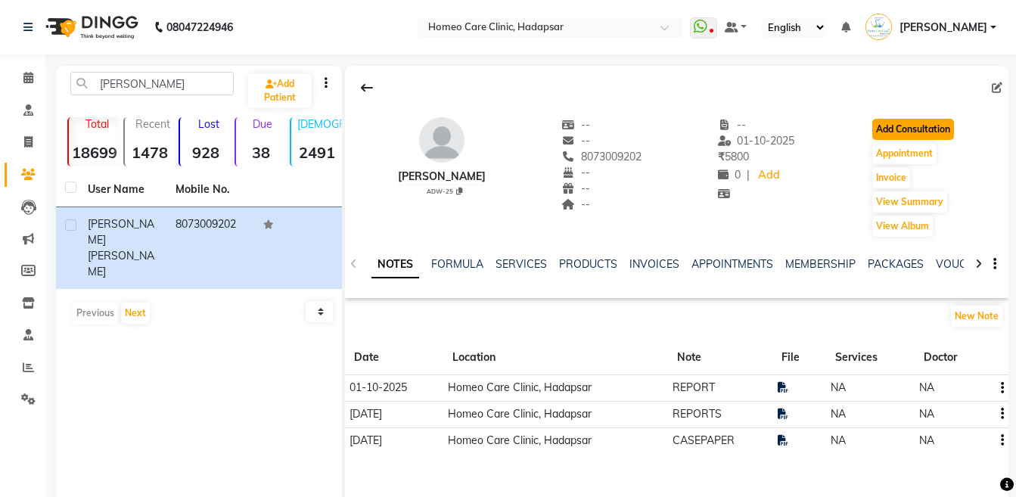
click at [891, 128] on button "Add Consultation" at bounding box center [913, 129] width 82 height 21
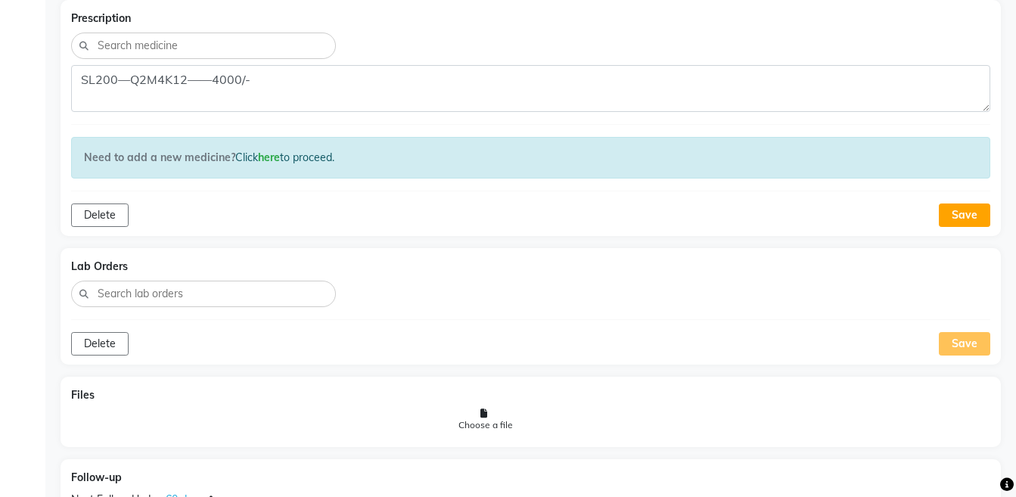
scroll to position [1826, 0]
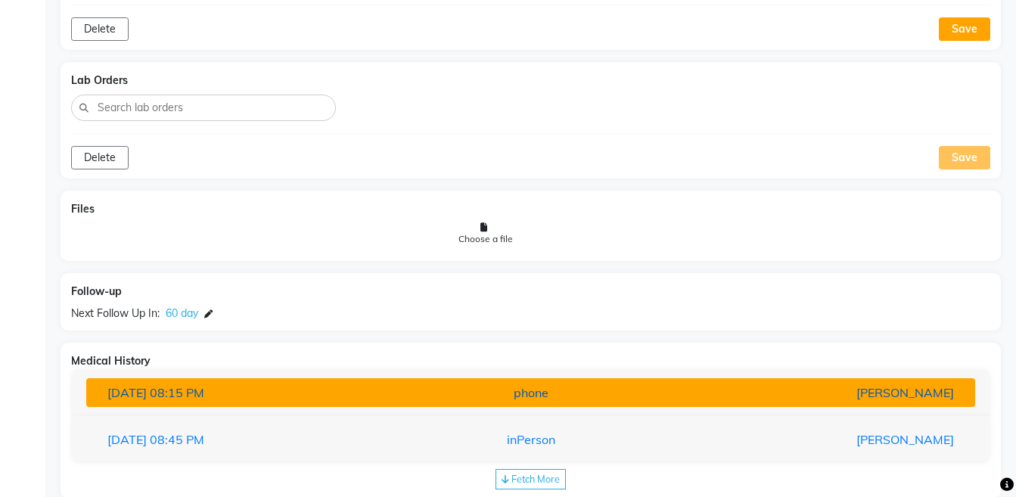
click at [880, 383] on div "[PERSON_NAME]" at bounding box center [820, 392] width 290 height 18
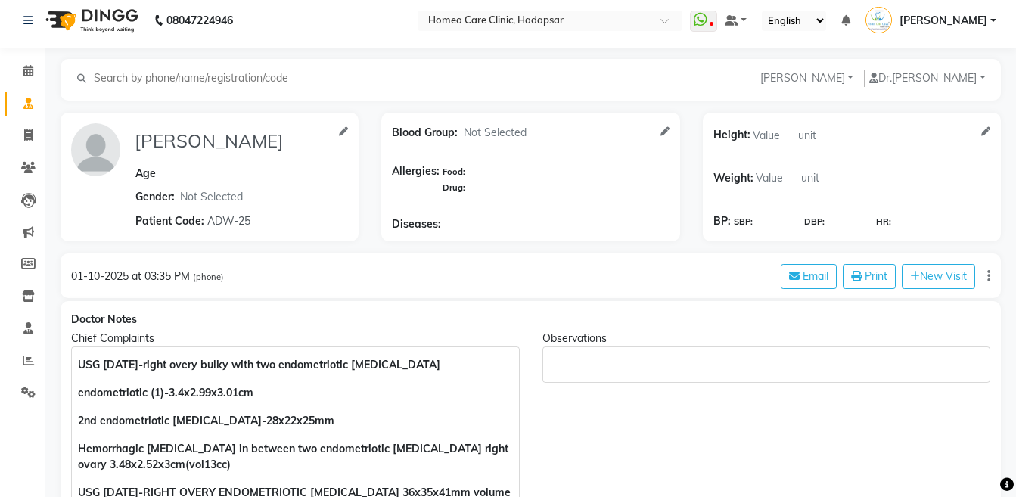
scroll to position [0, 0]
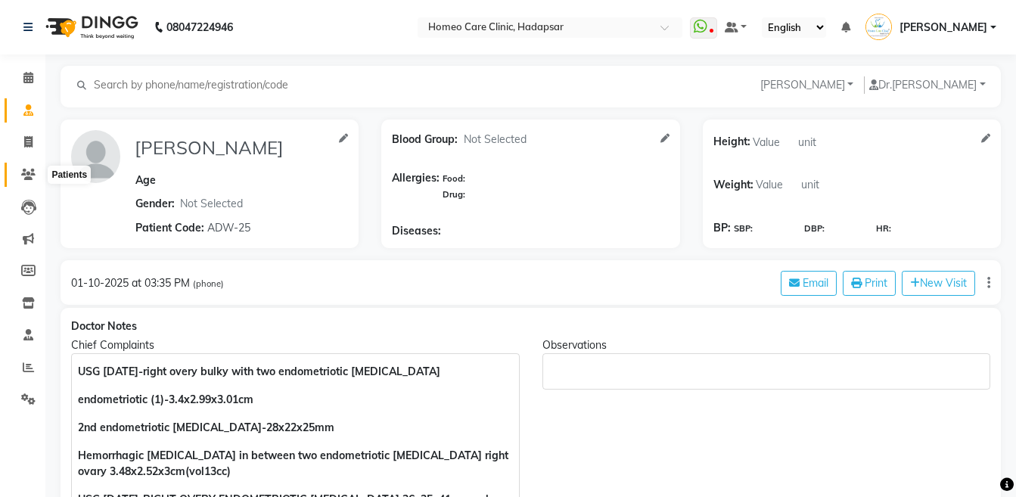
click at [26, 172] on icon at bounding box center [28, 174] width 14 height 11
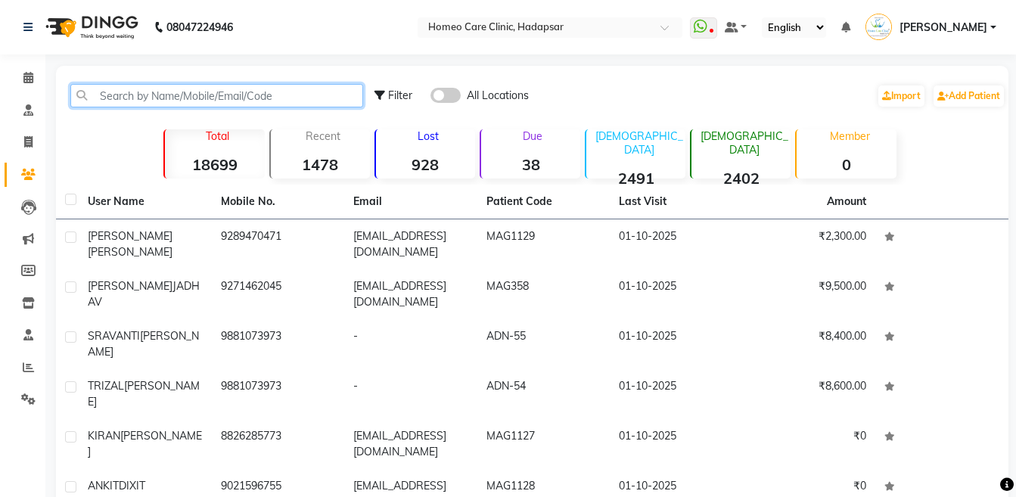
click at [119, 88] on input "text" at bounding box center [216, 95] width 293 height 23
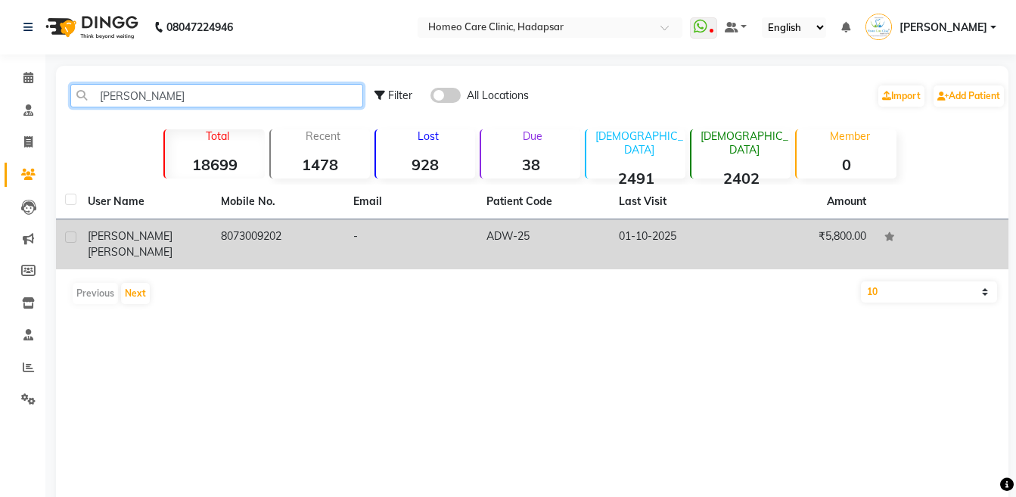
type input "princy"
click at [133, 245] on span "DSILVA" at bounding box center [130, 252] width 85 height 14
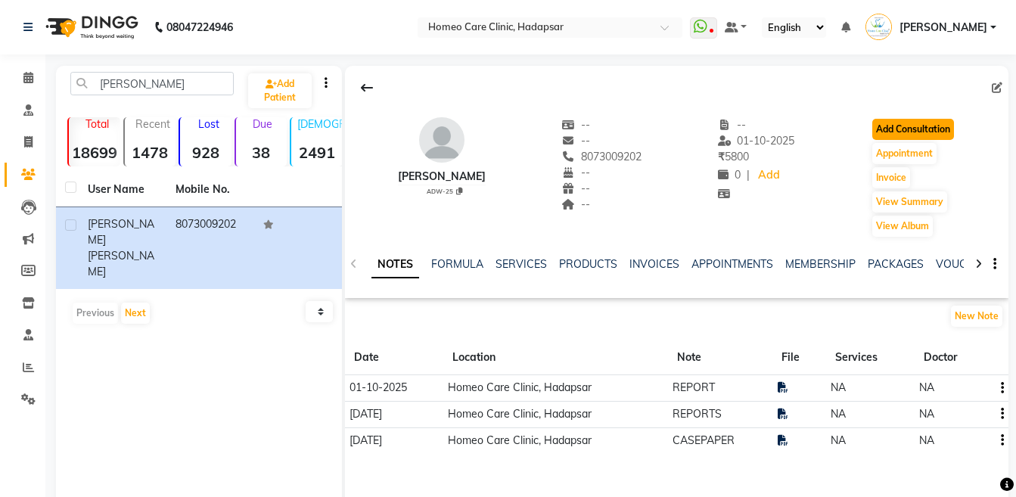
click at [904, 130] on button "Add Consultation" at bounding box center [913, 129] width 82 height 21
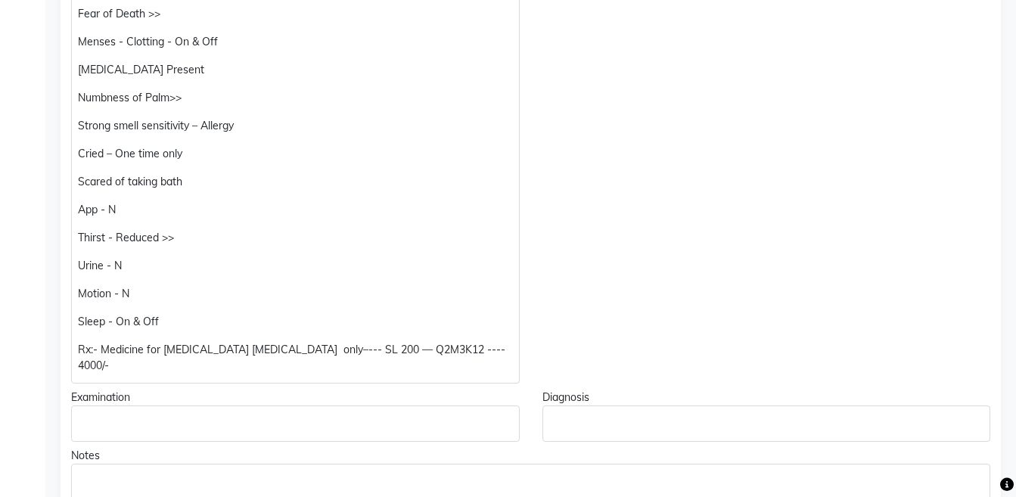
scroll to position [1028, 0]
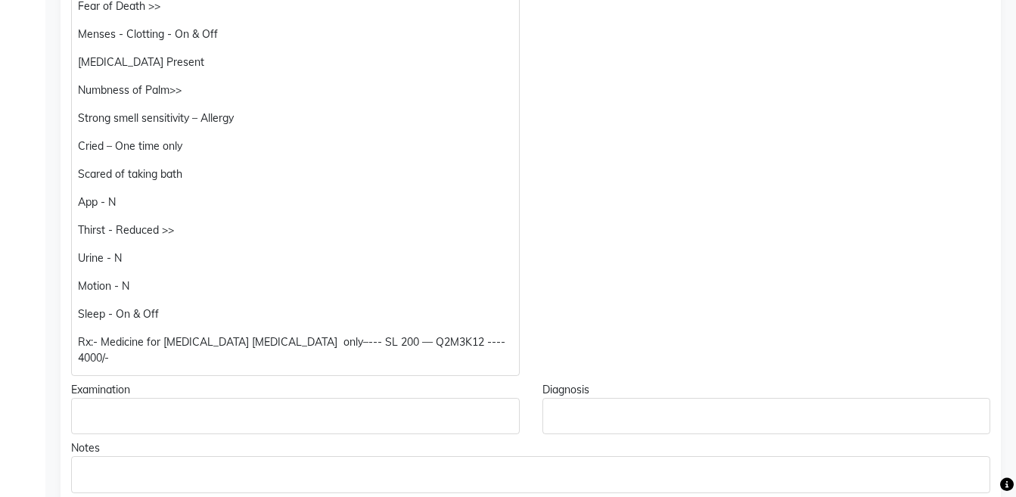
click at [406, 334] on p "Rx:- Medicine for Endometriosis Cyst only–--- SL 200 — Q2M3K12 ---- 4000/-" at bounding box center [295, 350] width 434 height 32
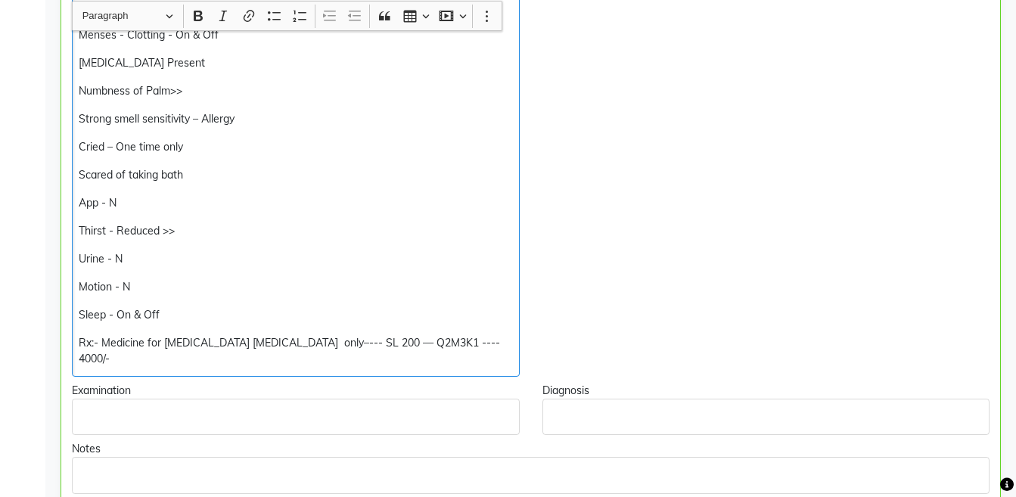
scroll to position [1029, 0]
click at [424, 334] on p "Rx:- Medicine for Endometriosis Cyst only–--- SL 200 — Q2M3K6 ---- 4000/-" at bounding box center [295, 350] width 433 height 32
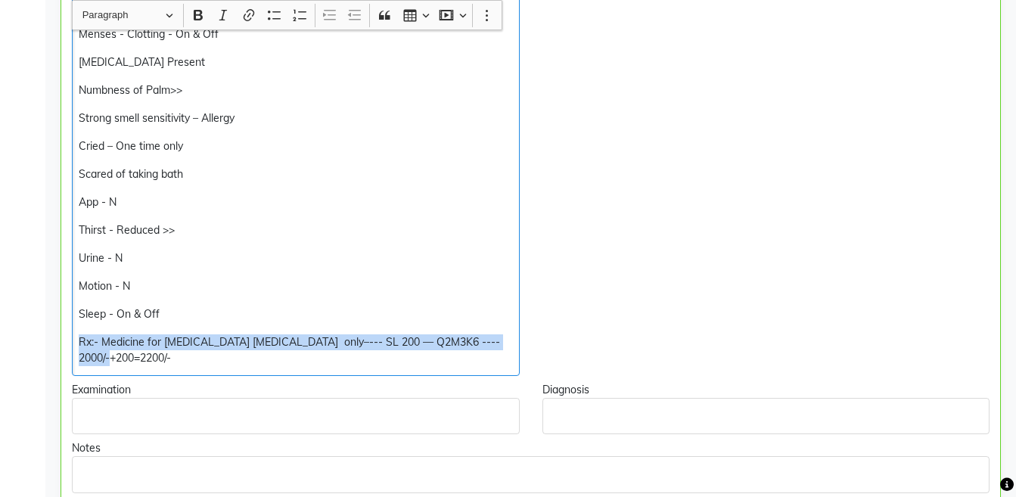
copy div "Rx:- Medicine for Endometriosis Cyst only–--- SL 200 — Q2M3K6 ---- 2000/-+200=2…"
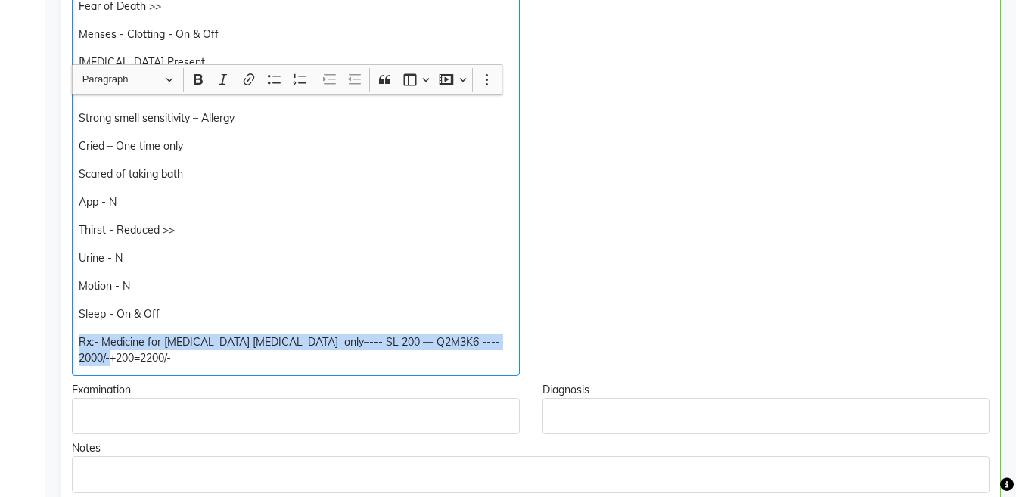
scroll to position [1360, 0]
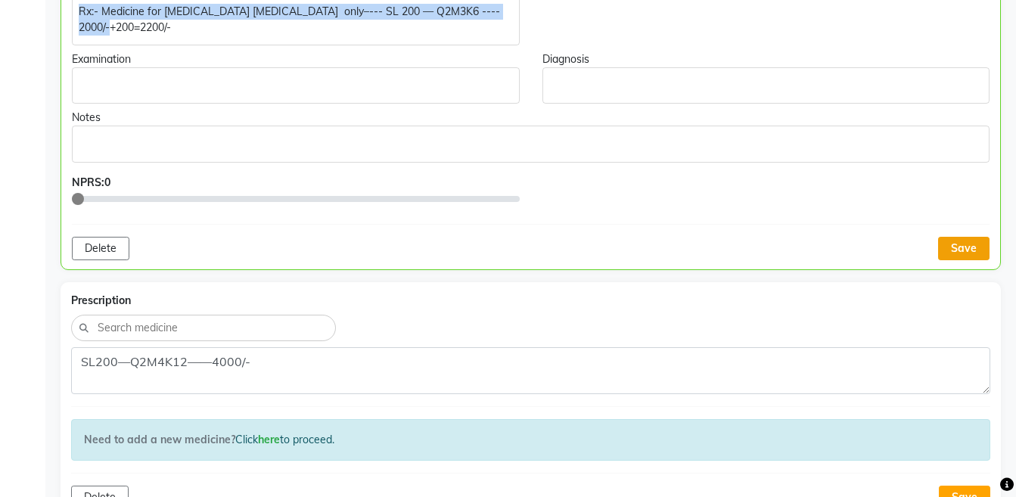
click at [975, 237] on button "Save" at bounding box center [963, 248] width 51 height 23
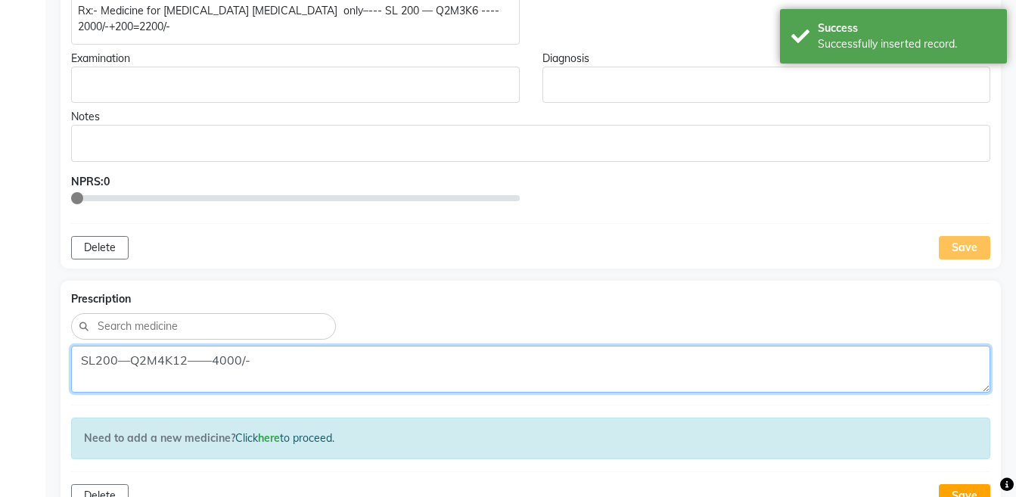
click at [575, 352] on textarea "SL200—Q2M4K12——4000/-" at bounding box center [530, 369] width 919 height 47
paste textarea "Rx:- Medicine for Endometriosis Cyst only–--- SL 200 — Q2M3K6 ---- 2000/-+200=22"
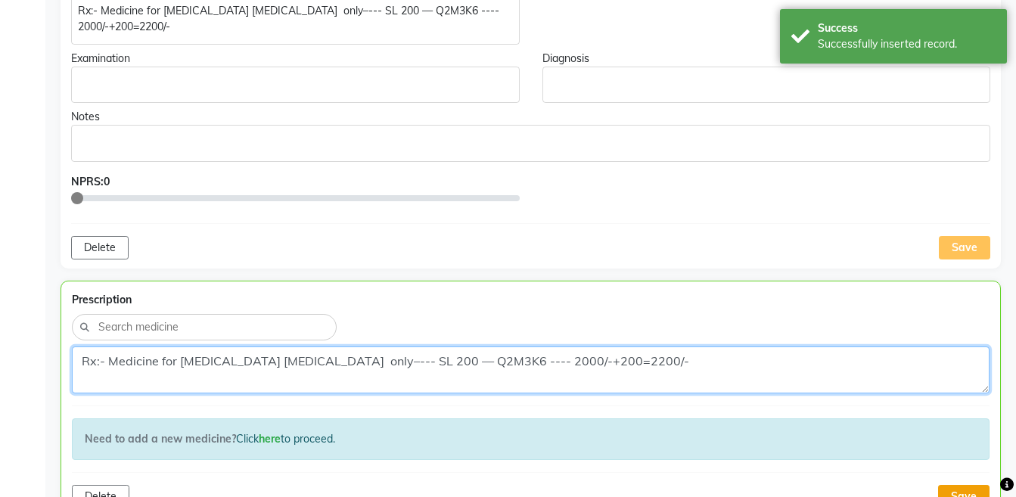
type textarea "Rx:- Medicine for Endometriosis Cyst only–--- SL 200 — Q2M3K6 ---- 2000/-+200=2…"
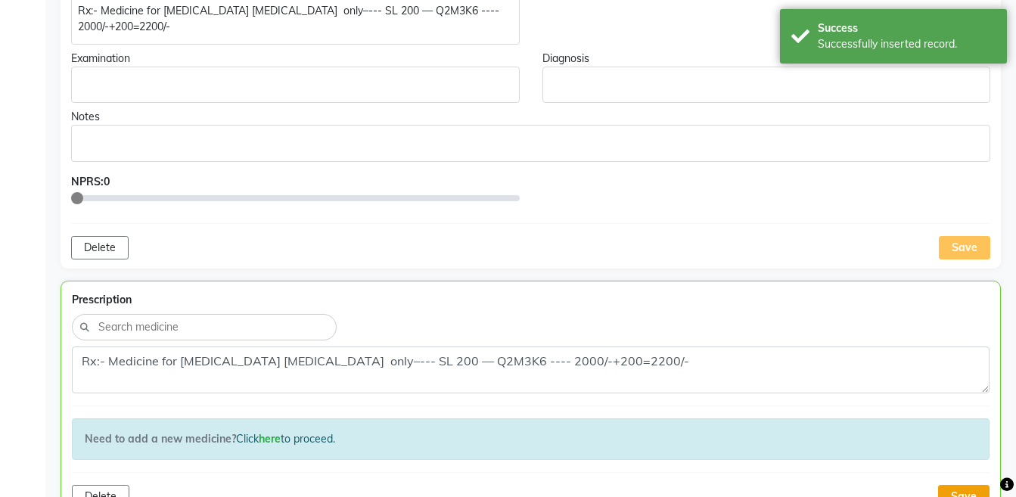
click at [948, 485] on button "Save" at bounding box center [963, 496] width 51 height 23
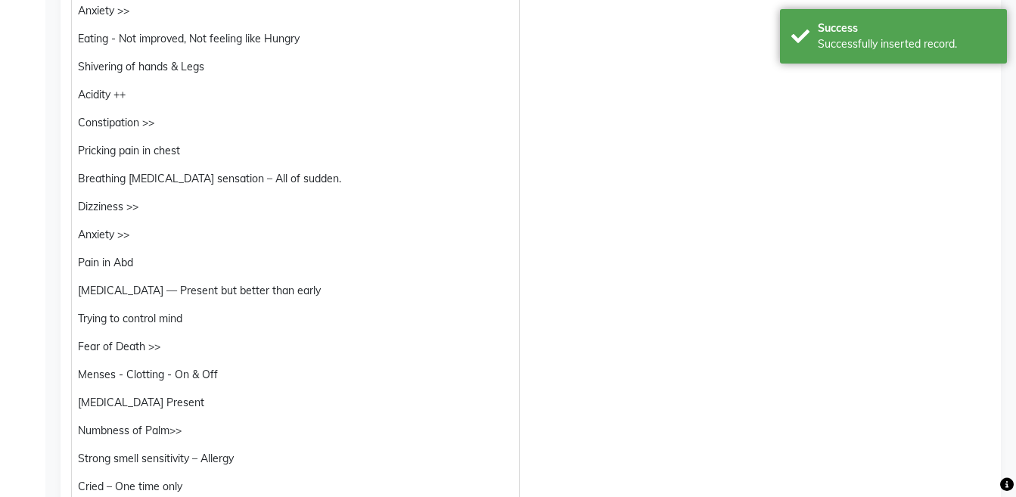
scroll to position [0, 0]
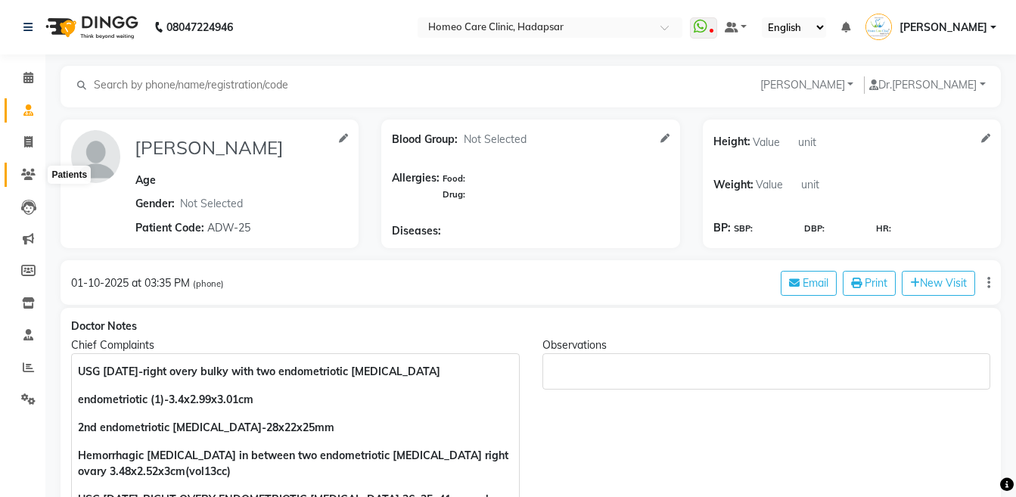
click at [26, 166] on span at bounding box center [28, 174] width 26 height 17
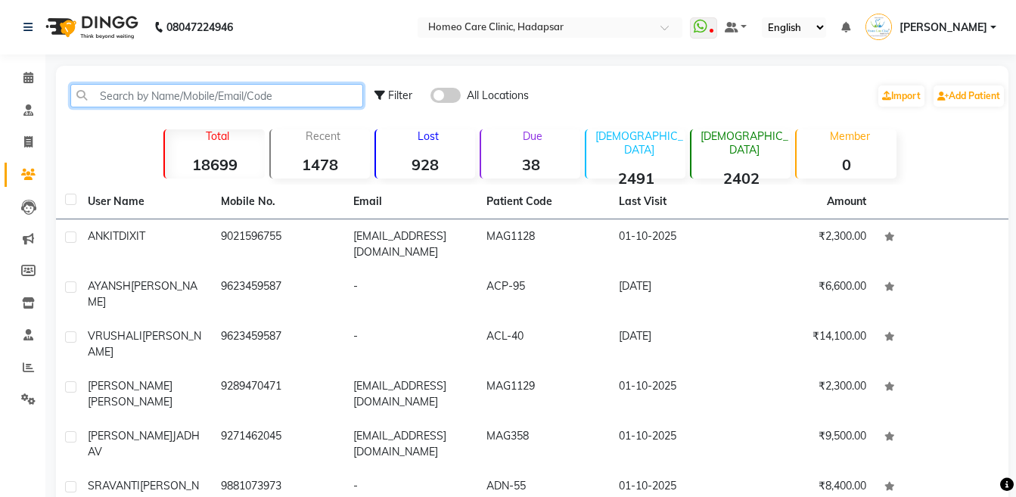
click at [157, 98] on input "text" at bounding box center [216, 95] width 293 height 23
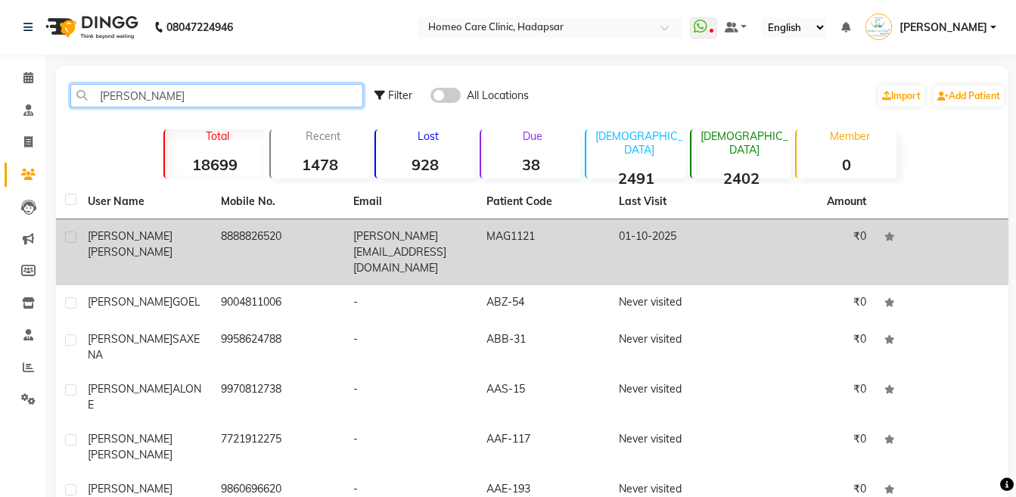
type input "apurva"
click at [126, 234] on span "APURVA" at bounding box center [130, 236] width 85 height 14
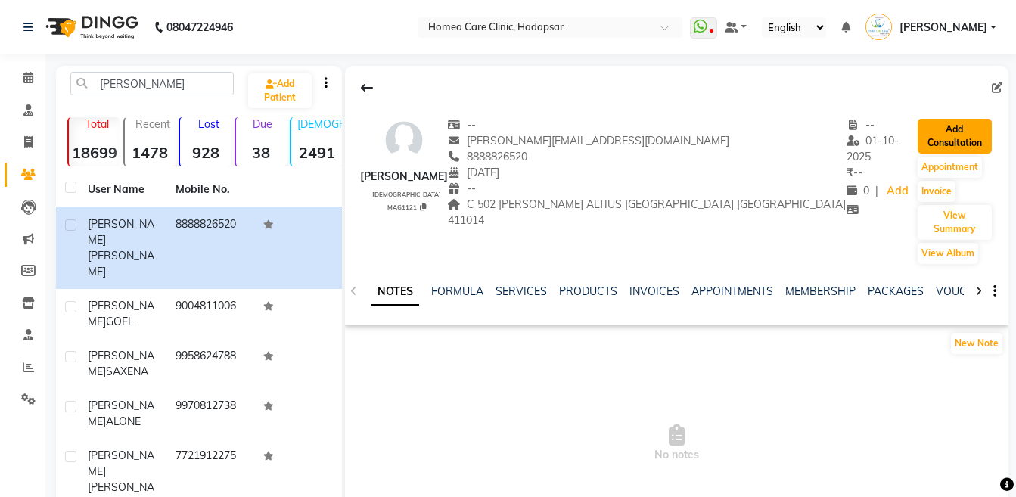
click at [924, 127] on button "Add Consultation" at bounding box center [954, 136] width 74 height 35
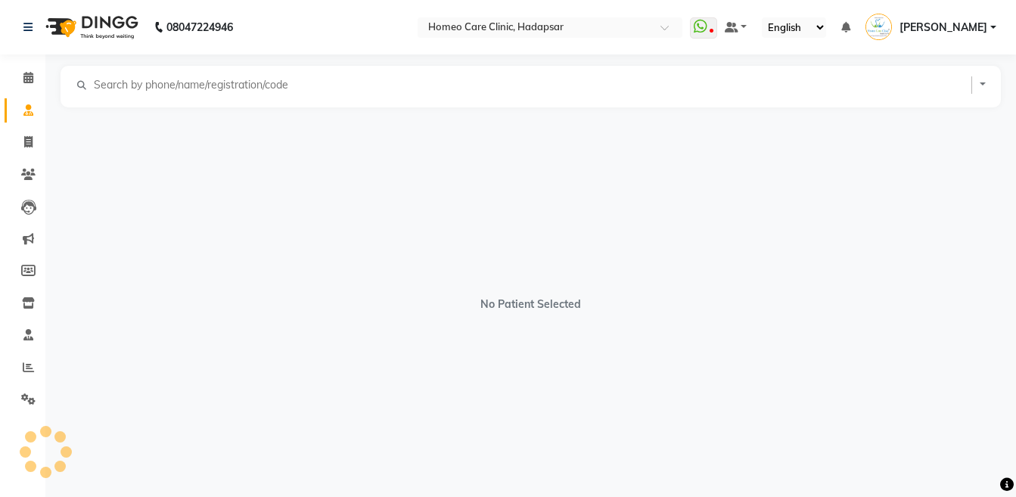
select select "[DEMOGRAPHIC_DATA]"
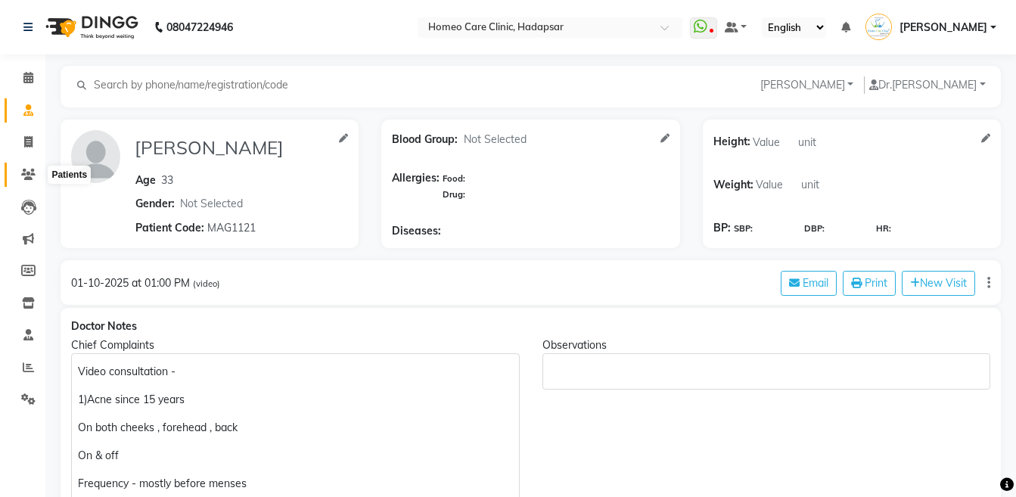
click at [15, 171] on span at bounding box center [28, 174] width 26 height 17
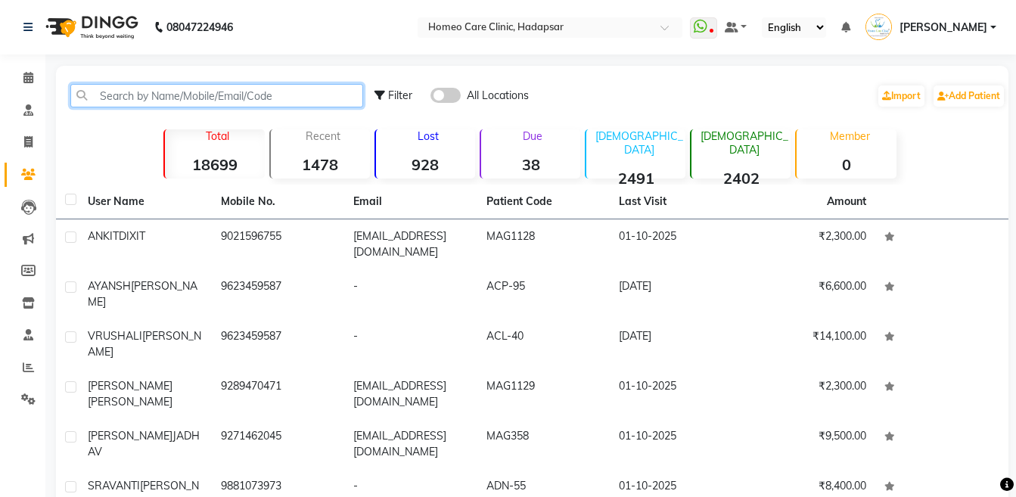
click at [232, 100] on input "text" at bounding box center [216, 95] width 293 height 23
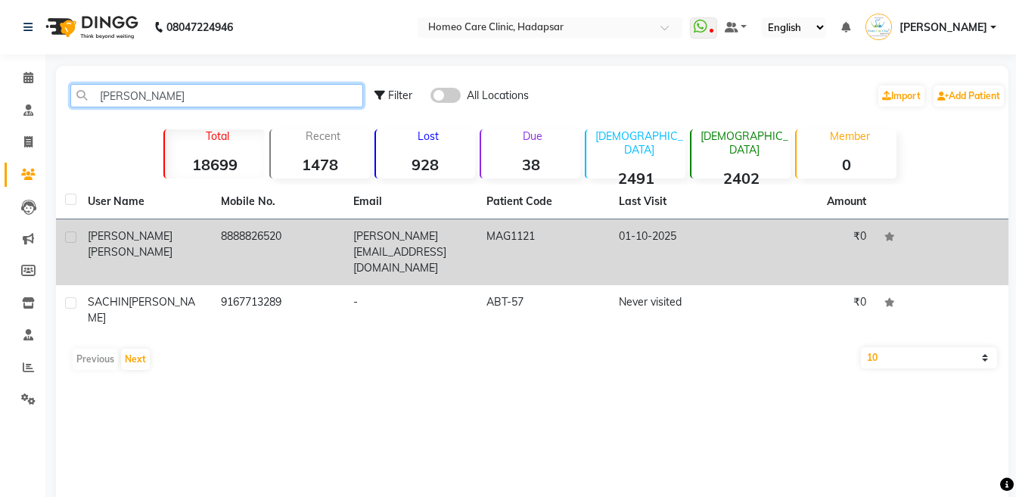
type input "makode"
click at [208, 248] on td "APURVA MAKODE" at bounding box center [145, 252] width 133 height 66
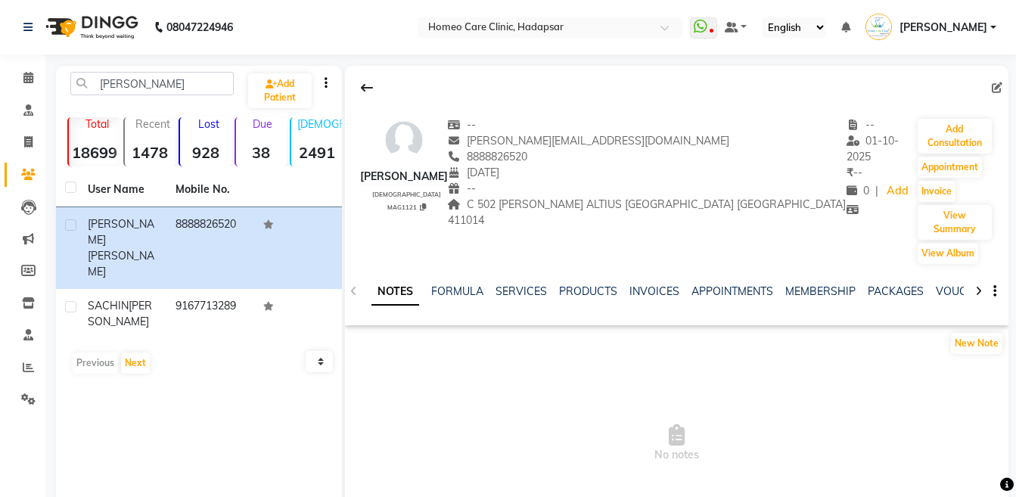
click at [975, 286] on icon at bounding box center [978, 291] width 7 height 11
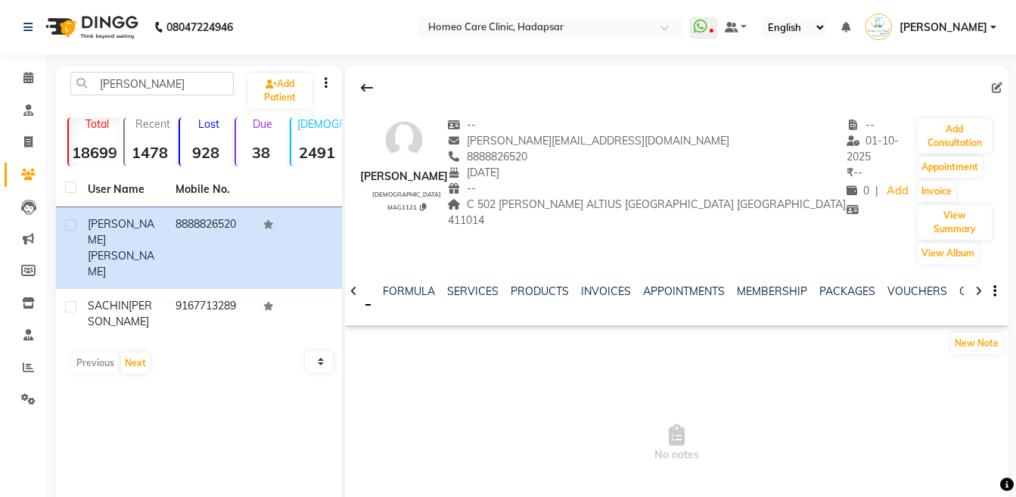
click at [975, 286] on icon at bounding box center [978, 291] width 7 height 11
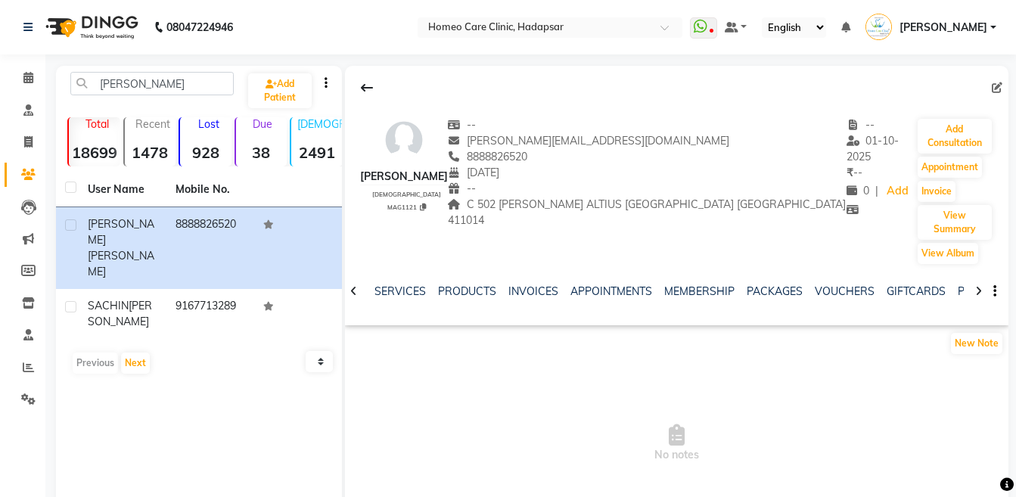
click at [975, 286] on icon at bounding box center [978, 291] width 7 height 11
click at [974, 265] on div "NOTES FORMULA SERVICES PRODUCTS INVOICES APPOINTMENTS MEMBERSHIP PACKAGES VOUCH…" at bounding box center [676, 291] width 663 height 52
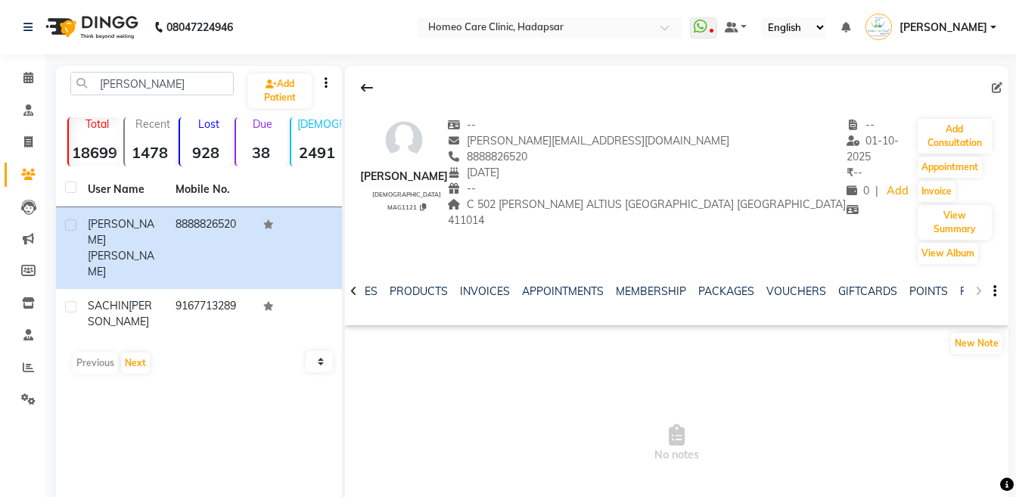
click at [974, 265] on div "NOTES FORMULA SERVICES PRODUCTS INVOICES APPOINTMENTS MEMBERSHIP PACKAGES VOUCH…" at bounding box center [676, 291] width 663 height 52
click at [961, 284] on link "FORMS" at bounding box center [979, 291] width 38 height 14
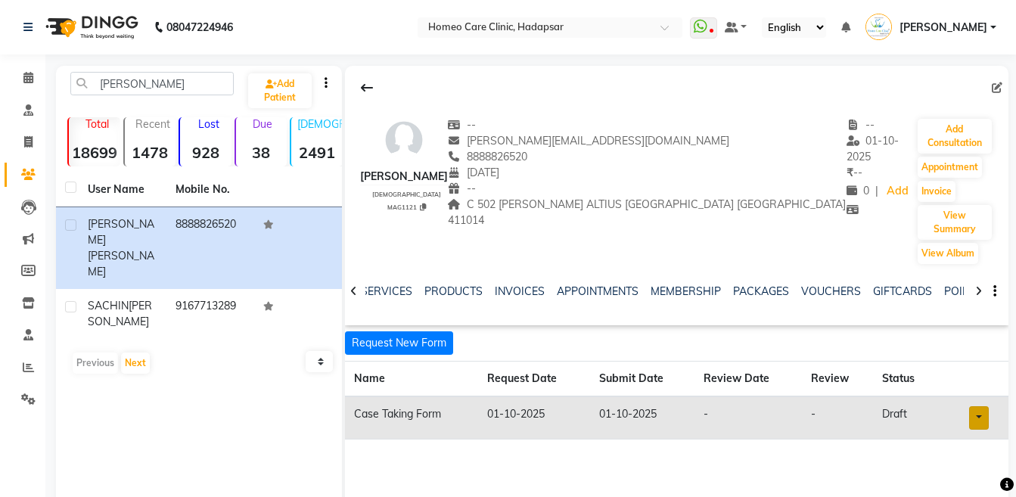
click at [978, 406] on link at bounding box center [979, 417] width 20 height 23
click at [969, 462] on link "Open in staff mode" at bounding box center [939, 474] width 143 height 24
click at [933, 132] on button "Add Consultation" at bounding box center [954, 136] width 74 height 35
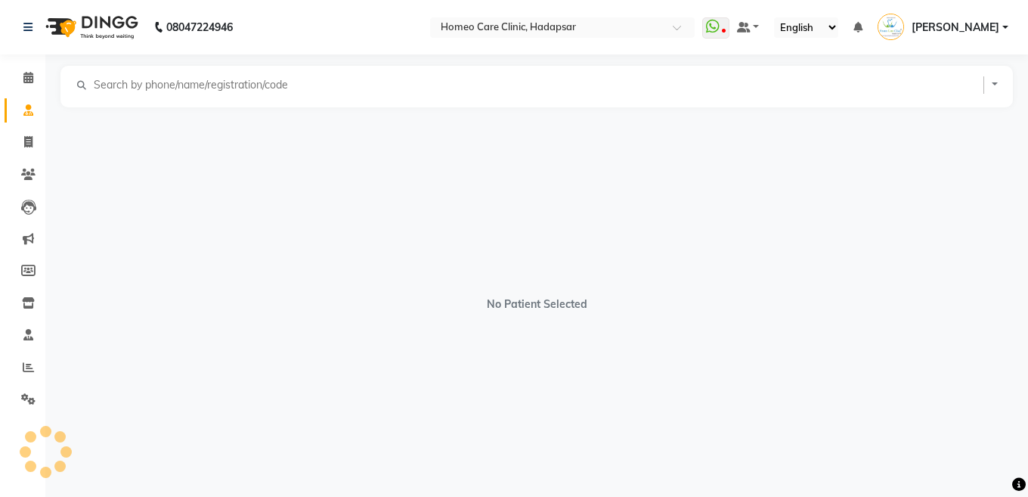
select select "[DEMOGRAPHIC_DATA]"
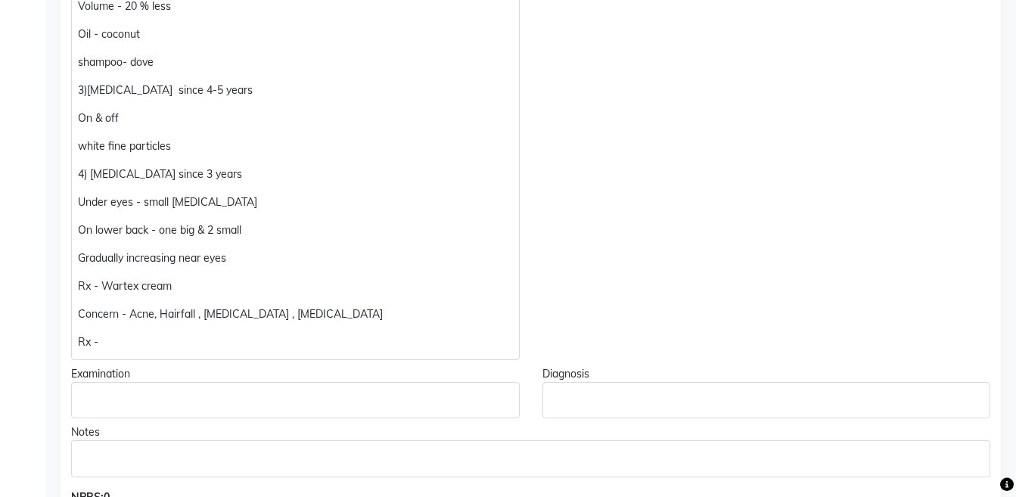
scroll to position [685, 0]
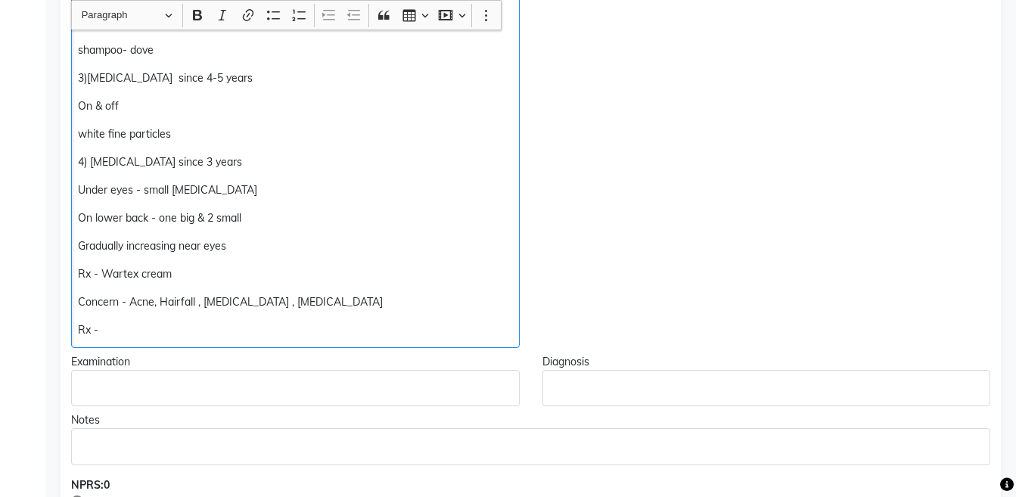
click at [284, 318] on div "Video consultation - 1)Acne since 15 years On both cheeks , forehead , back On …" at bounding box center [295, 8] width 448 height 680
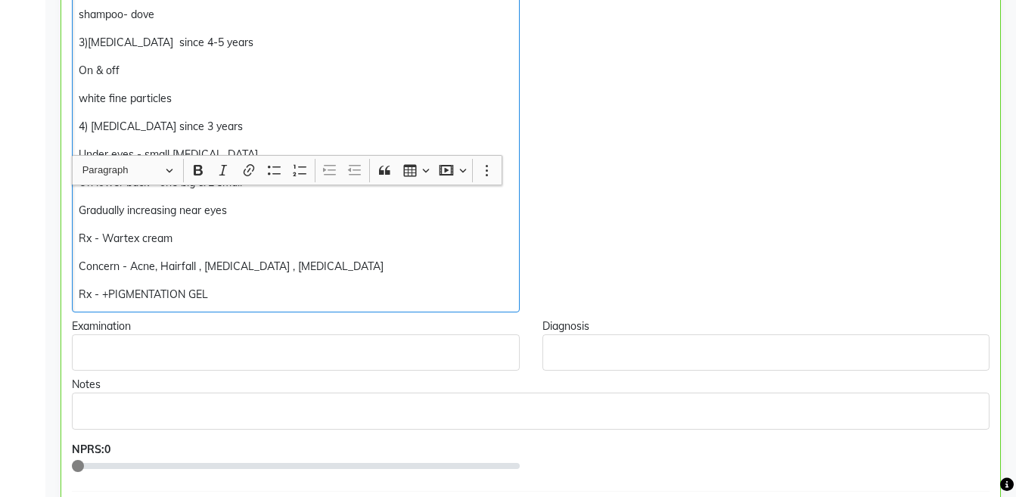
scroll to position [876, 0]
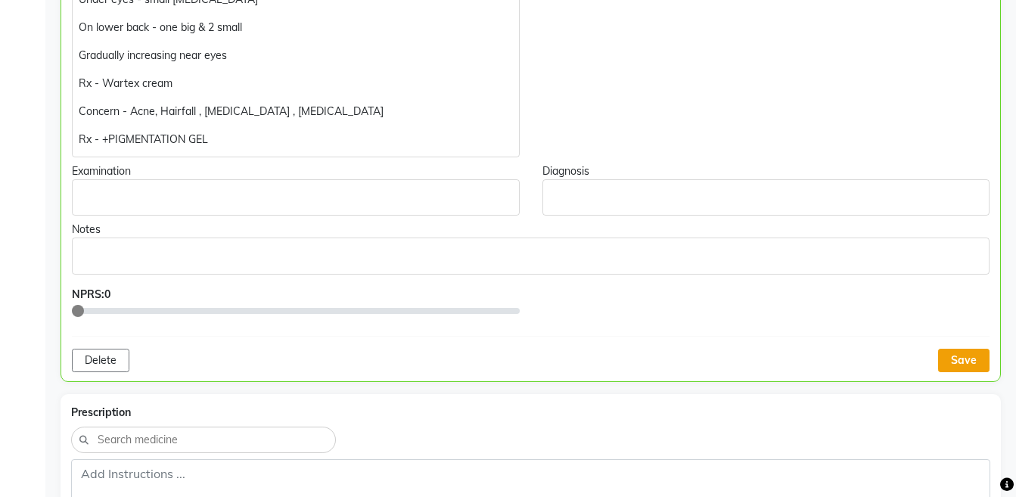
click at [966, 359] on button "Save" at bounding box center [963, 360] width 51 height 23
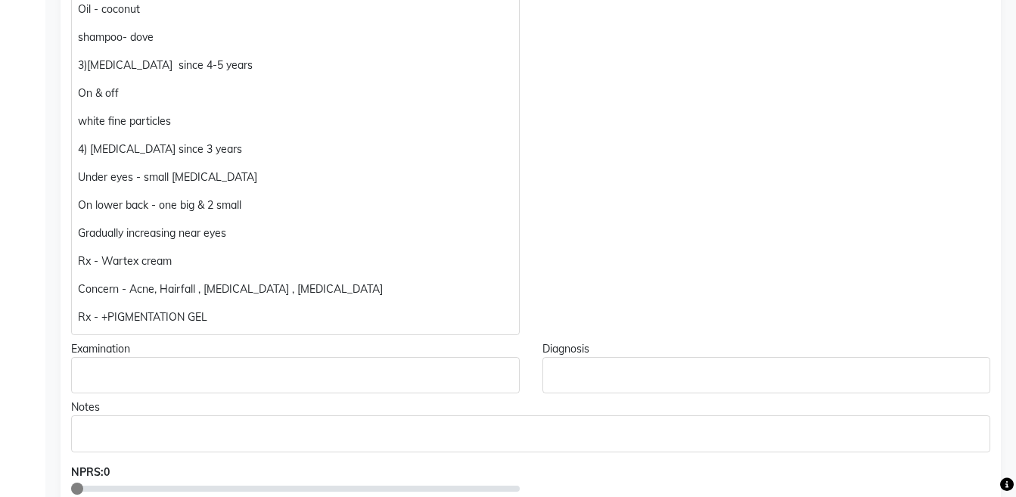
scroll to position [713, 0]
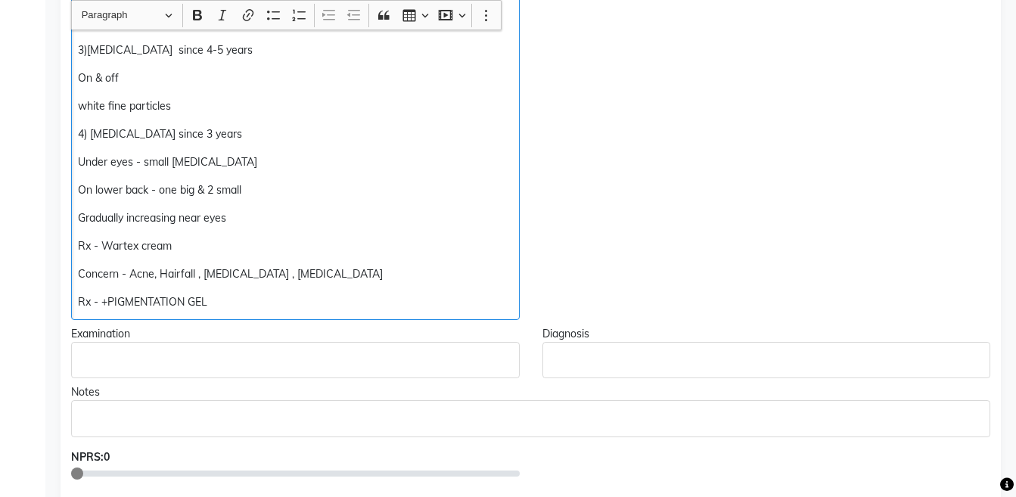
click at [101, 305] on p "Rx - +PIGMENTATION GEL" at bounding box center [295, 302] width 434 height 16
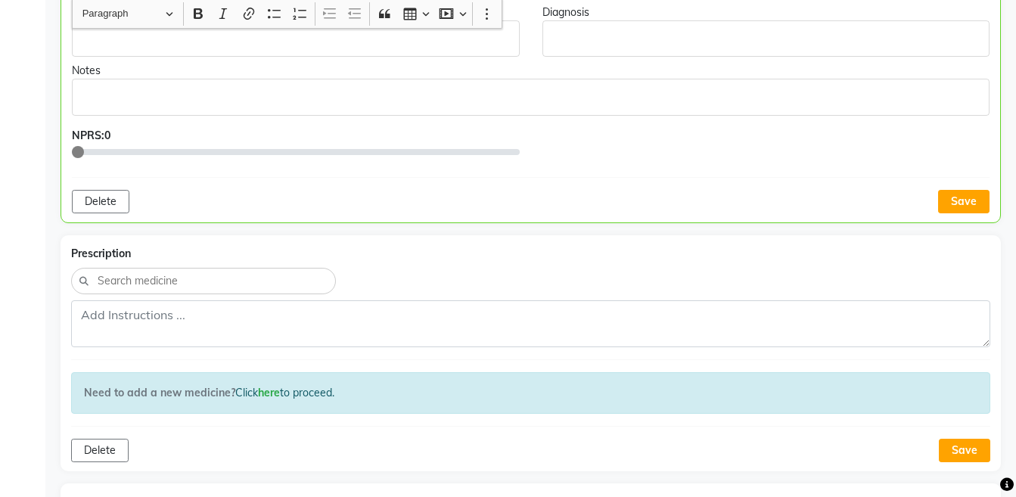
scroll to position [1038, 0]
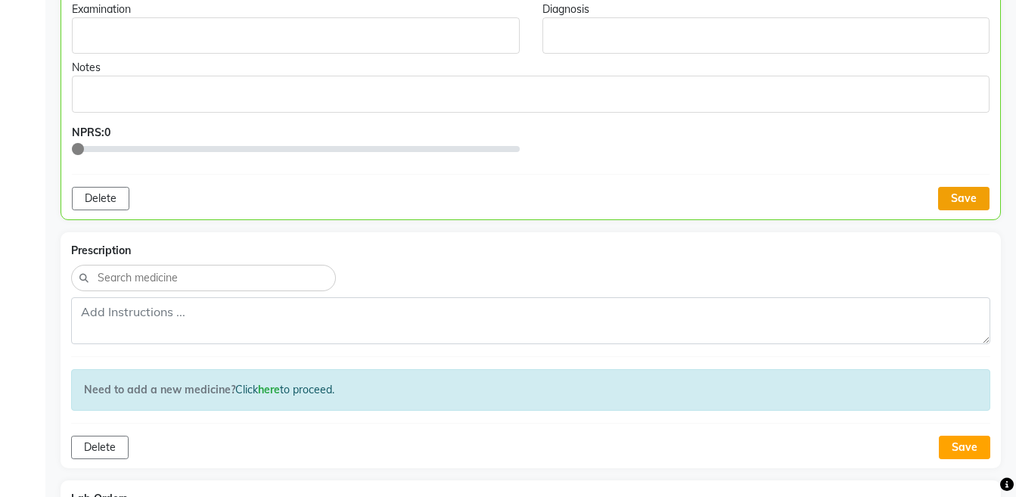
click at [975, 197] on button "Save" at bounding box center [963, 198] width 51 height 23
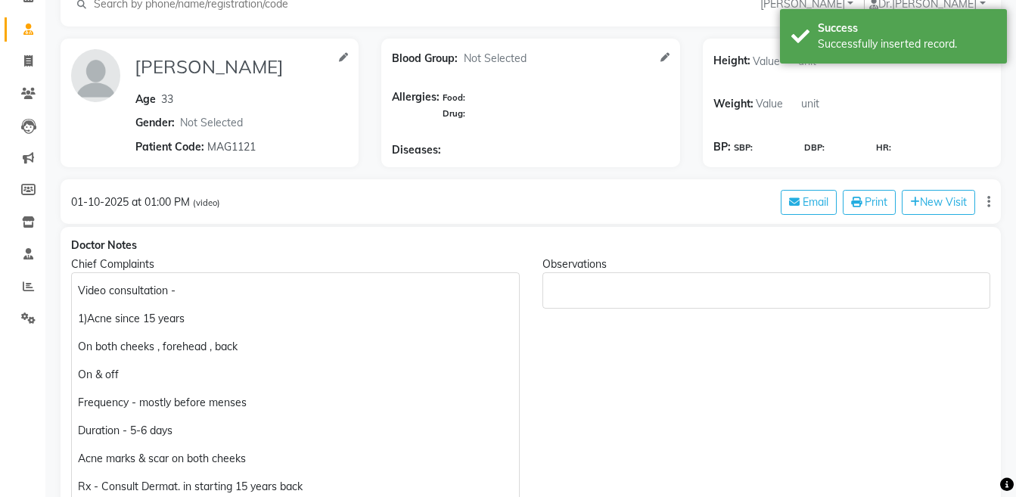
scroll to position [0, 0]
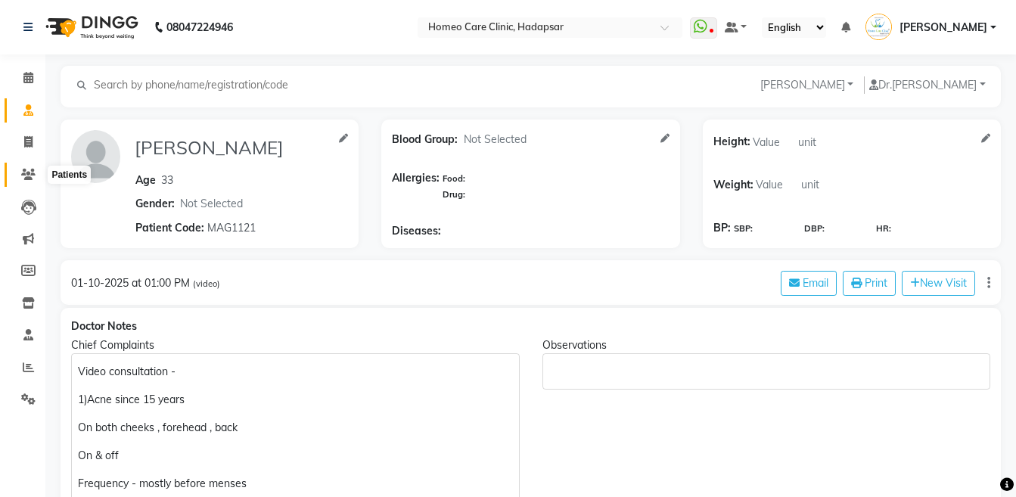
click at [23, 169] on icon at bounding box center [28, 174] width 14 height 11
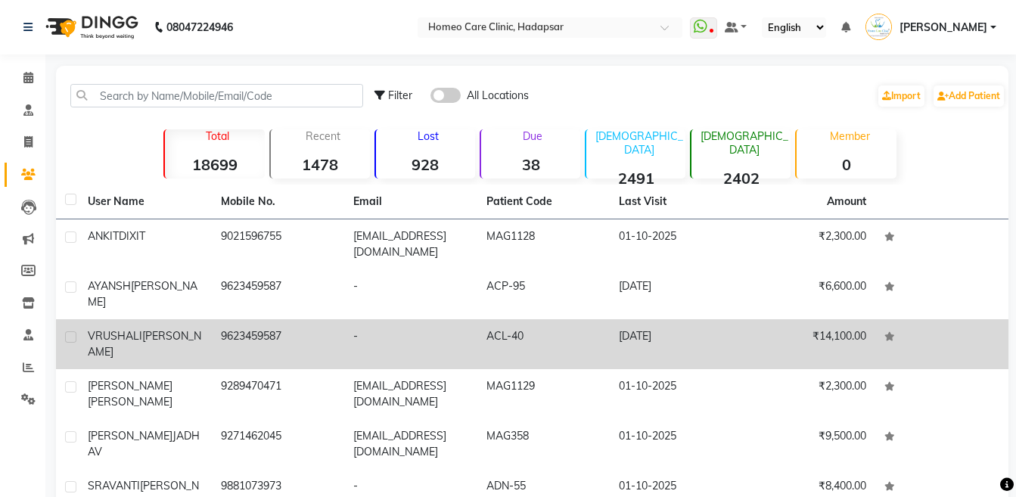
click at [123, 336] on span "[PERSON_NAME]" at bounding box center [144, 343] width 113 height 29
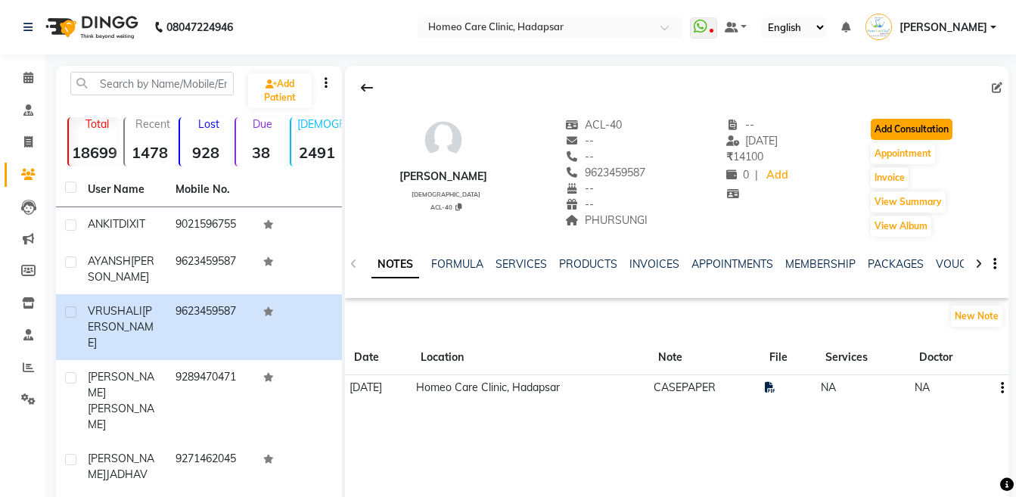
click at [909, 129] on button "Add Consultation" at bounding box center [911, 129] width 82 height 21
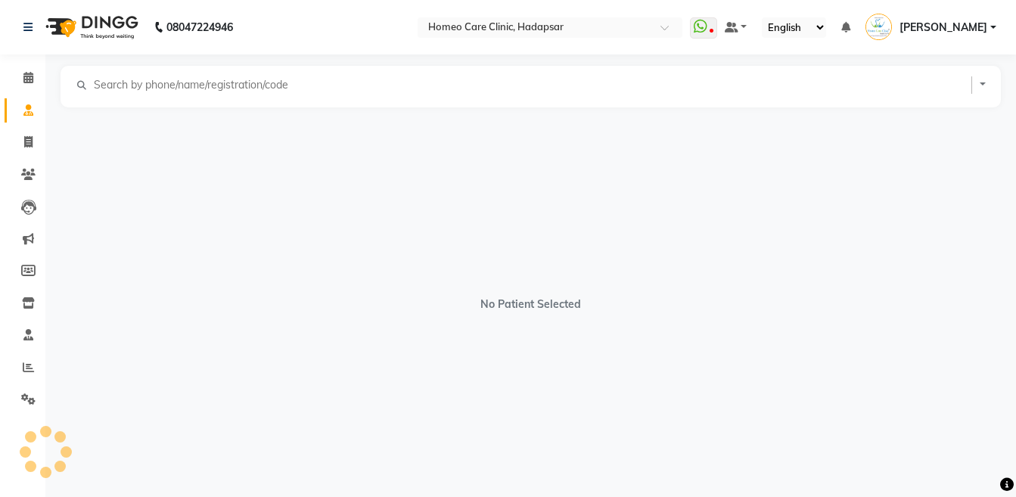
select select "[DEMOGRAPHIC_DATA]"
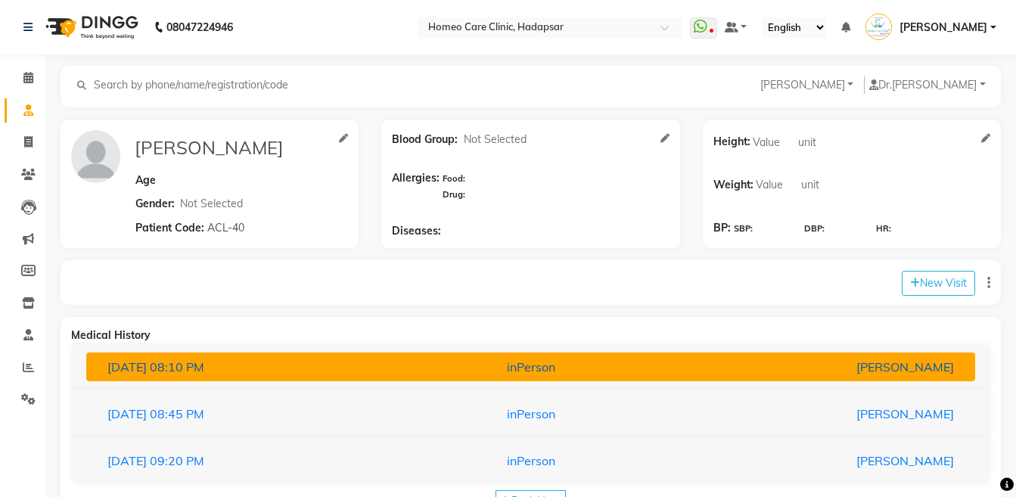
click at [542, 371] on div "inPerson" at bounding box center [531, 367] width 290 height 18
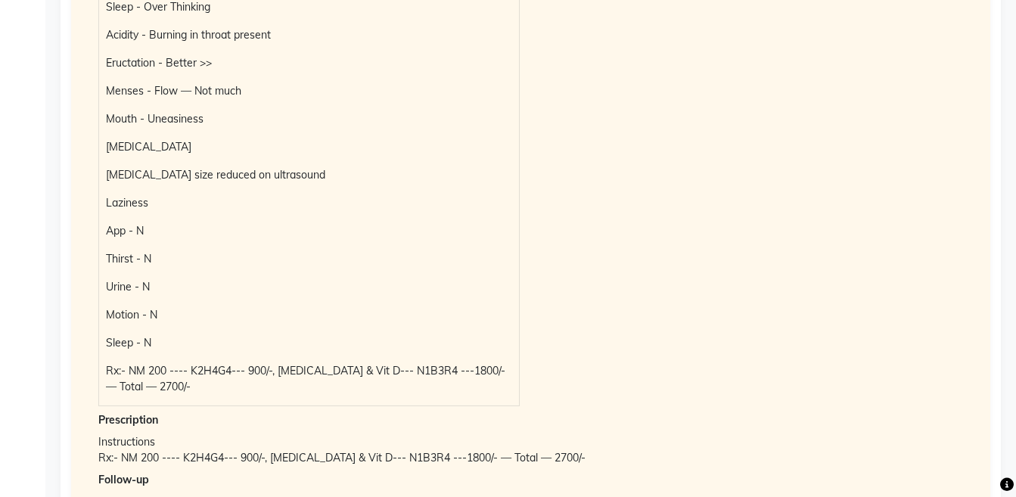
scroll to position [110, 0]
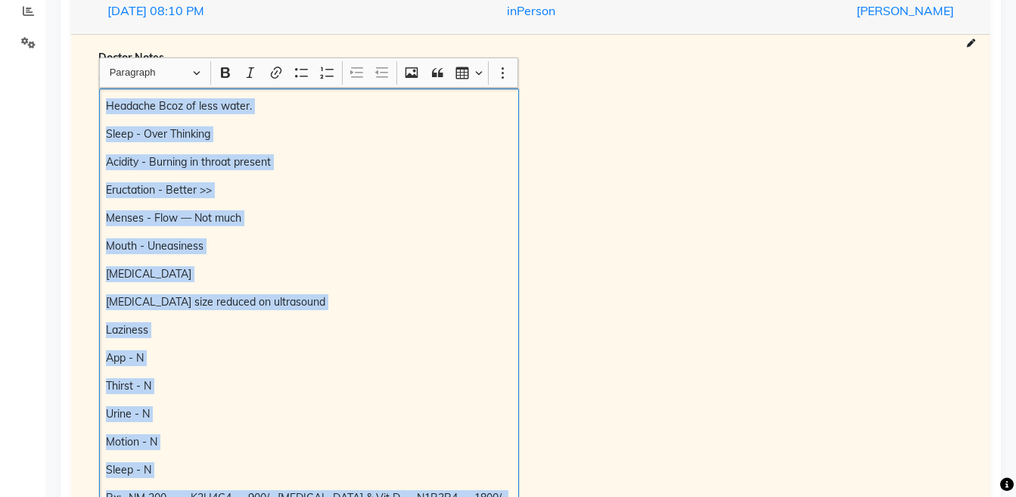
scroll to position [380, 0]
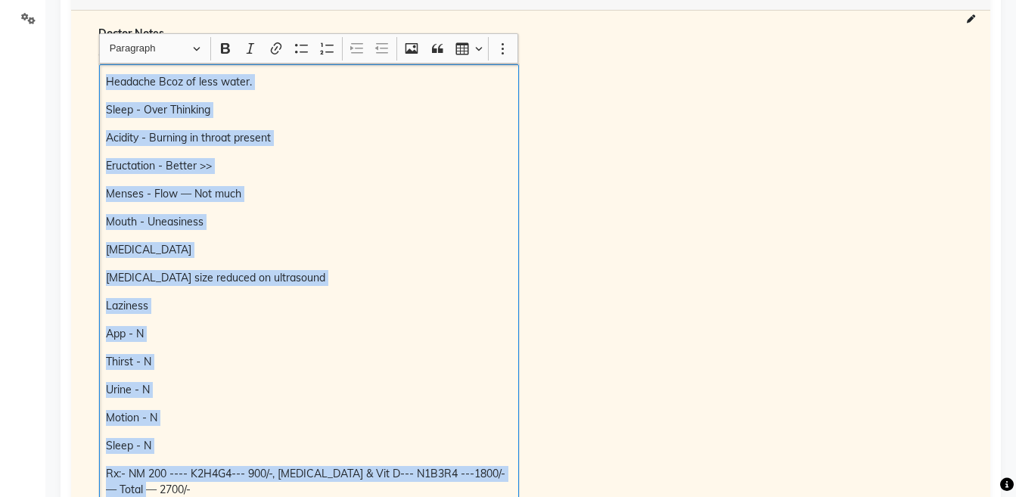
copy div "Headache Bcoz of less water. Sleep - Over Thinking Acidity - Burning in throat …"
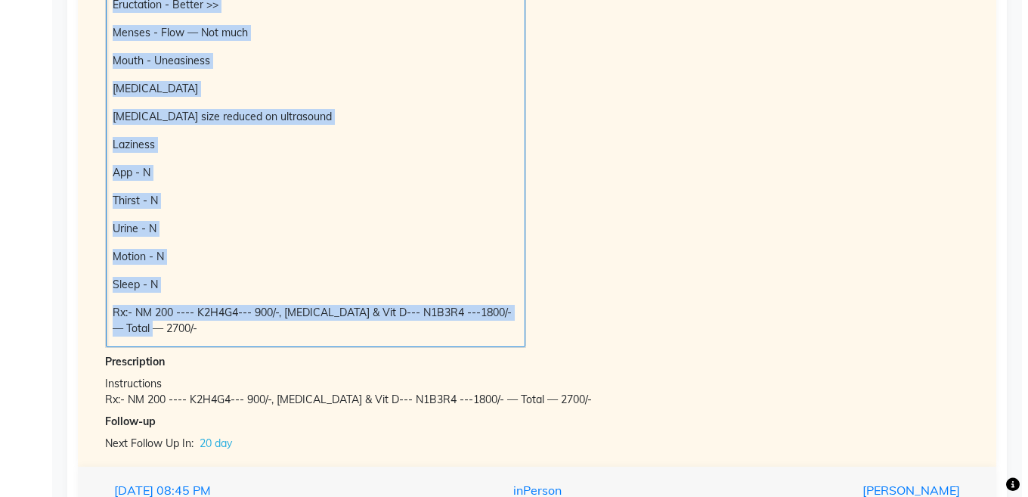
scroll to position [150, 0]
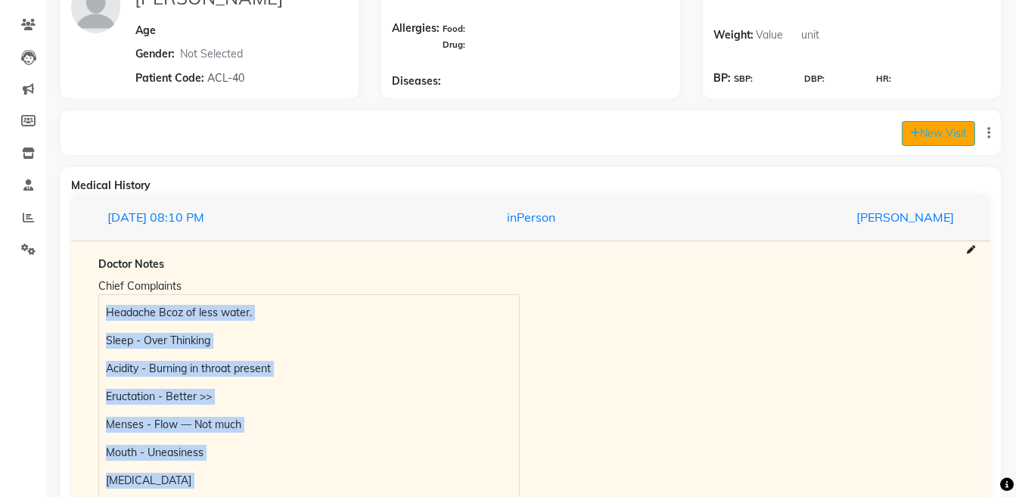
click at [935, 140] on button "New Visit" at bounding box center [937, 133] width 73 height 25
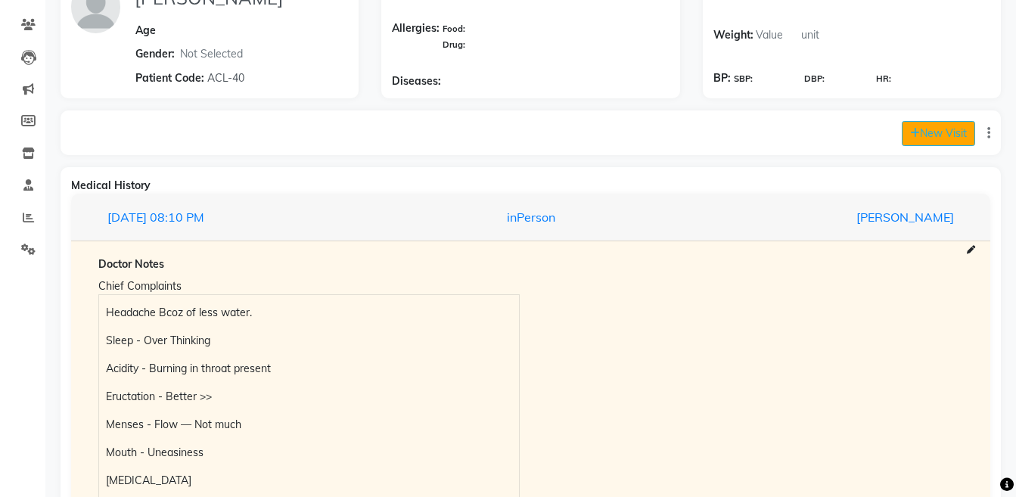
select select "1290"
select select "inPerson"
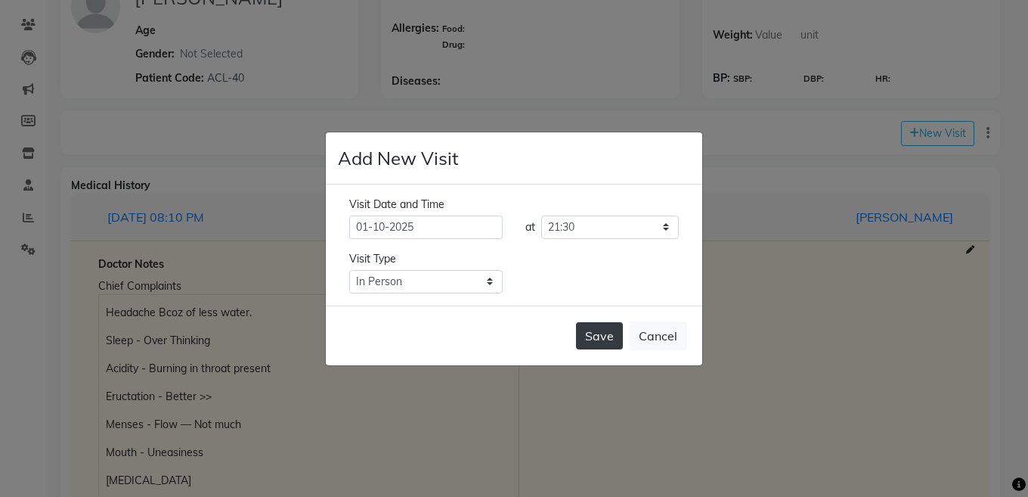
click at [591, 330] on button "Save" at bounding box center [599, 335] width 47 height 27
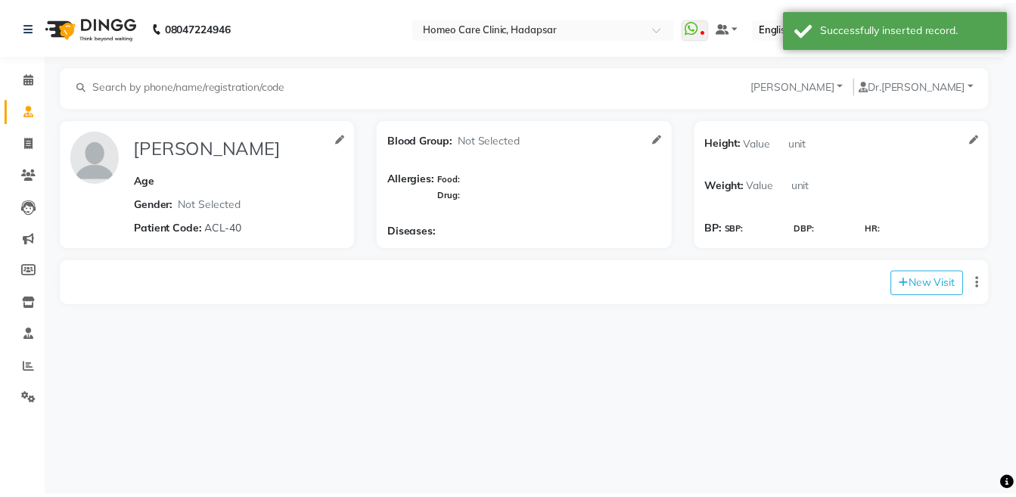
scroll to position [0, 0]
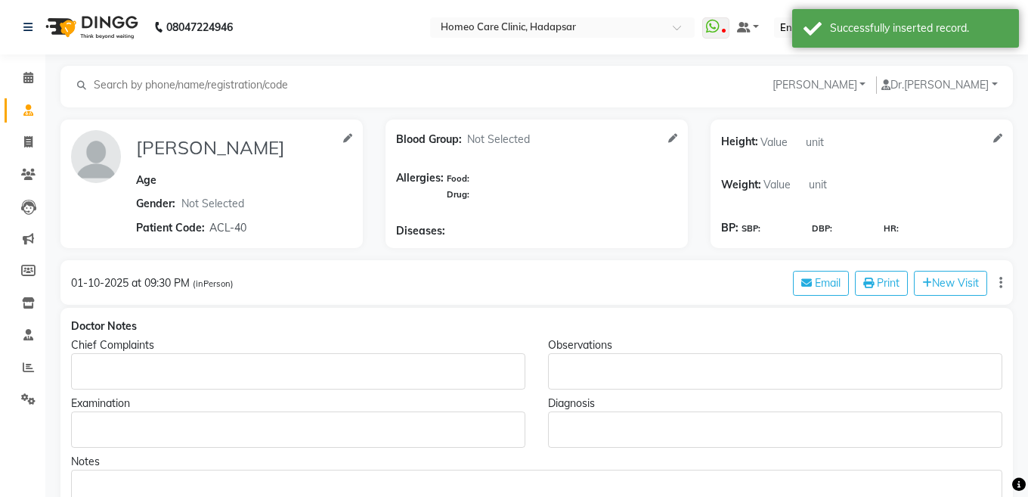
type input "VRUSHALI WANKHEDE"
select select "[DEMOGRAPHIC_DATA]"
type input "ACL-40"
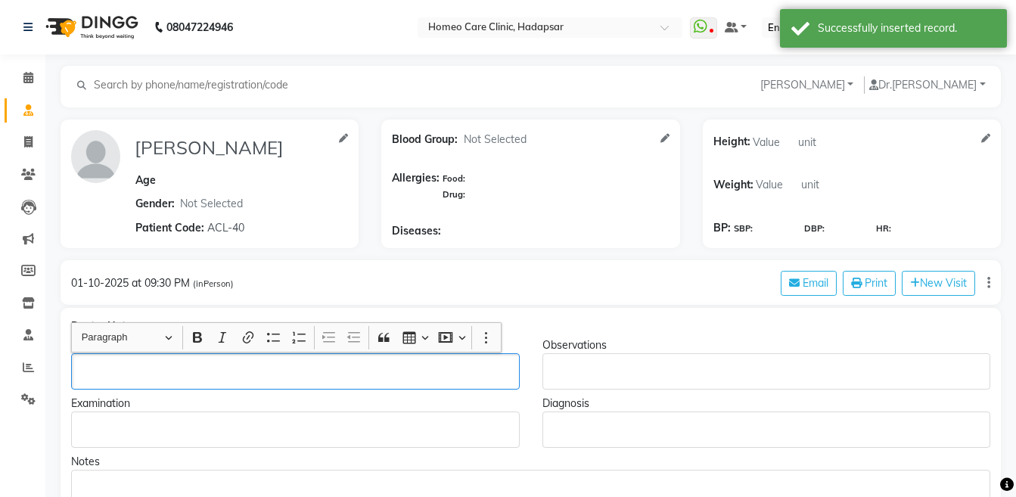
click at [195, 365] on p "Rich Text Editor, main" at bounding box center [295, 372] width 434 height 16
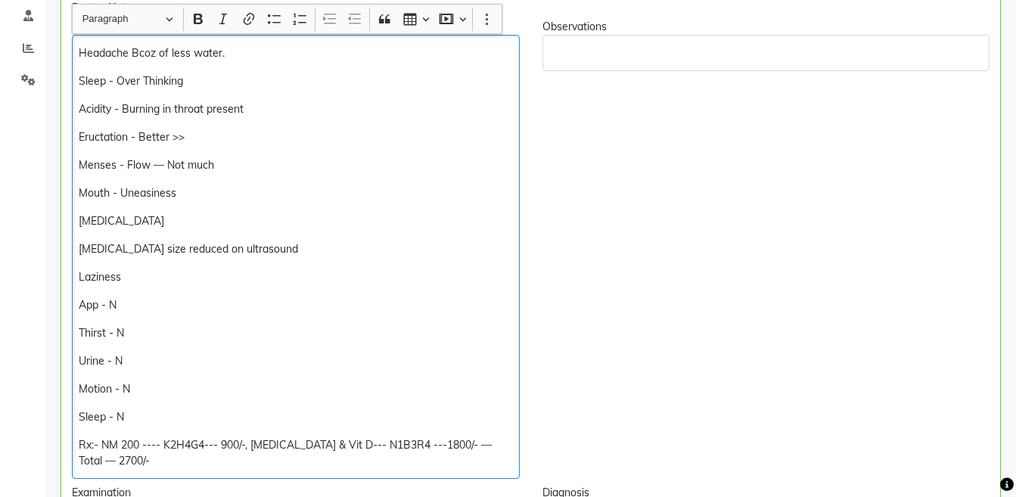
scroll to position [321, 0]
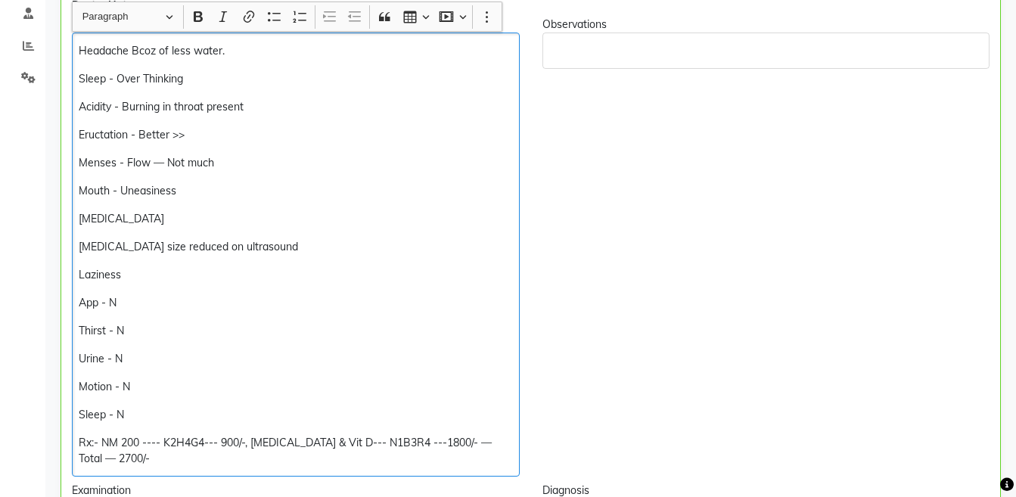
click at [195, 280] on p "Laziness" at bounding box center [295, 275] width 433 height 16
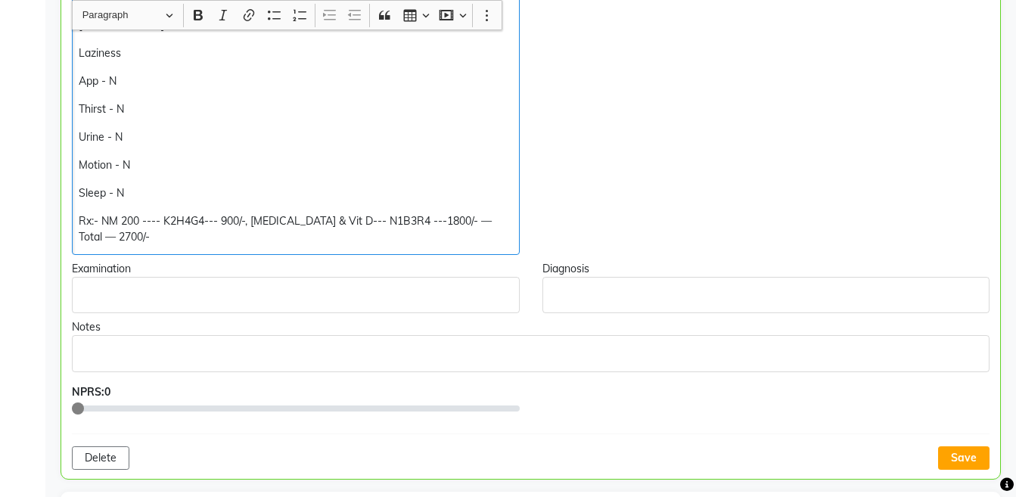
scroll to position [534, 0]
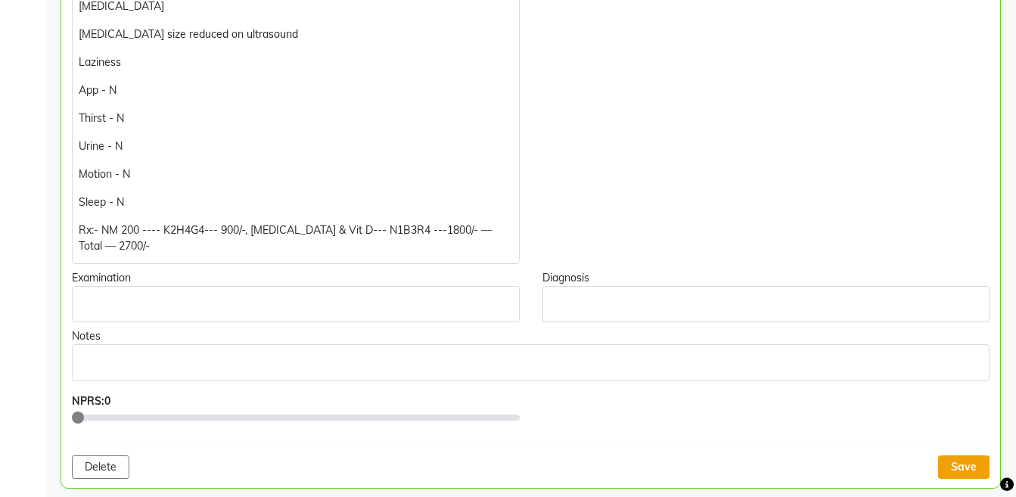
click at [963, 472] on button "Save" at bounding box center [963, 466] width 51 height 23
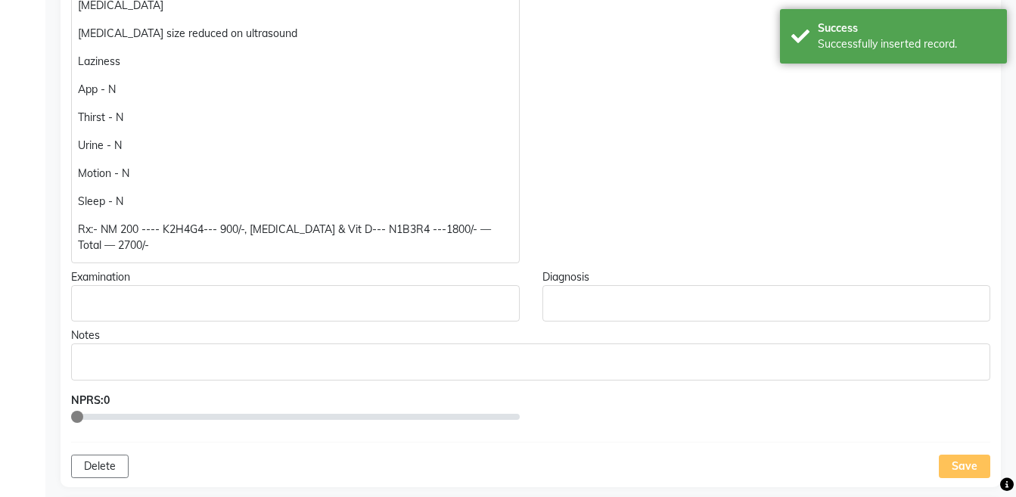
scroll to position [529, 0]
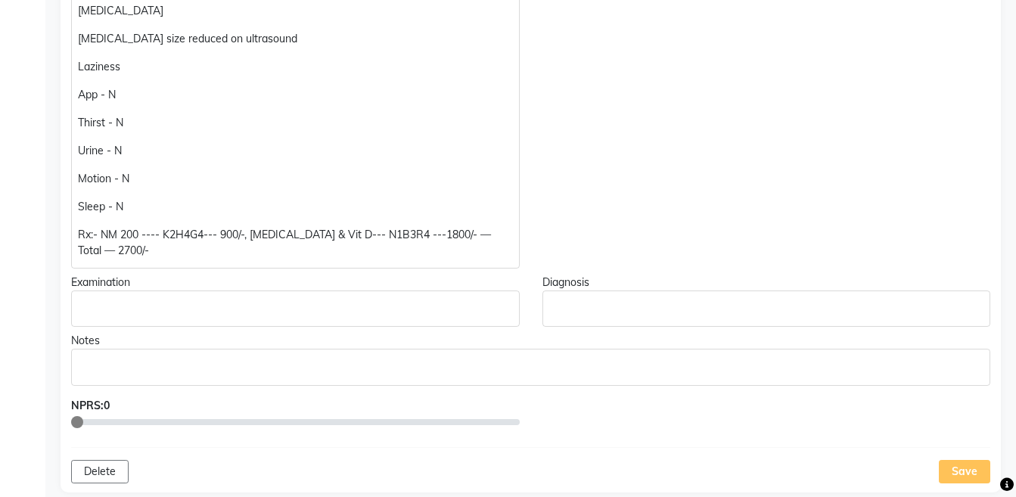
click at [182, 267] on div "Headache Bcoz of less water. Sleep - Over Thinking Acidity - Burning in throat …" at bounding box center [295, 47] width 448 height 444
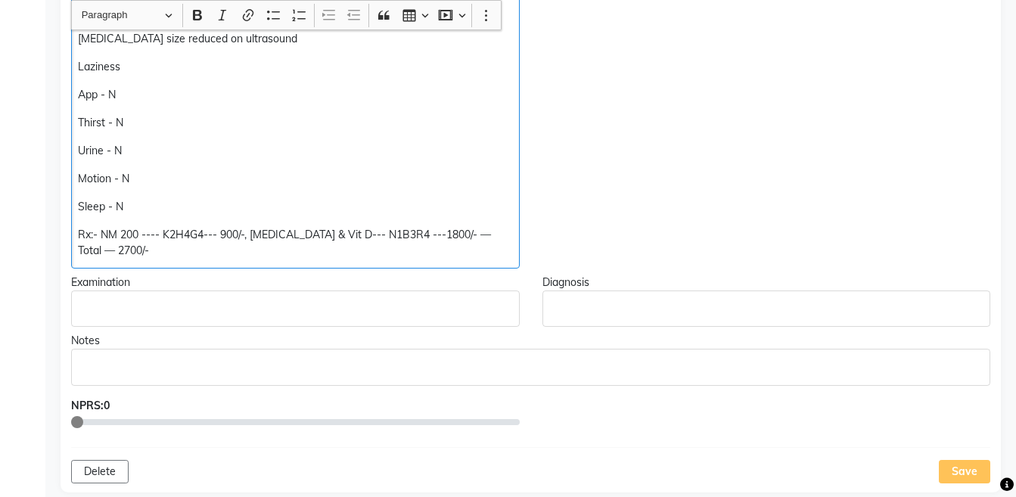
copy div "Sleep - N Rx:- NM 200 ---- K2H4G4--- 900/-, Nodule & Vit D--- N1B3R4 ---1800/- …"
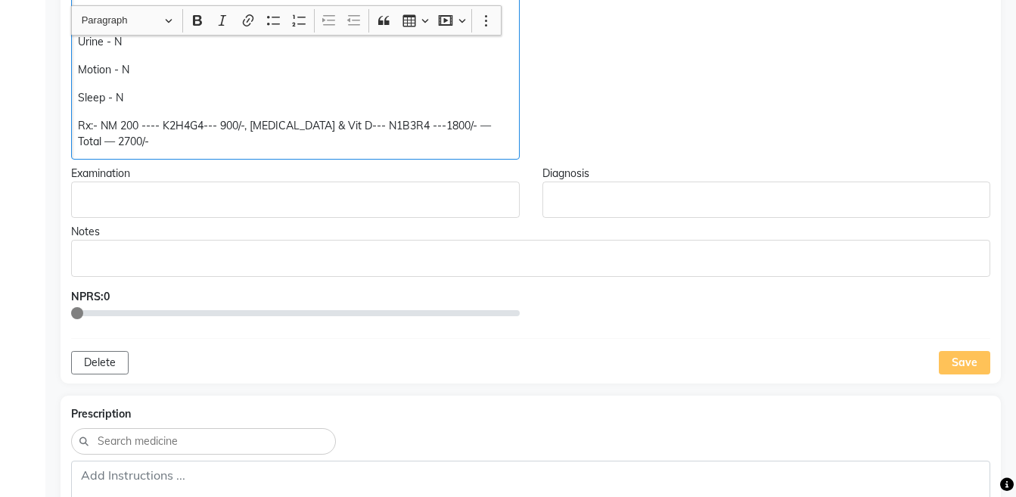
scroll to position [643, 0]
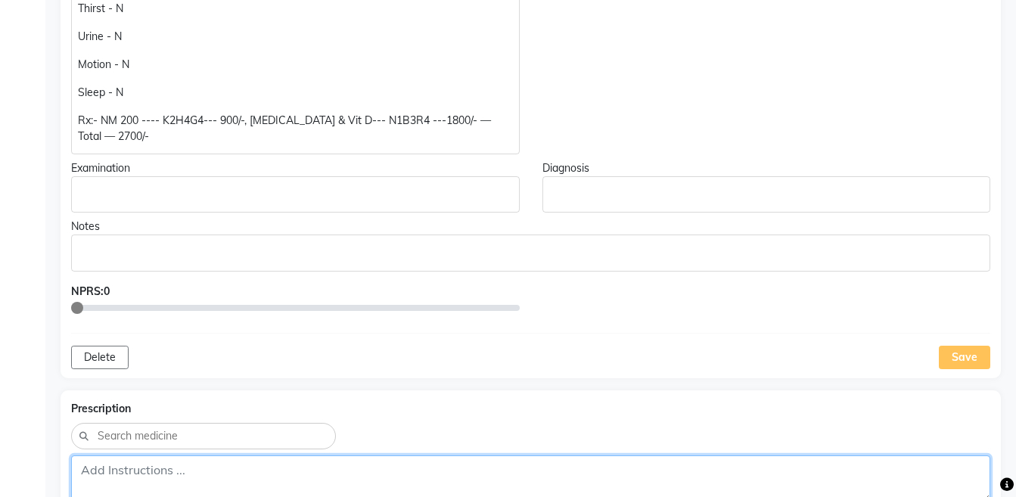
click at [725, 482] on textarea at bounding box center [530, 478] width 919 height 47
paste textarea "Rx:- NM 200 ---- K2H4G4--- 900/-, Nodule & Vit D--- N1B3R4 ---1800/- — Total — …"
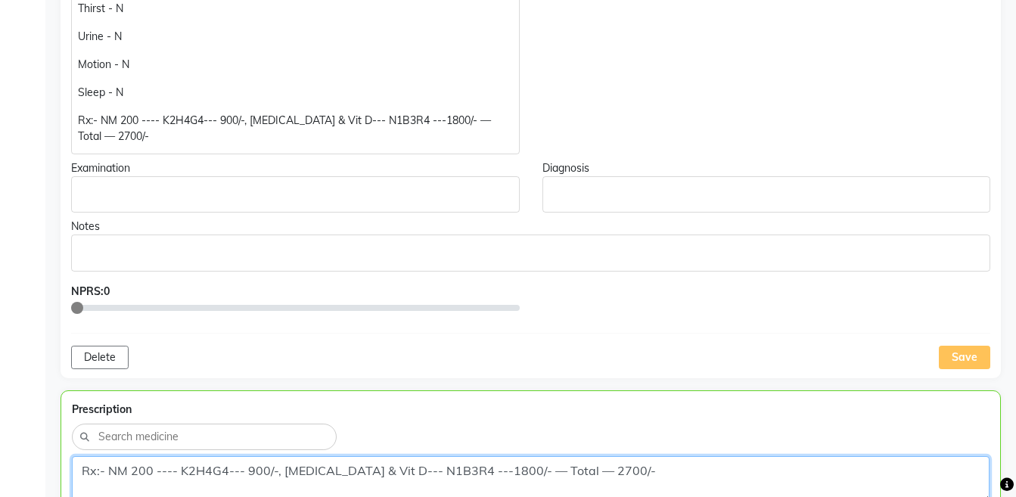
scroll to position [780, 0]
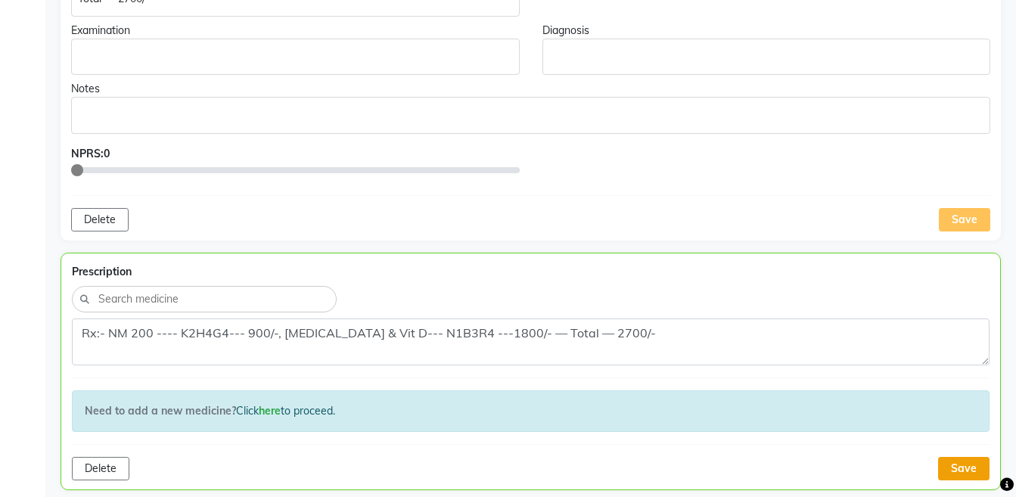
click at [959, 465] on button "Save" at bounding box center [963, 468] width 51 height 23
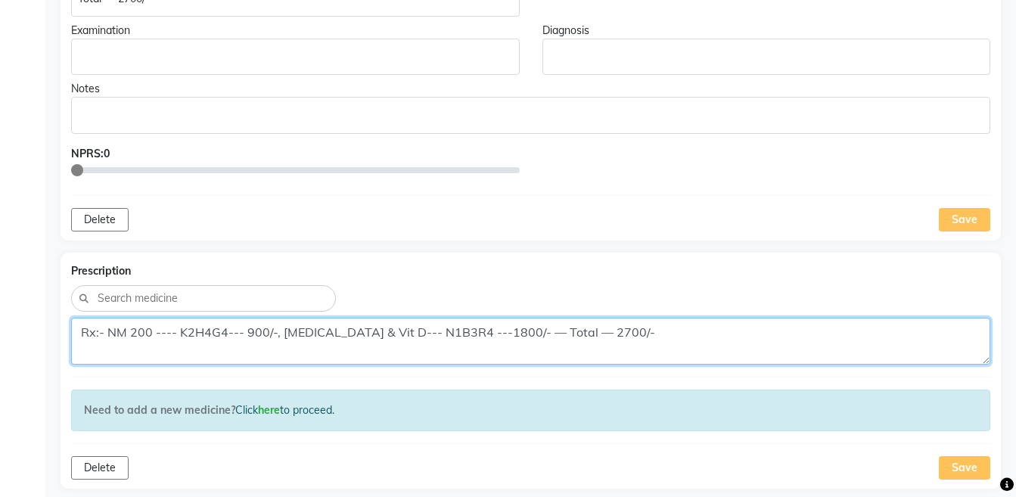
click at [265, 335] on textarea "Rx:- NM 200 ---- K2H4G4--- 900/-, Nodule & Vit D--- N1B3R4 ---1800/- — Total — …" at bounding box center [530, 341] width 919 height 47
click at [276, 335] on textarea "Rx:- NM 200 ---- K2H4G4--- 900/-, Nodule & Vit D--- N1B3R4 ---1800/- — Total — …" at bounding box center [530, 341] width 919 height 47
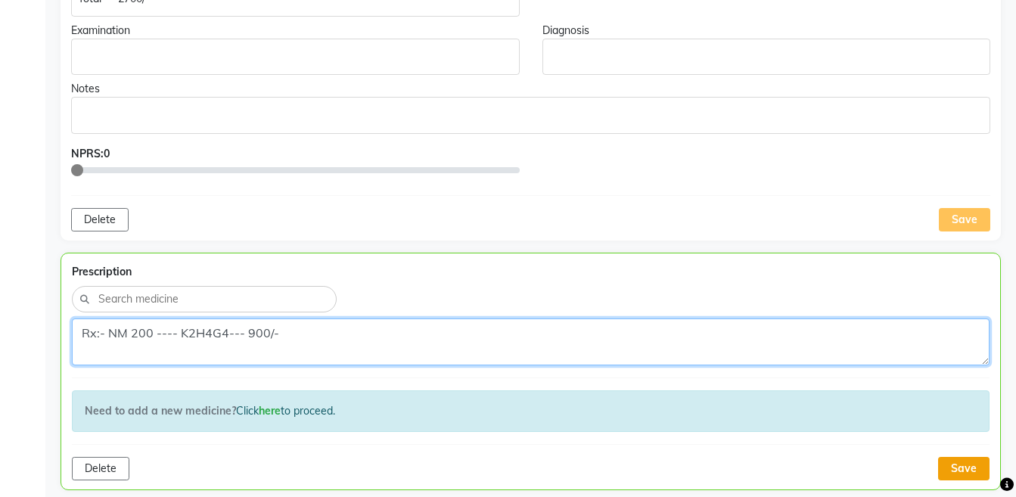
type textarea "Rx:- NM 200 ---- K2H4G4--- 900/-"
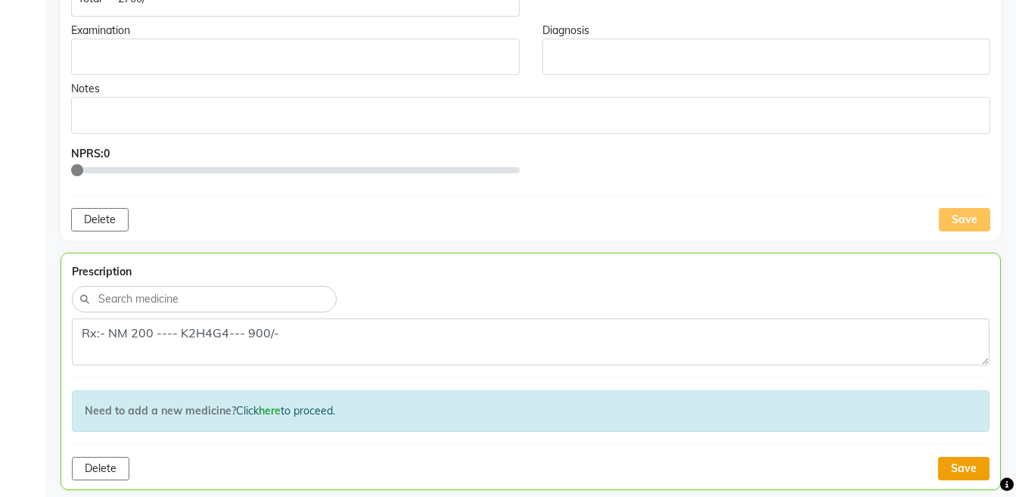
click at [947, 471] on button "Save" at bounding box center [963, 468] width 51 height 23
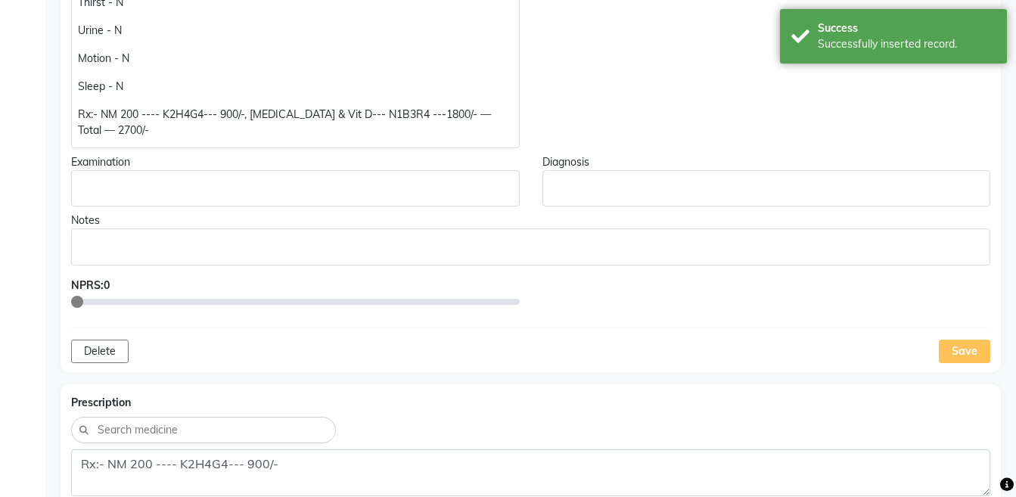
scroll to position [646, 0]
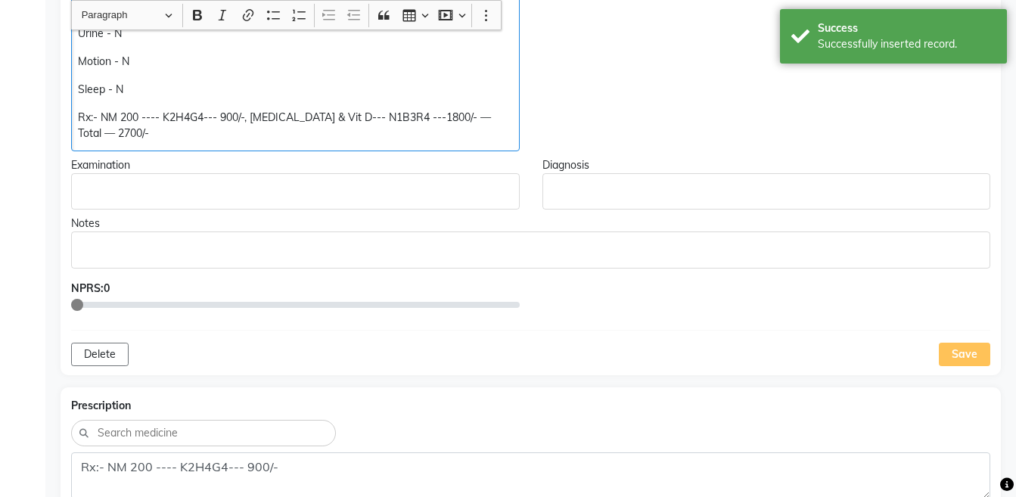
click at [249, 113] on p "Rx:- NM 200 ---- K2H4G4--- 900/-, Nodule & Vit D--- N1B3R4 ---1800/- — Total — …" at bounding box center [295, 126] width 434 height 32
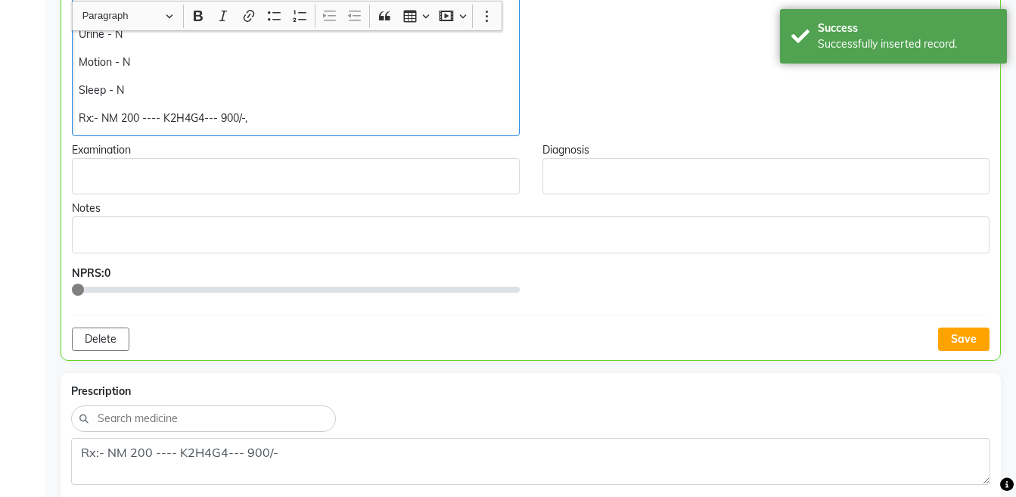
scroll to position [647, 0]
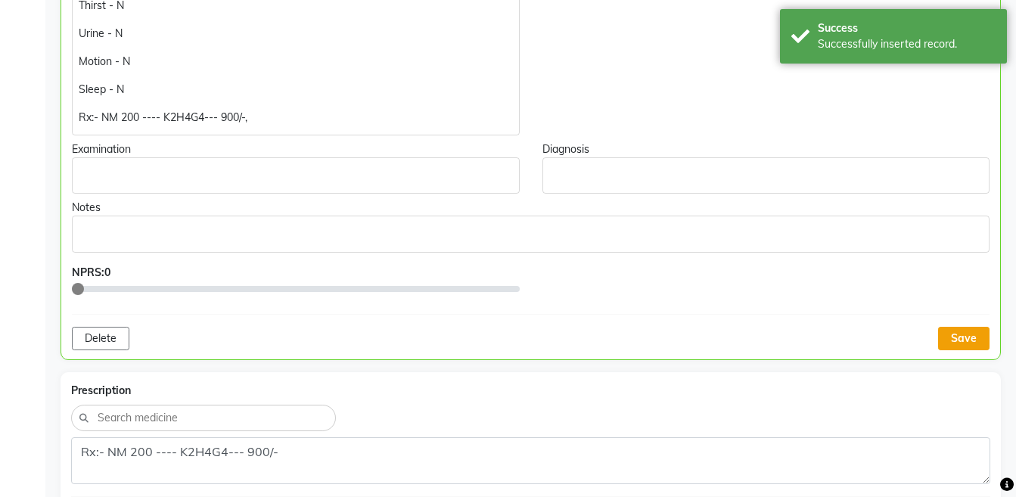
click at [969, 342] on button "Save" at bounding box center [963, 338] width 51 height 23
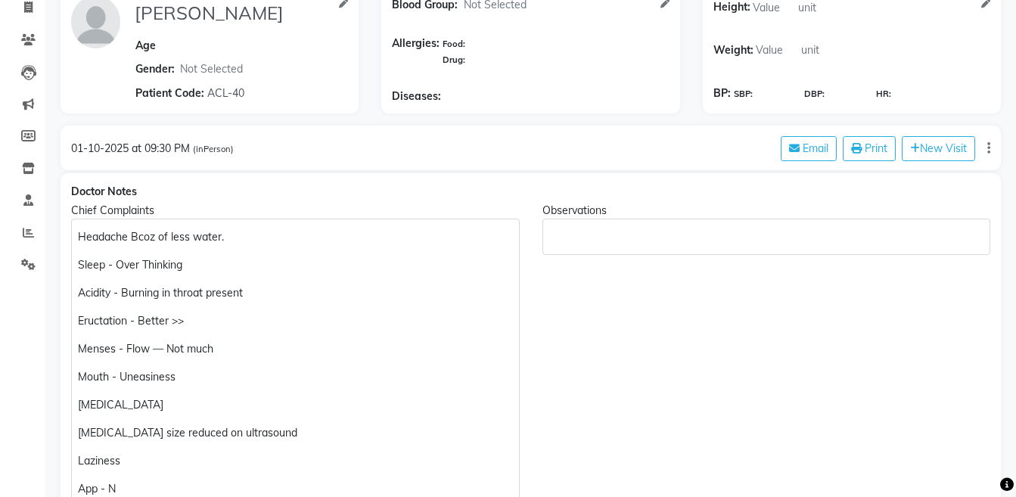
scroll to position [0, 0]
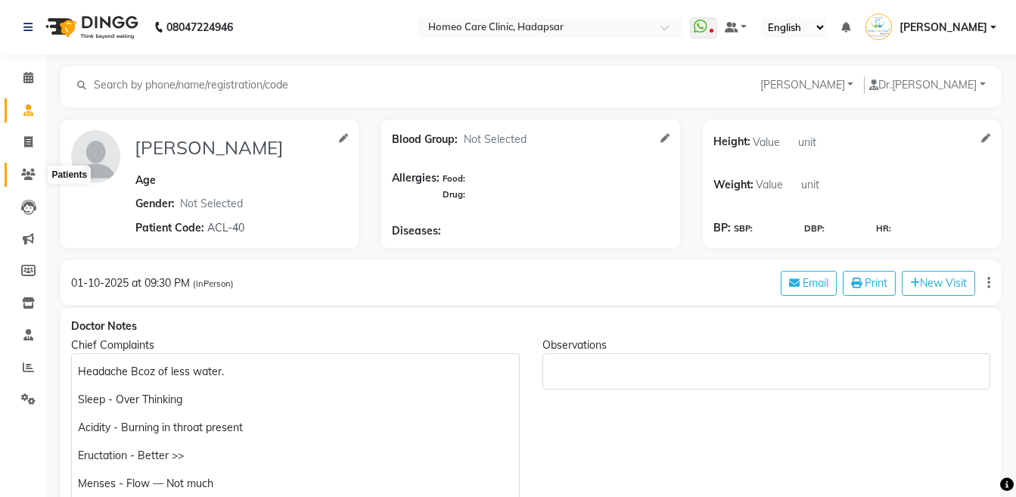
click at [26, 169] on icon at bounding box center [28, 174] width 14 height 11
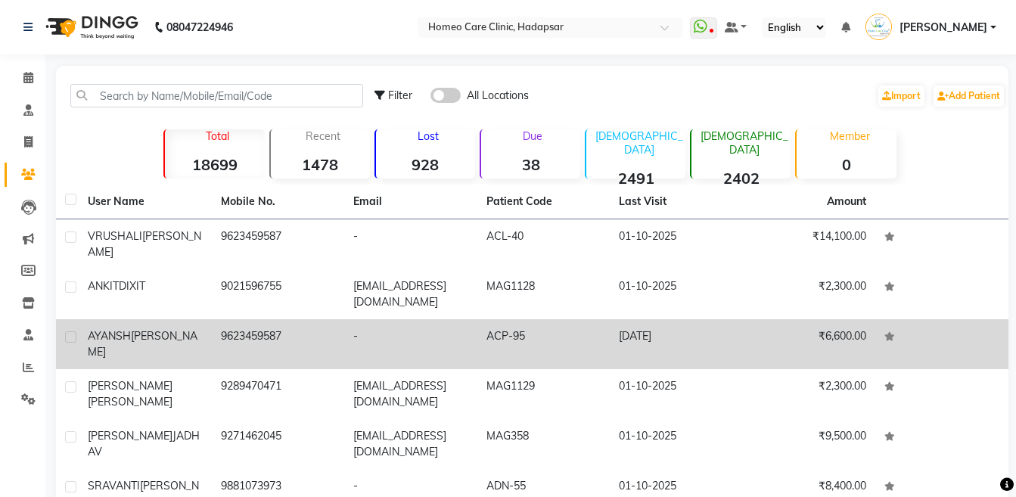
click at [128, 335] on span "AYANSH" at bounding box center [109, 336] width 43 height 14
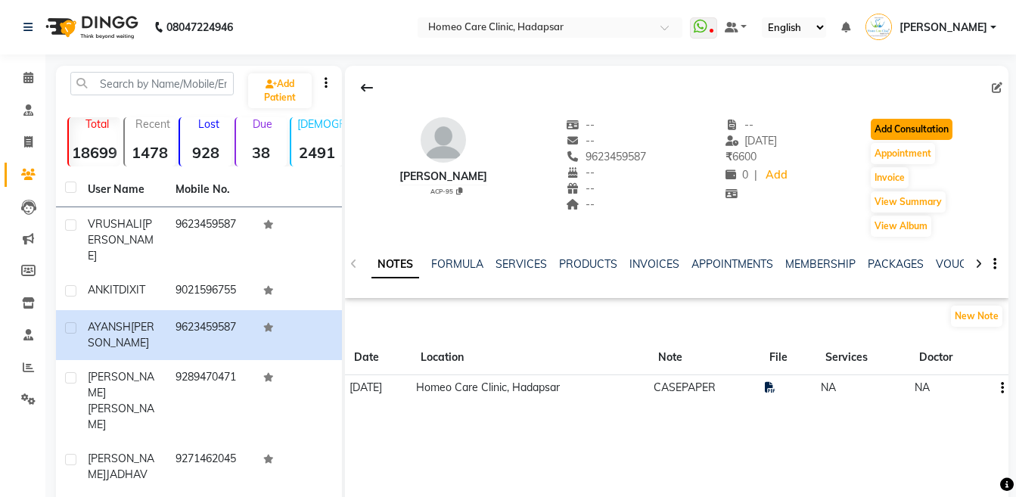
click at [895, 124] on button "Add Consultation" at bounding box center [911, 129] width 82 height 21
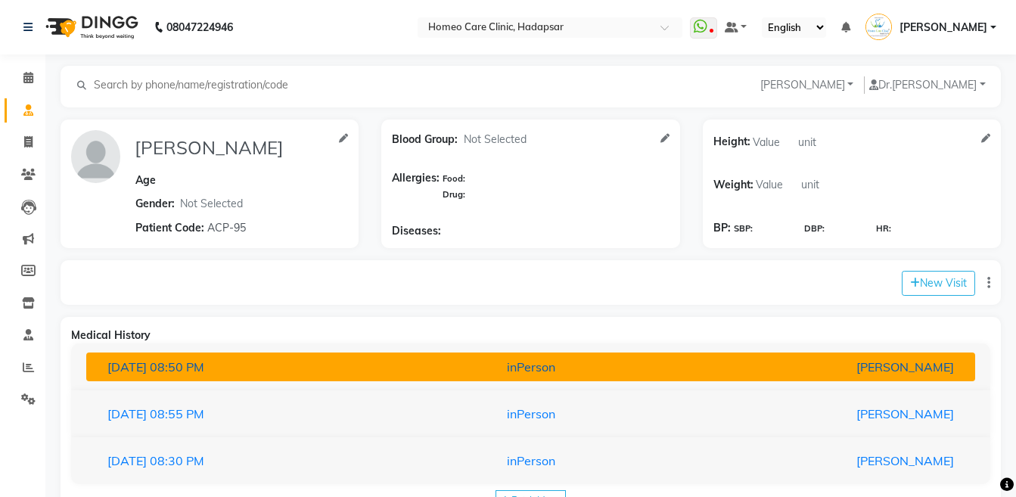
click at [668, 366] on div "inPerson" at bounding box center [531, 367] width 290 height 18
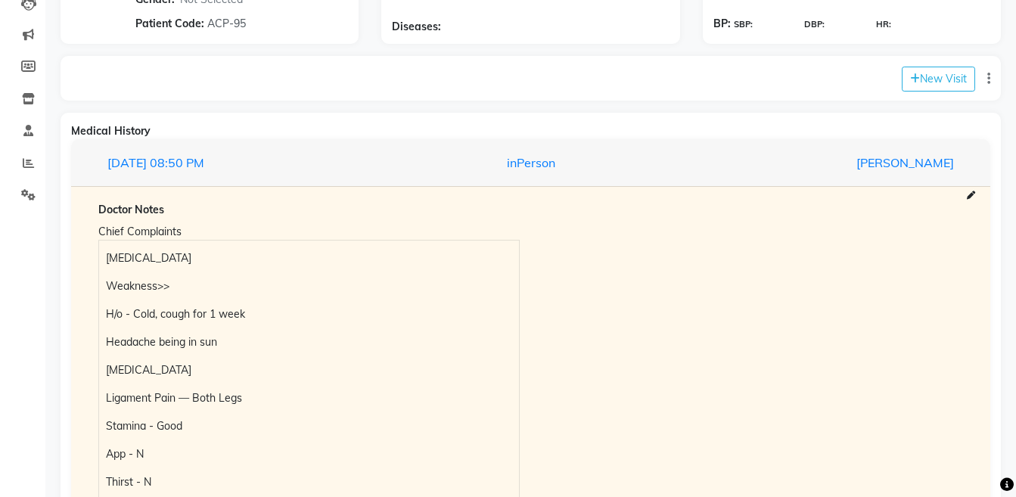
scroll to position [214, 0]
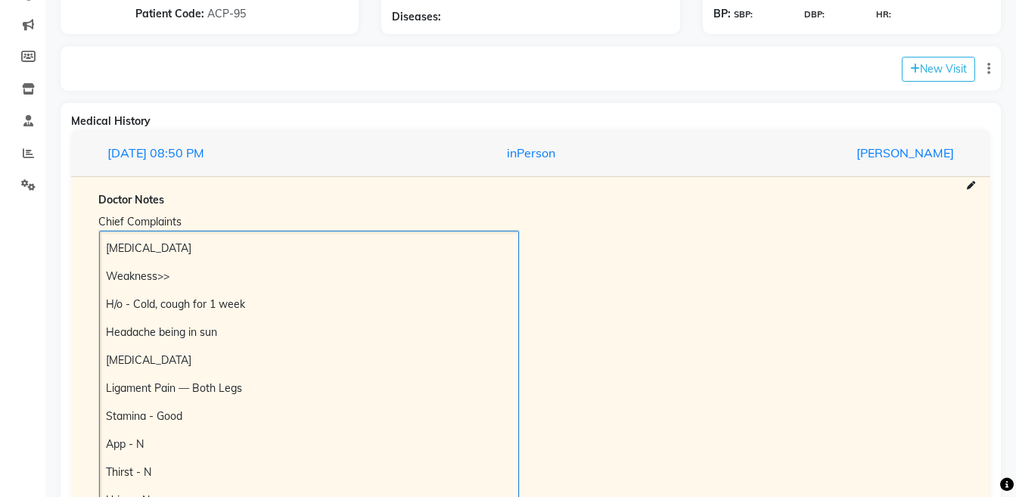
click at [103, 245] on div "Pain in legs Weakness>> H/o - Cold, cough for 1 week Headache being in sun Skin…" at bounding box center [309, 417] width 420 height 372
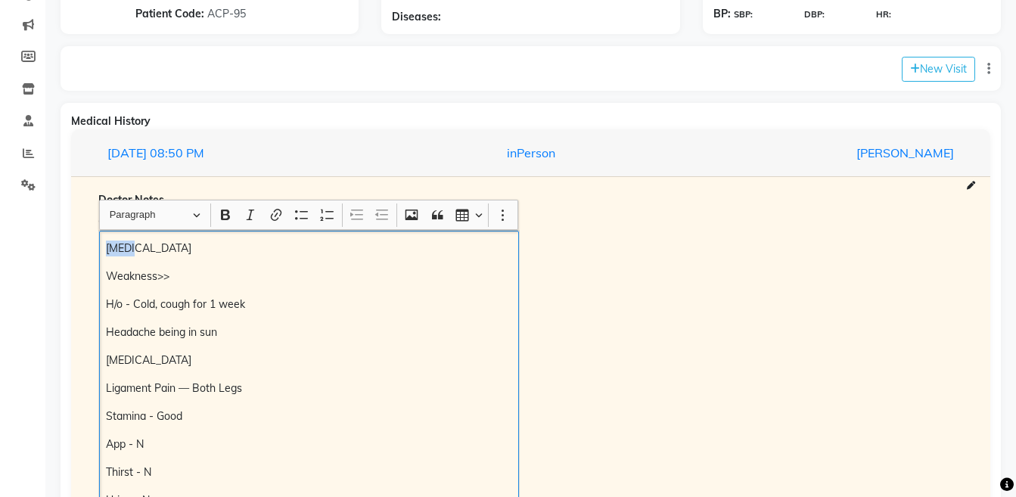
click at [103, 245] on div "Pain in legs Weakness>> H/o - Cold, cough for 1 week Headache being in sun Skin…" at bounding box center [309, 417] width 420 height 372
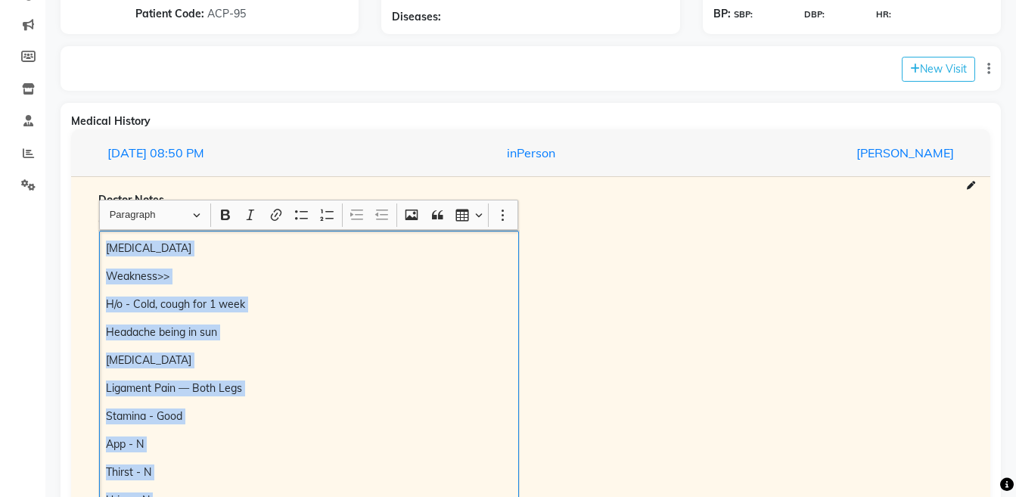
scroll to position [309, 0]
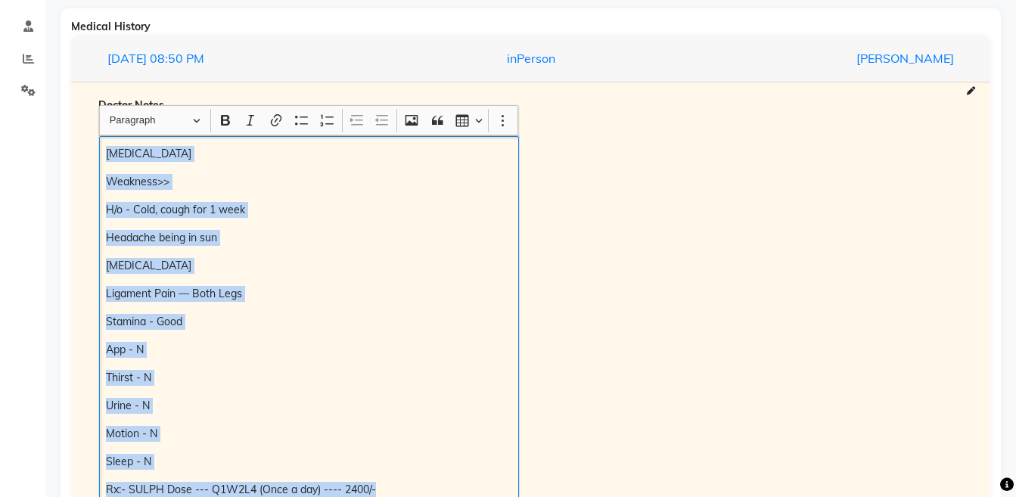
copy div "Pain in legs Weakness>> H/o - Cold, cough for 1 week Headache being in sun Skin…"
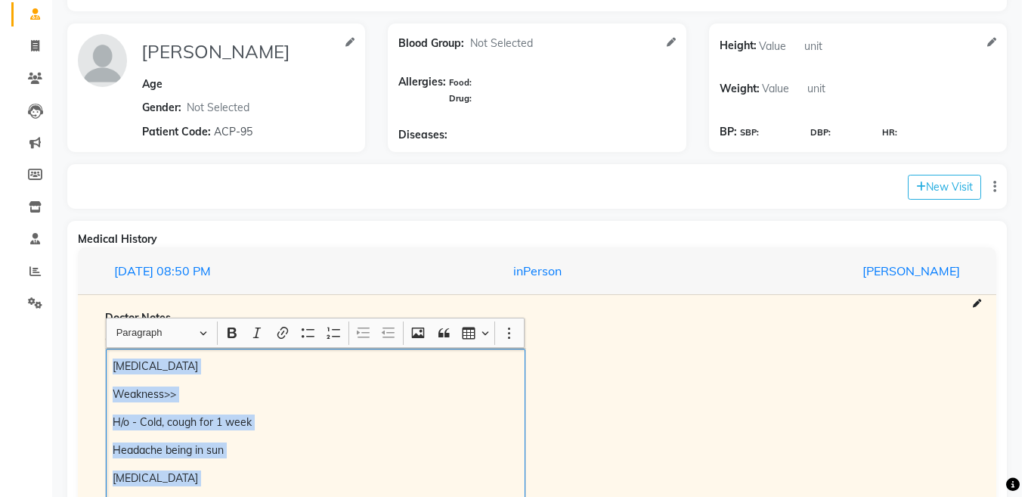
scroll to position [49, 0]
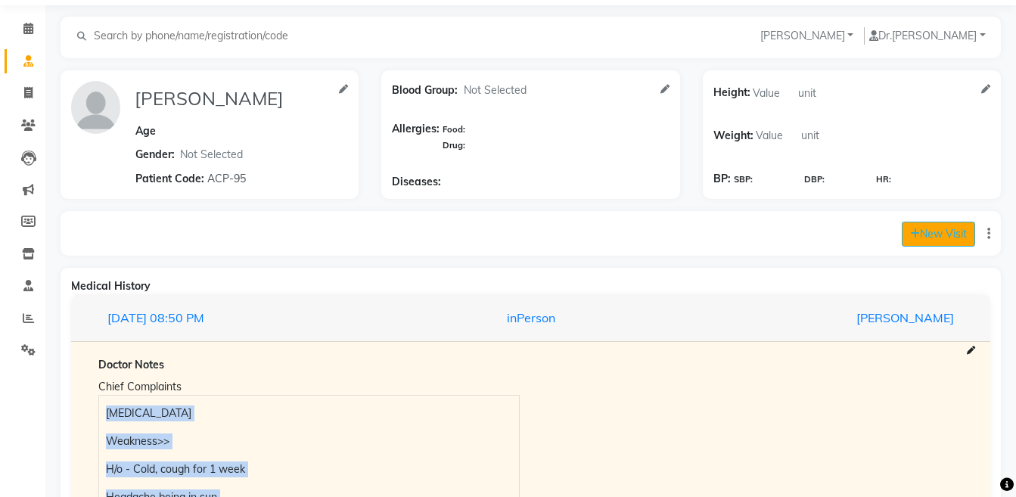
click at [930, 236] on button "New Visit" at bounding box center [937, 234] width 73 height 25
select select "1295"
select select "inPerson"
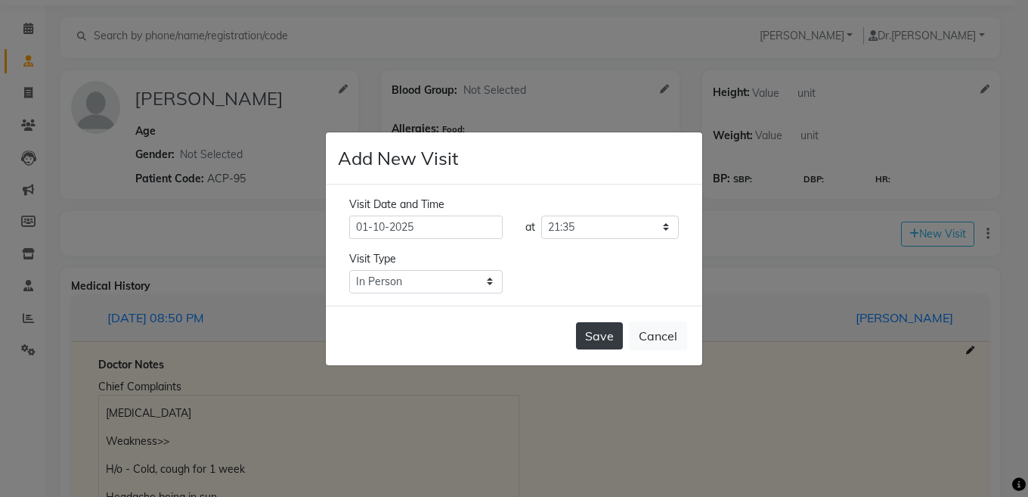
click at [595, 343] on button "Save" at bounding box center [599, 335] width 47 height 27
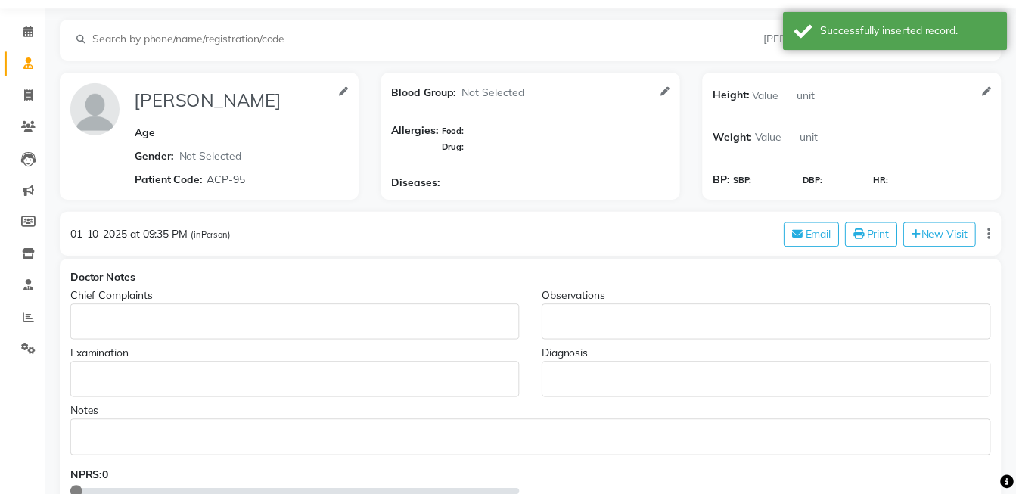
scroll to position [0, 0]
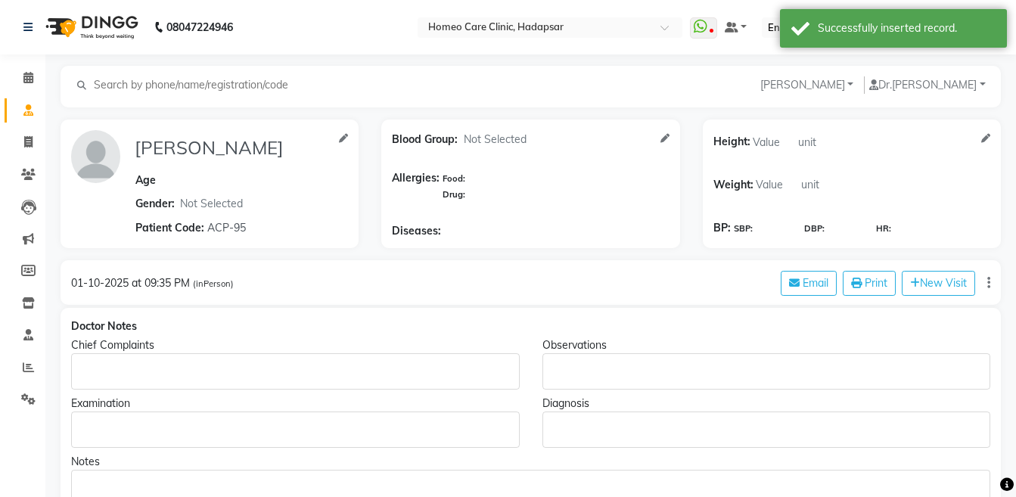
type input "AYANSH WANKHEDE"
select select
type input "ACP-95"
click at [175, 364] on p "Rich Text Editor, main" at bounding box center [295, 372] width 434 height 16
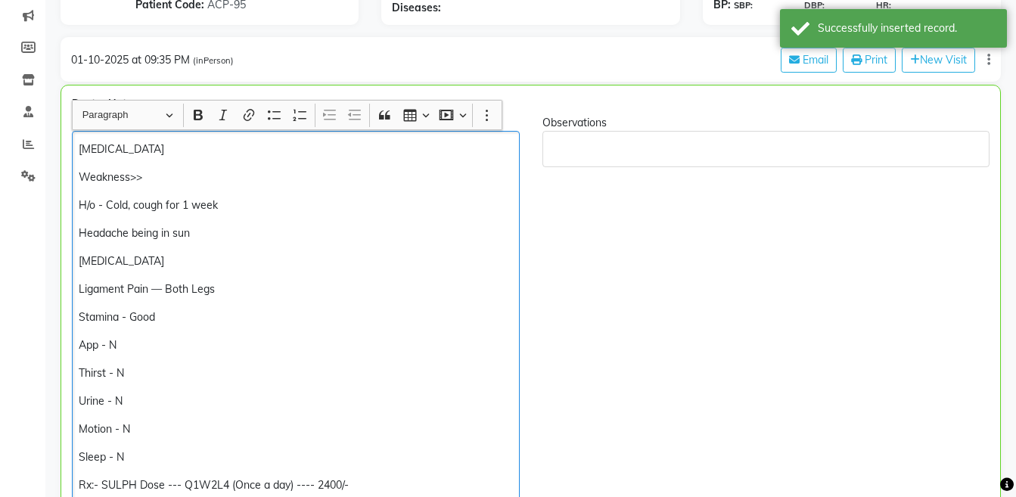
scroll to position [233, 0]
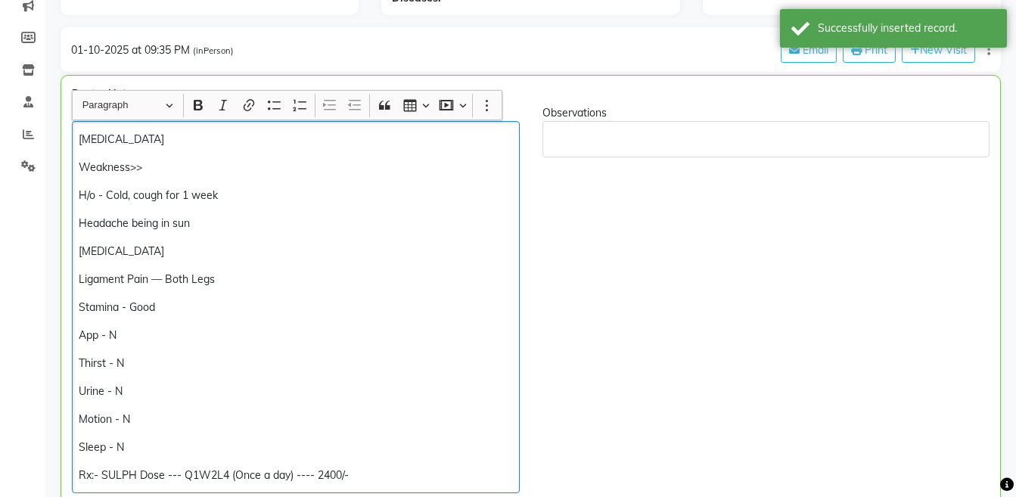
click at [79, 143] on p "Pain in legs" at bounding box center [295, 140] width 433 height 16
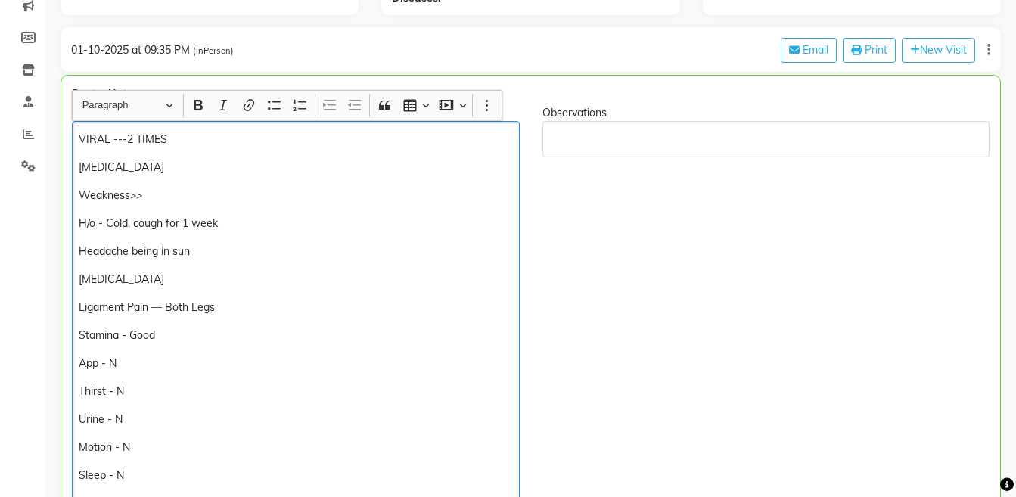
drag, startPoint x: 79, startPoint y: 143, endPoint x: 95, endPoint y: 148, distance: 16.7
click at [80, 144] on p "VIRAL ---2 TIMES" at bounding box center [295, 140] width 433 height 16
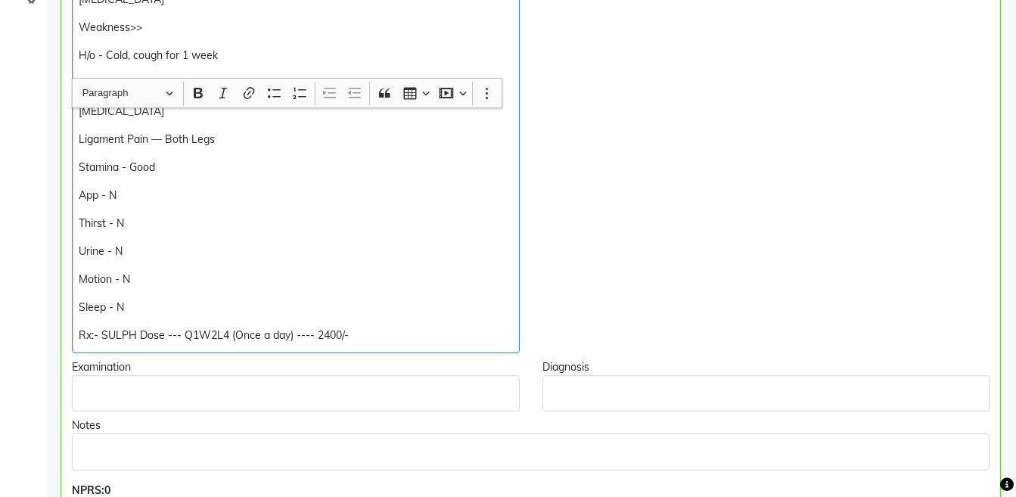
scroll to position [490, 0]
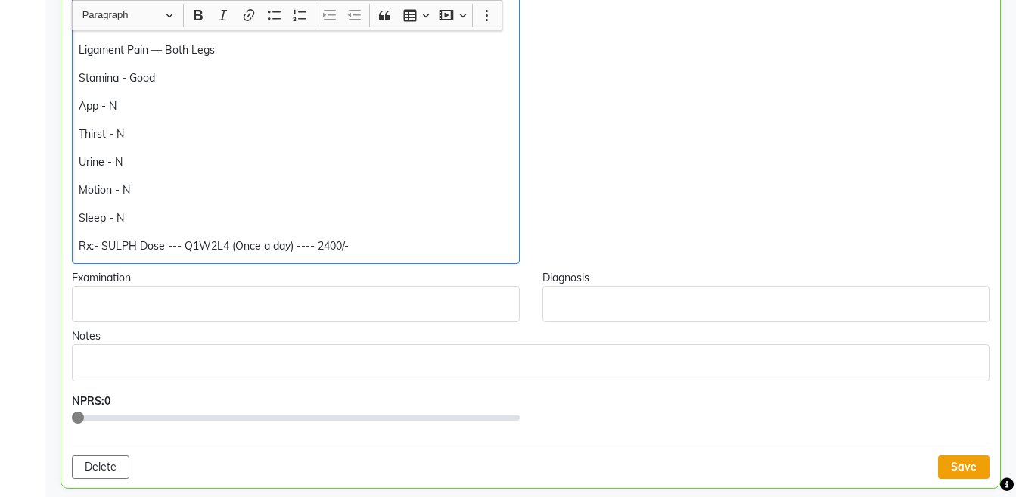
click at [975, 457] on button "Save" at bounding box center [963, 466] width 51 height 23
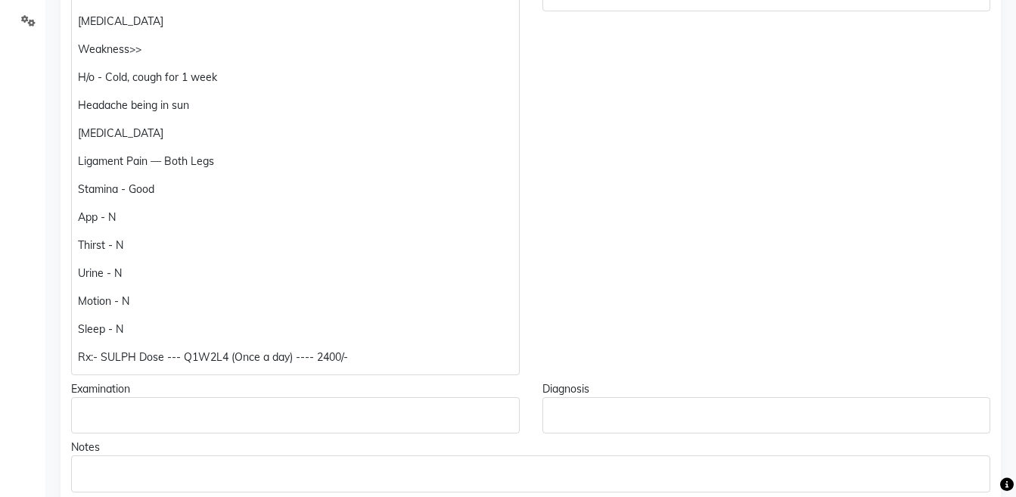
scroll to position [395, 0]
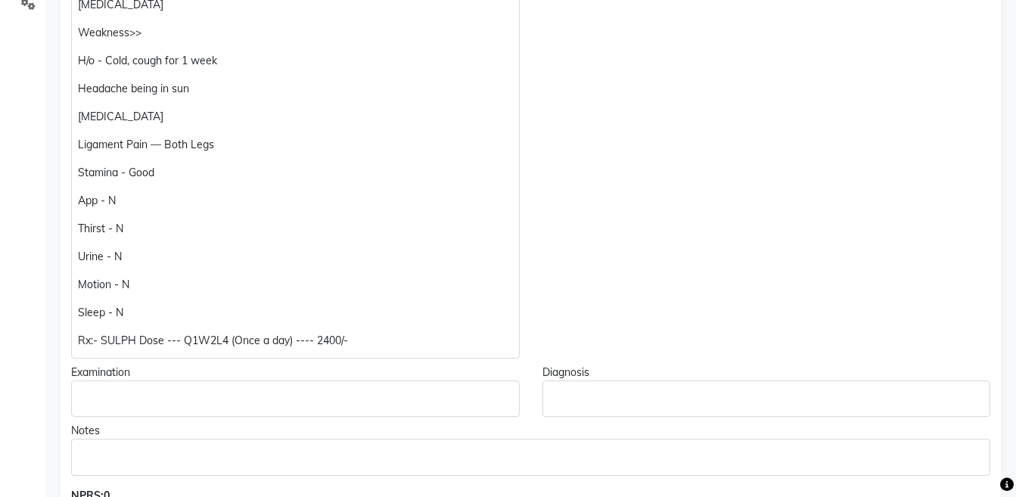
click at [405, 336] on p "Rx:- SULPH Dose --- Q1W2L4 (Once a day) ---- 2400/-" at bounding box center [295, 341] width 434 height 16
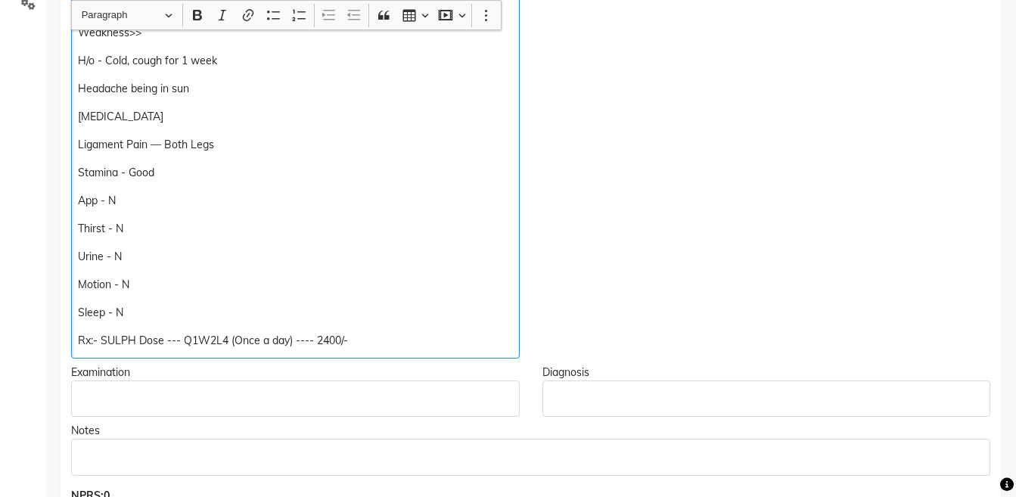
scroll to position [395, 0]
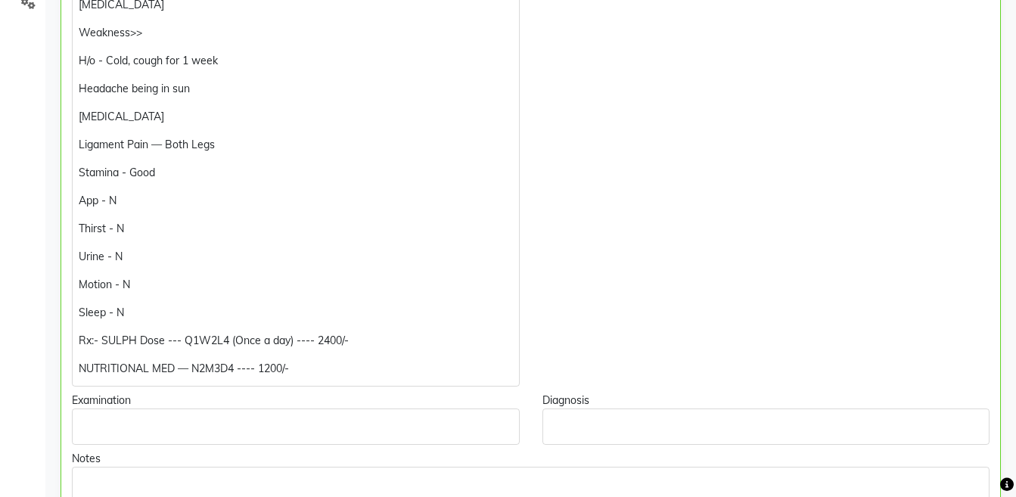
click at [71, 370] on div "Chief Complaints VIRAL ---2 TIMES Pain in legs Weakness>> H/o - Cold, cough for…" at bounding box center [295, 165] width 470 height 444
click at [85, 367] on p "NUTRITIONAL MED — N2M3D4 ---- 1200/-" at bounding box center [295, 369] width 433 height 16
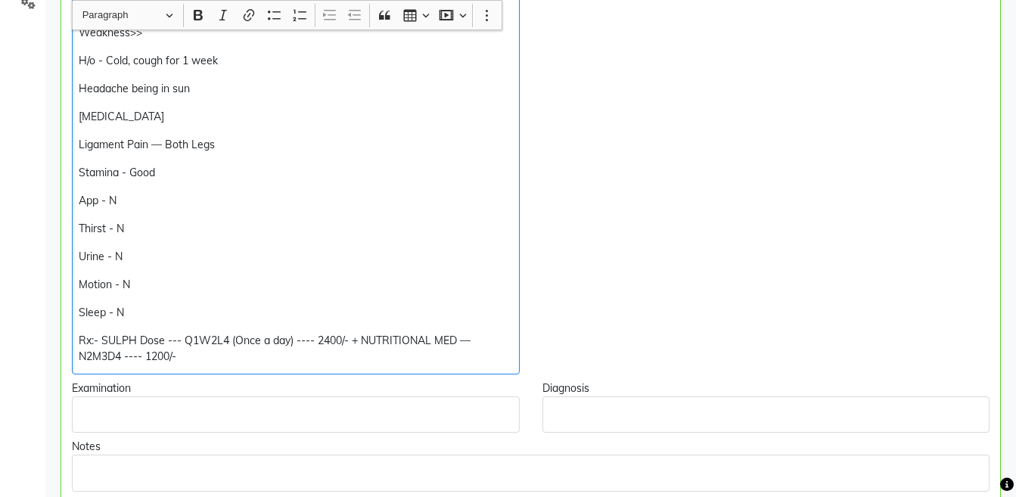
click at [193, 357] on p "Rx:- SULPH Dose --- Q1W2L4 (Once a day) ---- 2400/- + NUTRITIONAL MED — N2M3D4 …" at bounding box center [295, 349] width 433 height 32
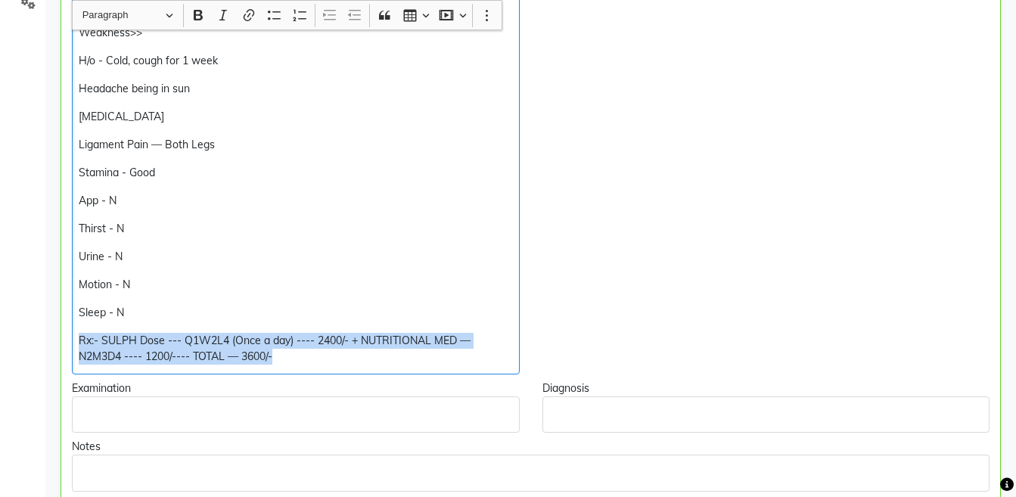
copy div "Rx:- SULPH Dose --- Q1W2L4 (Once a day) ---- 2400/- + NUTRITIONAL MED — N2M3D4 …"
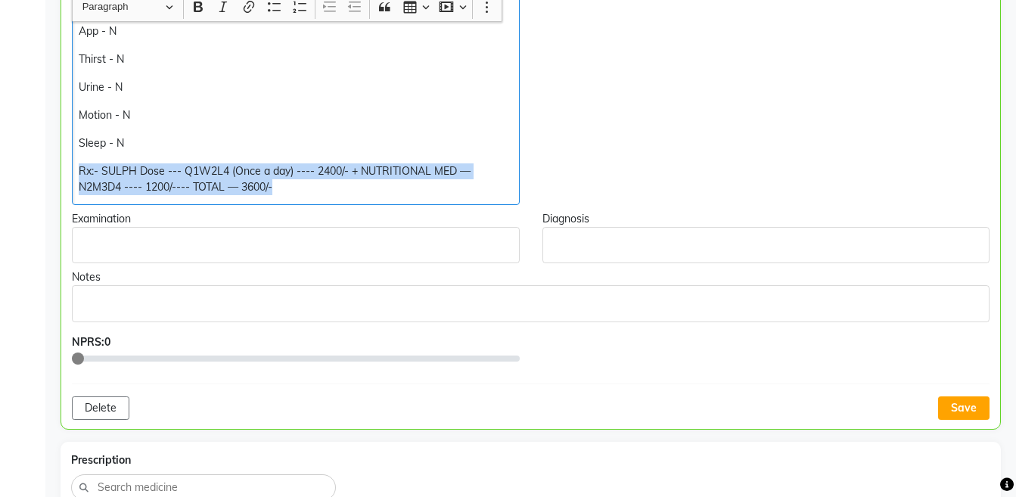
scroll to position [588, 0]
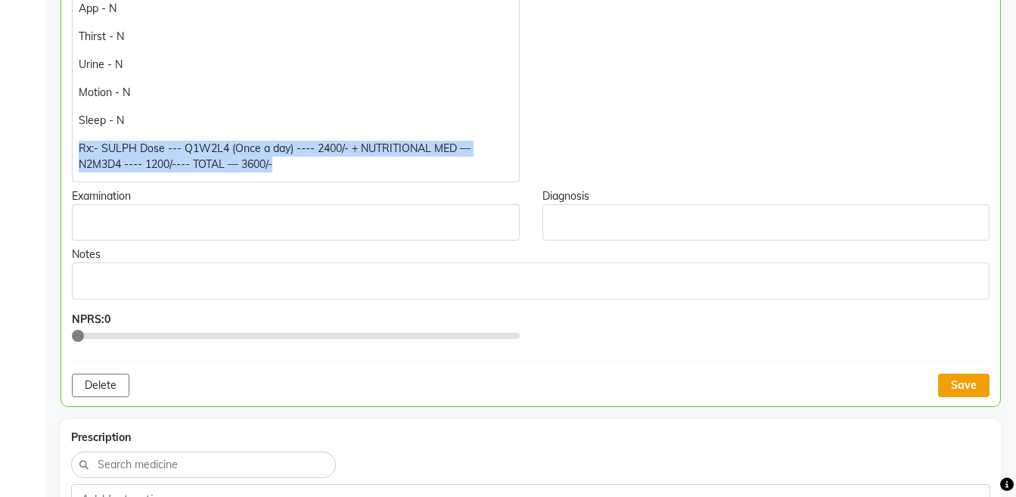
click at [976, 379] on button "Save" at bounding box center [963, 385] width 51 height 23
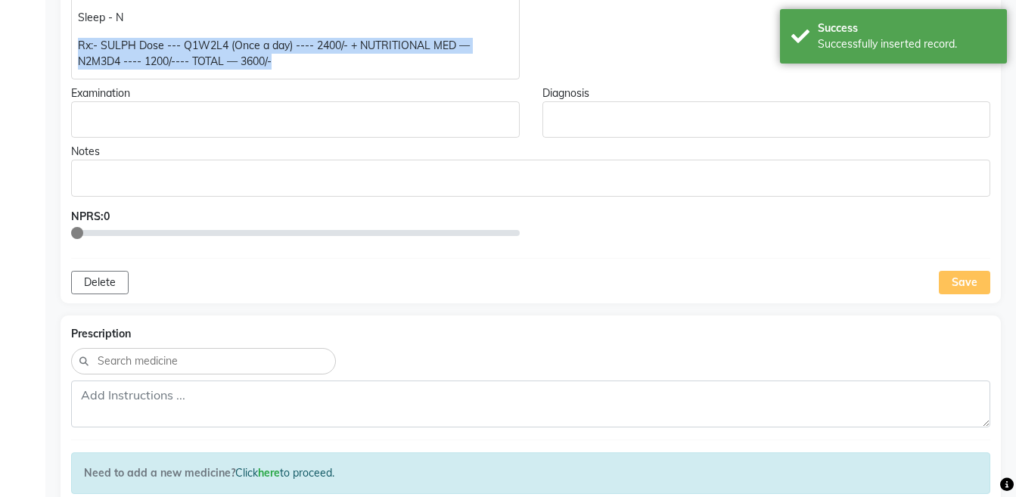
scroll to position [723, 0]
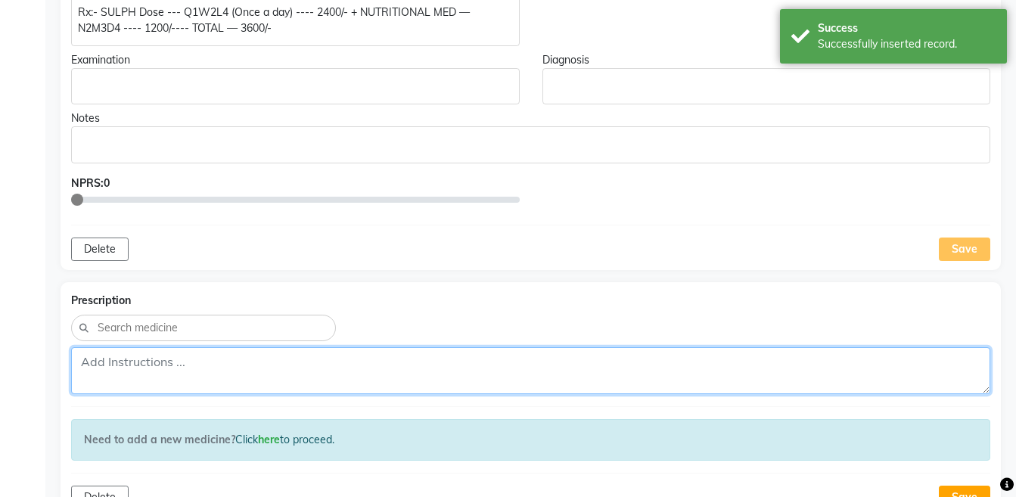
click at [746, 364] on textarea at bounding box center [530, 370] width 919 height 47
paste textarea "Rx:- SULPH Dose --- Q1W2L4 (Once a day) ---- 2400/- + NUTRITIONAL MED — N2M3D4 …"
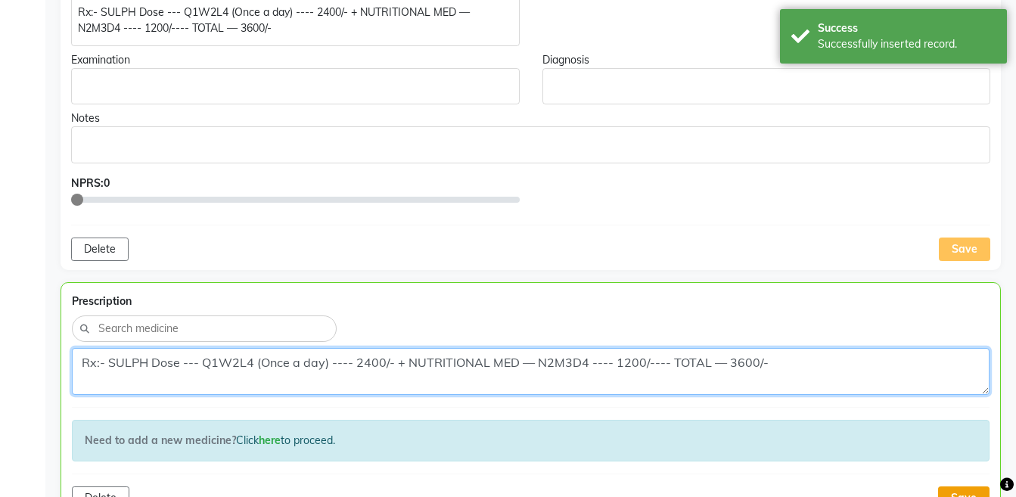
type textarea "Rx:- SULPH Dose --- Q1W2L4 (Once a day) ---- 2400/- + NUTRITIONAL MED — N2M3D4 …"
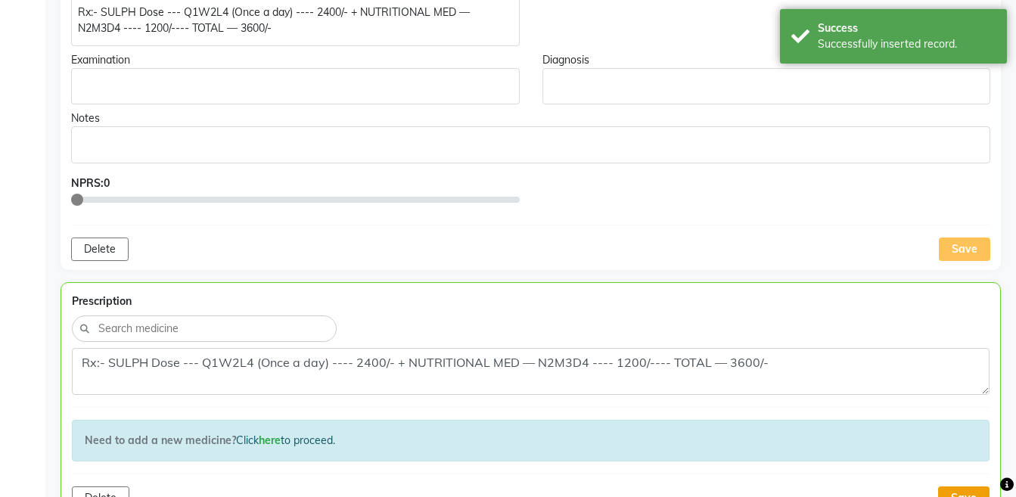
click at [945, 491] on button "Save" at bounding box center [963, 497] width 51 height 23
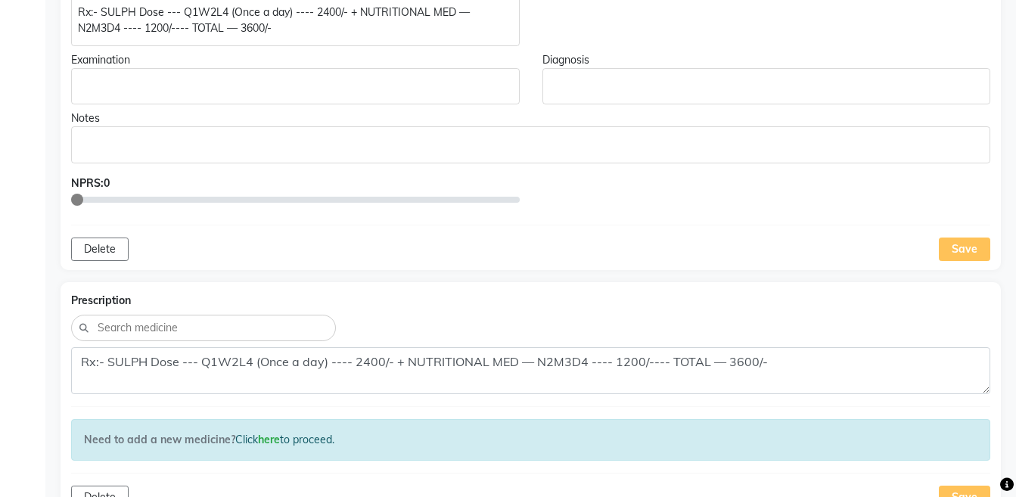
scroll to position [0, 0]
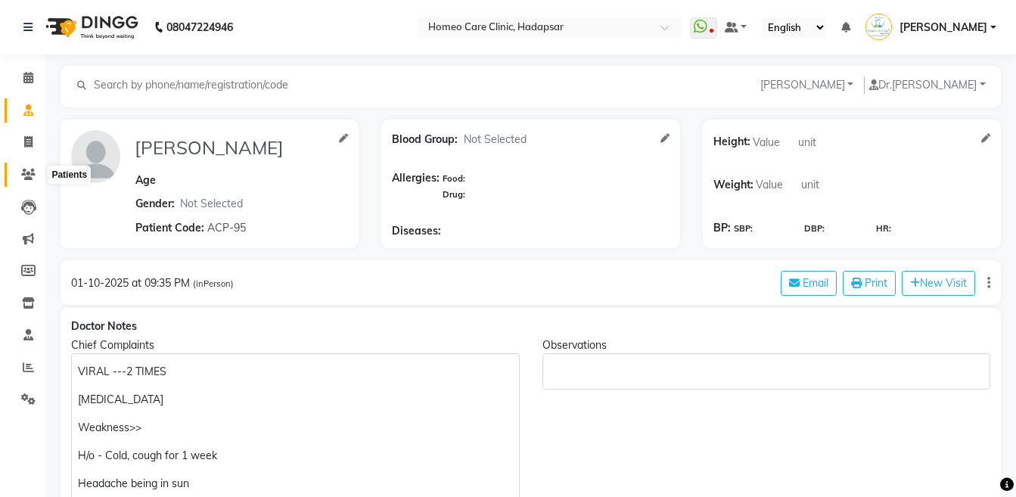
click at [29, 167] on span at bounding box center [28, 174] width 26 height 17
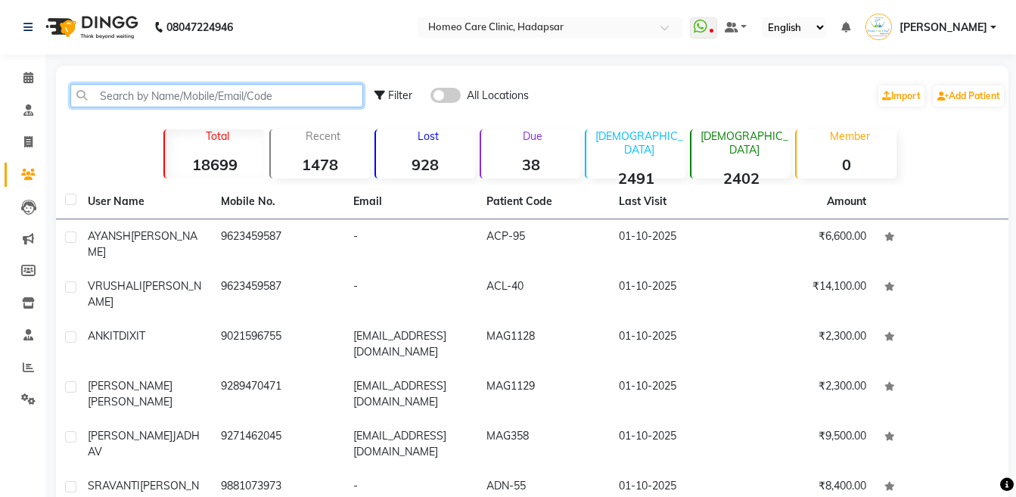
click at [169, 91] on input "text" at bounding box center [216, 95] width 293 height 23
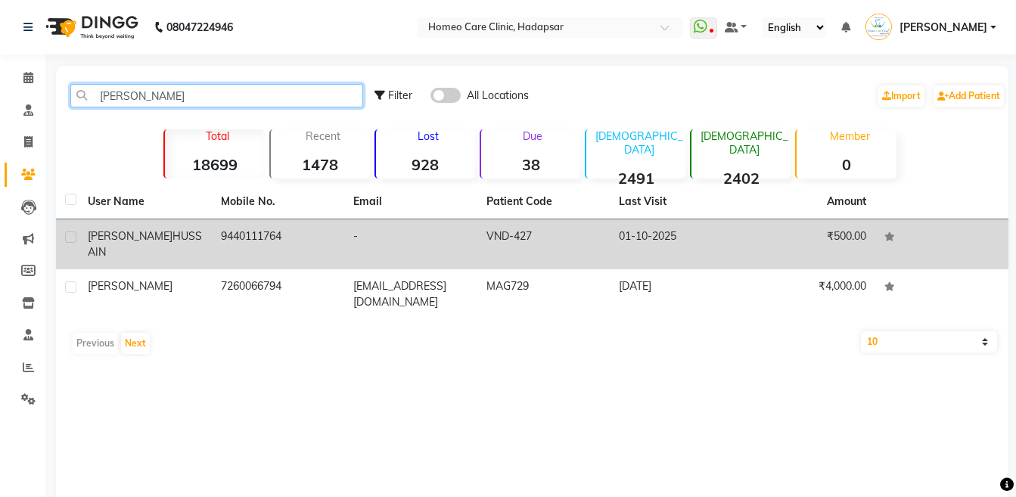
type input "AYUB"
click at [185, 231] on span "HUSSAIN" at bounding box center [145, 243] width 114 height 29
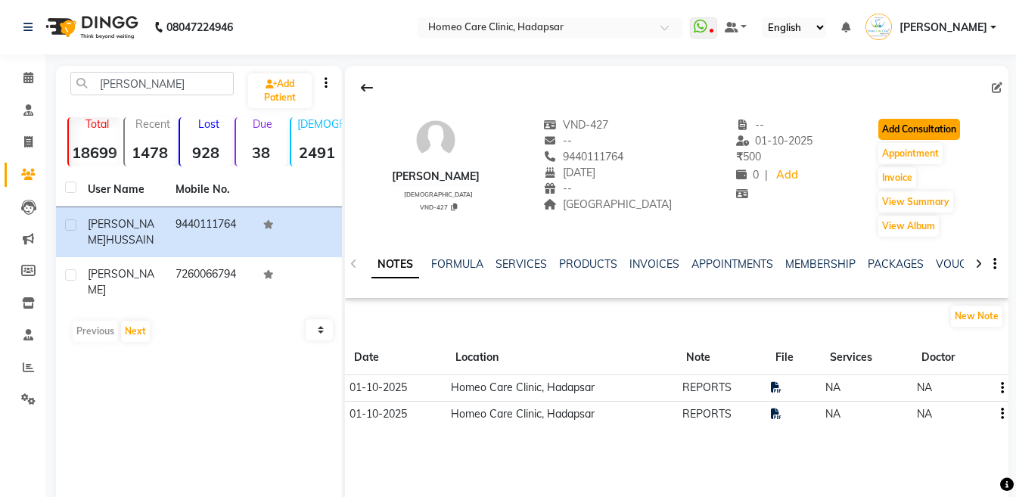
click at [906, 128] on button "Add Consultation" at bounding box center [919, 129] width 82 height 21
select select "[DEMOGRAPHIC_DATA]"
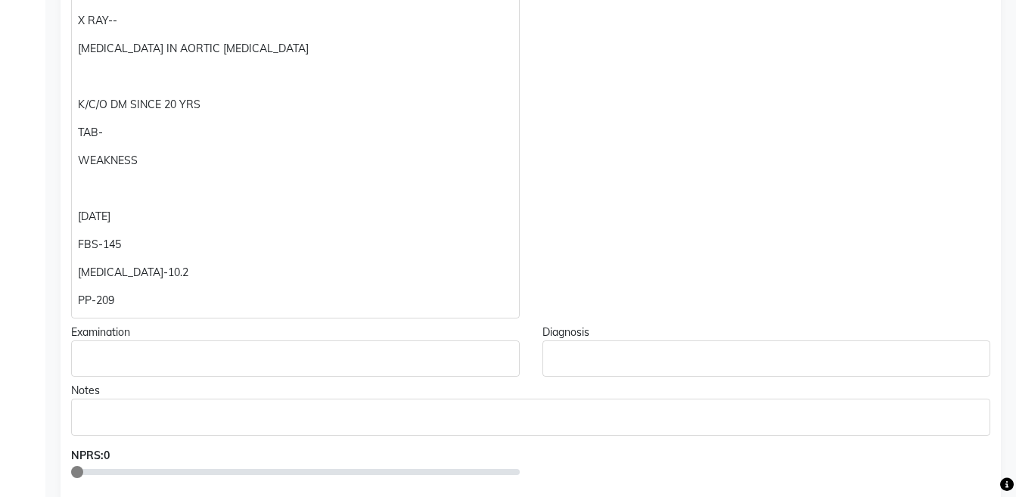
scroll to position [468, 0]
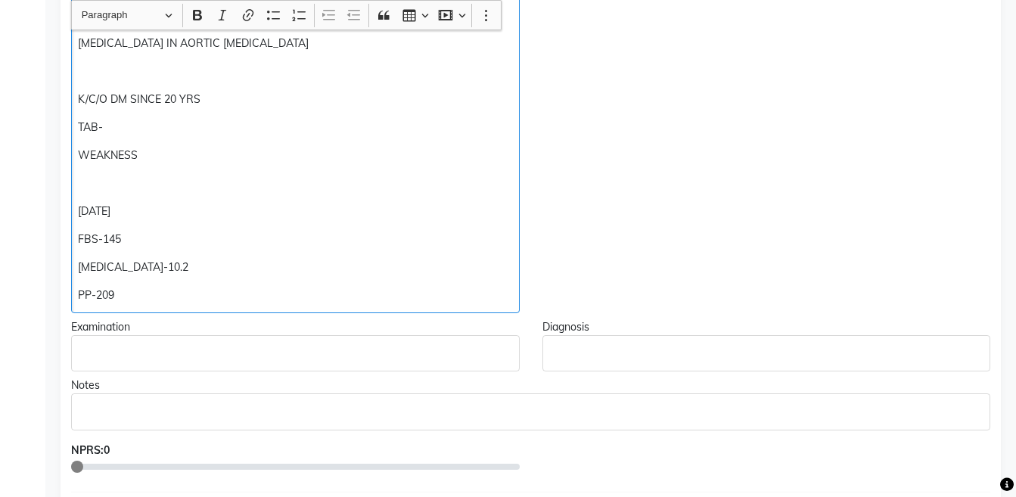
click at [262, 295] on p "PP-209" at bounding box center [295, 295] width 434 height 16
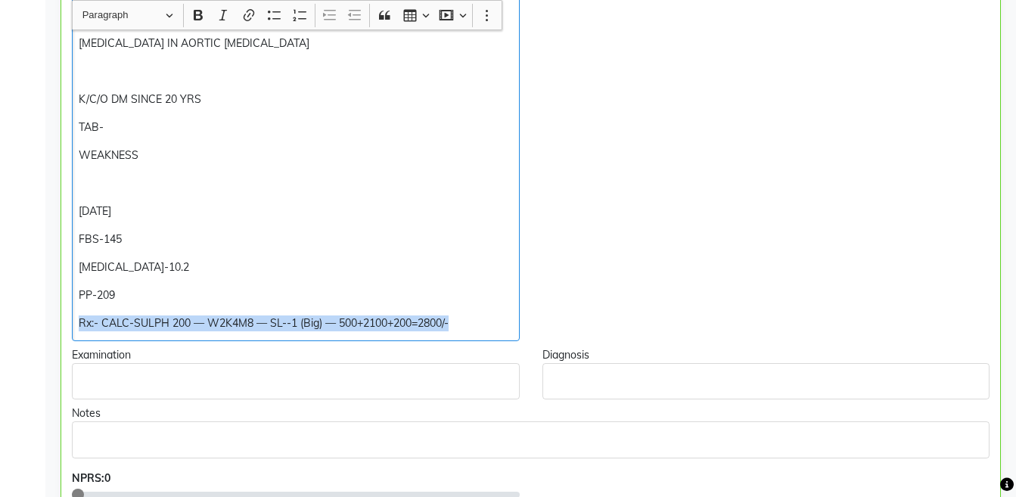
copy div "Rx:- CALC-SULPH 200 — W2K4M8 — SL--1 (Big) — 500+2100+200=2800/-"
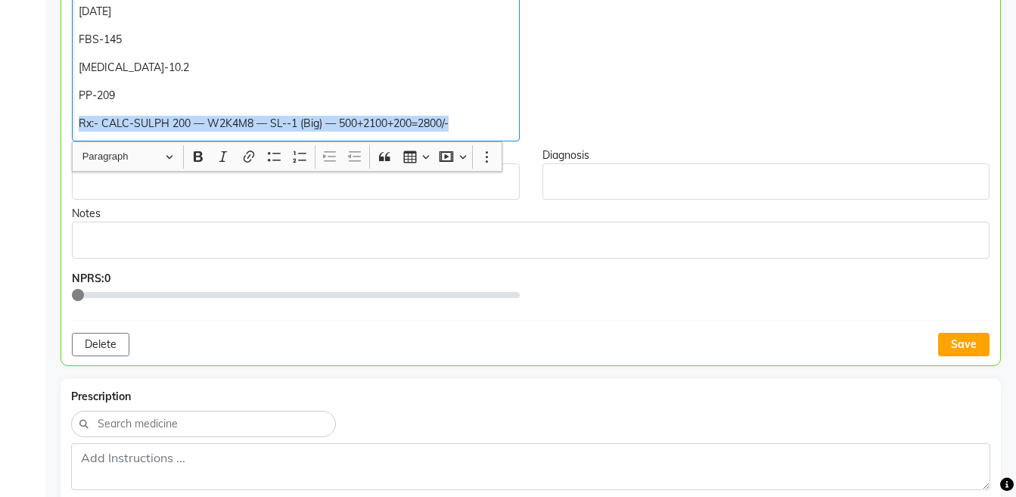
scroll to position [844, 0]
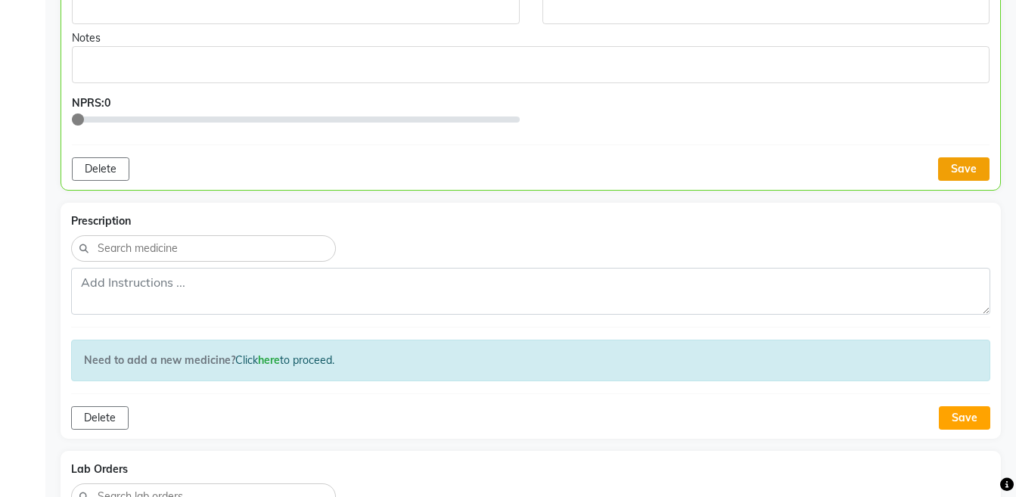
click at [975, 162] on button "Save" at bounding box center [963, 168] width 51 height 23
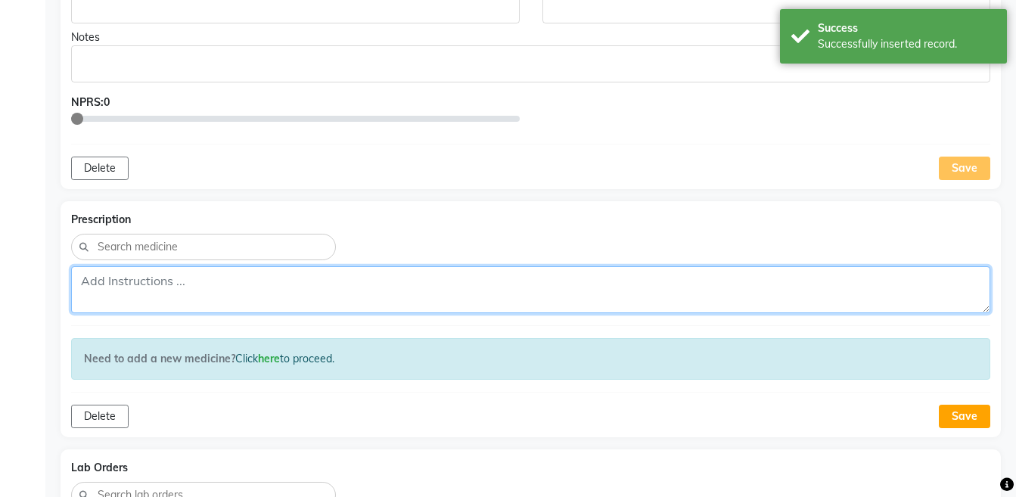
click at [631, 284] on textarea at bounding box center [530, 289] width 919 height 47
paste textarea "Rx:- CALC-SULPH 200 — W2K4M8 — SL--1 (Big) — 500+2100+200=2800/-"
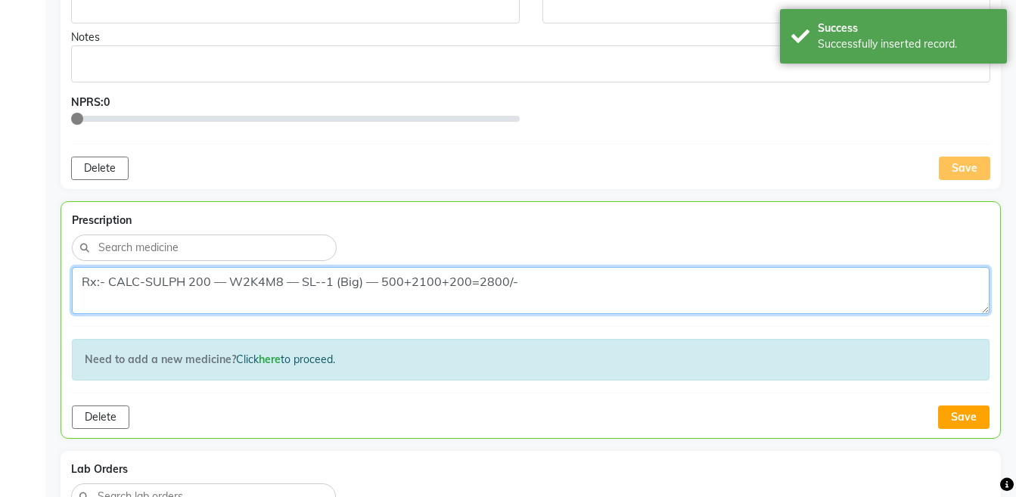
drag, startPoint x: 631, startPoint y: 284, endPoint x: 859, endPoint y: 391, distance: 252.0
click at [859, 391] on div "Prescription Rx:- CALC-SULPH 200 — W2K4M8 — SL--1 (Big) — 500+2100+200=2800/- N…" at bounding box center [530, 319] width 940 height 237
type textarea "Rx:- CALC-SULPH 200 — W2K4M8 — SL--1 (Big) — 500+2100+200=2800/-"
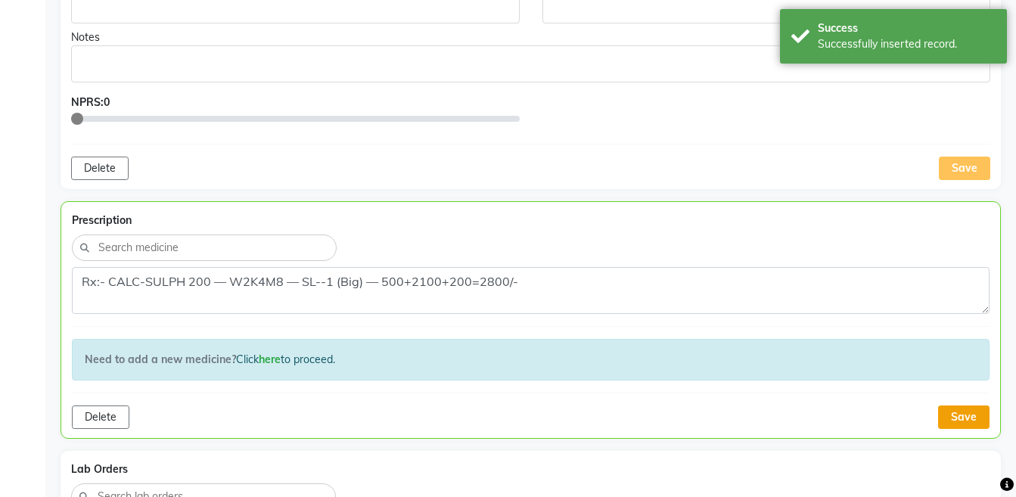
click at [975, 425] on button "Save" at bounding box center [963, 416] width 51 height 23
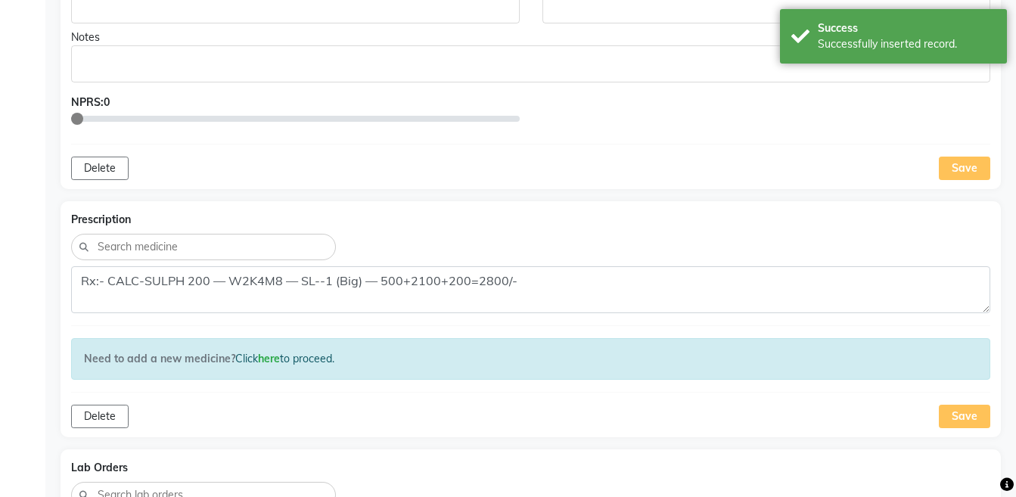
scroll to position [1134, 0]
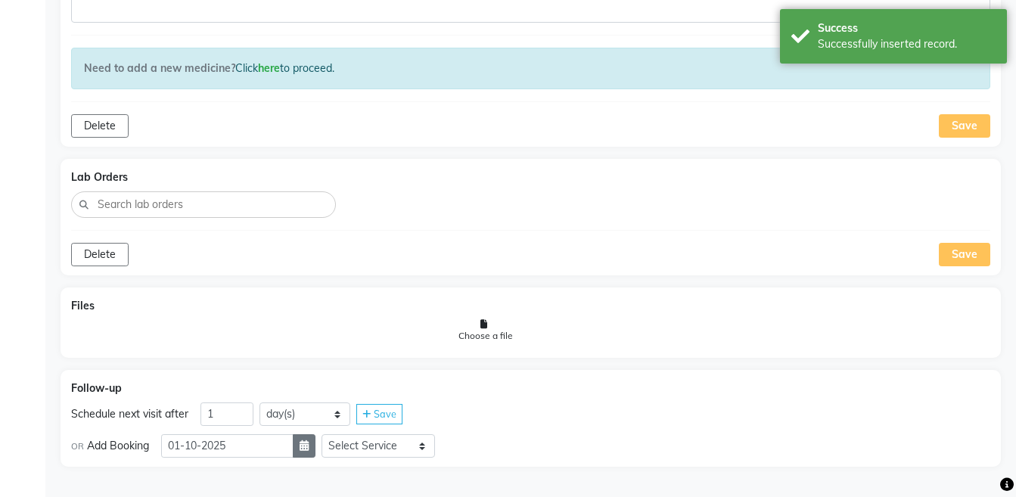
click at [309, 449] on icon "button" at bounding box center [303, 445] width 9 height 11
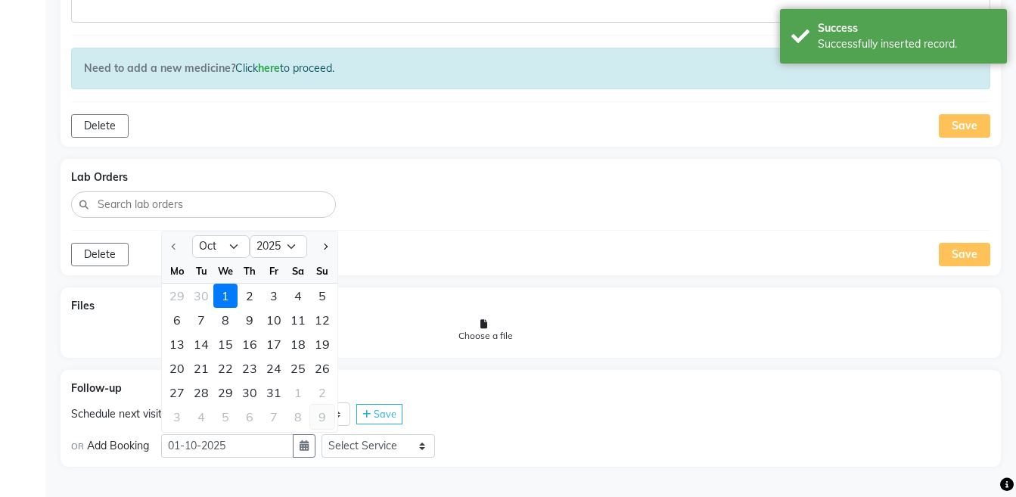
click at [317, 417] on div "9" at bounding box center [322, 417] width 24 height 24
type input "[DATE]"
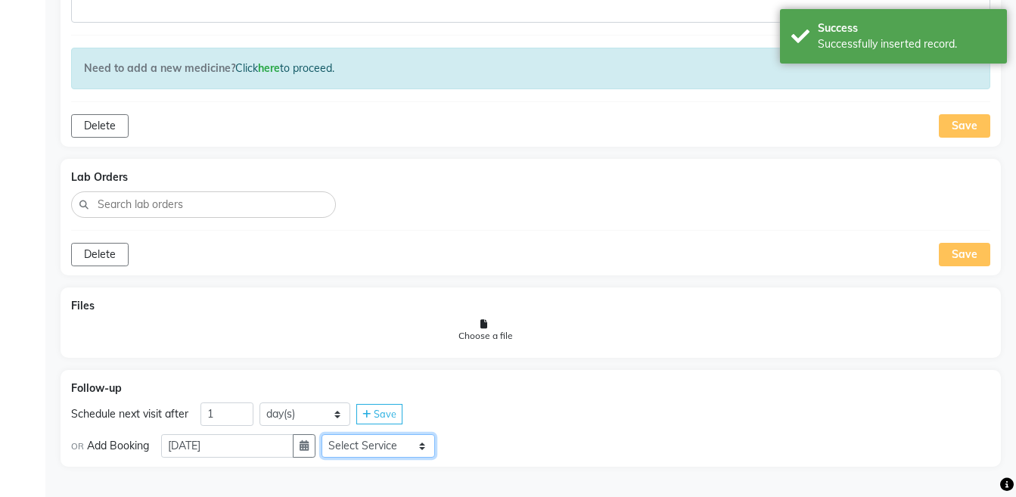
click at [382, 450] on select "Select Service Medicine Medicine 1 Hydra Facial Medi Facial Vampire Facial With…" at bounding box center [377, 445] width 113 height 23
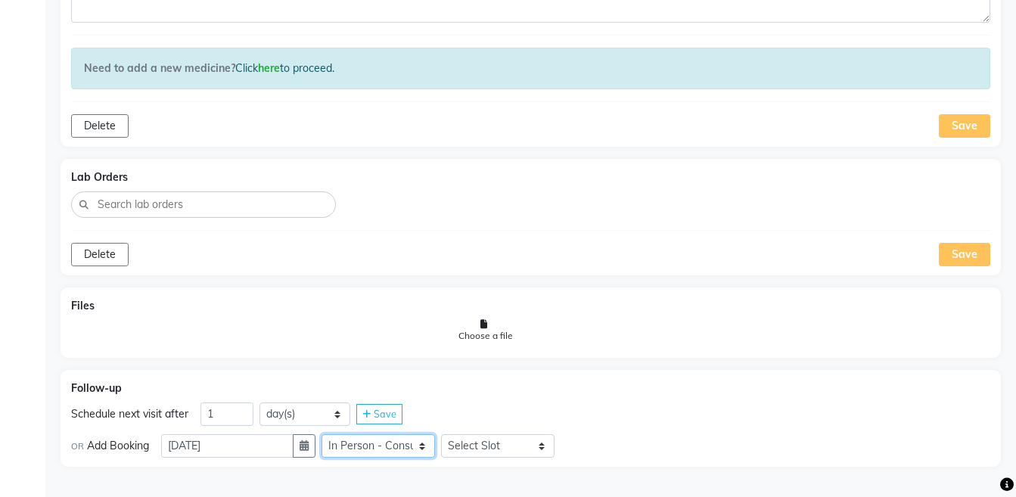
select select "972997"
click at [382, 450] on select "Select Service Medicine Medicine 1 Hydra Facial Medi Facial Vampire Facial With…" at bounding box center [377, 445] width 113 height 23
click at [333, 434] on select "Select Service Medicine Medicine 1 Hydra Facial Medi Facial Vampire Facial With…" at bounding box center [377, 445] width 113 height 23
click at [480, 442] on select "Select Slot 10:15 10:30 10:45 11:00 11:15 11:30 11:45 12:00 12:15 12:30 12:45 1…" at bounding box center [497, 445] width 113 height 23
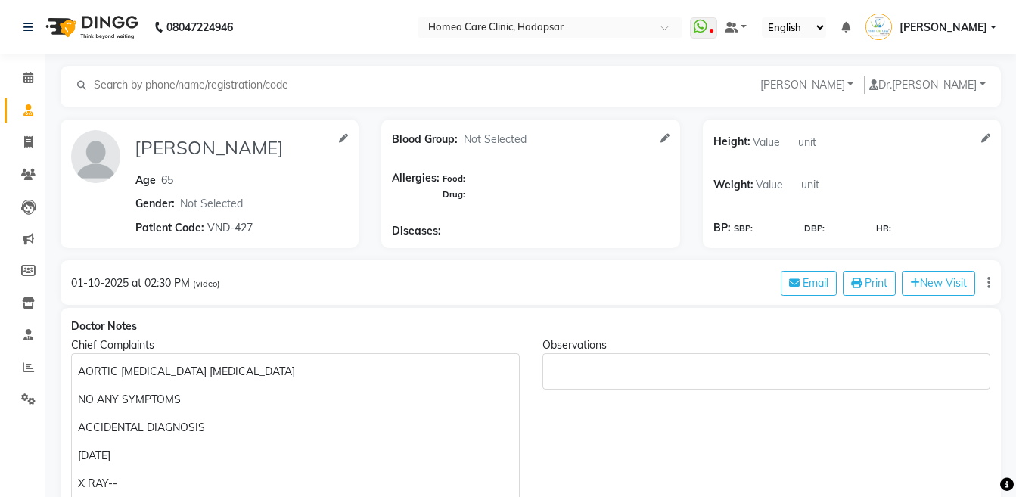
select select "[DEMOGRAPHIC_DATA]"
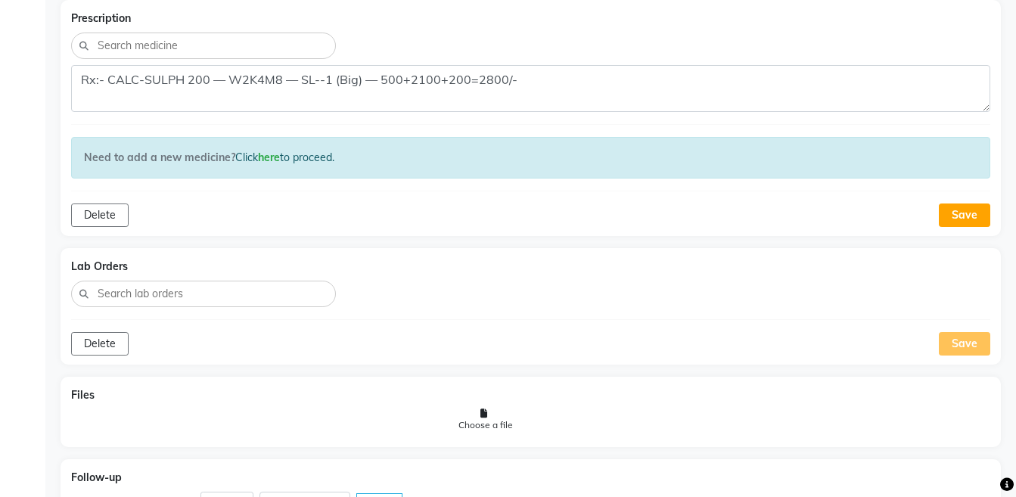
scroll to position [1134, 0]
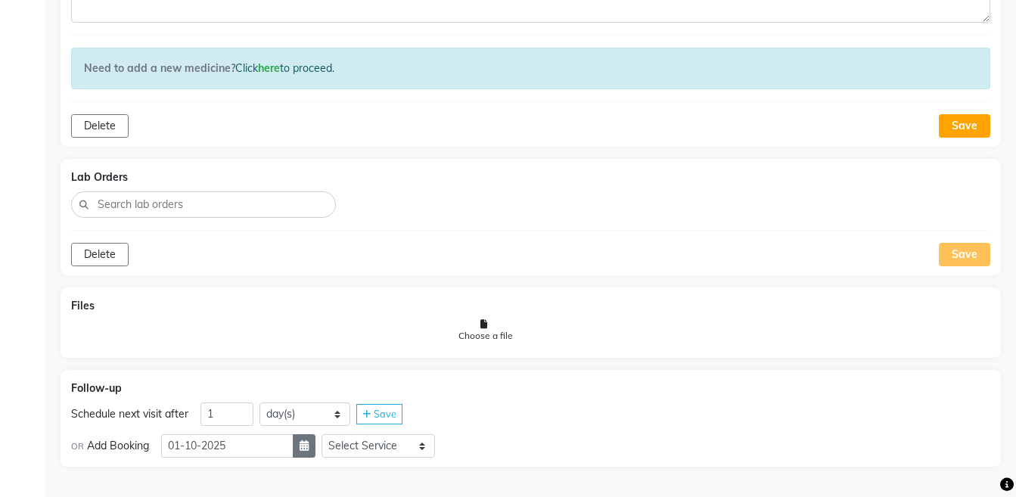
click at [315, 444] on button "button" at bounding box center [304, 445] width 23 height 23
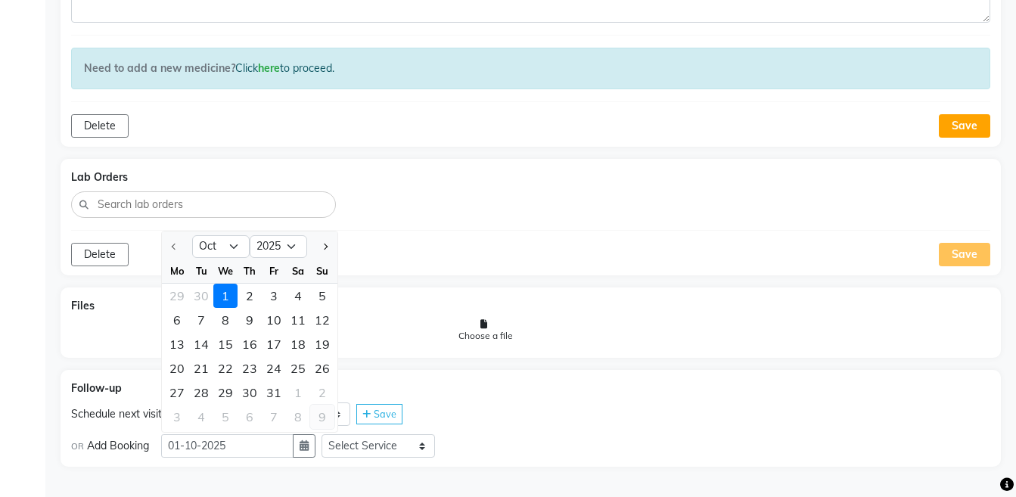
click at [325, 420] on div "9" at bounding box center [322, 417] width 24 height 24
type input "[DATE]"
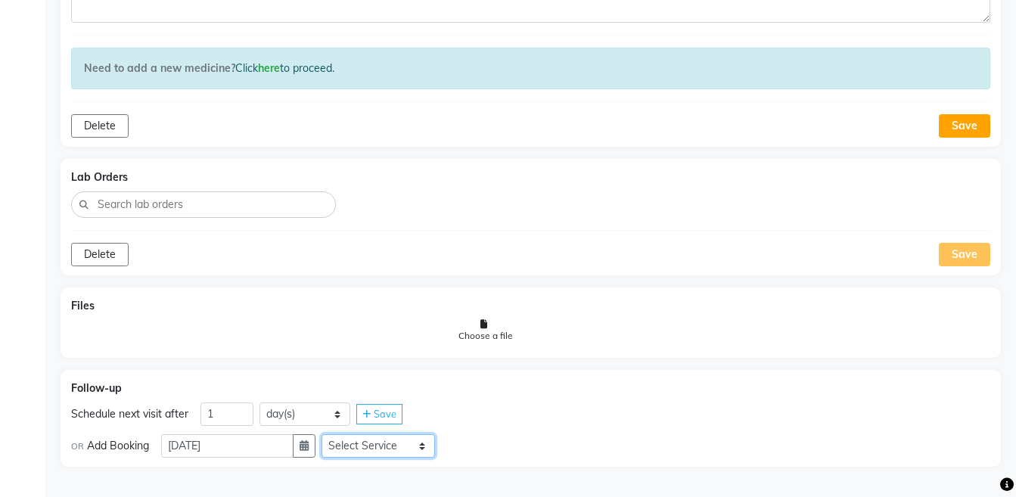
click at [375, 449] on select "Select Service Medicine Medicine 1 Hydra Facial Medi Facial Vampire Facial With…" at bounding box center [377, 445] width 113 height 23
select select "981031"
click at [333, 434] on select "Select Service Medicine Medicine 1 Hydra Facial Medi Facial Vampire Facial With…" at bounding box center [377, 445] width 113 height 23
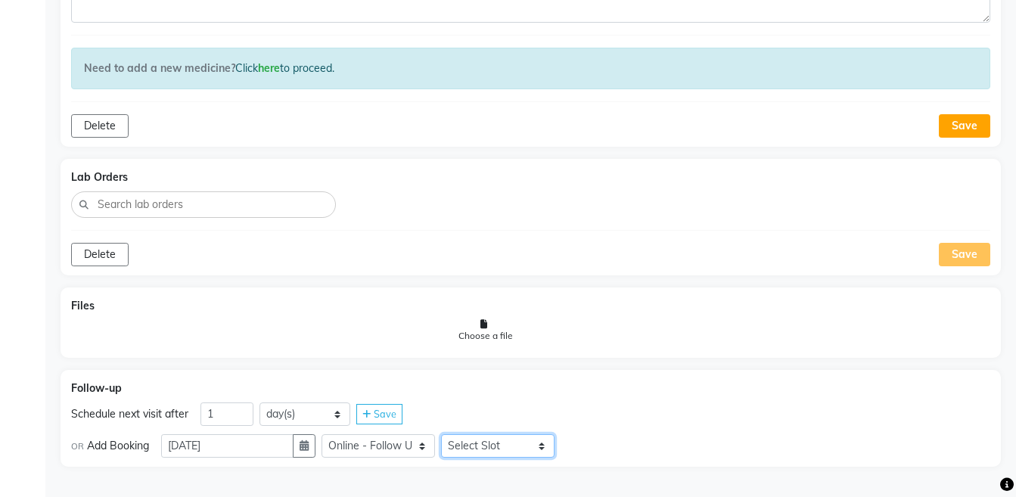
click at [499, 447] on select "Select Slot 10:15 10:30 10:45 11:00 11:15 11:30 11:45 12:00 12:15 12:30 12:45 1…" at bounding box center [497, 445] width 113 height 23
select select "885"
click at [453, 434] on select "Select Slot 10:15 10:30 10:45 11:00 11:15 11:30 11:45 12:00 12:15 12:30 12:45 1…" at bounding box center [497, 445] width 113 height 23
click at [606, 450] on div "Save" at bounding box center [583, 446] width 46 height 20
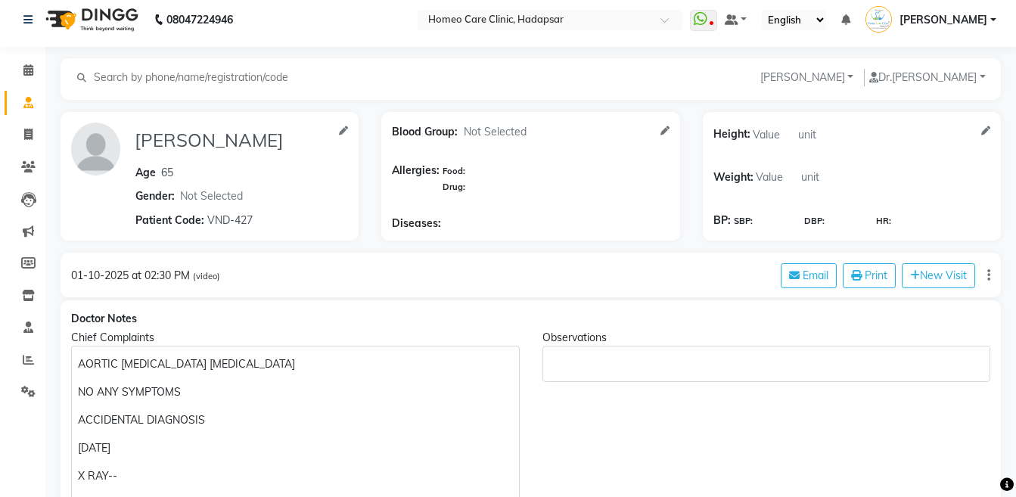
scroll to position [0, 0]
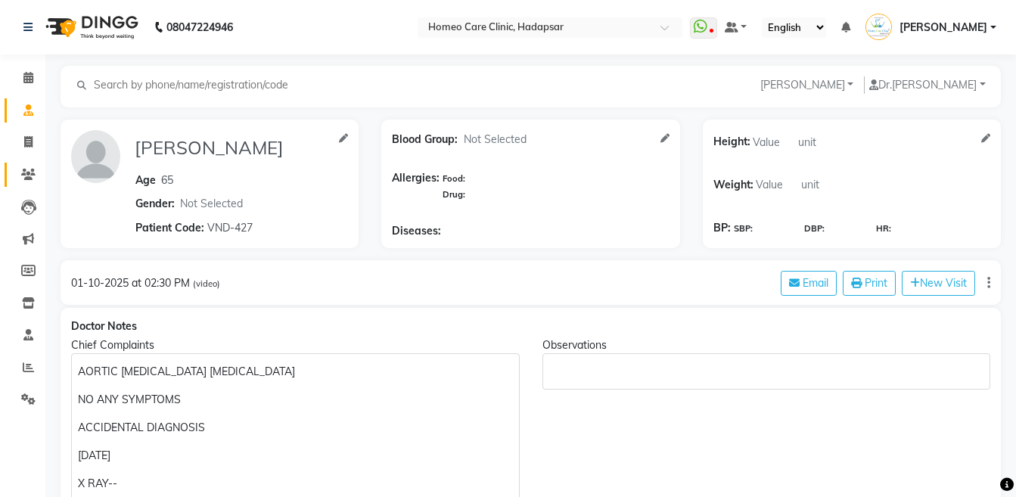
click at [32, 165] on link "Patients" at bounding box center [23, 175] width 36 height 25
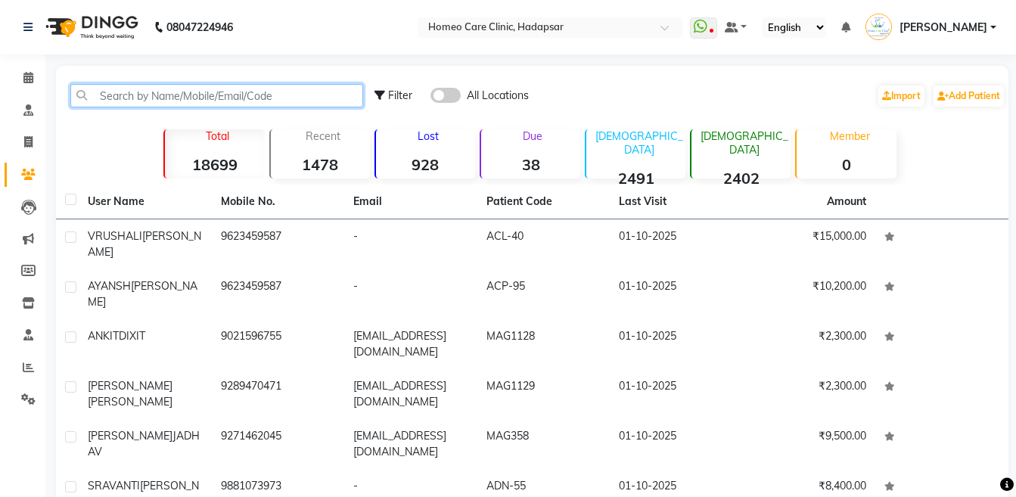
click at [219, 105] on input "text" at bounding box center [216, 95] width 293 height 23
click at [226, 92] on input "text" at bounding box center [216, 95] width 293 height 23
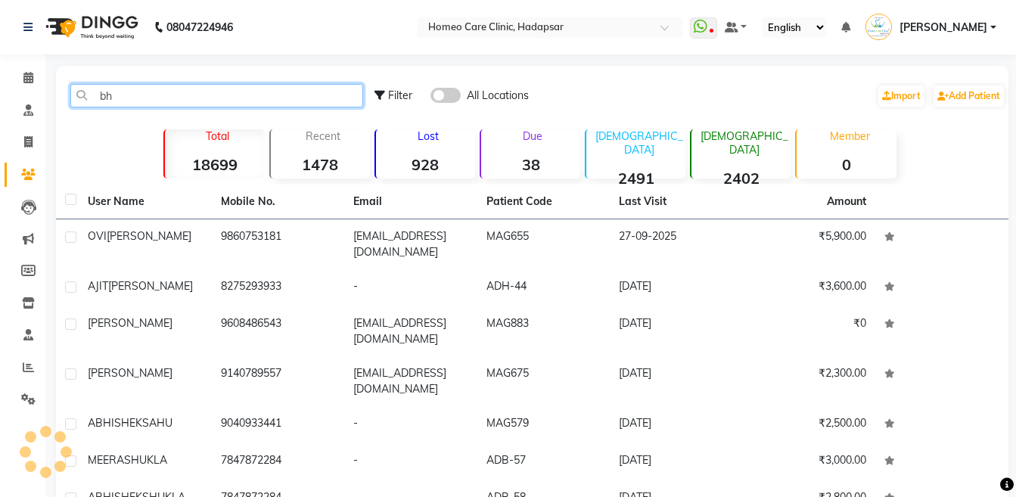
type input "b"
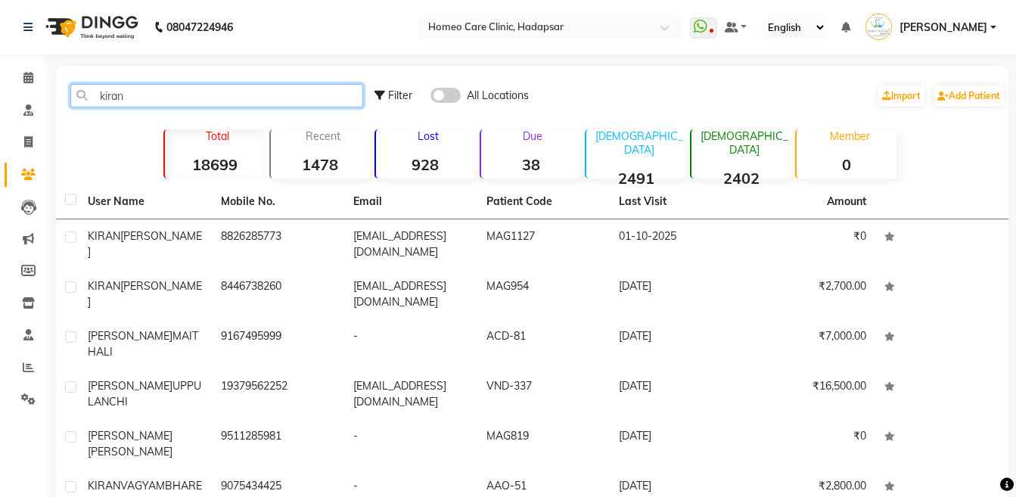
type input "kiran"
click at [237, 246] on td "8826285773" at bounding box center [278, 244] width 133 height 50
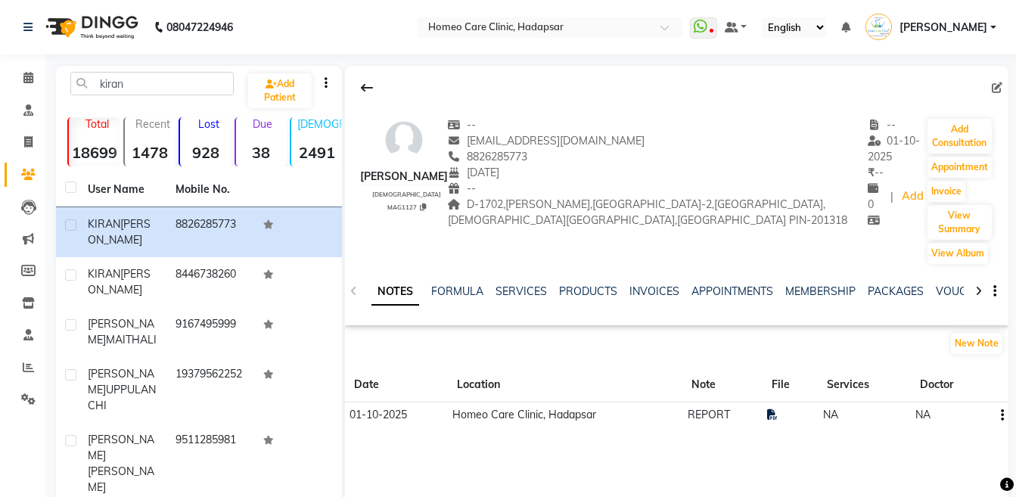
click at [975, 292] on icon at bounding box center [978, 291] width 7 height 11
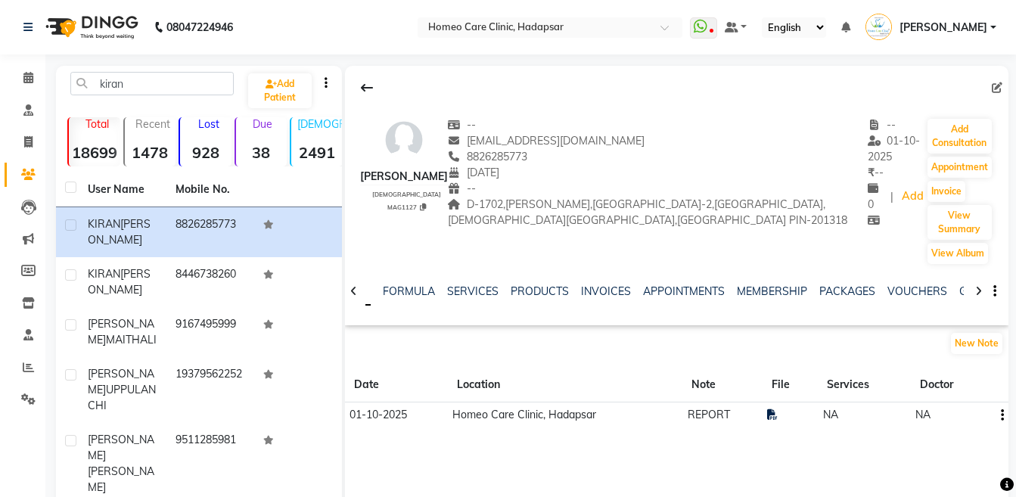
click at [975, 292] on icon at bounding box center [978, 291] width 7 height 11
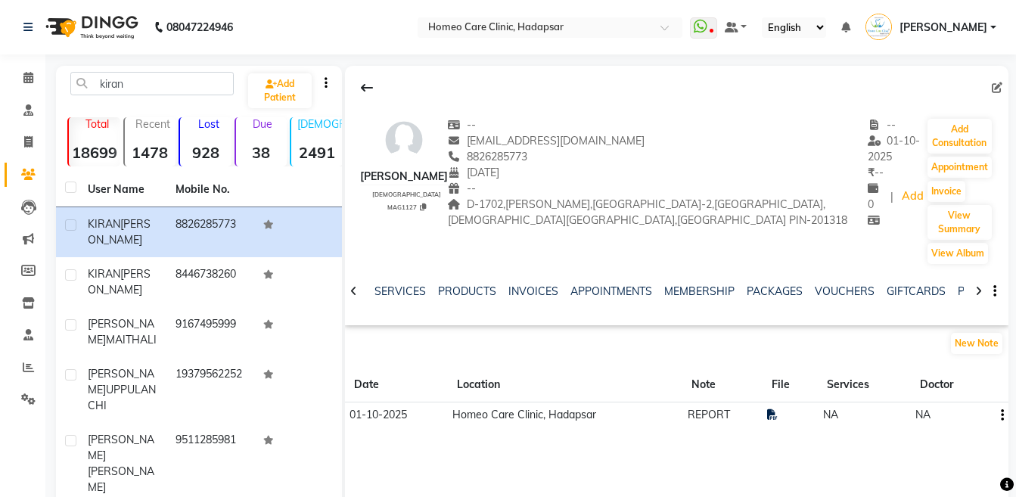
click at [975, 292] on icon at bounding box center [978, 291] width 7 height 11
click at [975, 292] on div "NOTES FORMULA SERVICES PRODUCTS INVOICES APPOINTMENTS MEMBERSHIP PACKAGES VOUCH…" at bounding box center [676, 291] width 663 height 52
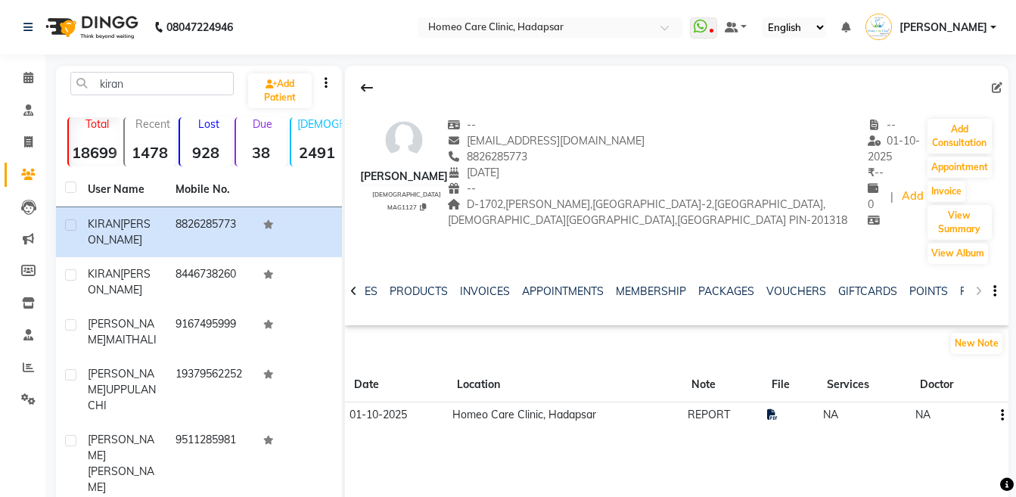
click at [975, 292] on div "NOTES FORMULA SERVICES PRODUCTS INVOICES APPOINTMENTS MEMBERSHIP PACKAGES VOUCH…" at bounding box center [676, 291] width 663 height 52
click at [960, 288] on link "FORMS" at bounding box center [979, 291] width 38 height 14
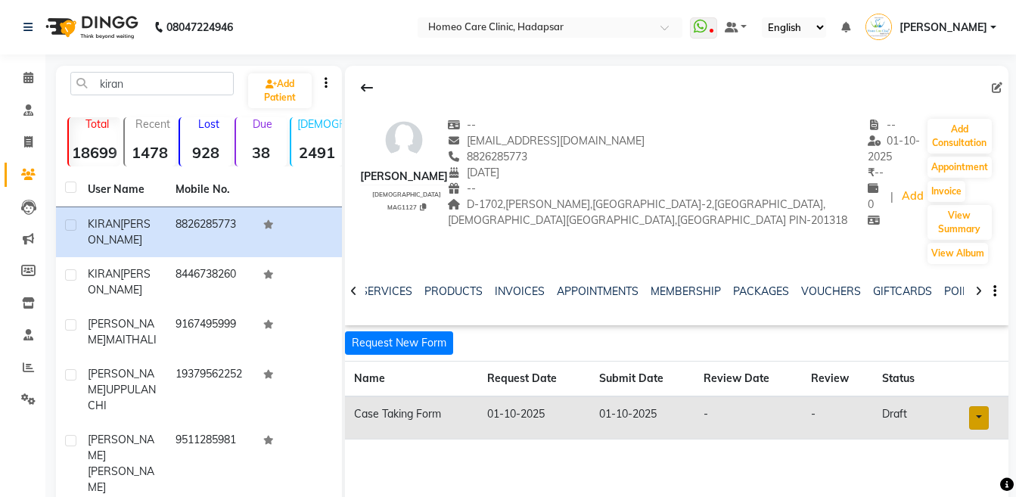
click at [972, 417] on link at bounding box center [979, 417] width 20 height 23
click at [968, 475] on link "Open in staff mode" at bounding box center [939, 474] width 143 height 24
click at [953, 128] on button "Add Consultation" at bounding box center [959, 136] width 64 height 35
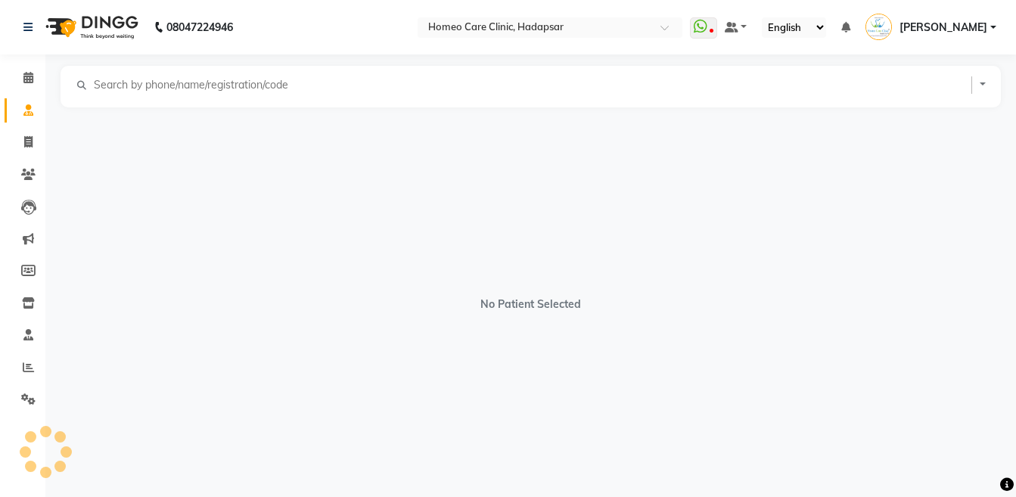
select select "[DEMOGRAPHIC_DATA]"
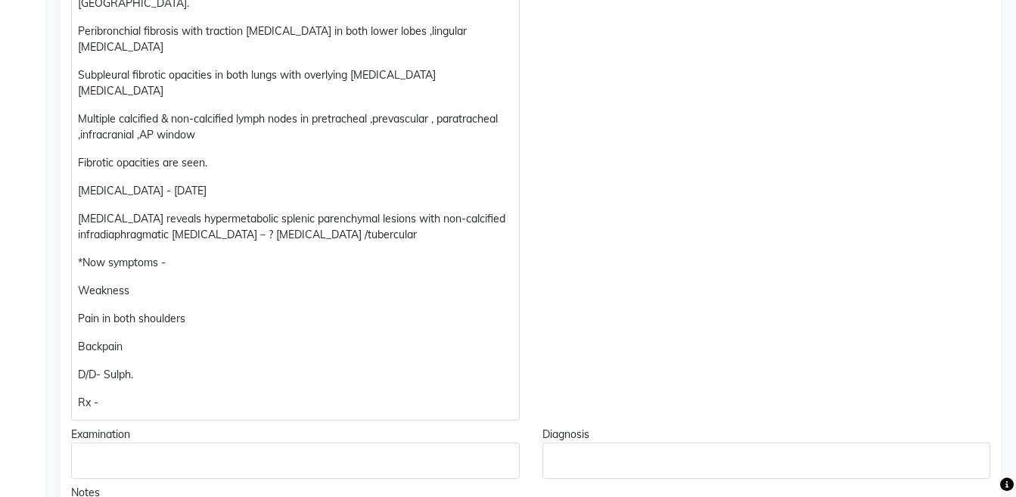
scroll to position [757, 0]
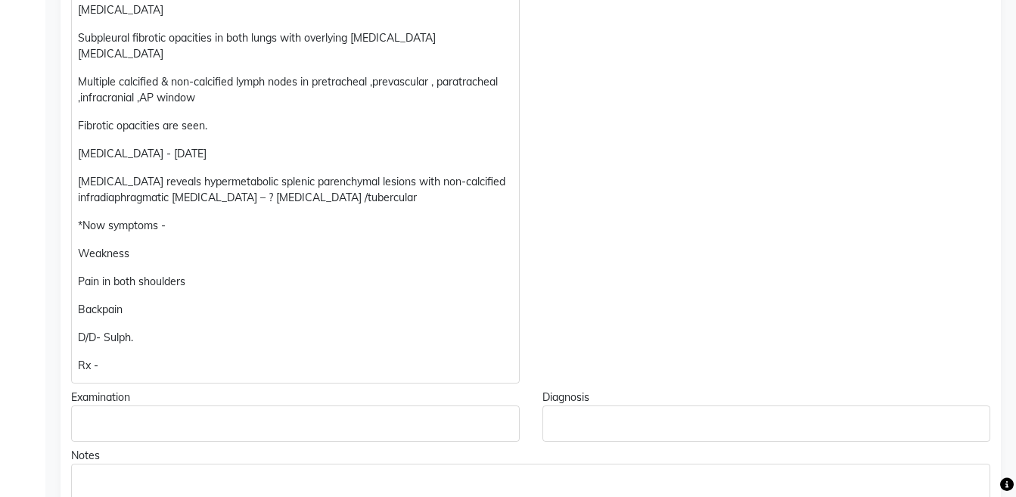
click at [181, 358] on p "Rx -" at bounding box center [295, 366] width 434 height 16
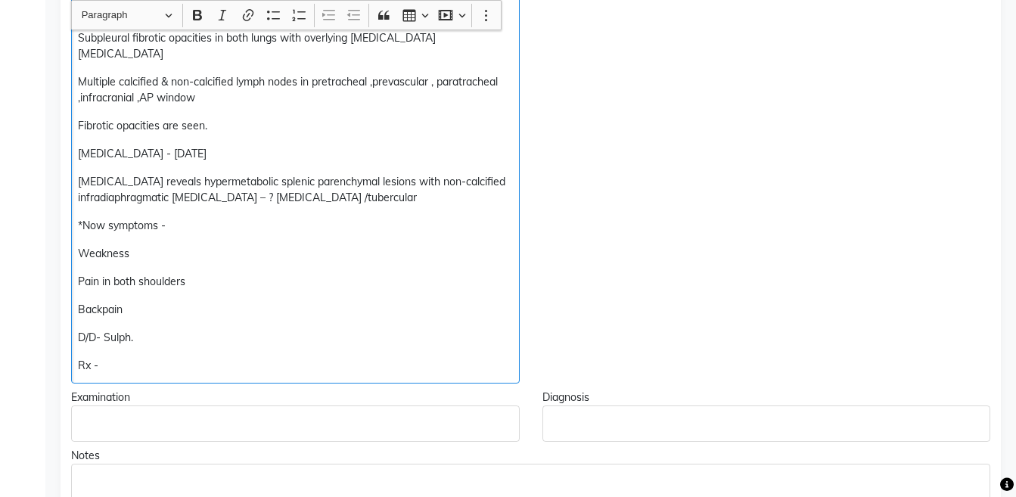
scroll to position [758, 0]
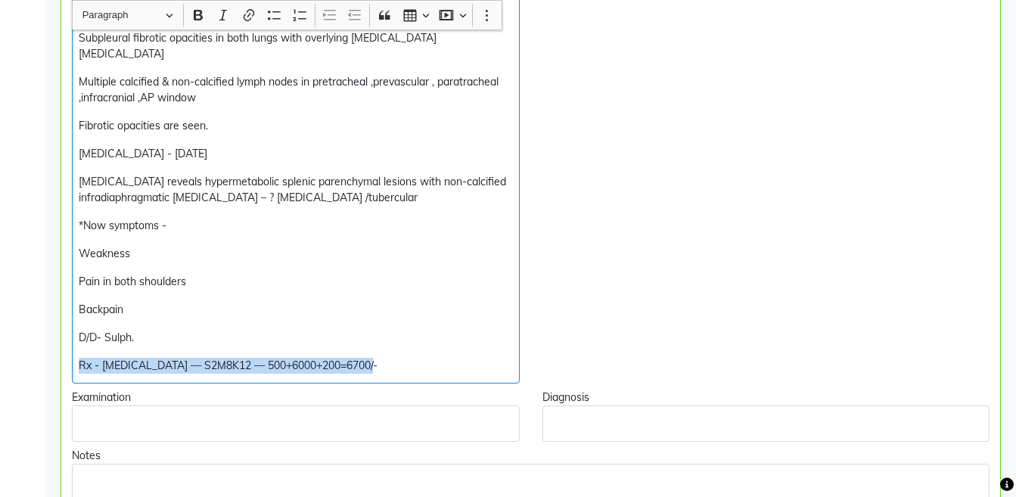
copy div "Rx - [MEDICAL_DATA] — S2M8K12 — 500+6000+200=6700/-"
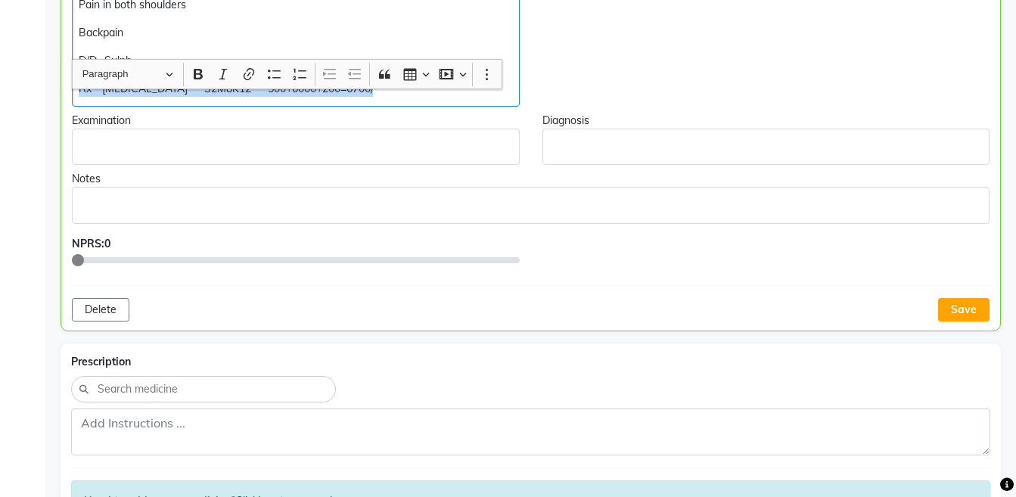
scroll to position [1099, 0]
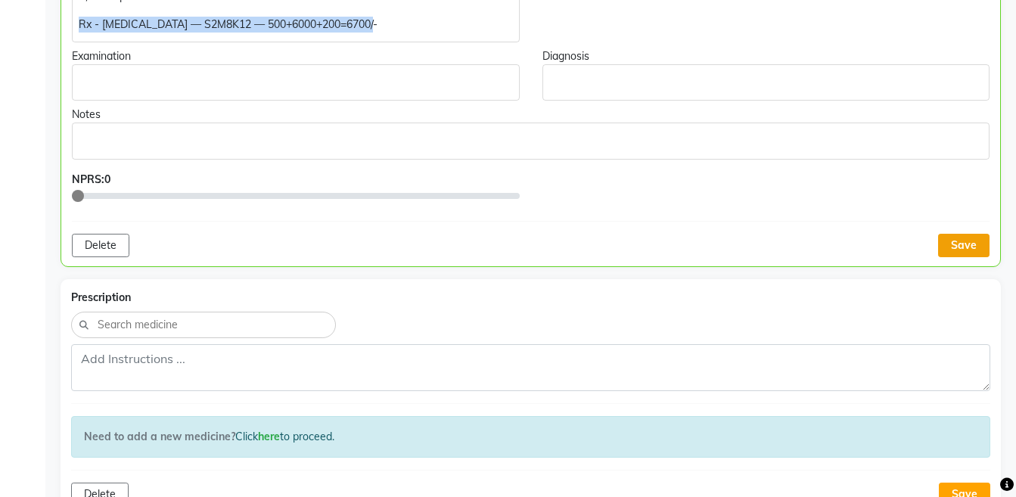
click at [962, 234] on button "Save" at bounding box center [963, 245] width 51 height 23
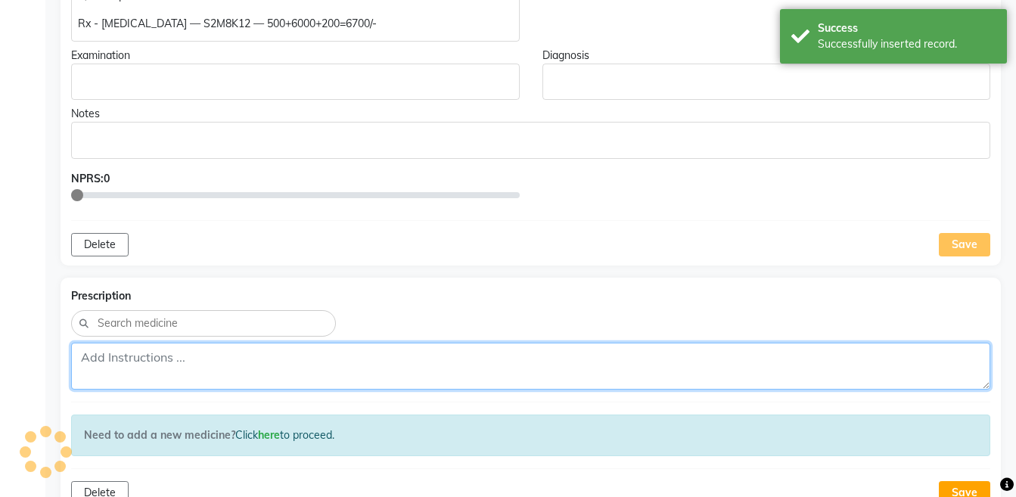
click at [741, 343] on textarea at bounding box center [530, 366] width 919 height 47
paste textarea "Rx - [MEDICAL_DATA] — S2M8K12 — 500+6000+200=6700/-"
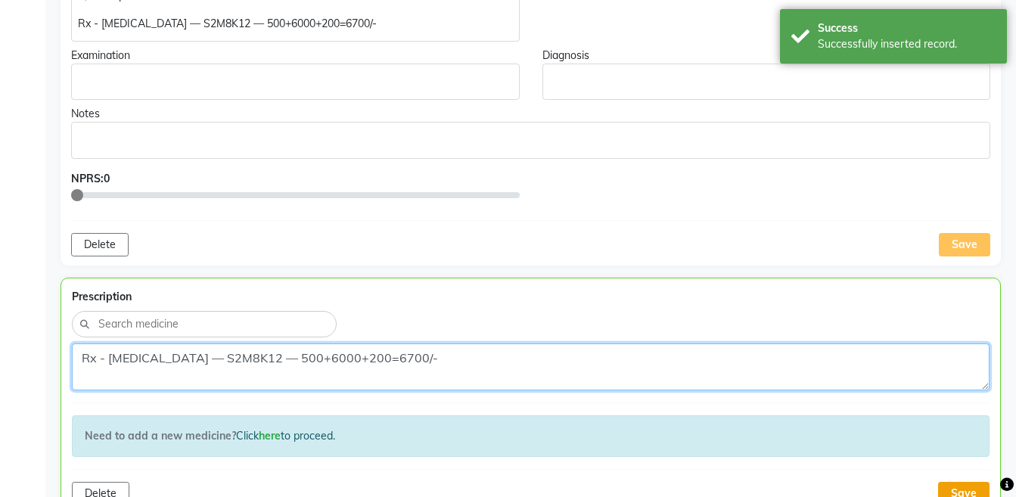
type textarea "Rx - [MEDICAL_DATA] — S2M8K12 — 500+6000+200=6700/-"
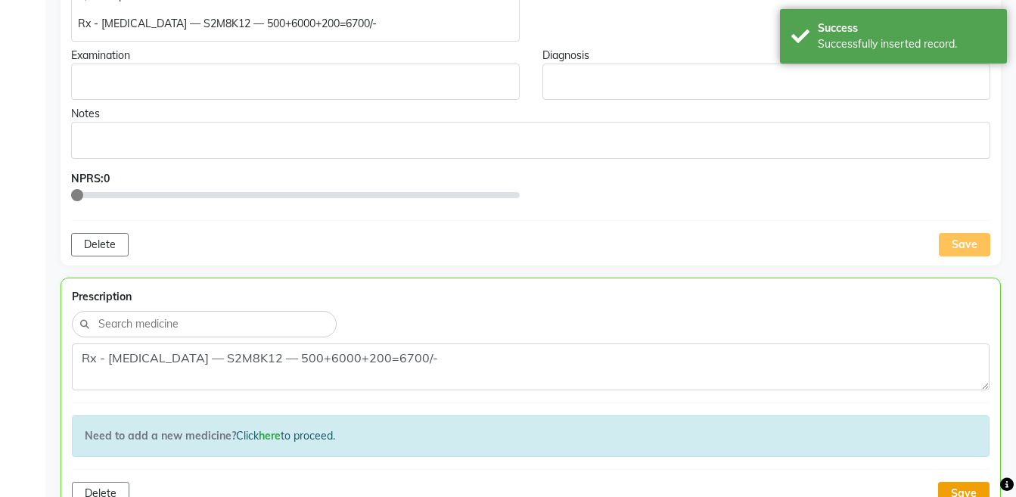
click at [979, 482] on button "Save" at bounding box center [963, 493] width 51 height 23
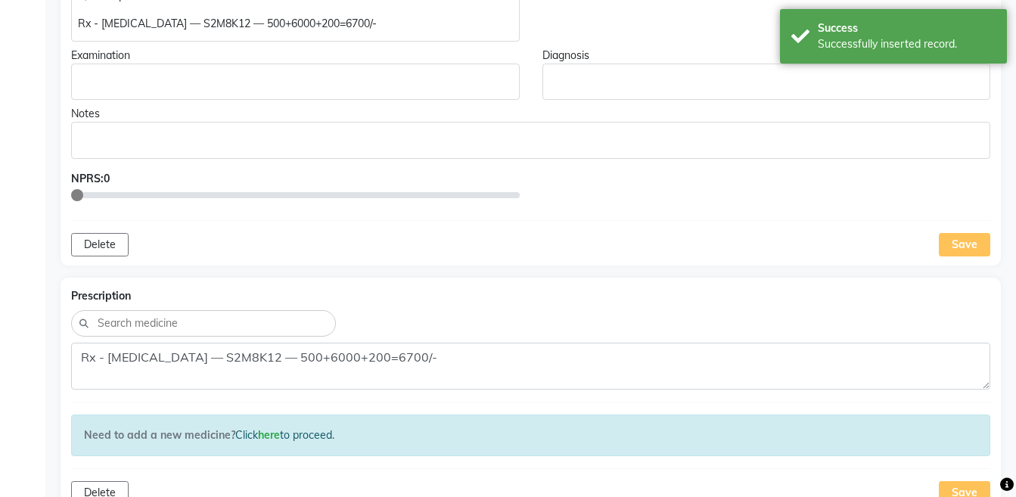
scroll to position [1418, 0]
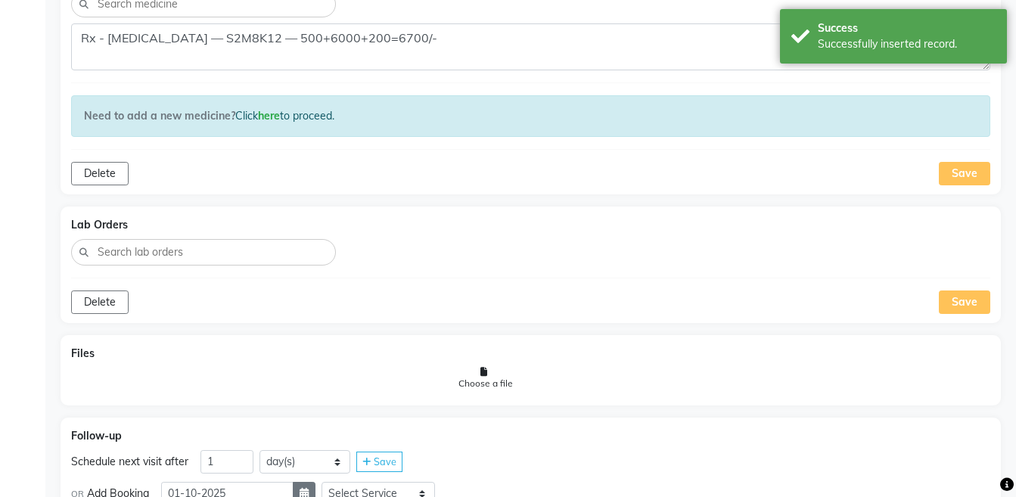
click at [315, 482] on button "button" at bounding box center [304, 493] width 23 height 23
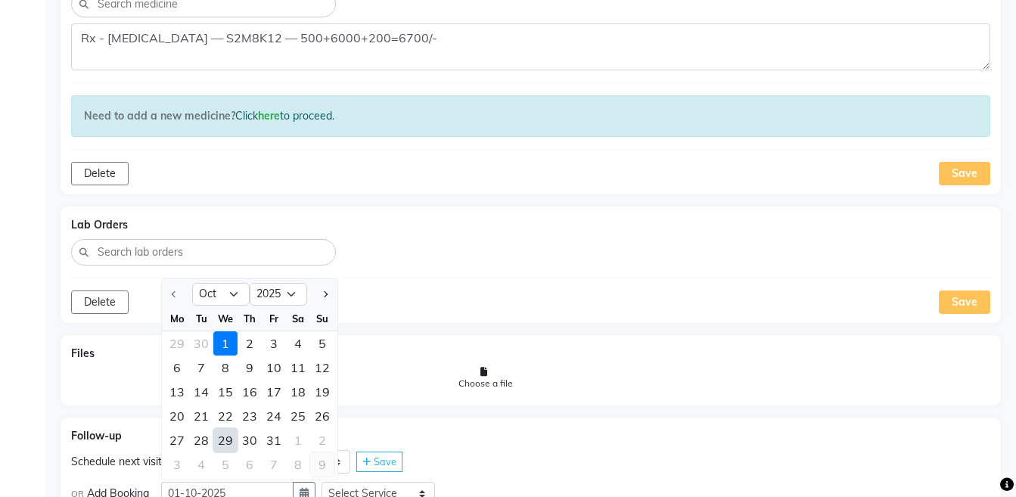
select select "11"
click at [301, 428] on div "29" at bounding box center [298, 440] width 24 height 24
type input "[DATE]"
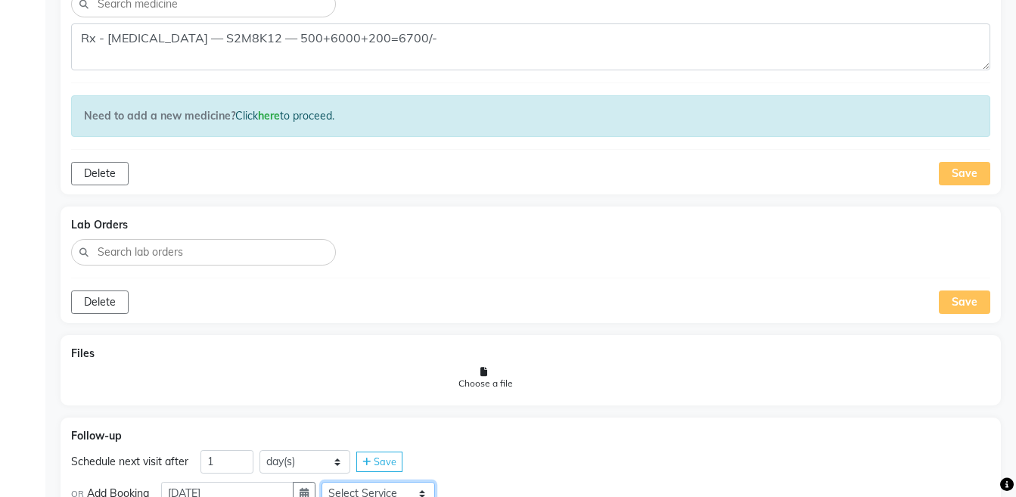
click at [373, 482] on select "Select Service Medicine Medicine 1 Hydra Facial Medi Facial Vampire Facial With…" at bounding box center [377, 493] width 113 height 23
select select "981031"
click at [333, 482] on select "Select Service Medicine Medicine 1 Hydra Facial Medi Facial Vampire Facial With…" at bounding box center [377, 493] width 113 height 23
click at [503, 482] on select "Select Slot 10:15 10:30 10:45 11:00 11:15 11:30 11:45 12:00 12:15 12:30 12:45 1…" at bounding box center [497, 493] width 113 height 23
select select "870"
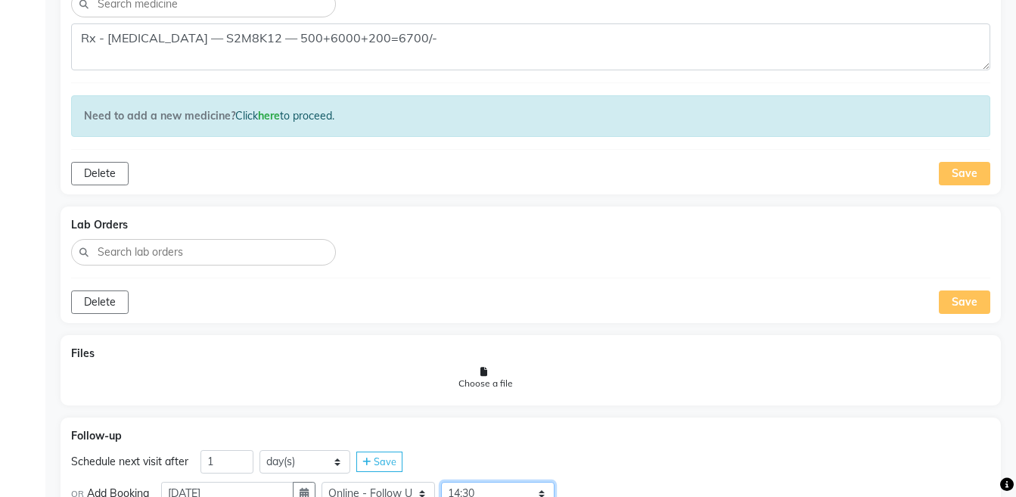
click at [453, 482] on select "Select Slot 10:15 10:30 10:45 11:00 11:15 11:30 11:45 12:00 12:15 12:30 12:45 1…" at bounding box center [497, 493] width 113 height 23
click at [589, 483] on div "Save" at bounding box center [583, 493] width 46 height 20
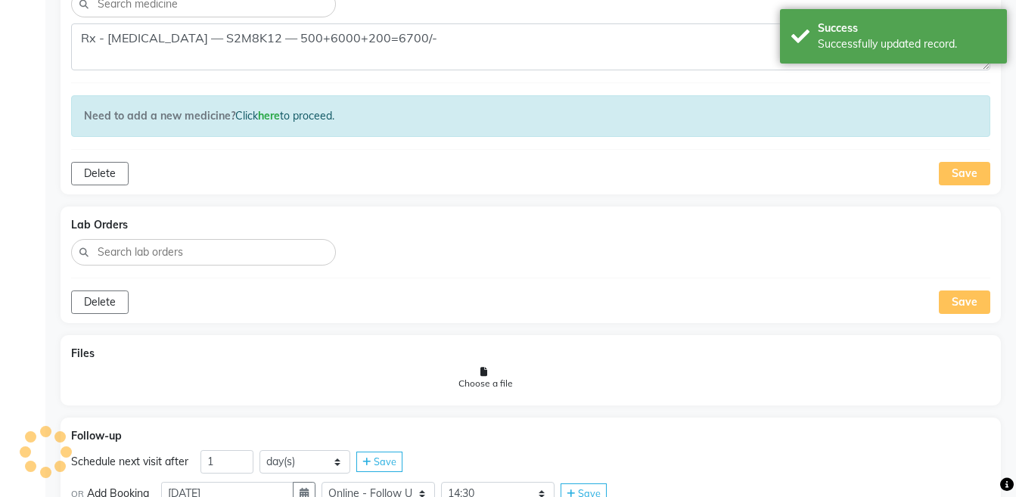
scroll to position [1378, 0]
